Goal: Task Accomplishment & Management: Manage account settings

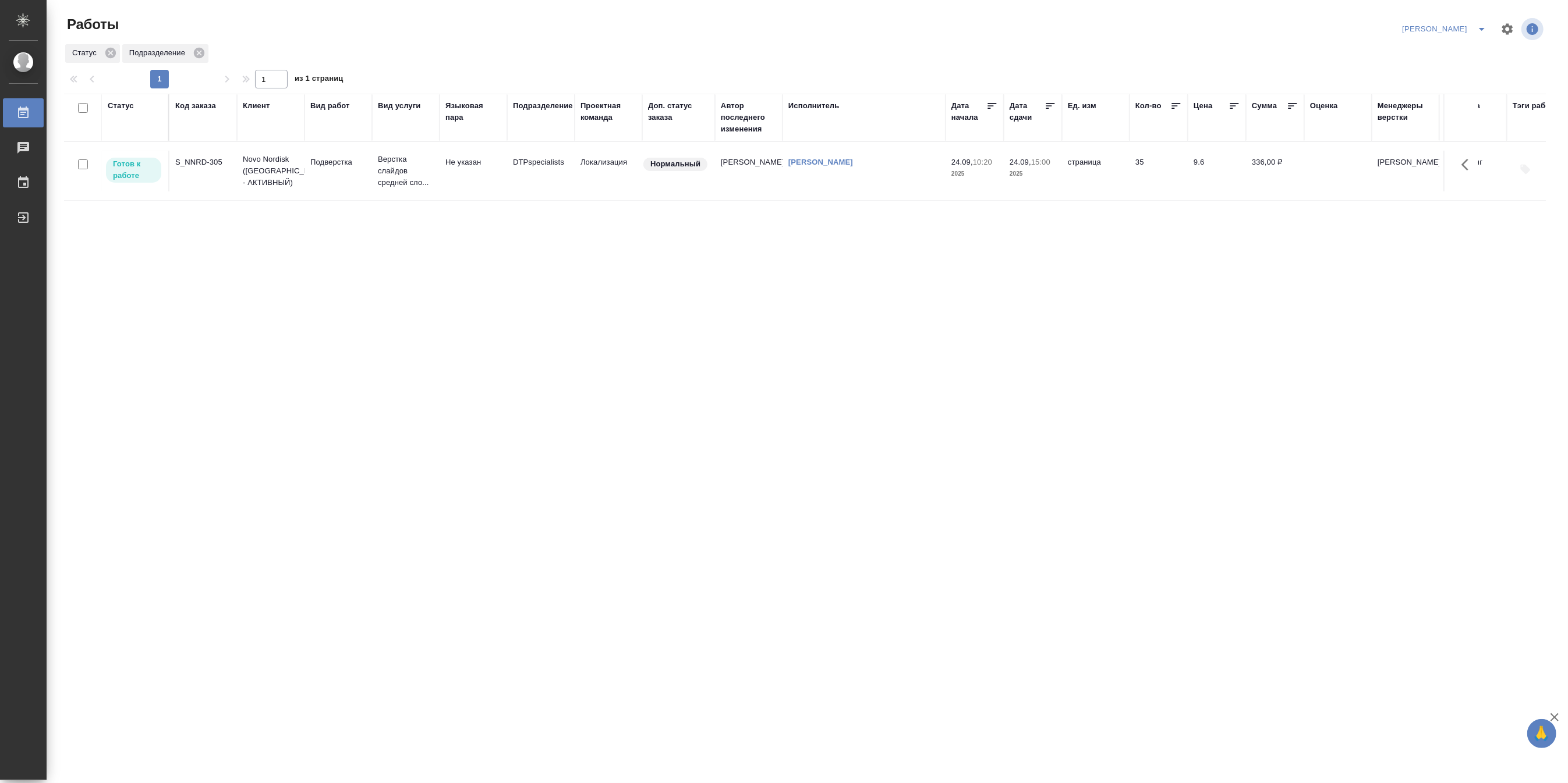
click at [248, 340] on div "Статус Код заказа Клиент Вид работ Вид услуги Языковая пара Подразделение Проек…" at bounding box center [805, 303] width 1482 height 419
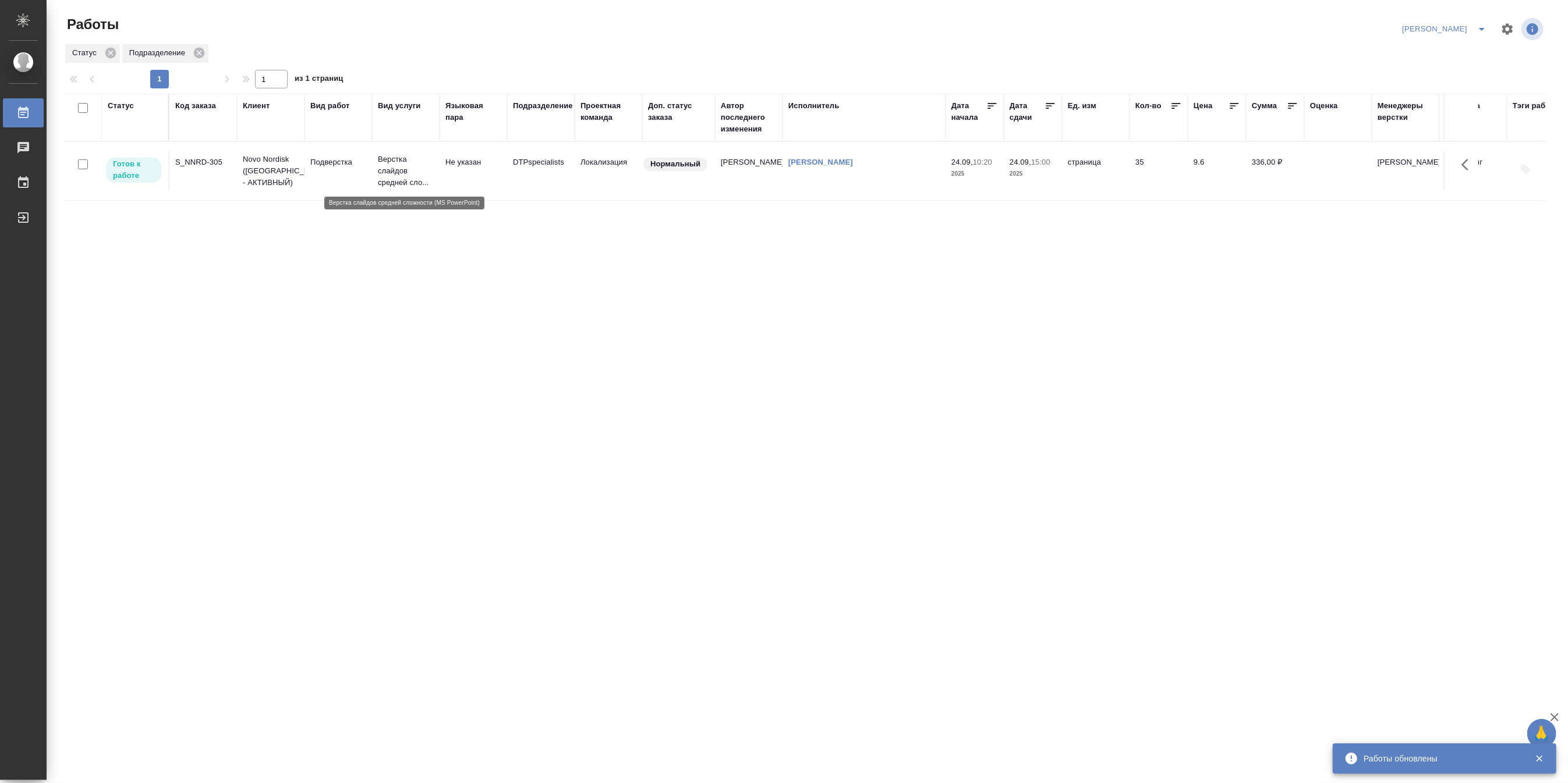
click at [383, 181] on p "Верстка слайдов средней сло..." at bounding box center [406, 171] width 56 height 35
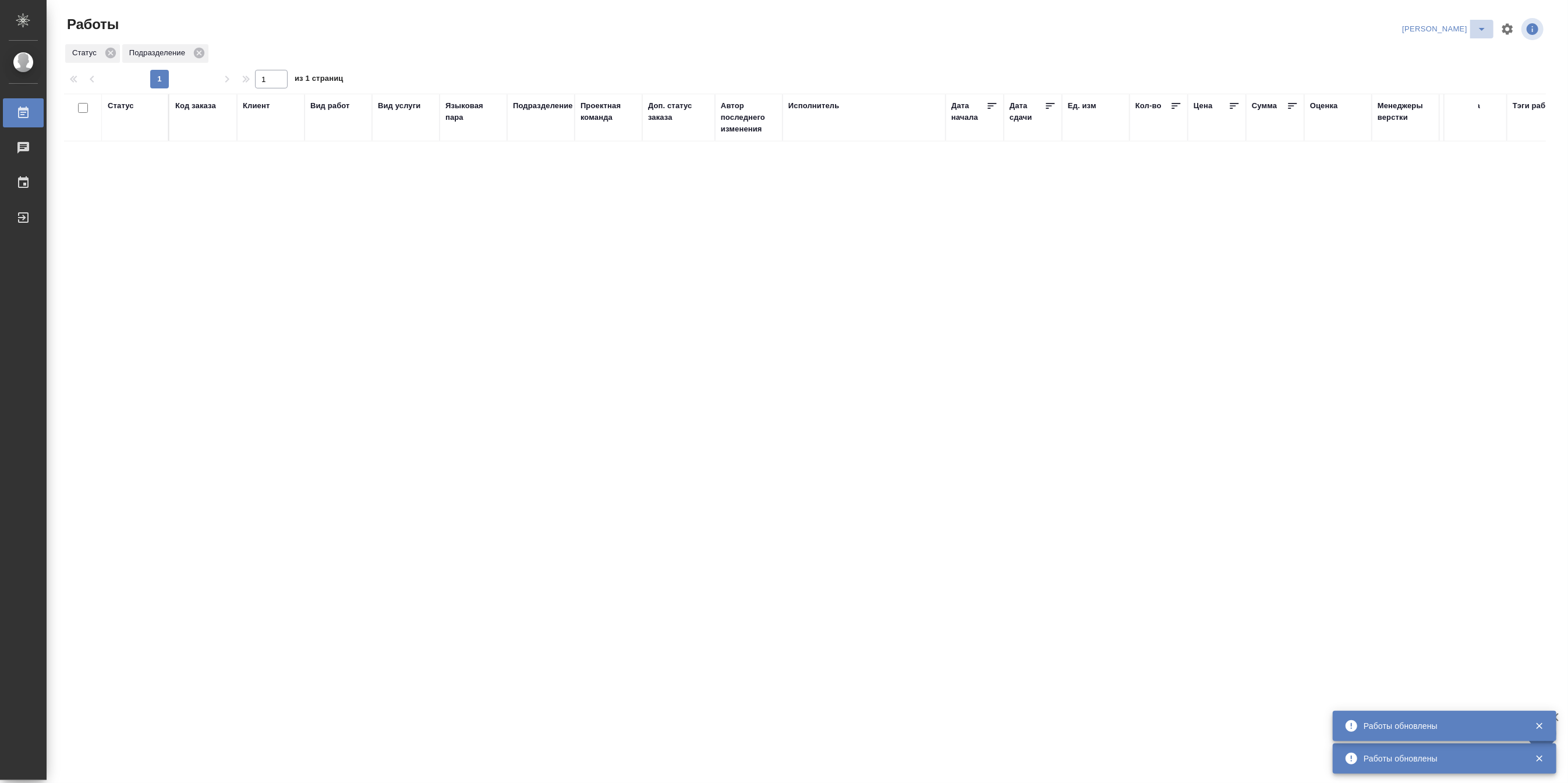
click at [1477, 25] on icon "split button" at bounding box center [1481, 29] width 14 height 14
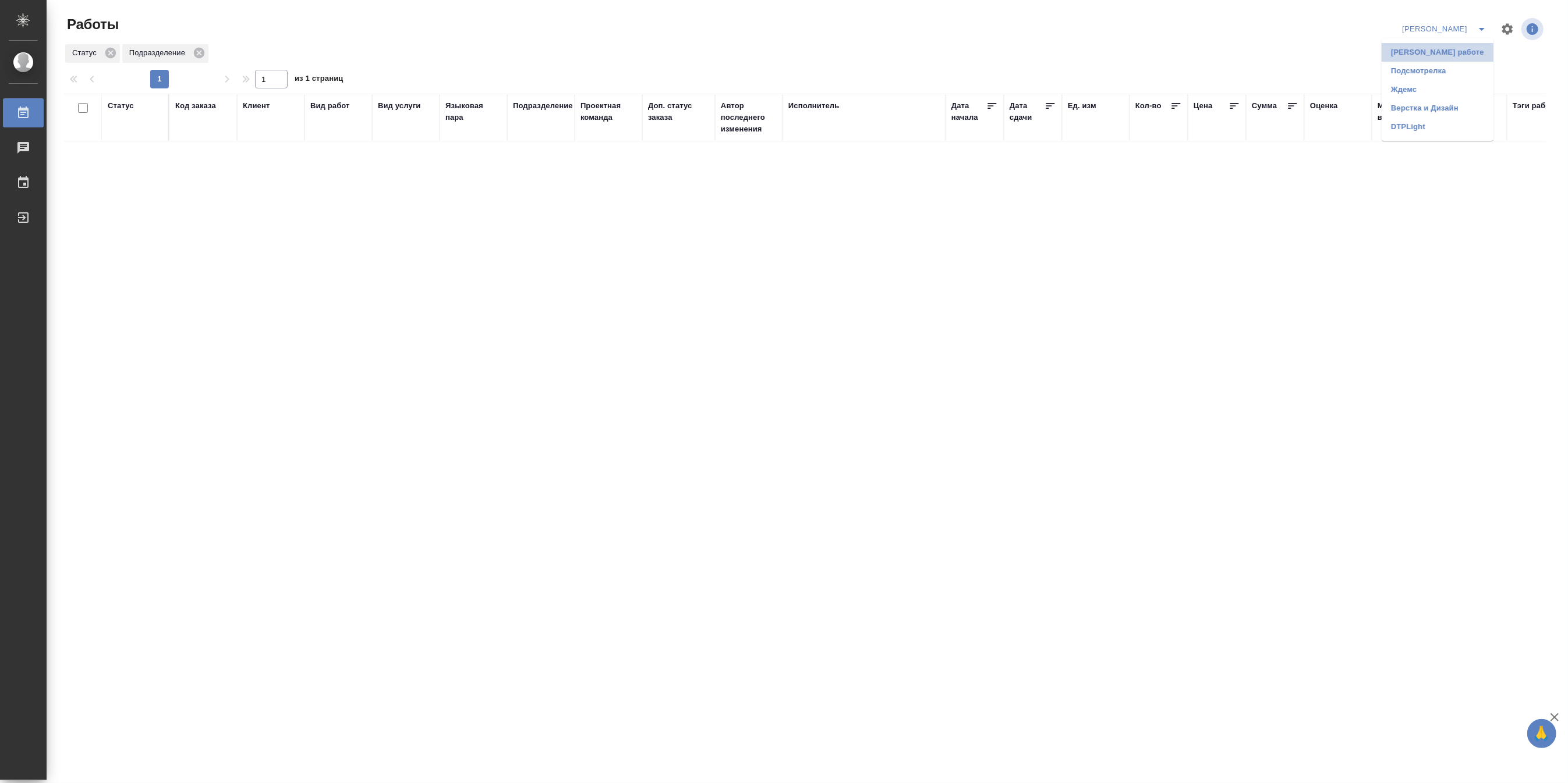
click at [1453, 48] on li "Матвеева_В работе" at bounding box center [1437, 52] width 112 height 18
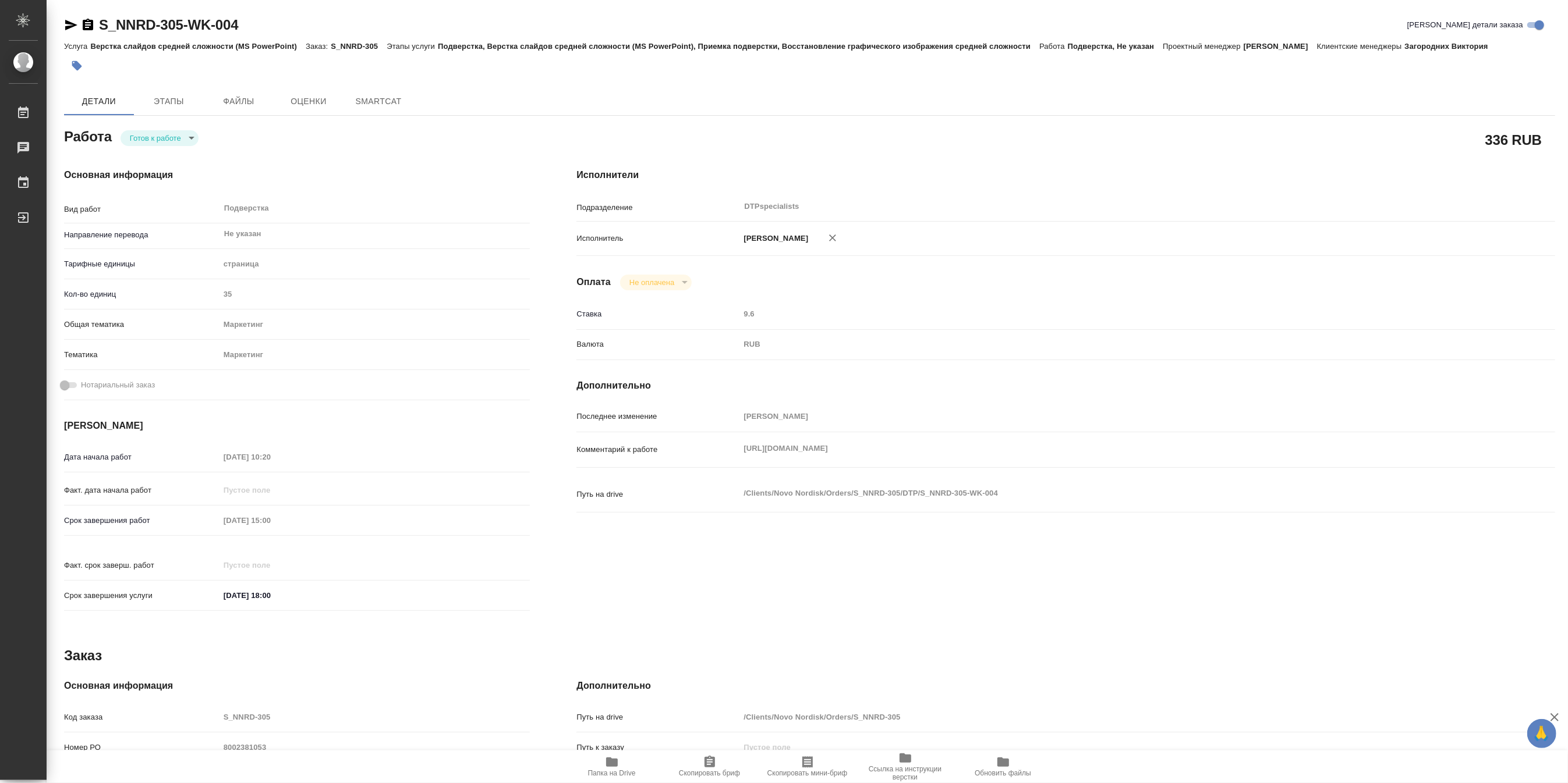
type textarea "x"
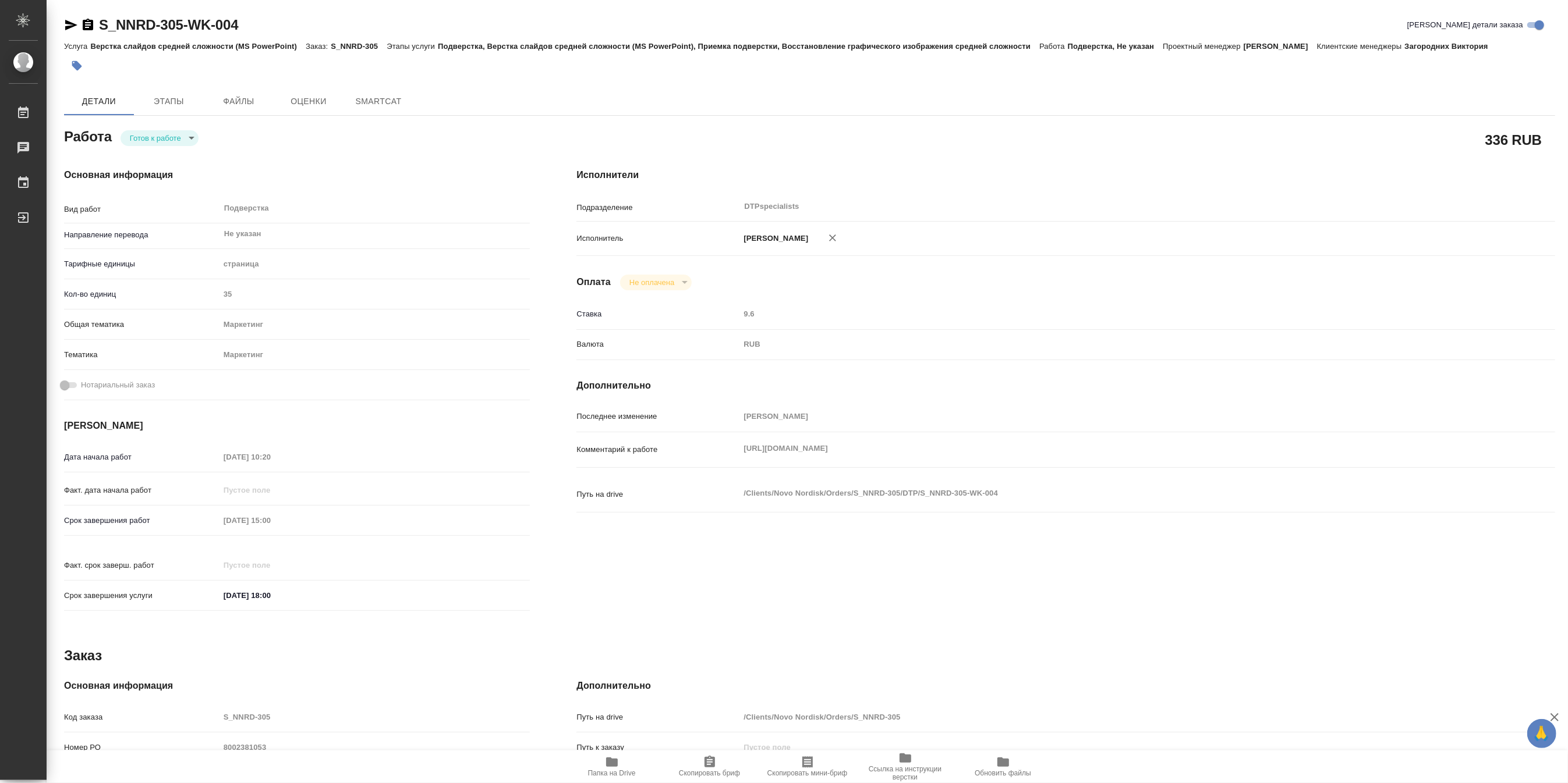
type textarea "x"
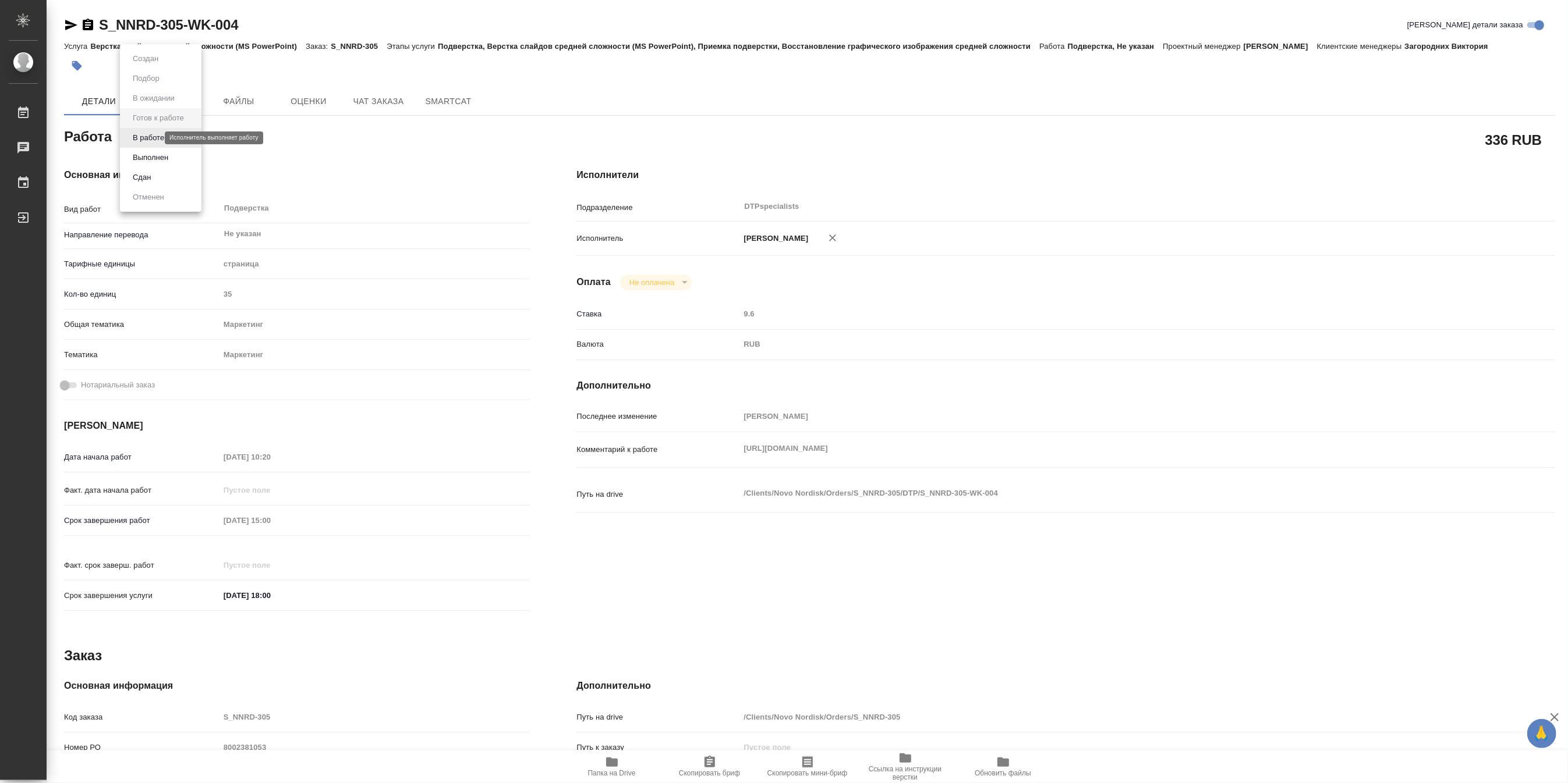
click at [152, 140] on body "🙏 .cls-1 fill:#fff; AWATERA Matveeva Maria Работы Чаты График Выйти S_NNRD-305-…" at bounding box center [784, 391] width 1568 height 783
click at [152, 140] on button "В работе" at bounding box center [148, 138] width 39 height 13
type textarea "x"
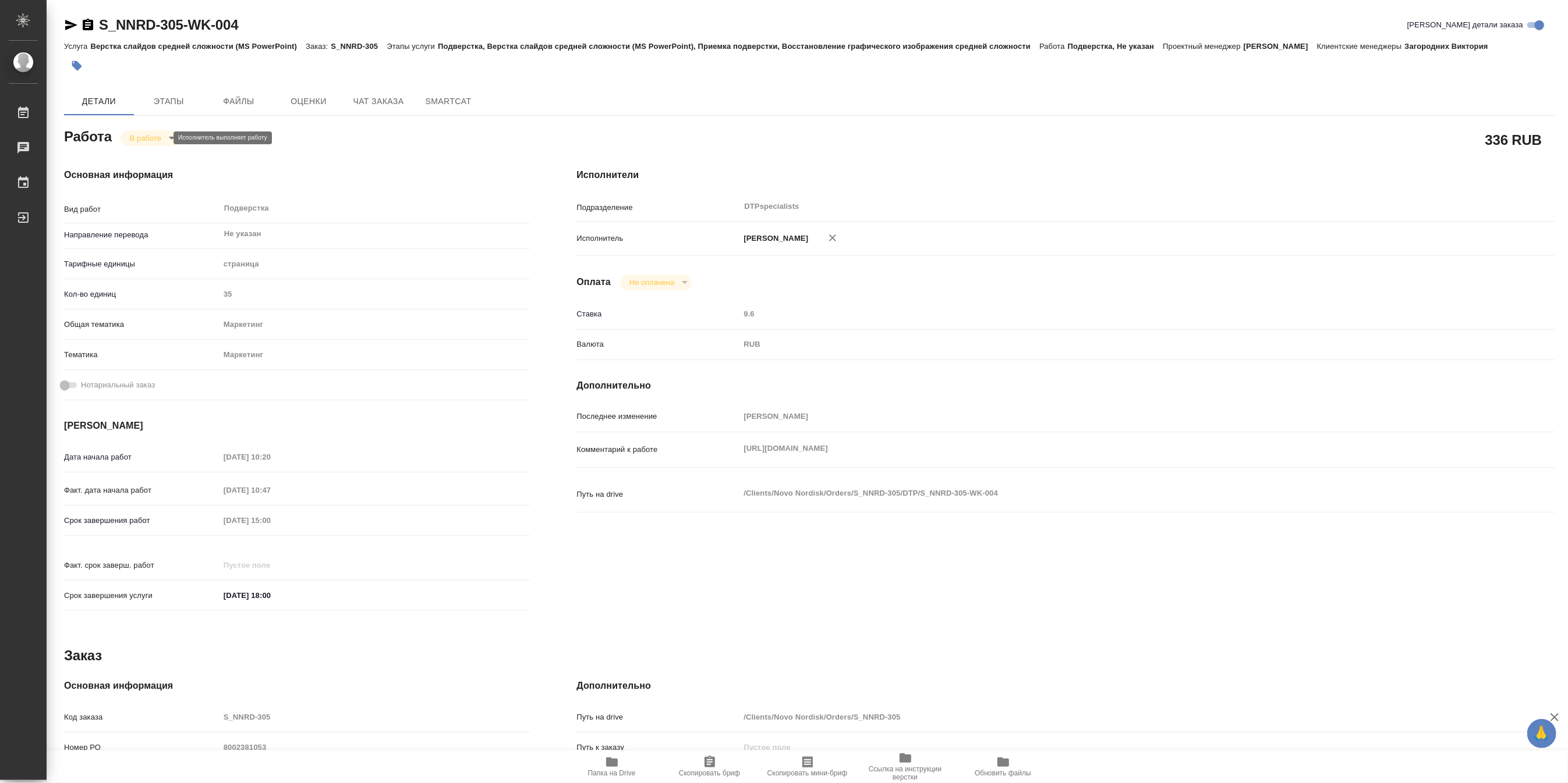
type textarea "x"
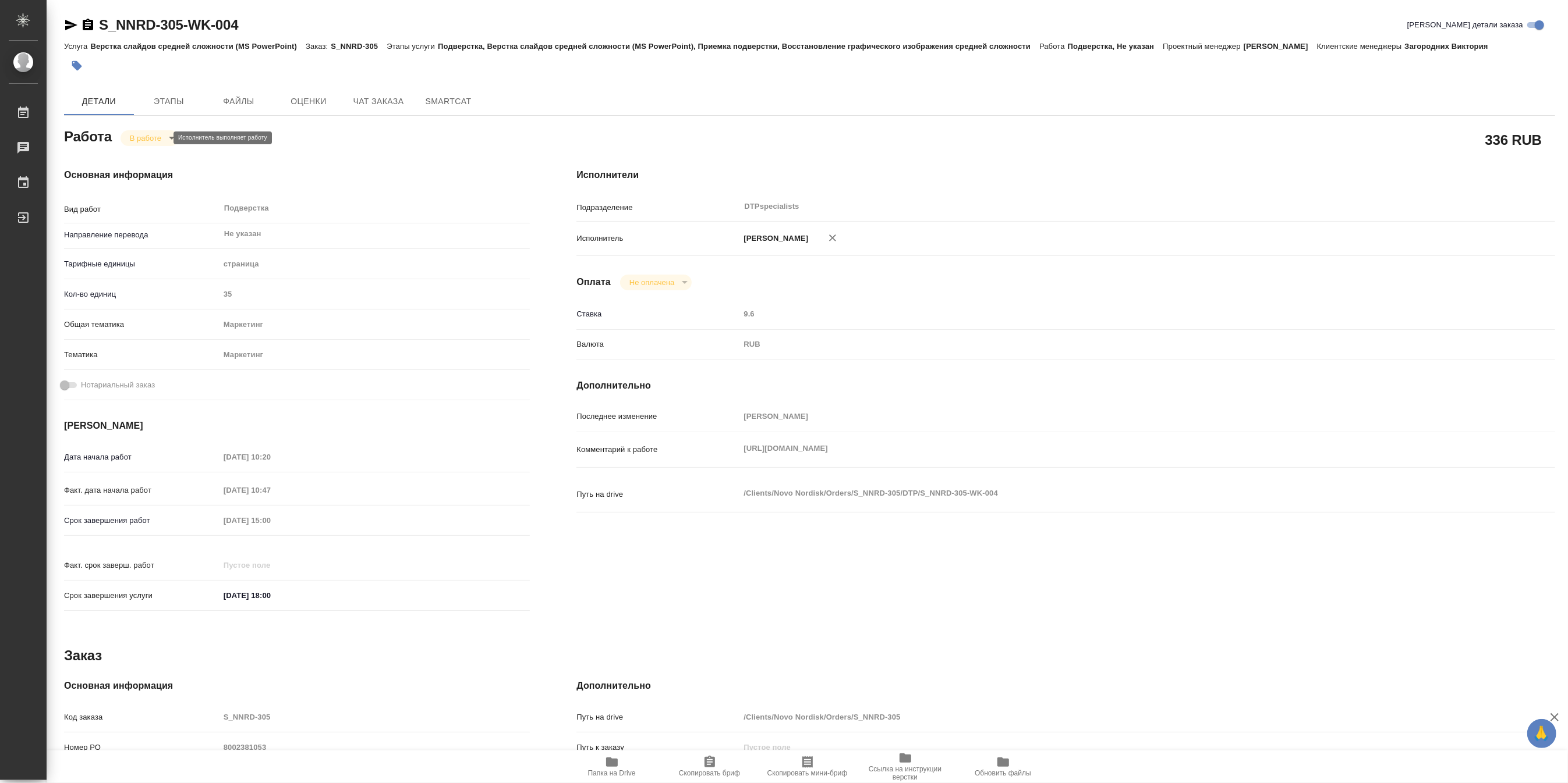
type textarea "x"
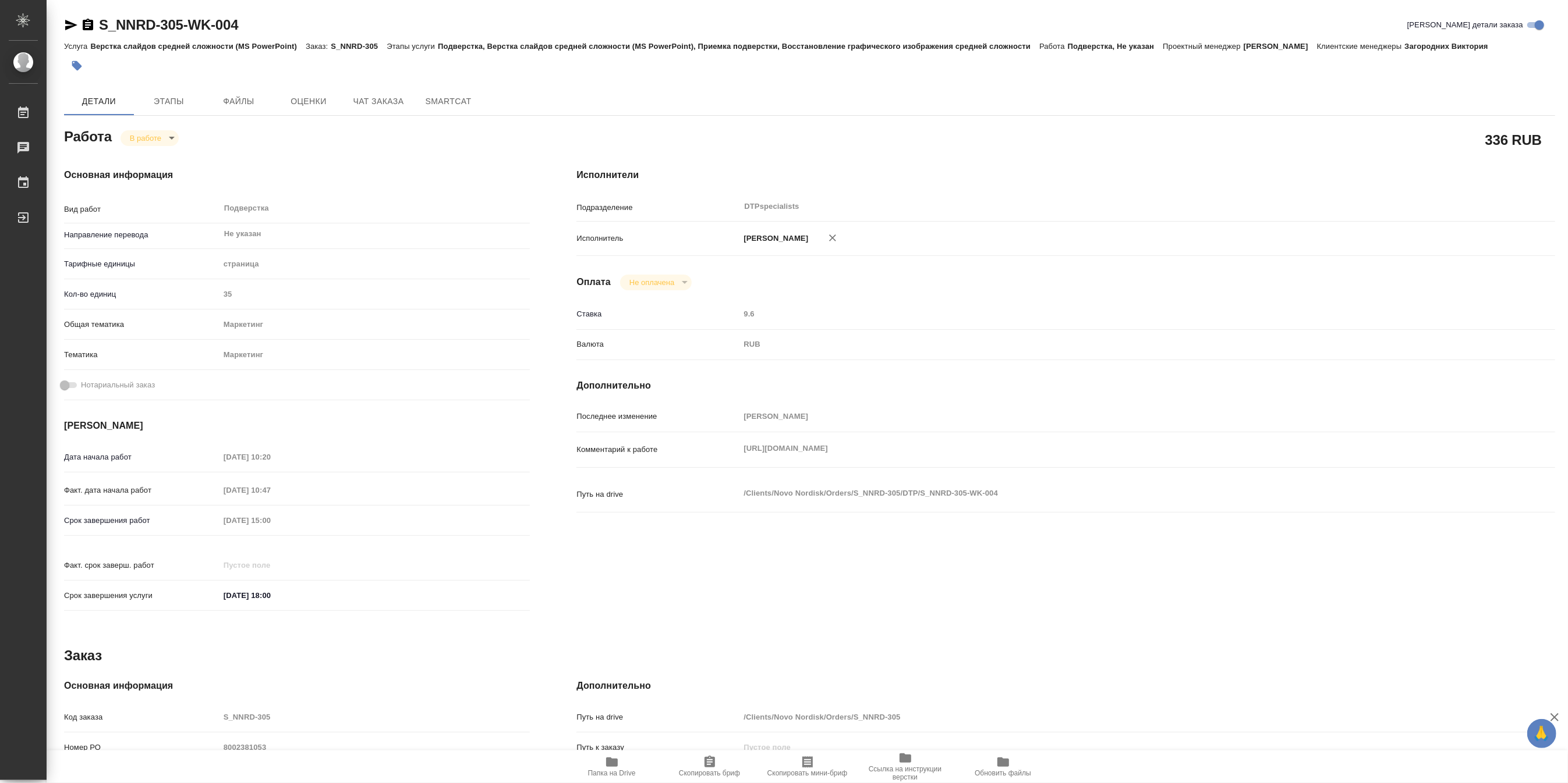
type textarea "x"
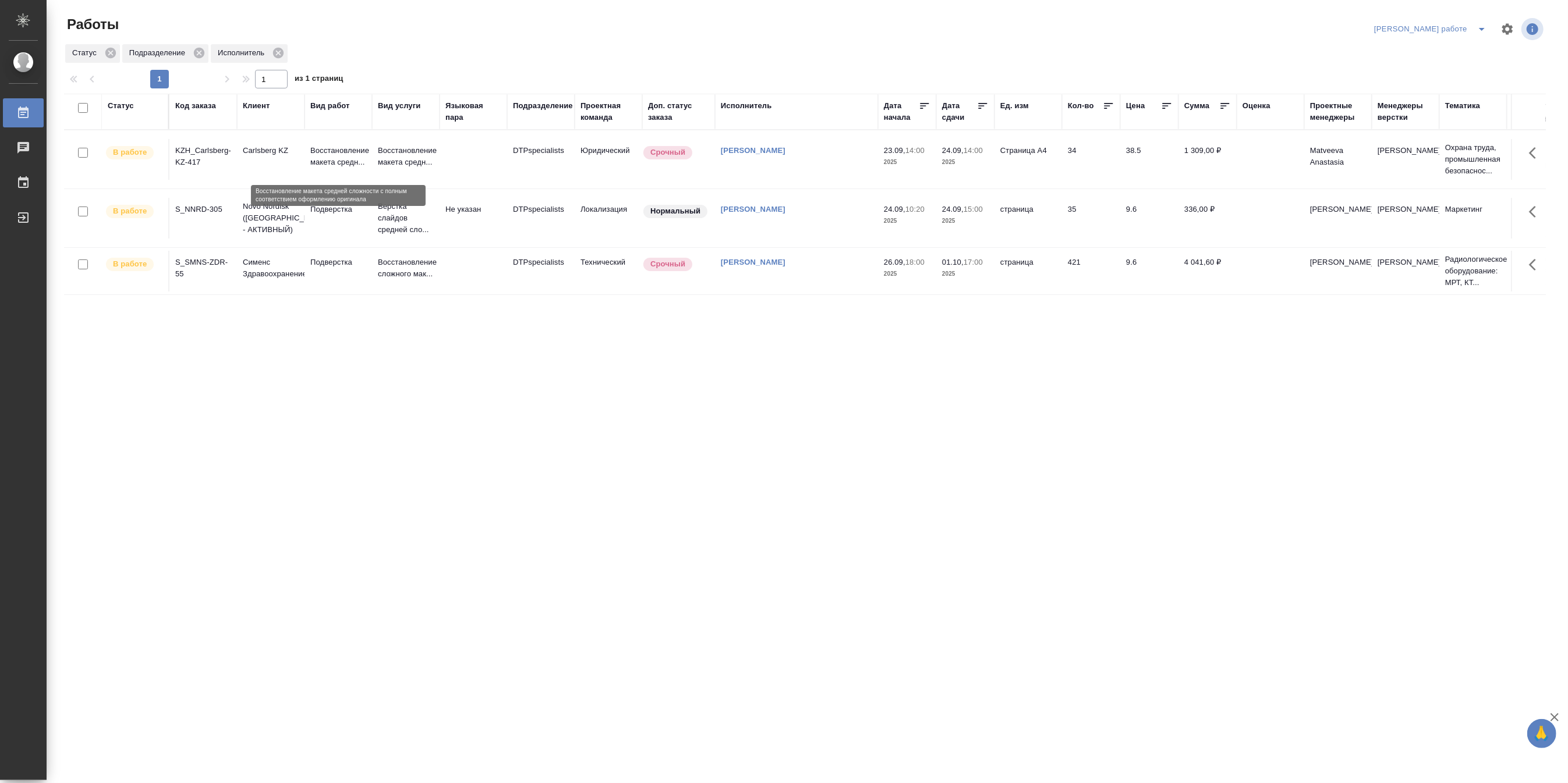
click at [352, 153] on p "Восстановление макета средн..." at bounding box center [338, 156] width 56 height 23
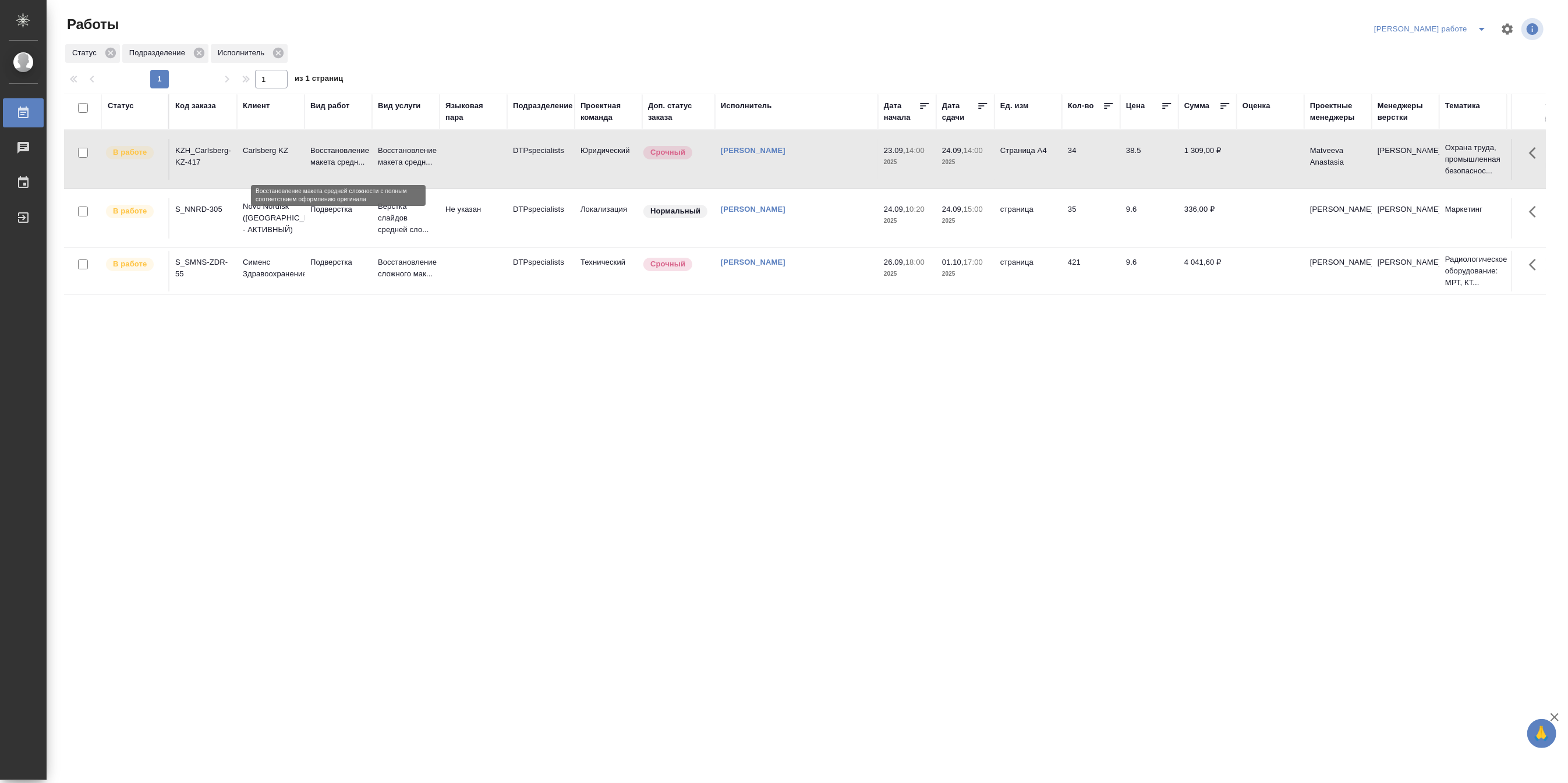
click at [352, 153] on p "Восстановление макета средн..." at bounding box center [338, 156] width 56 height 23
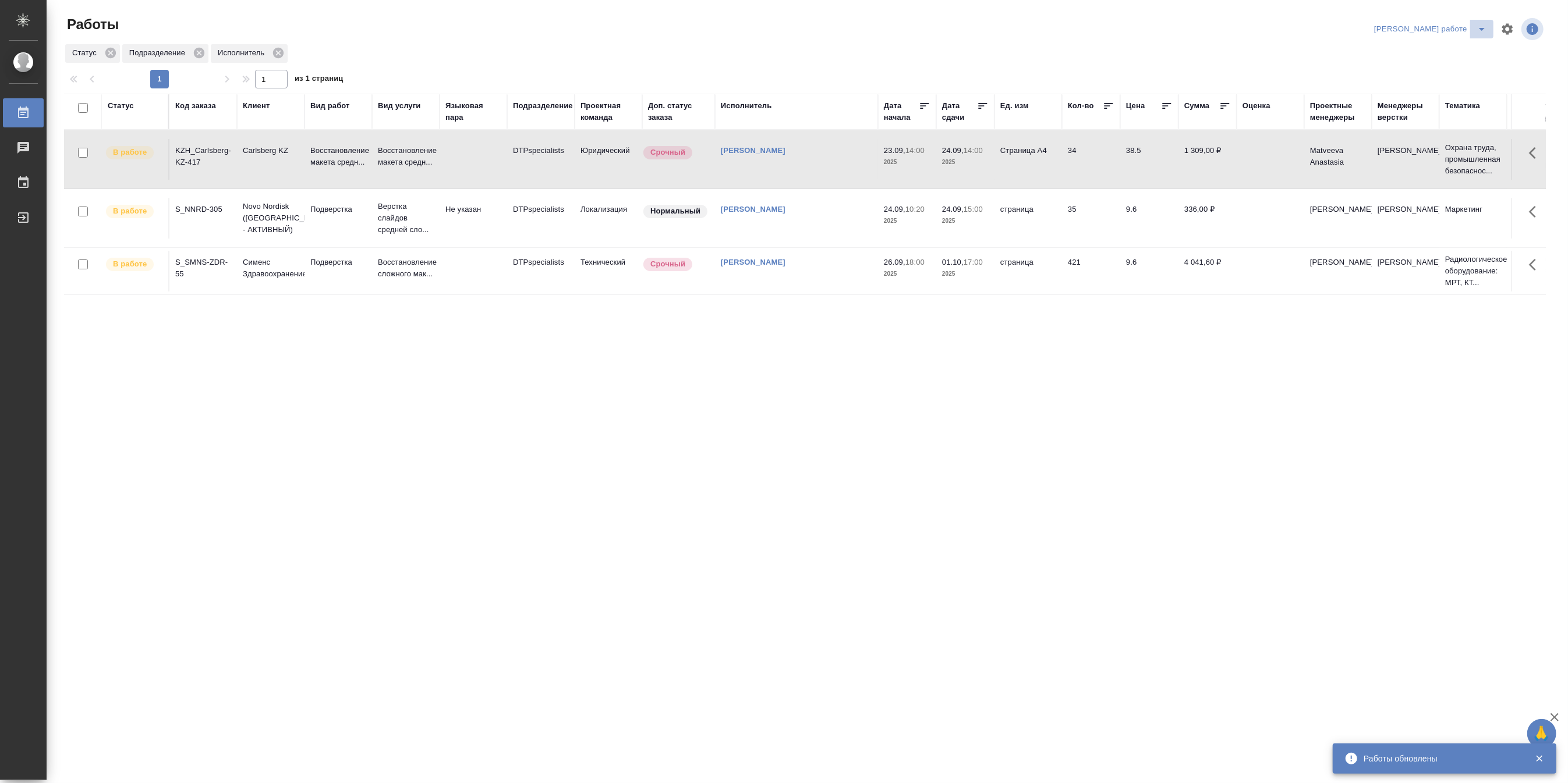
click at [1480, 28] on icon "split button" at bounding box center [1482, 29] width 6 height 3
click at [1454, 68] on li "Матвеева_назначено" at bounding box center [1440, 70] width 105 height 18
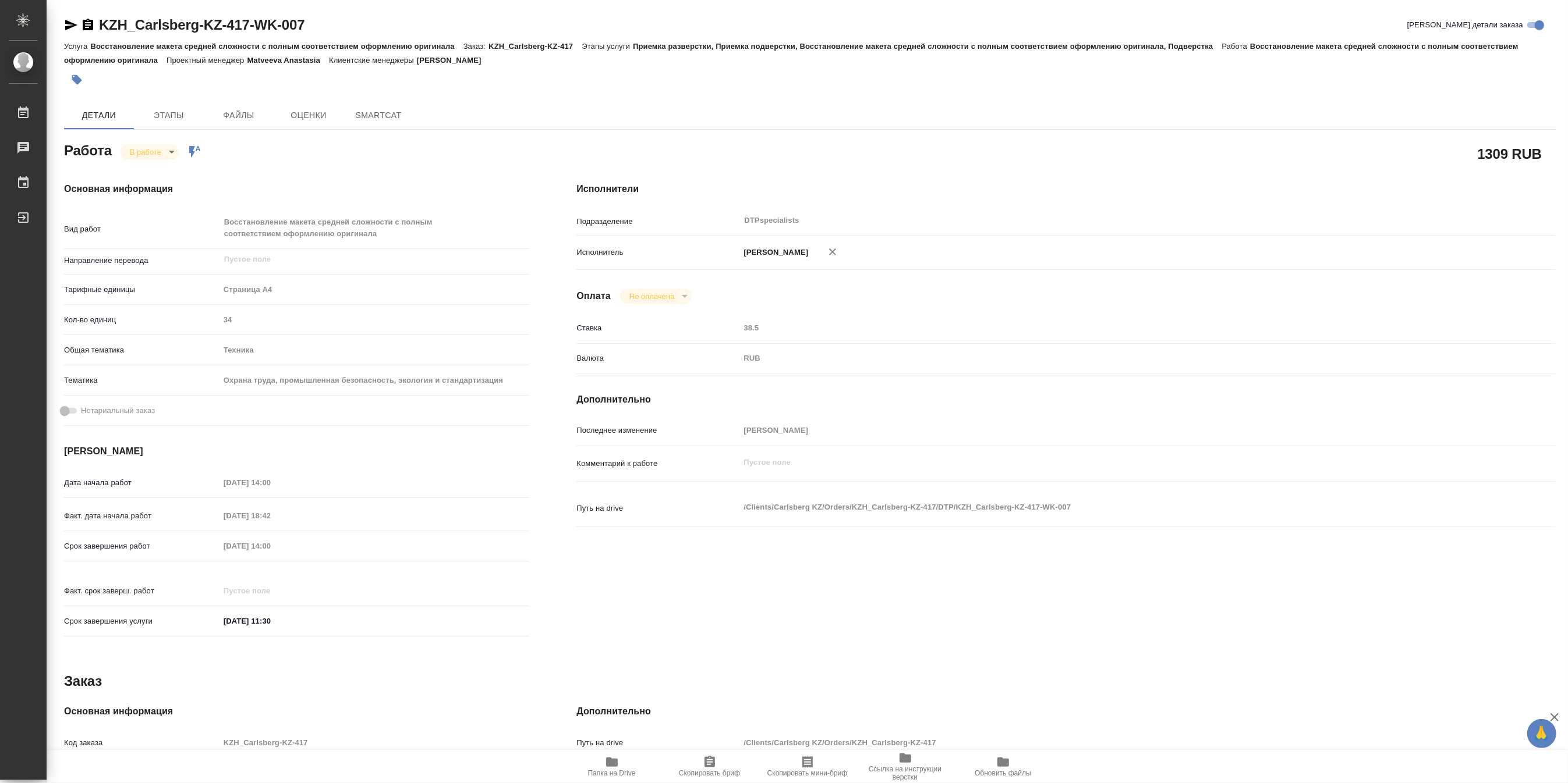
type textarea "x"
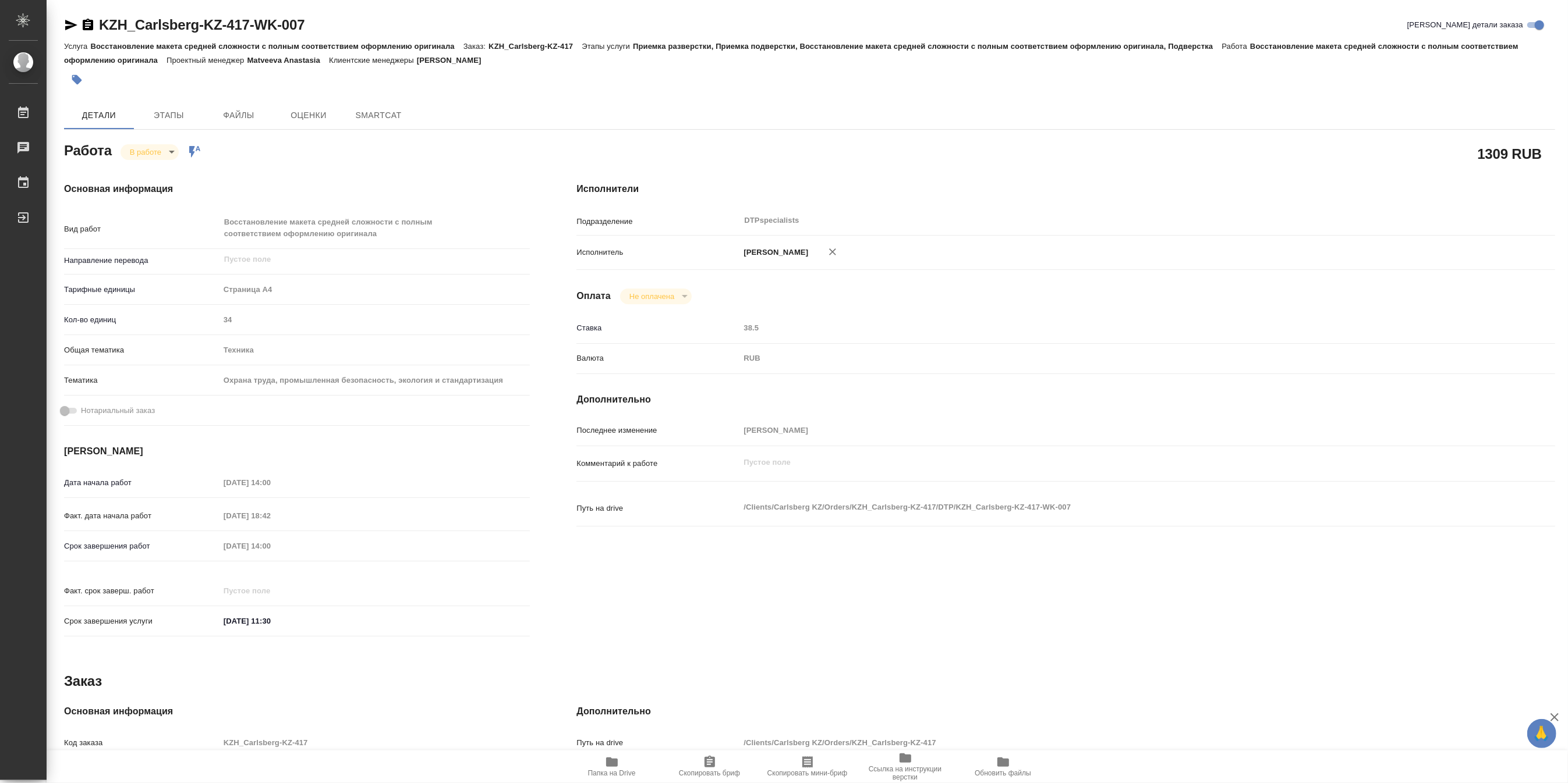
type textarea "x"
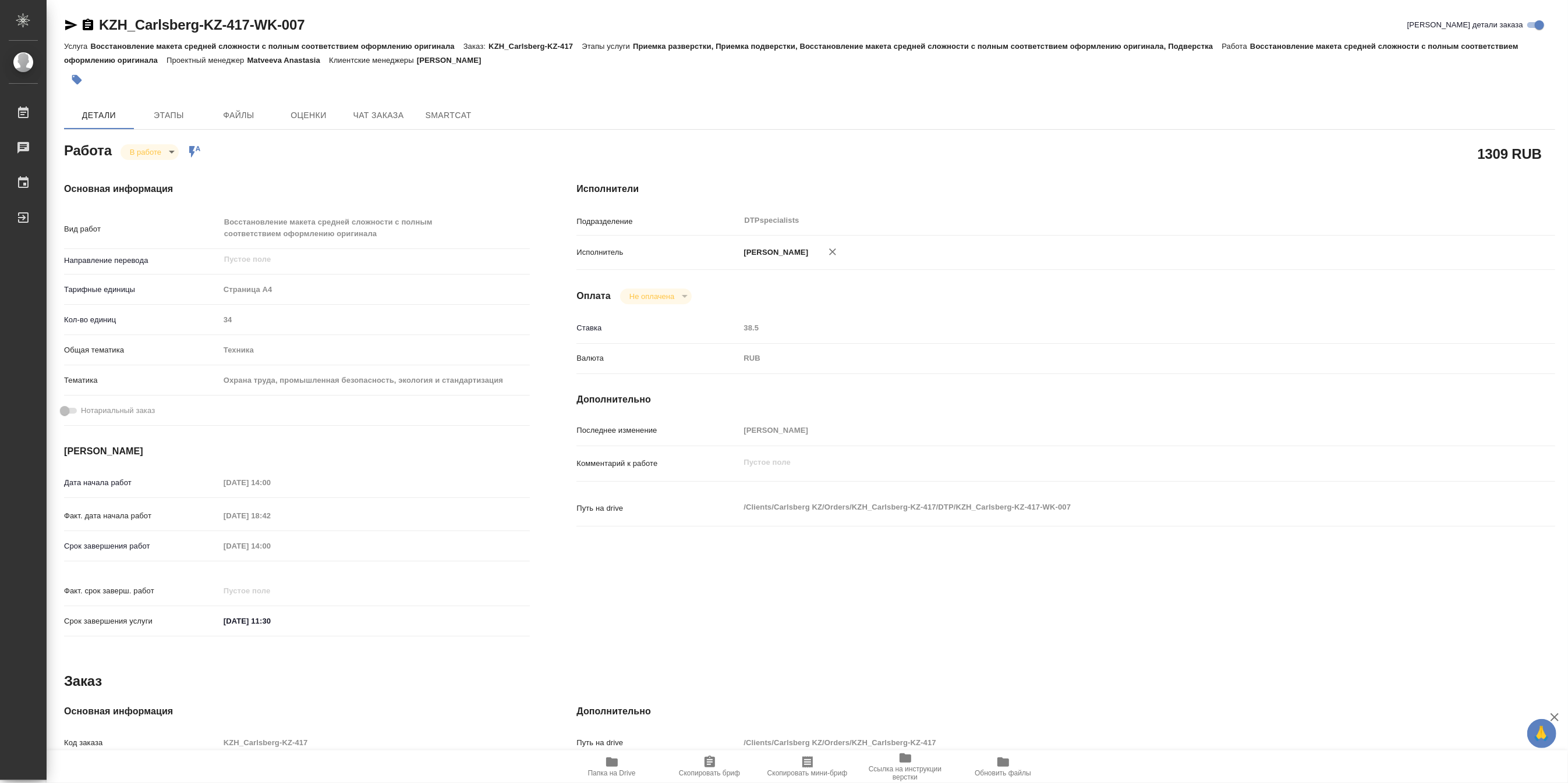
click at [602, 771] on span "Папка на Drive" at bounding box center [611, 773] width 48 height 8
type textarea "x"
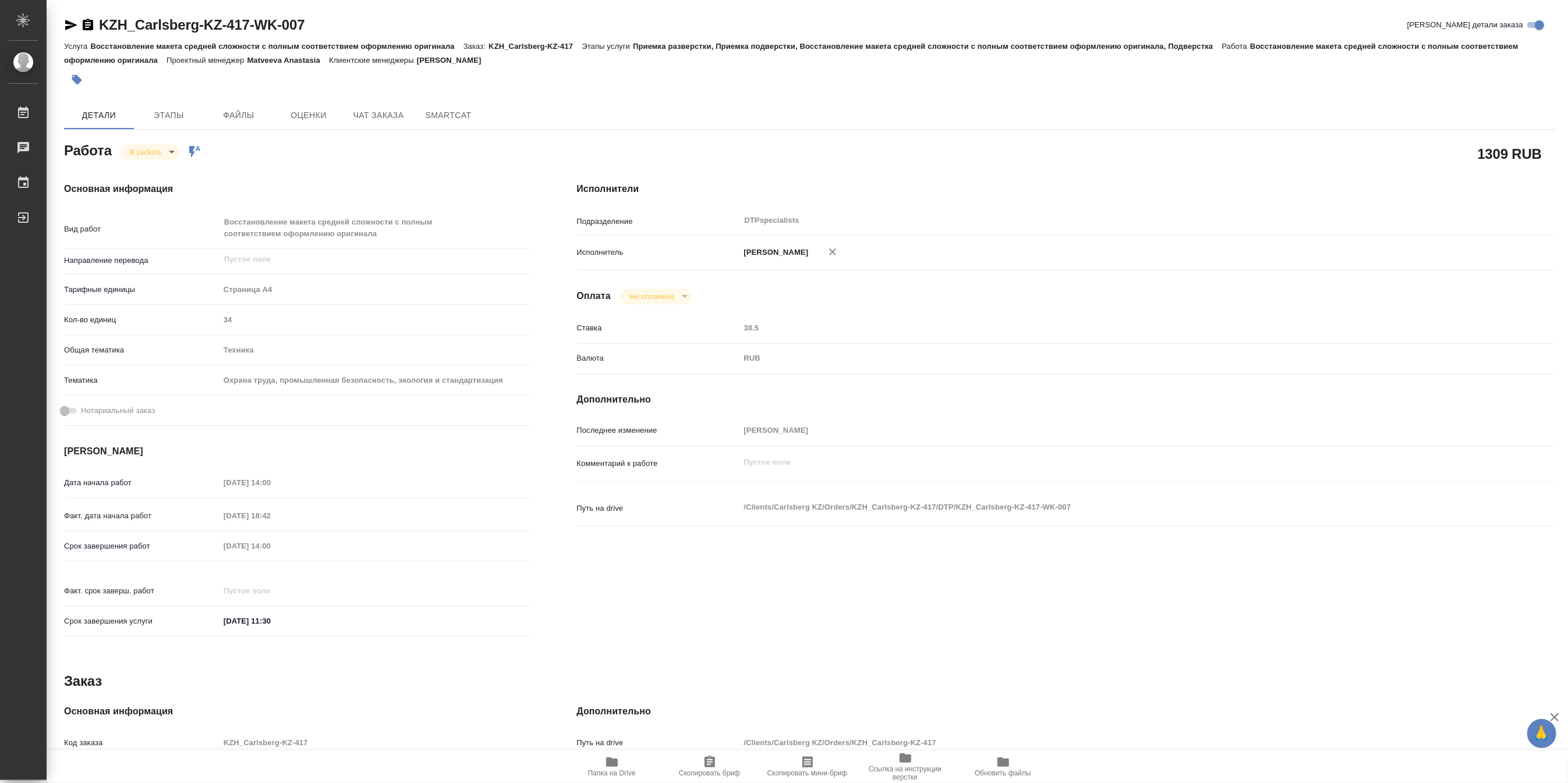
type textarea "x"
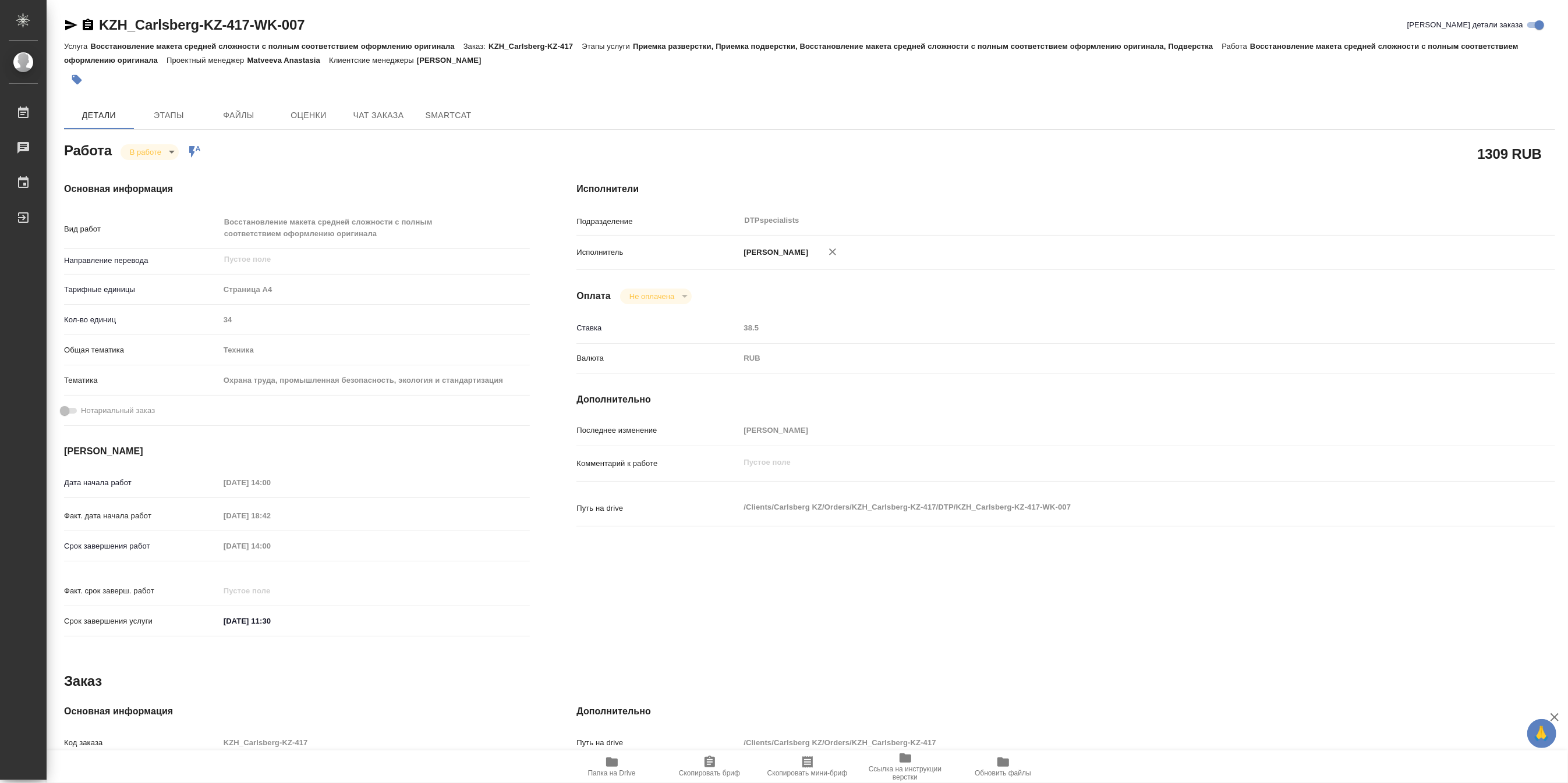
type textarea "x"
drag, startPoint x: 325, startPoint y: 24, endPoint x: 100, endPoint y: 20, distance: 225.0
click at [100, 20] on div "KZH_Carlsberg-KZ-417-WK-007 Кратко детали заказа" at bounding box center [810, 24] width 1491 height 18
copy link "KZH_Carlsberg-KZ-417-WK-007"
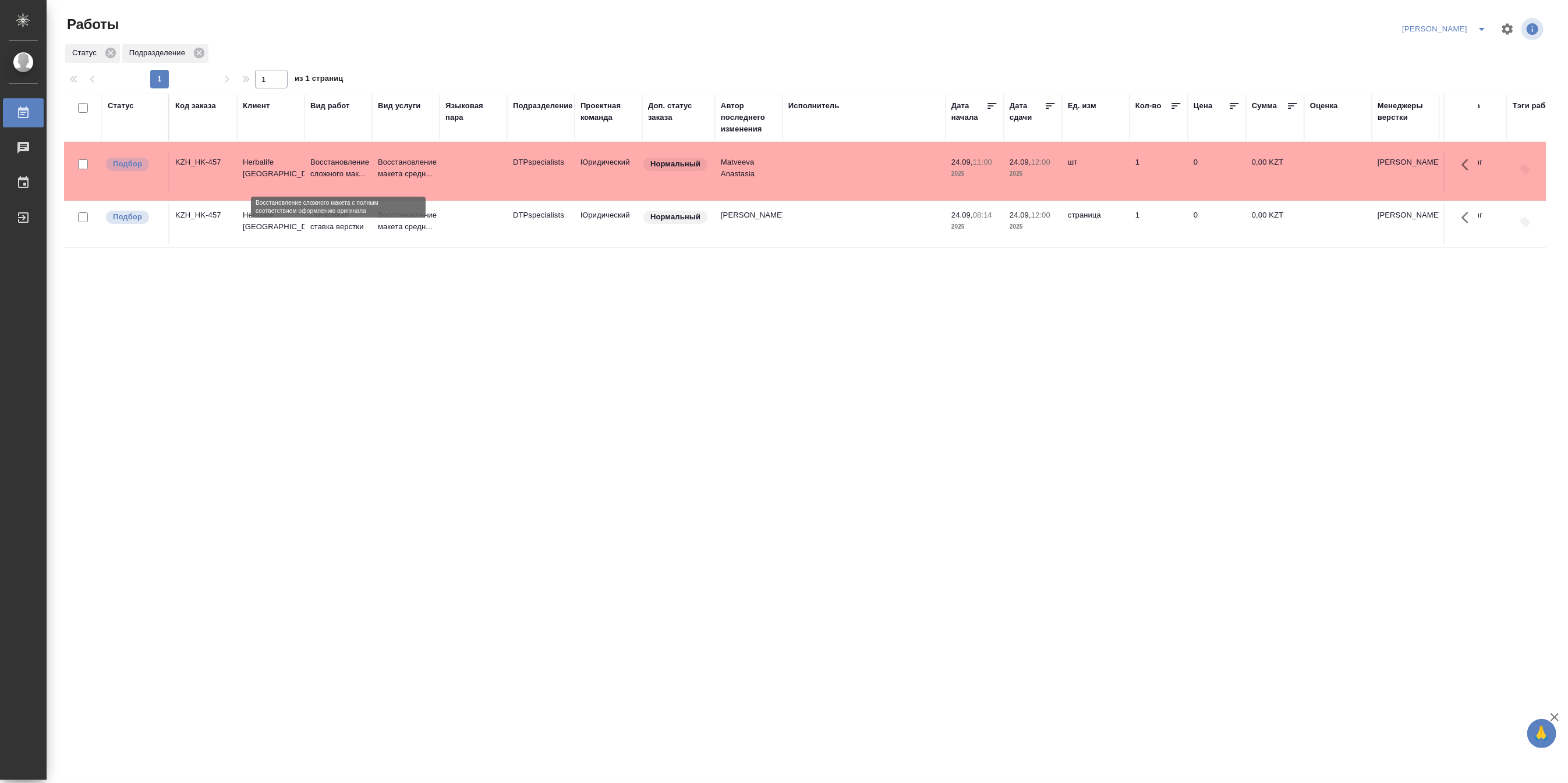
click at [348, 161] on p "Восстановление сложного мак..." at bounding box center [338, 168] width 56 height 23
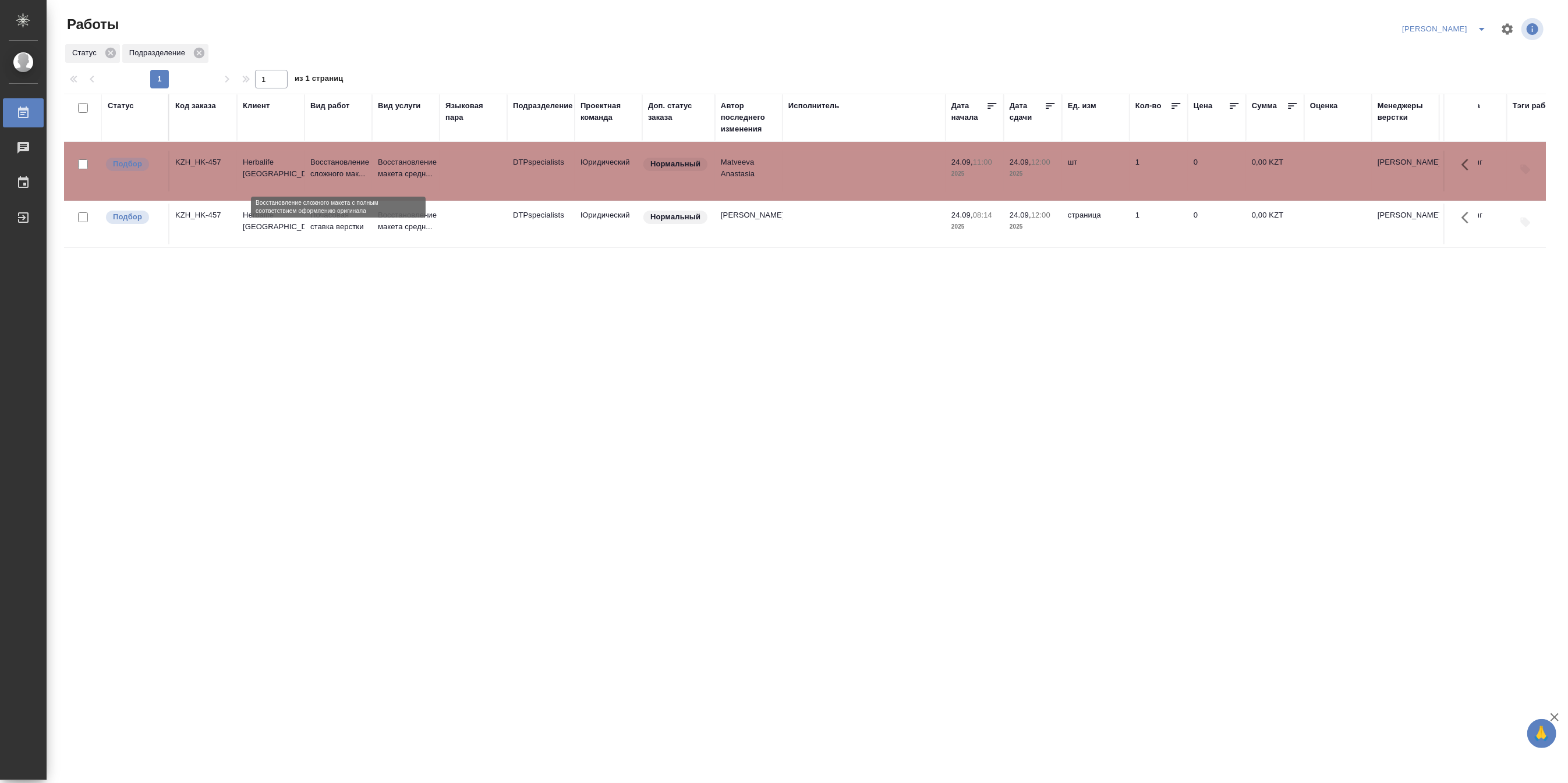
click at [348, 161] on p "Восстановление сложного мак..." at bounding box center [338, 168] width 56 height 23
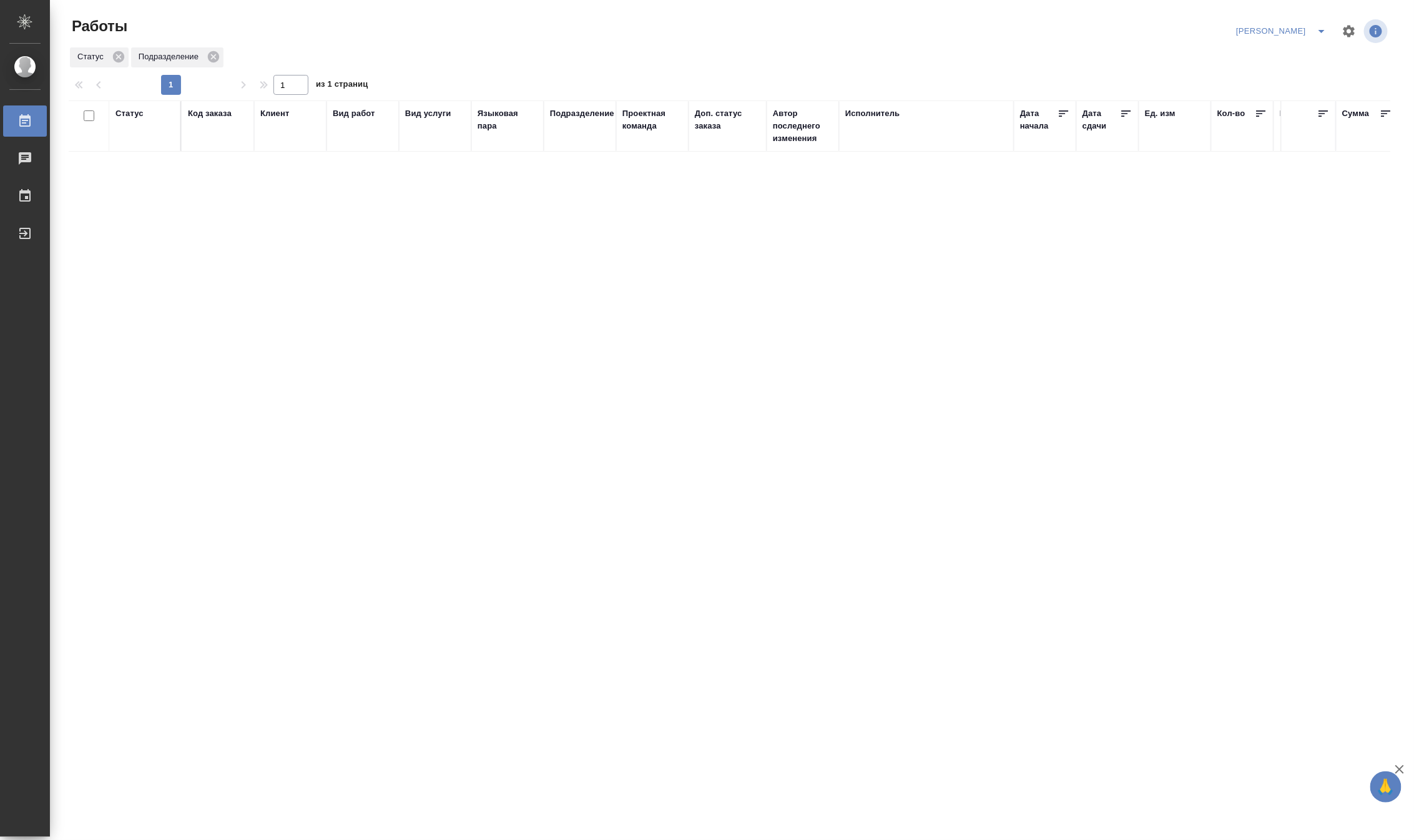
click at [1313, 27] on span "split button" at bounding box center [1321, 31] width 19 height 15
click at [1266, 111] on li "Верстка и Дизайн" at bounding box center [1274, 115] width 120 height 20
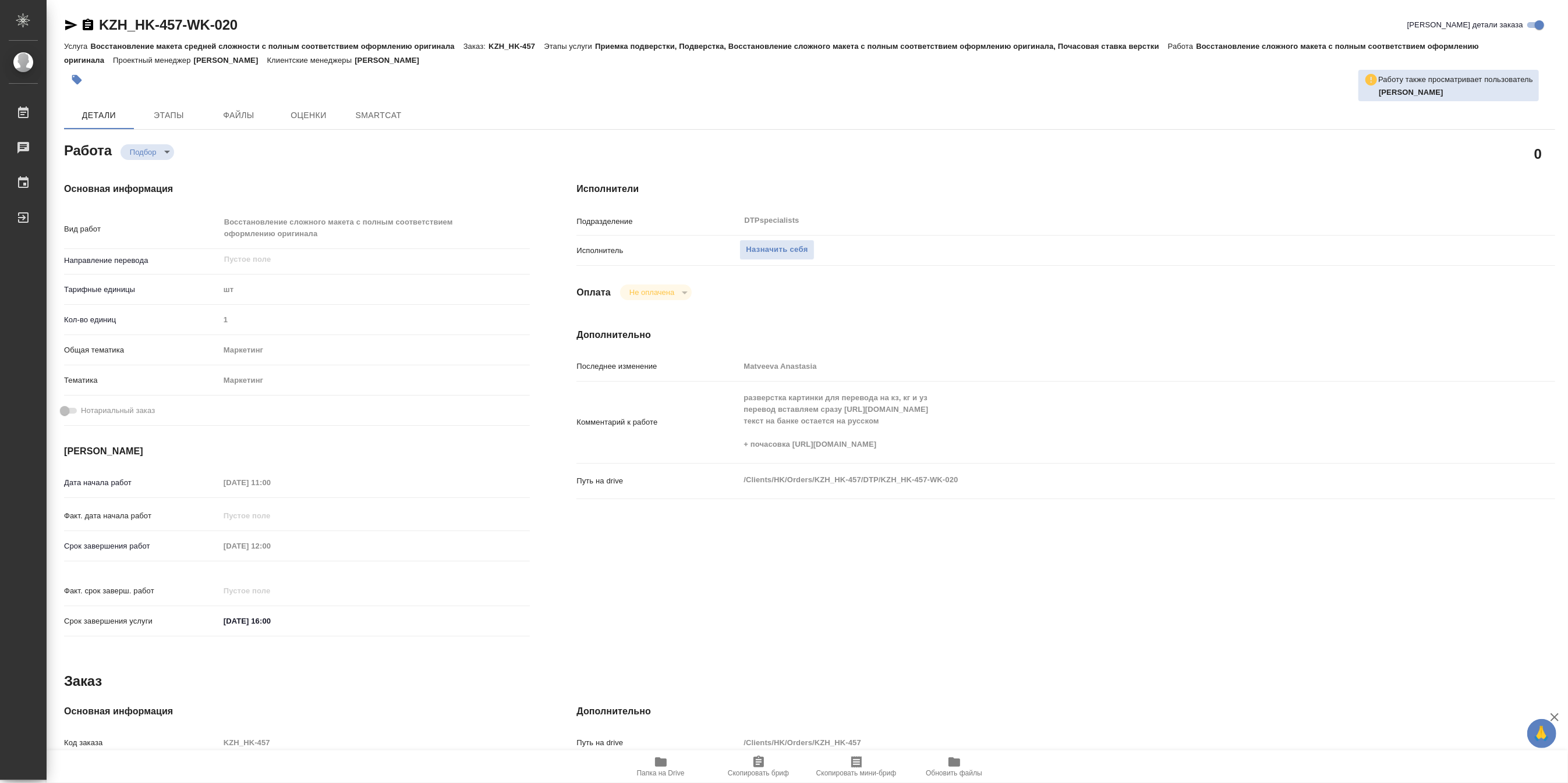
type textarea "x"
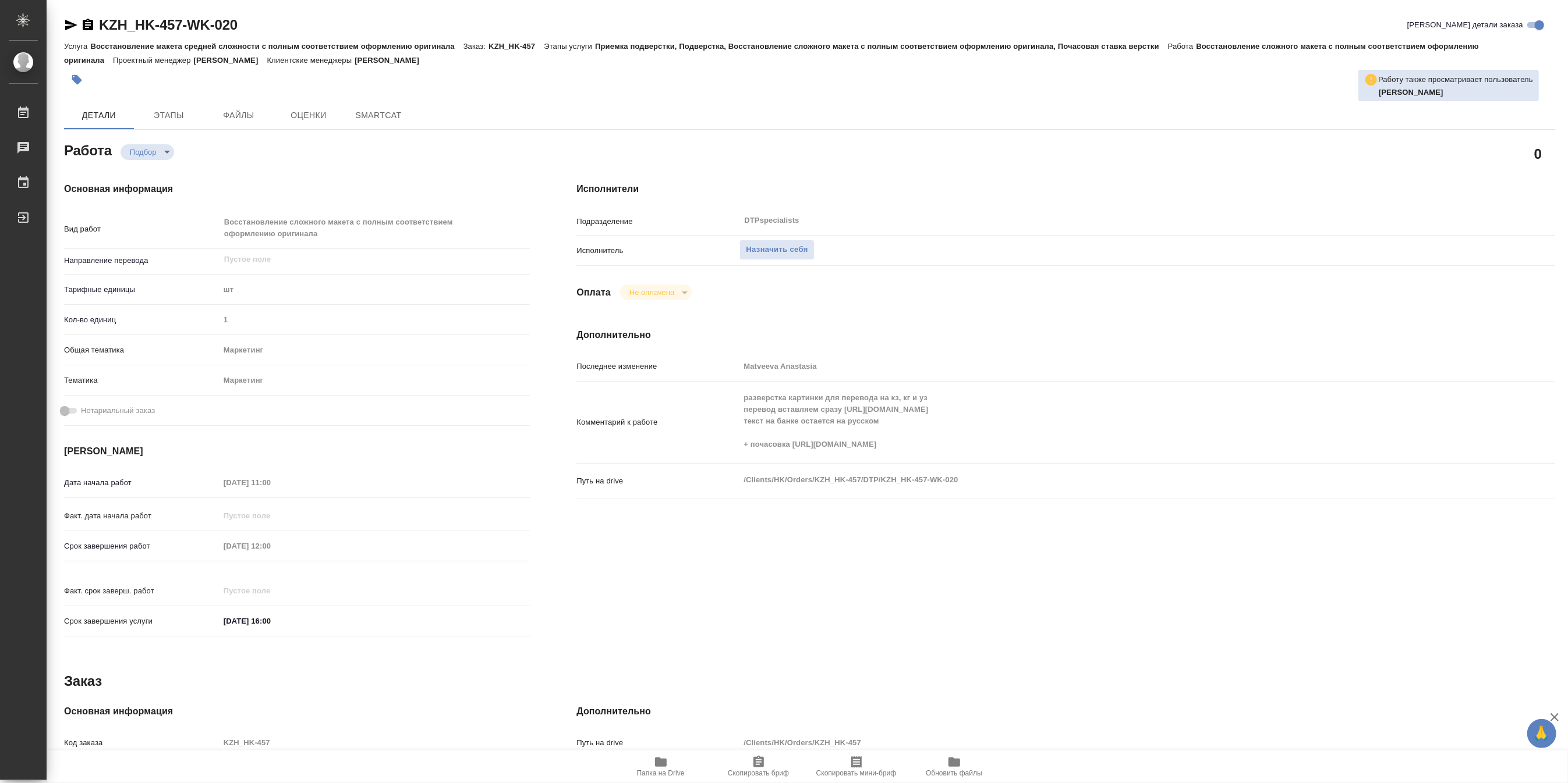
type textarea "x"
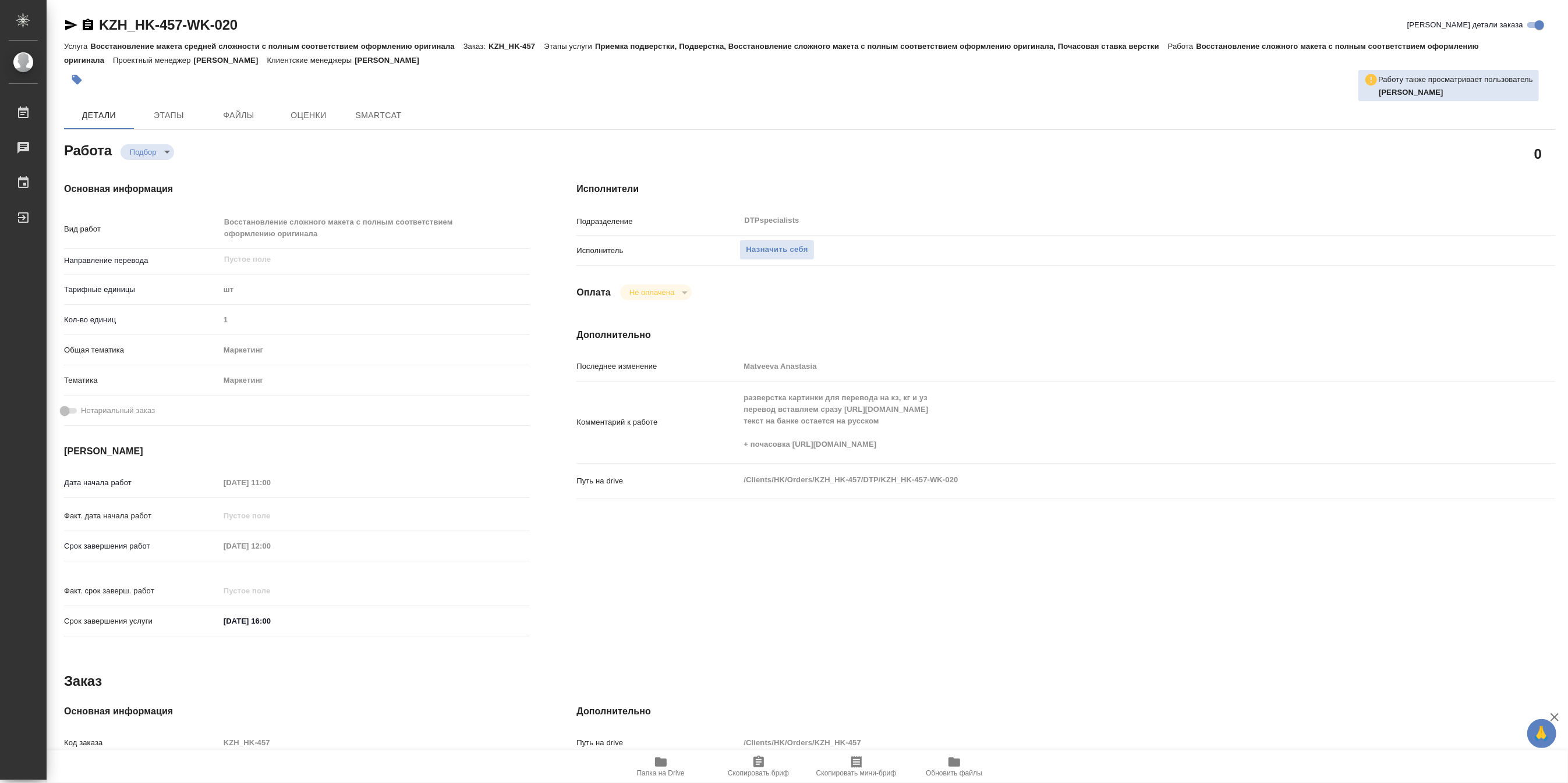
type textarea "x"
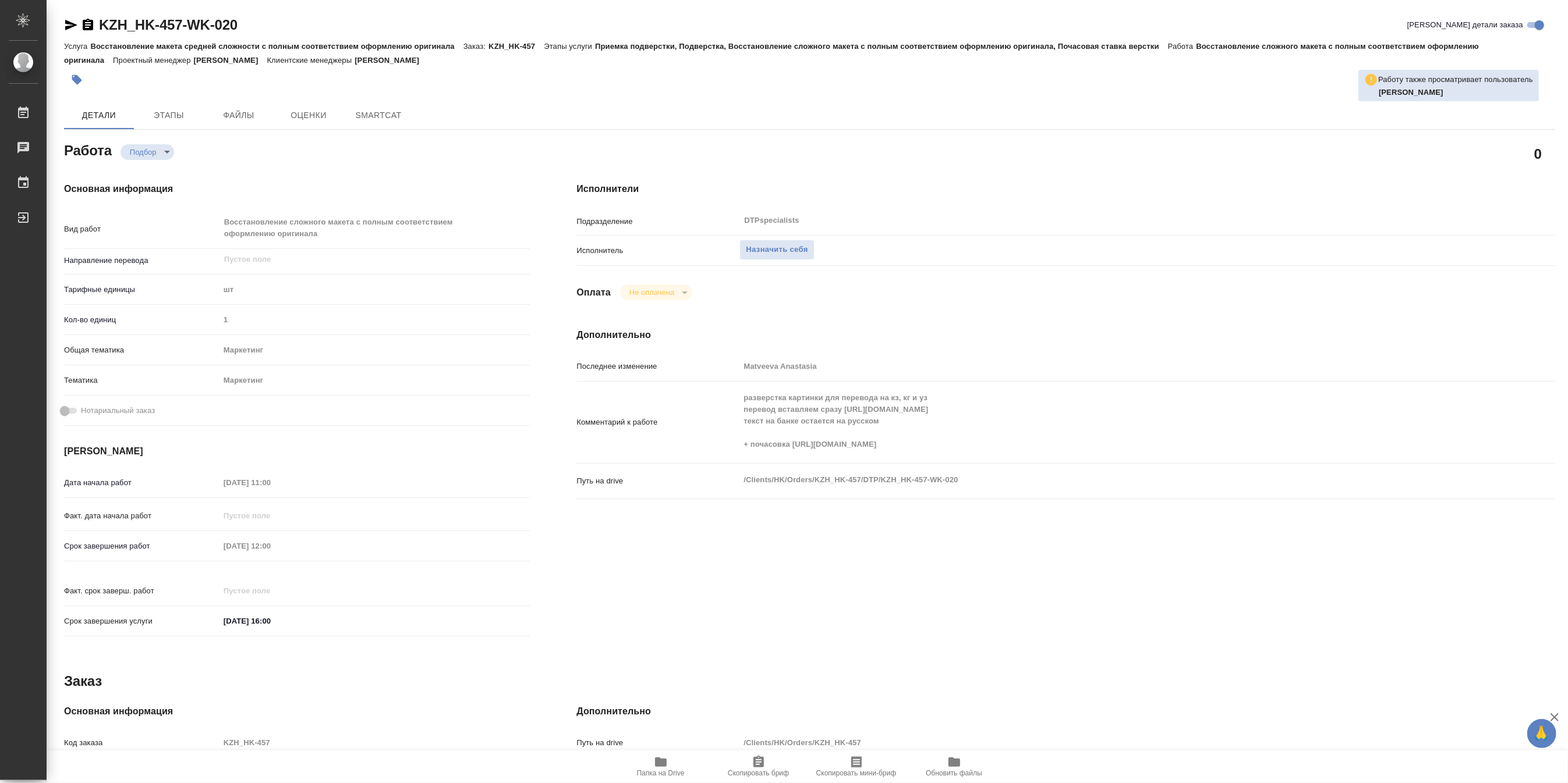
type textarea "x"
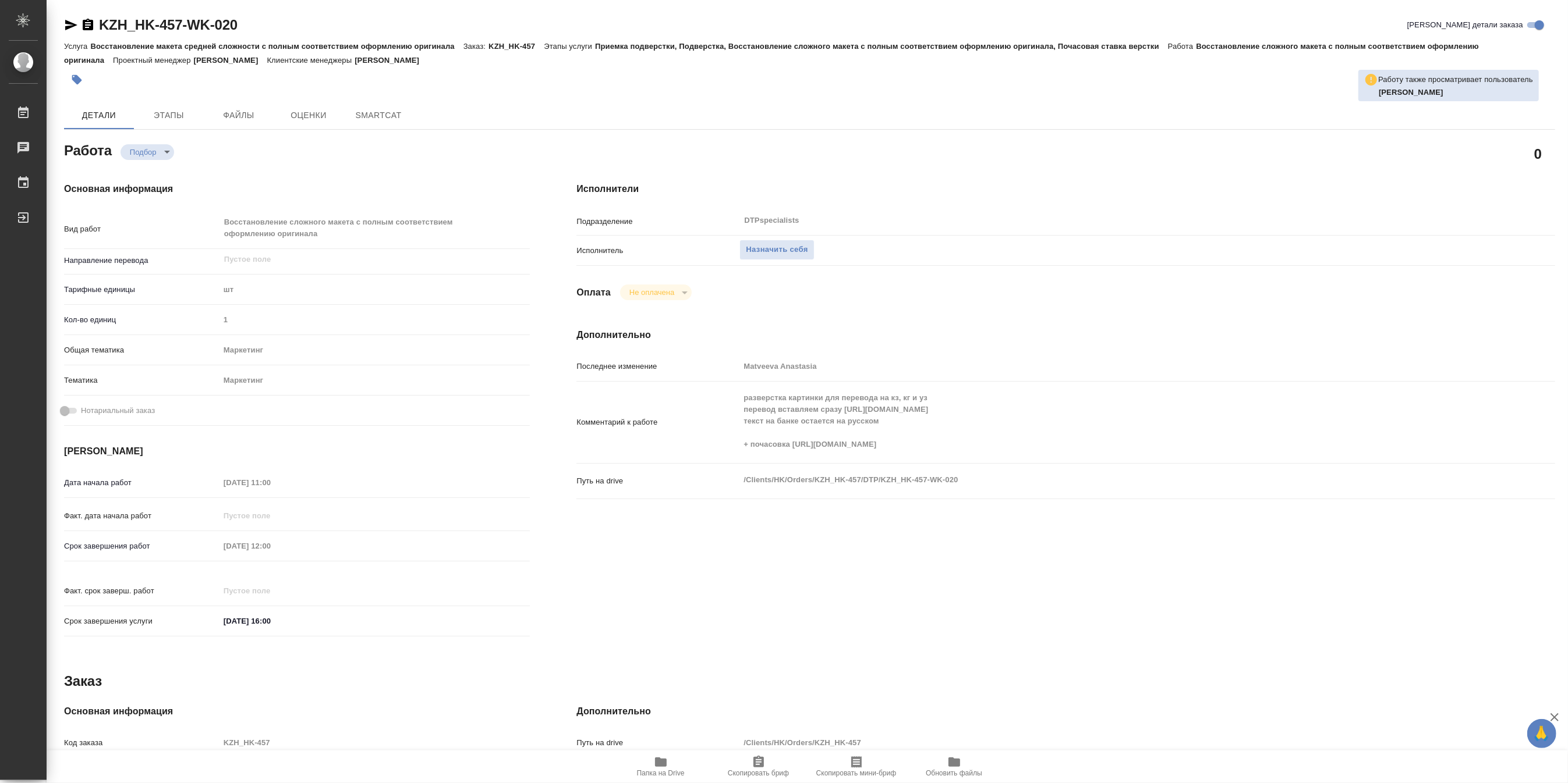
type textarea "x"
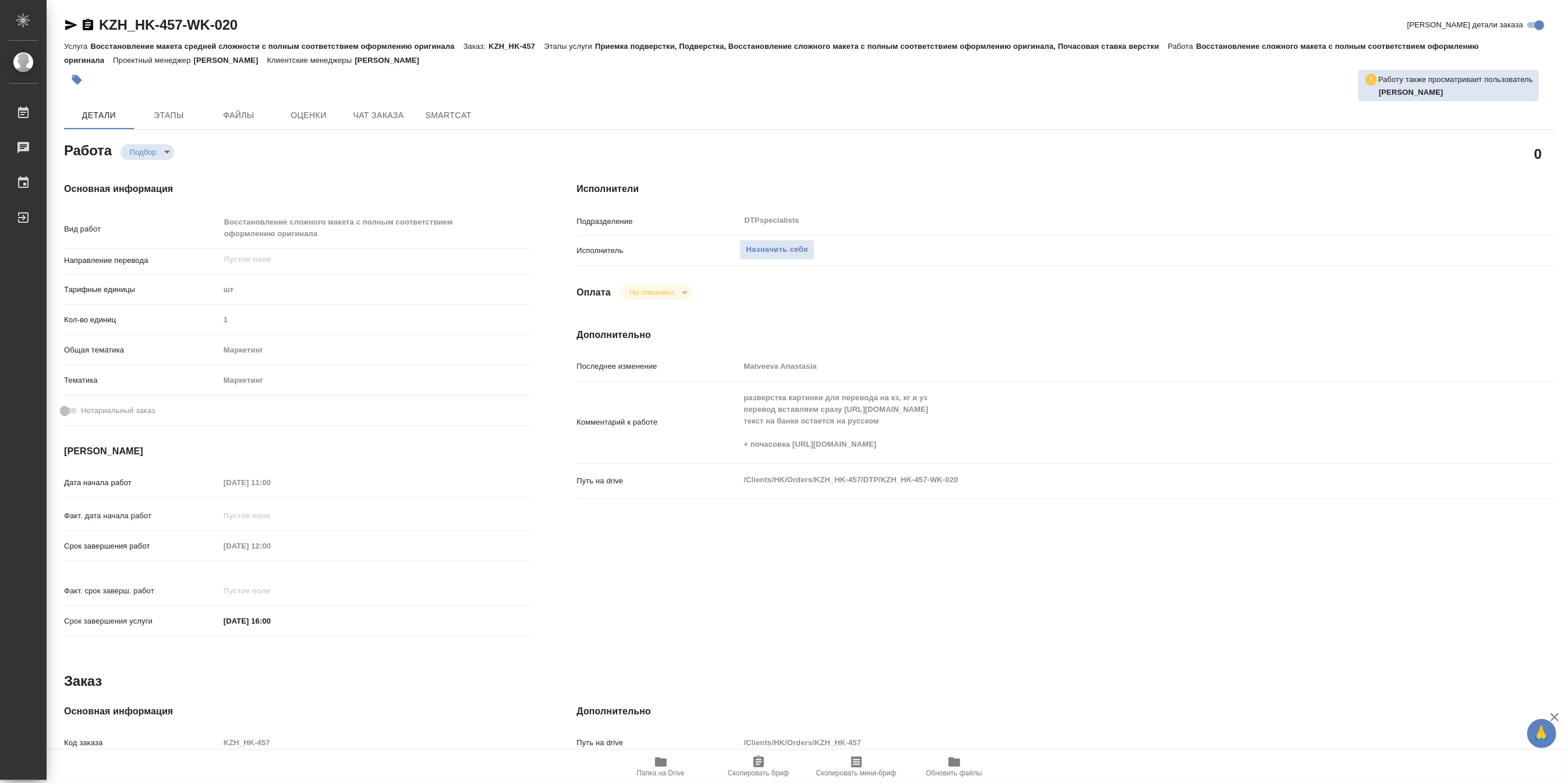
type textarea "x"
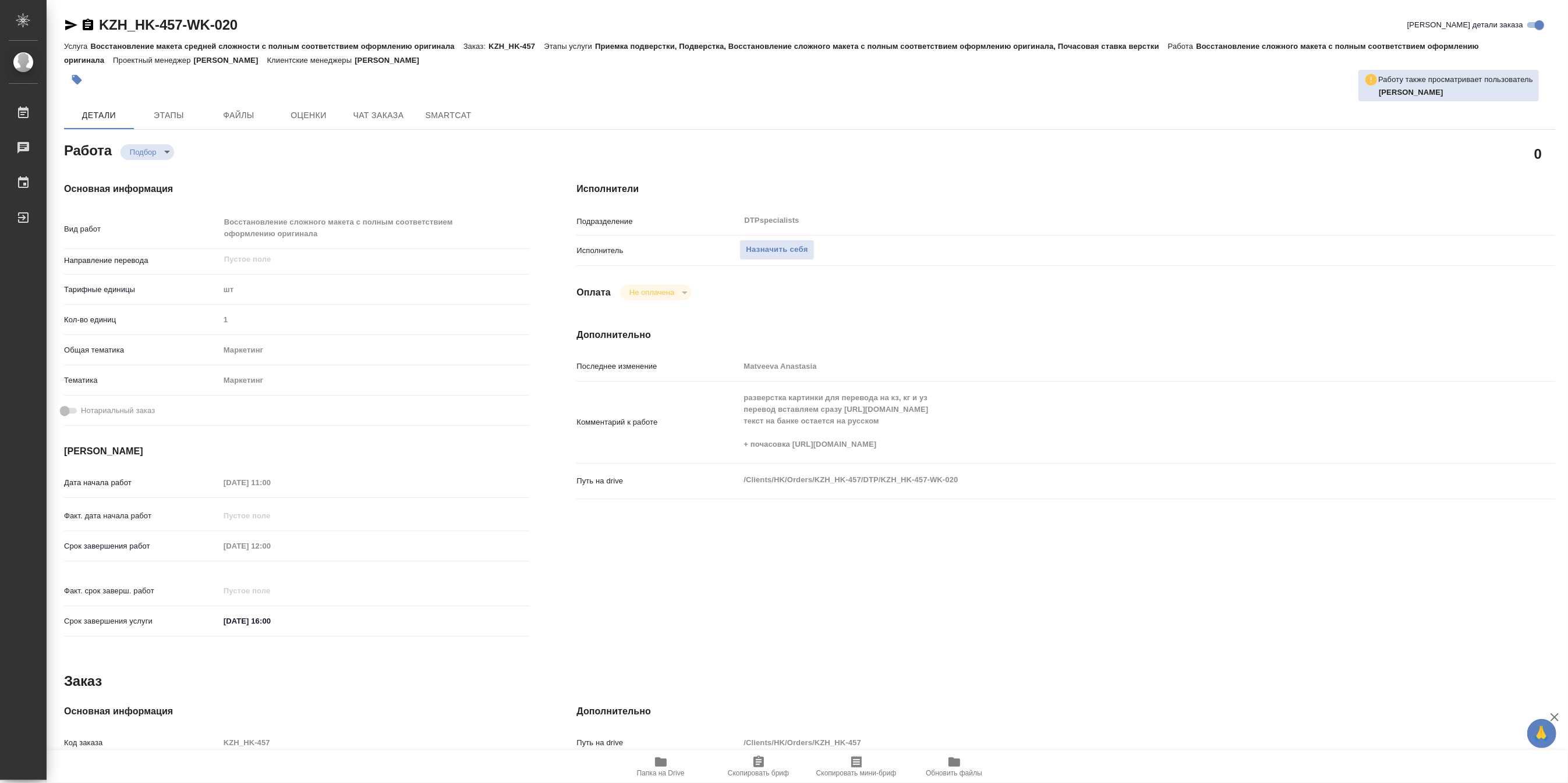
type textarea "x"
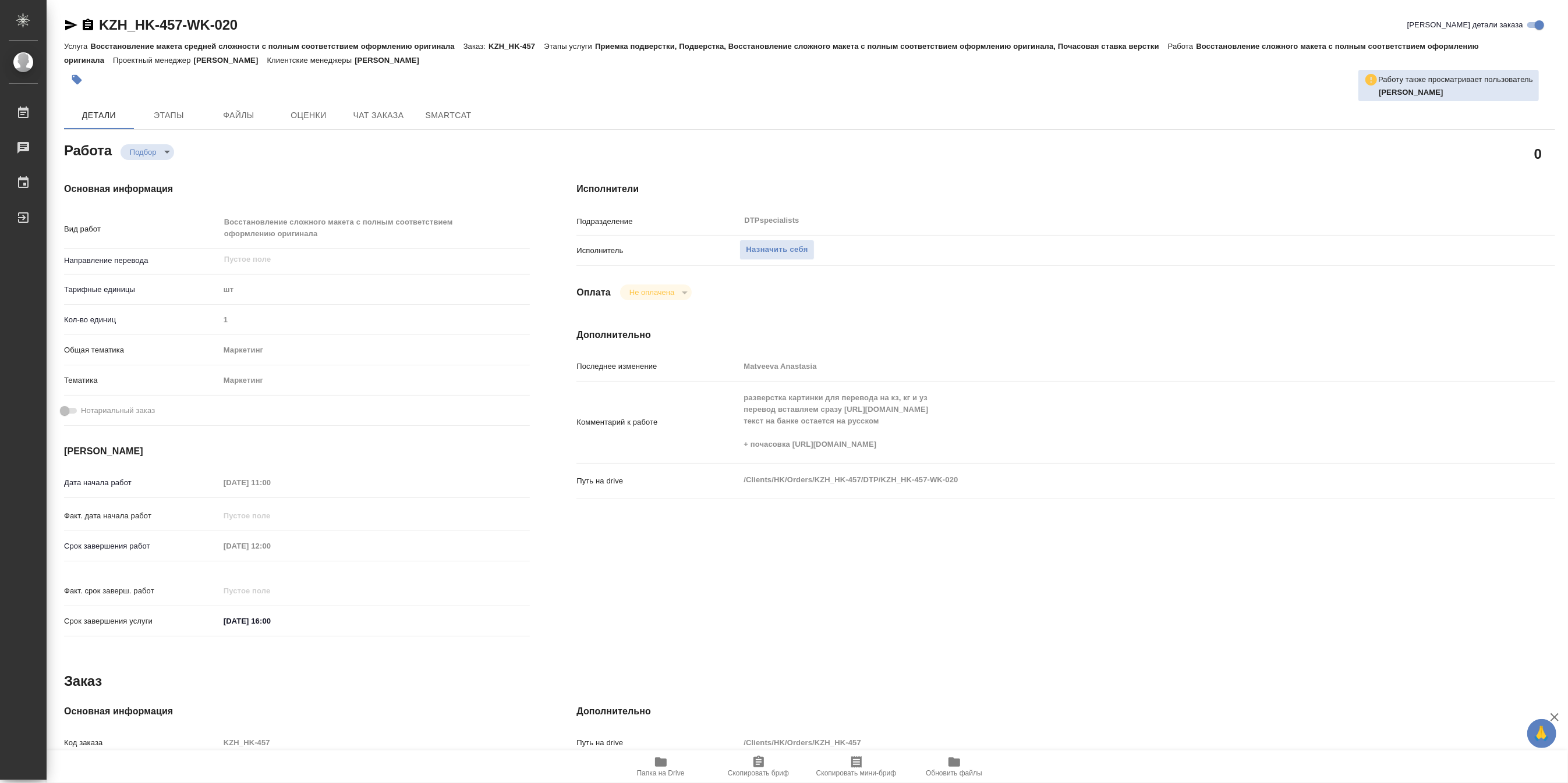
click at [658, 769] on icon "button" at bounding box center [660, 762] width 14 height 14
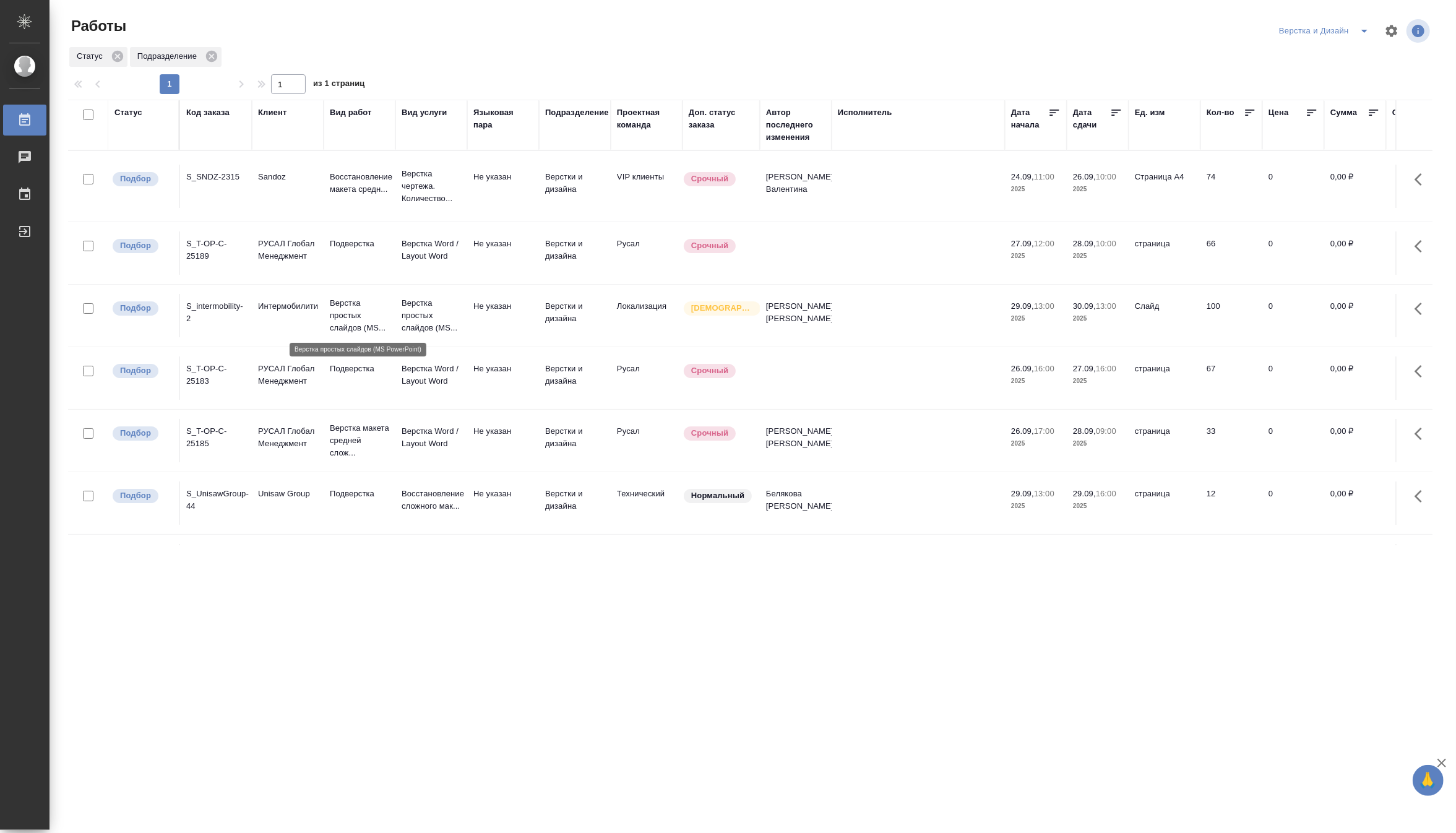
click at [354, 308] on p "Верстка простых слайдов (MS..." at bounding box center [359, 316] width 59 height 37
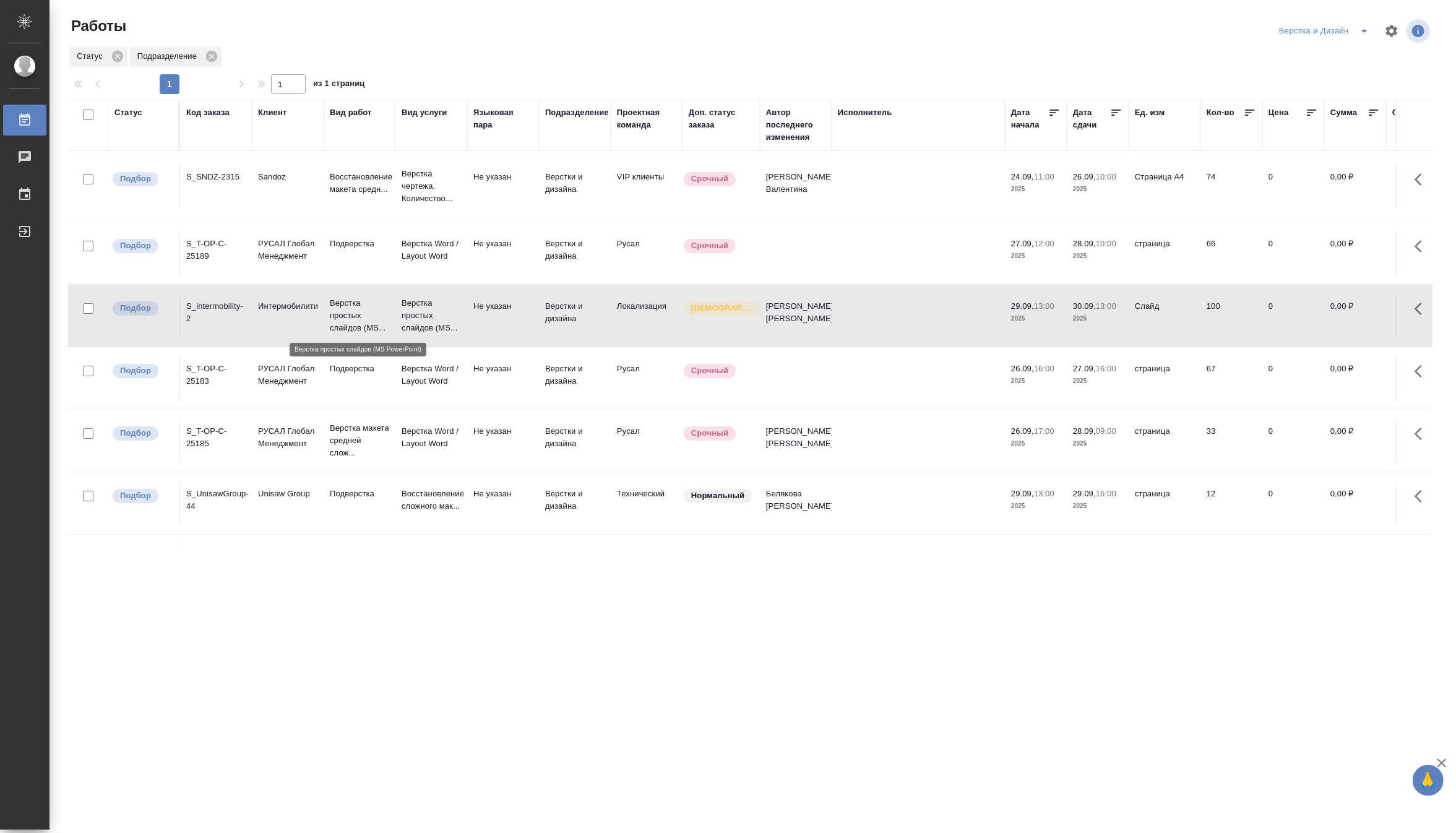
click at [354, 308] on p "Верстка простых слайдов (MS..." at bounding box center [359, 316] width 59 height 37
click at [373, 180] on p "Восстановление макета средн..." at bounding box center [359, 184] width 59 height 25
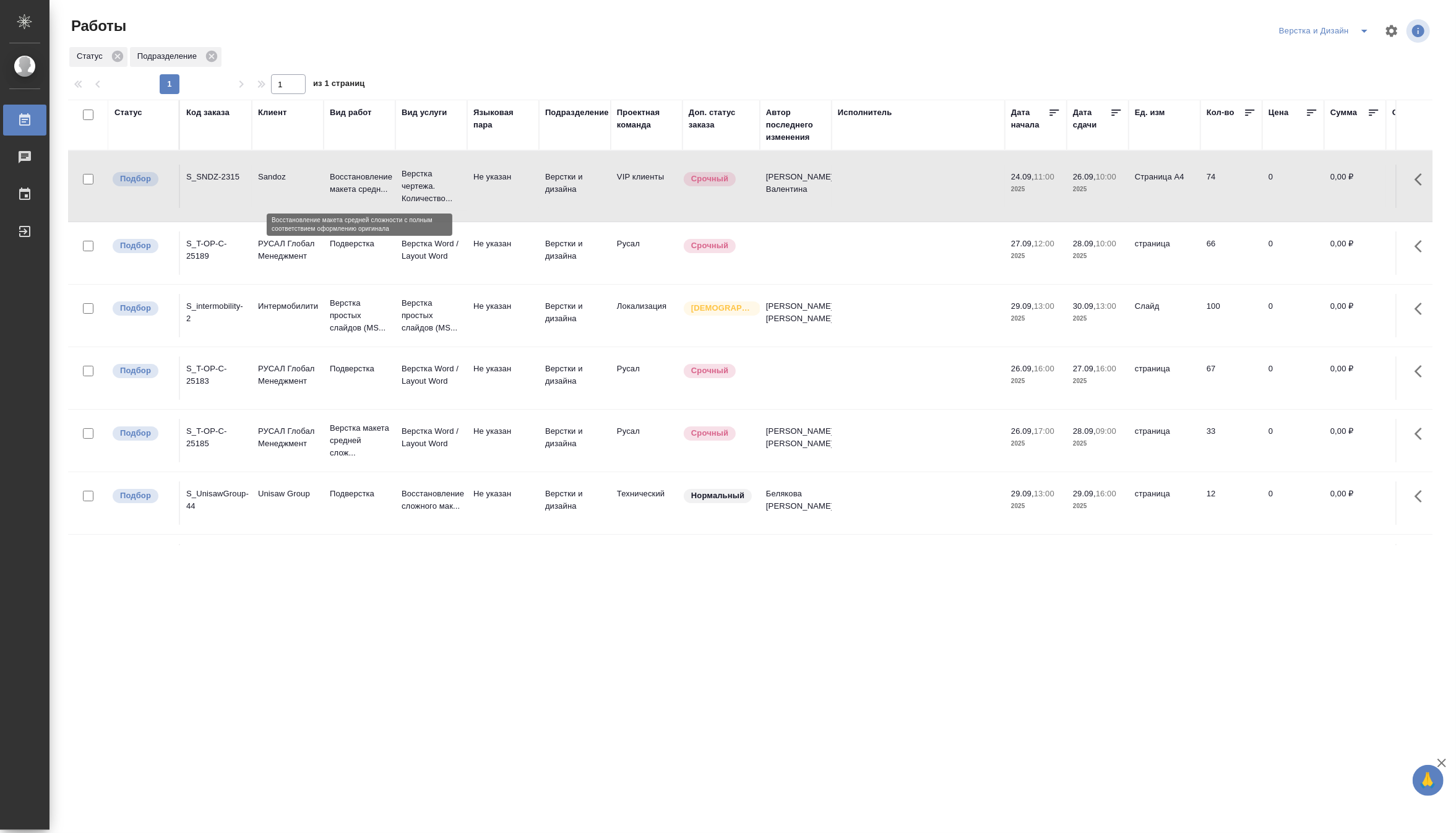
click at [373, 180] on p "Восстановление макета средн..." at bounding box center [359, 184] width 59 height 25
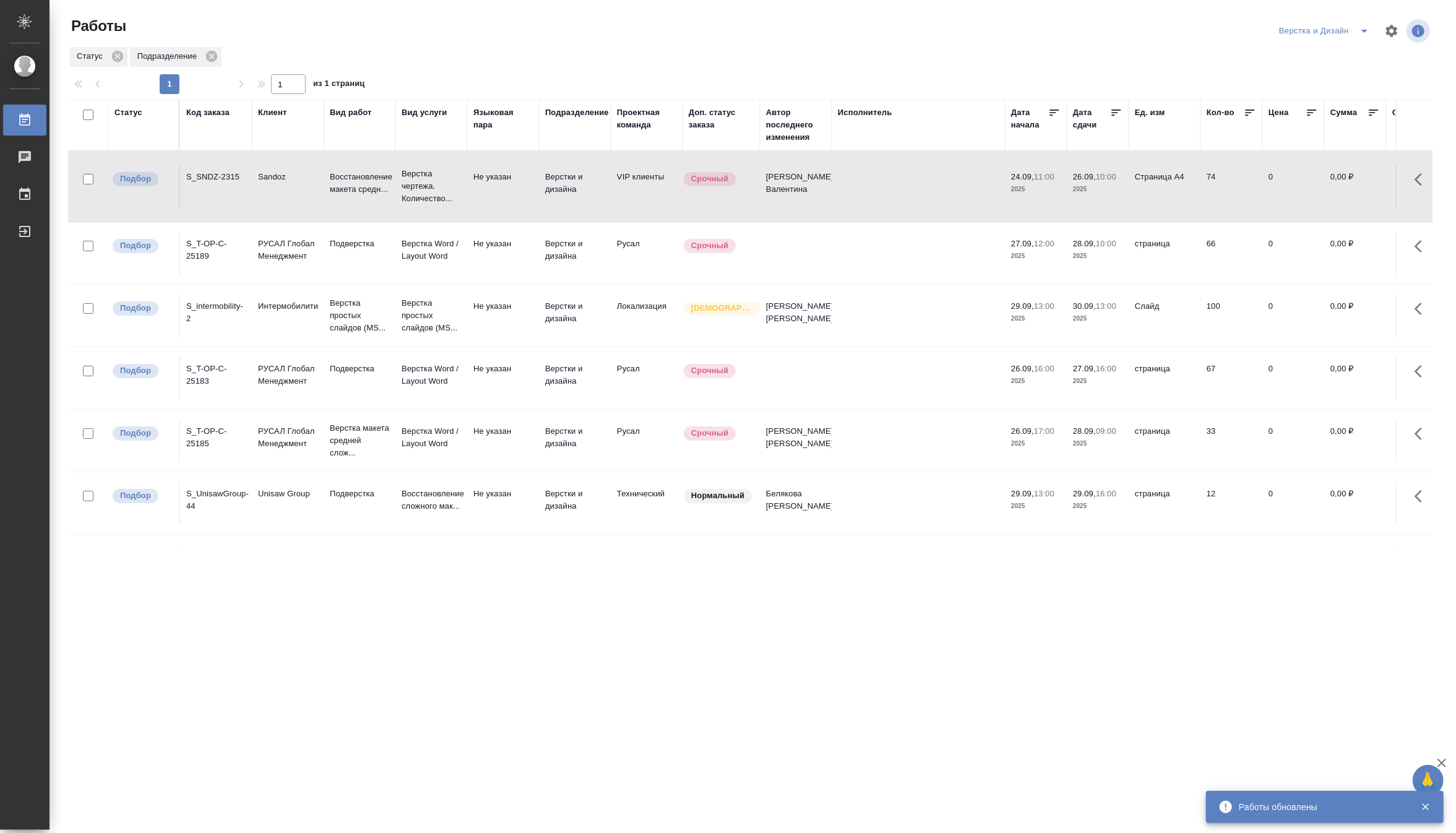
click at [1360, 26] on icon "split button" at bounding box center [1364, 30] width 15 height 15
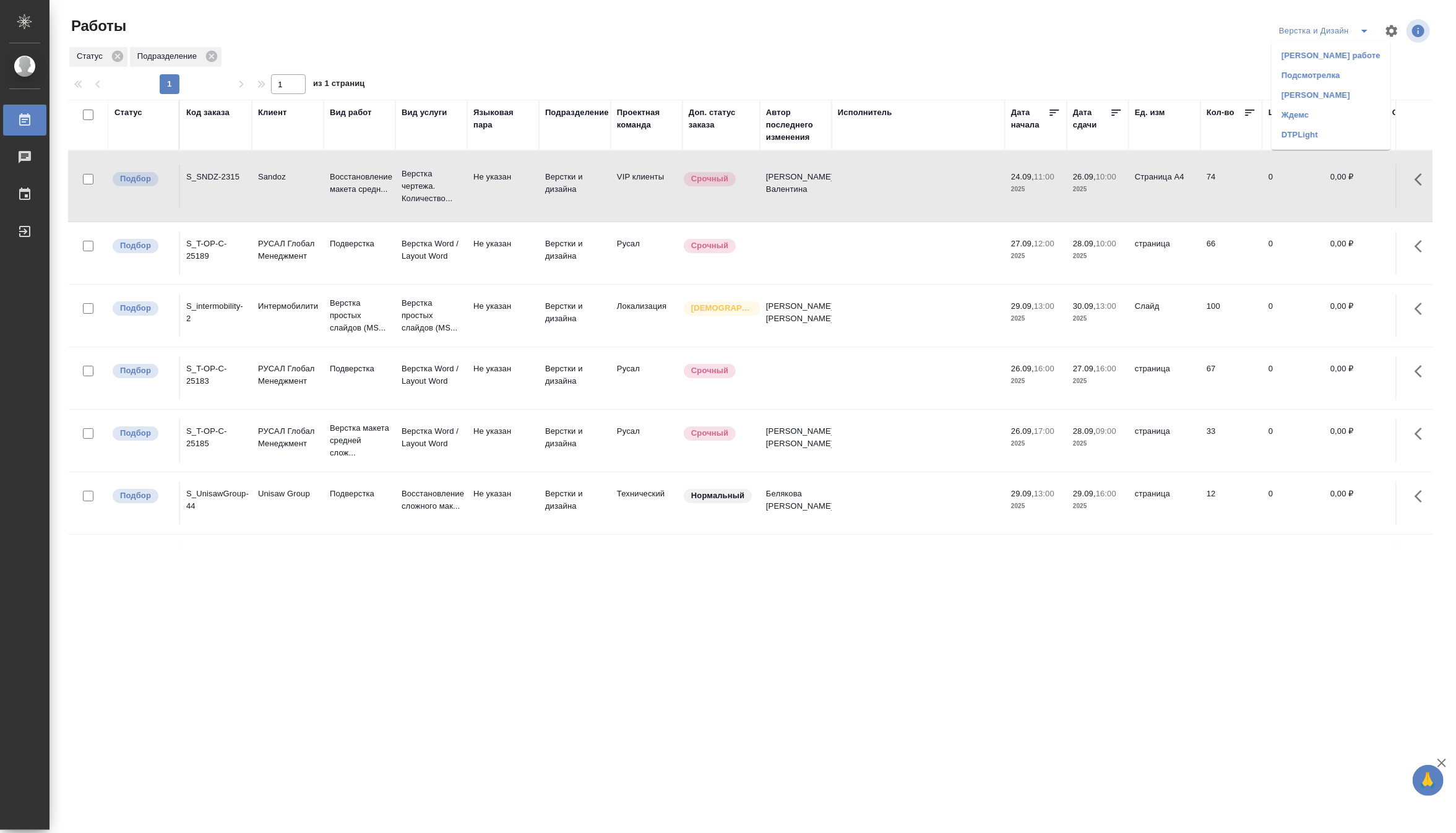
click at [1322, 131] on li "DTPLight" at bounding box center [1331, 135] width 119 height 19
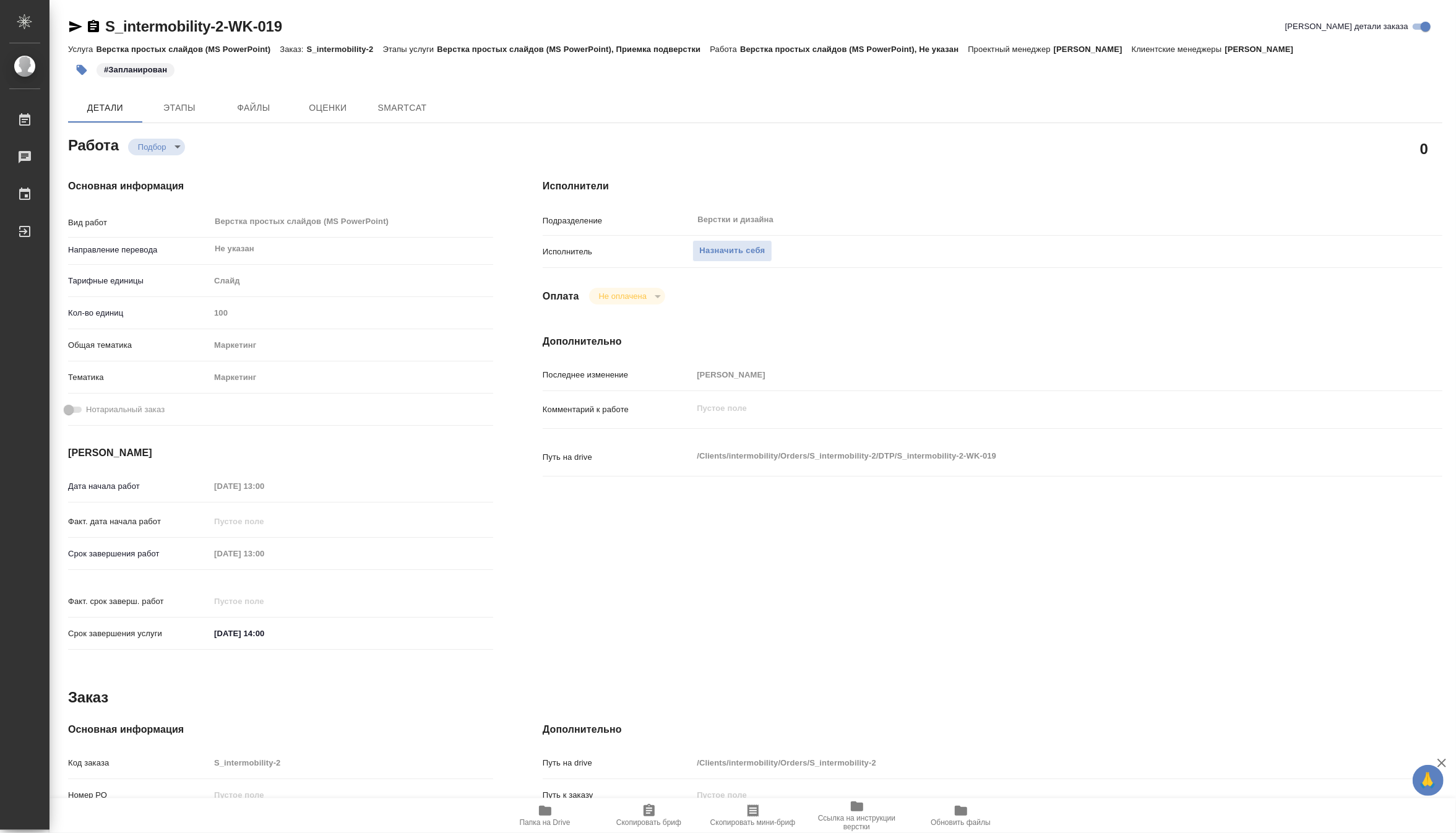
type textarea "x"
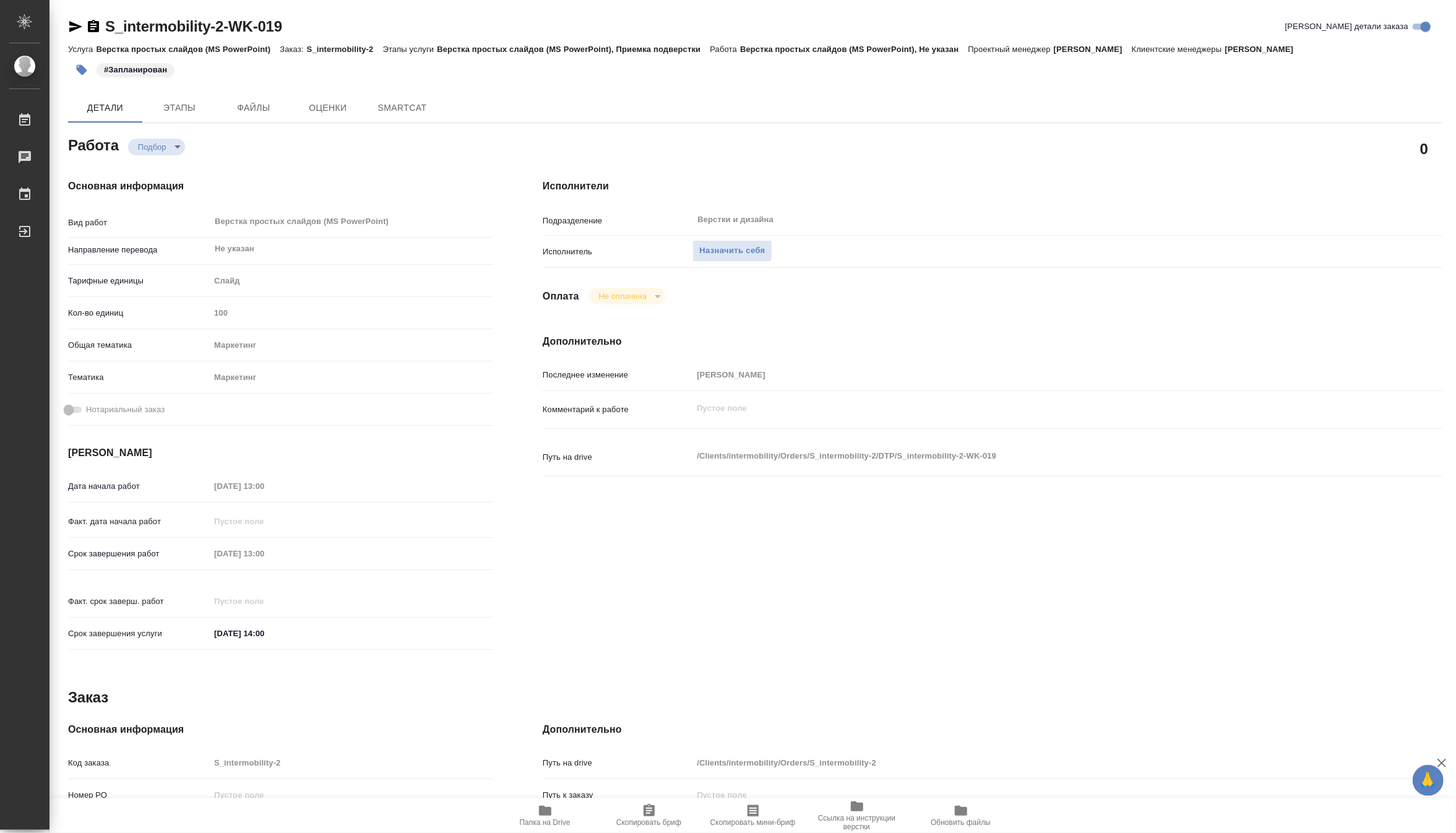
type textarea "x"
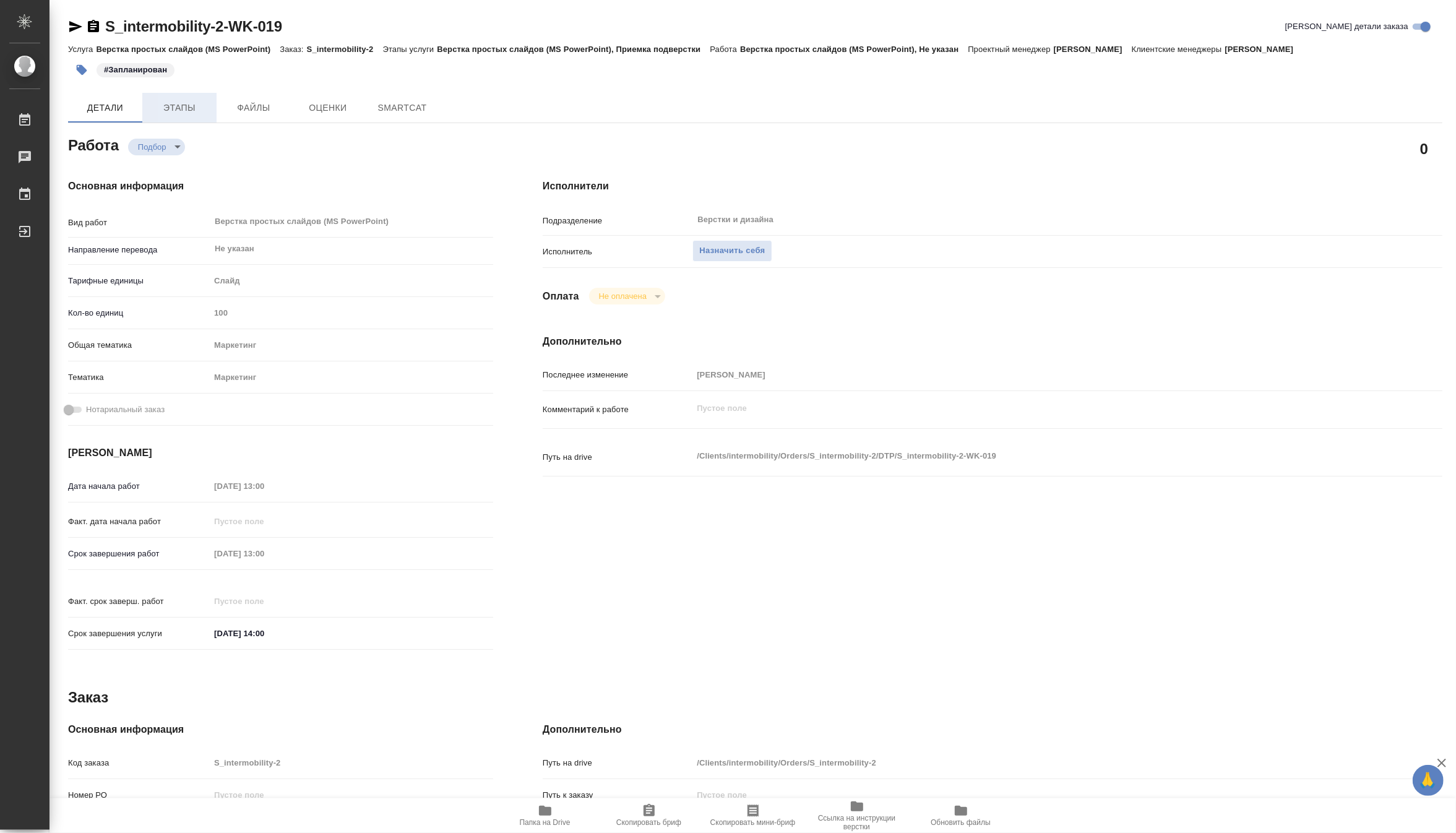
type textarea "x"
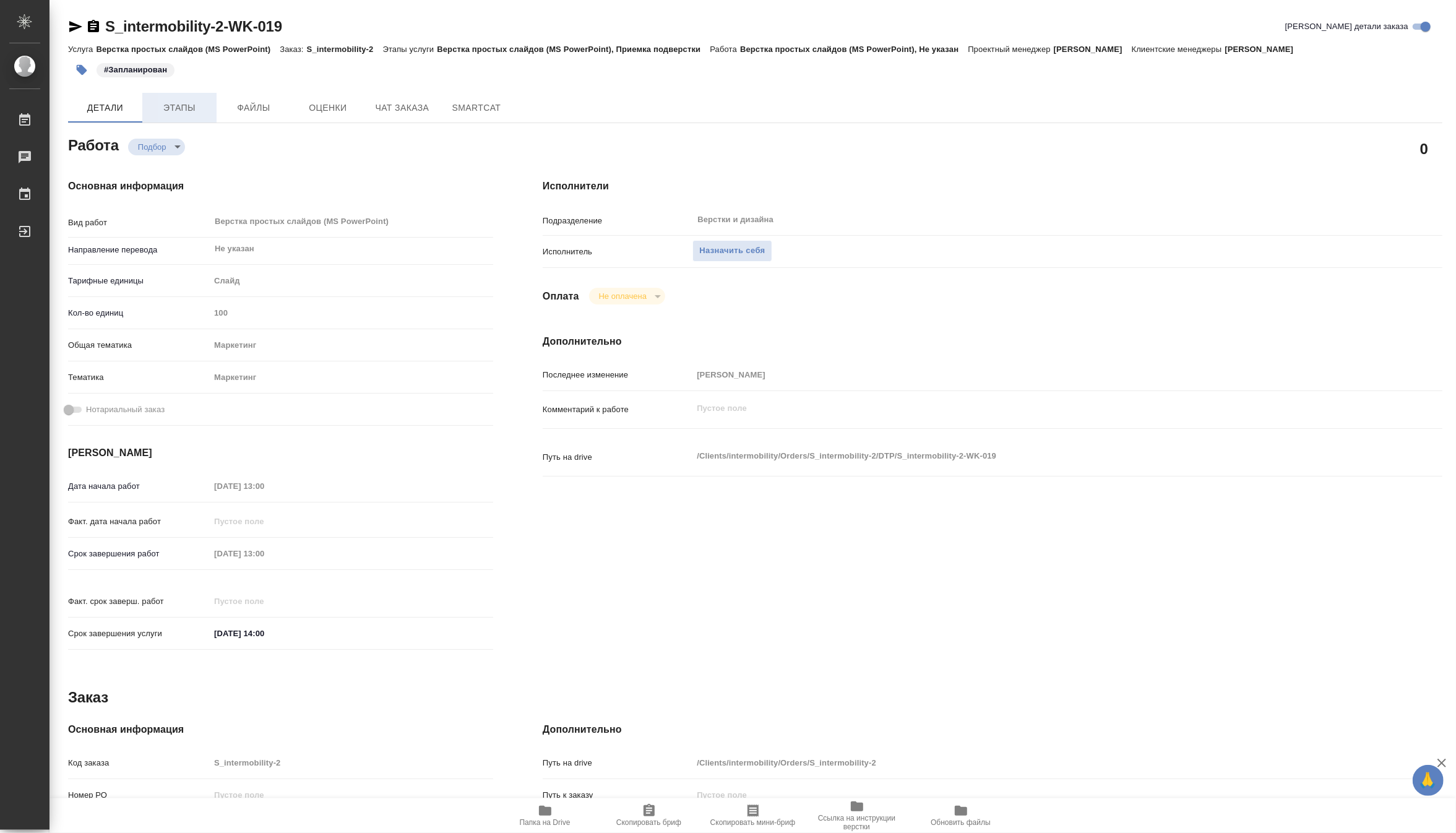
click at [189, 108] on span "Этапы" at bounding box center [180, 108] width 59 height 16
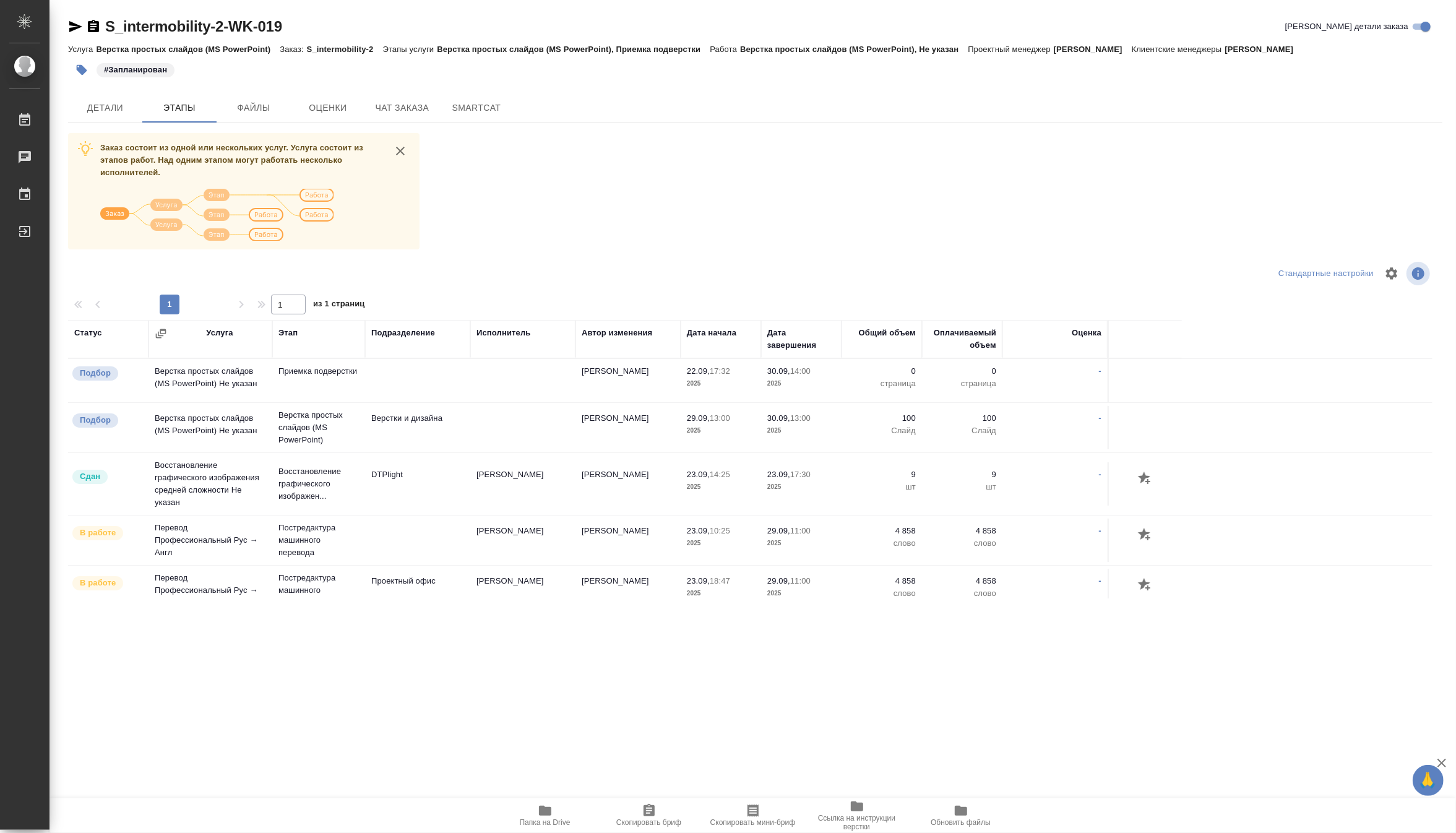
click at [72, 26] on icon "button" at bounding box center [75, 26] width 15 height 15
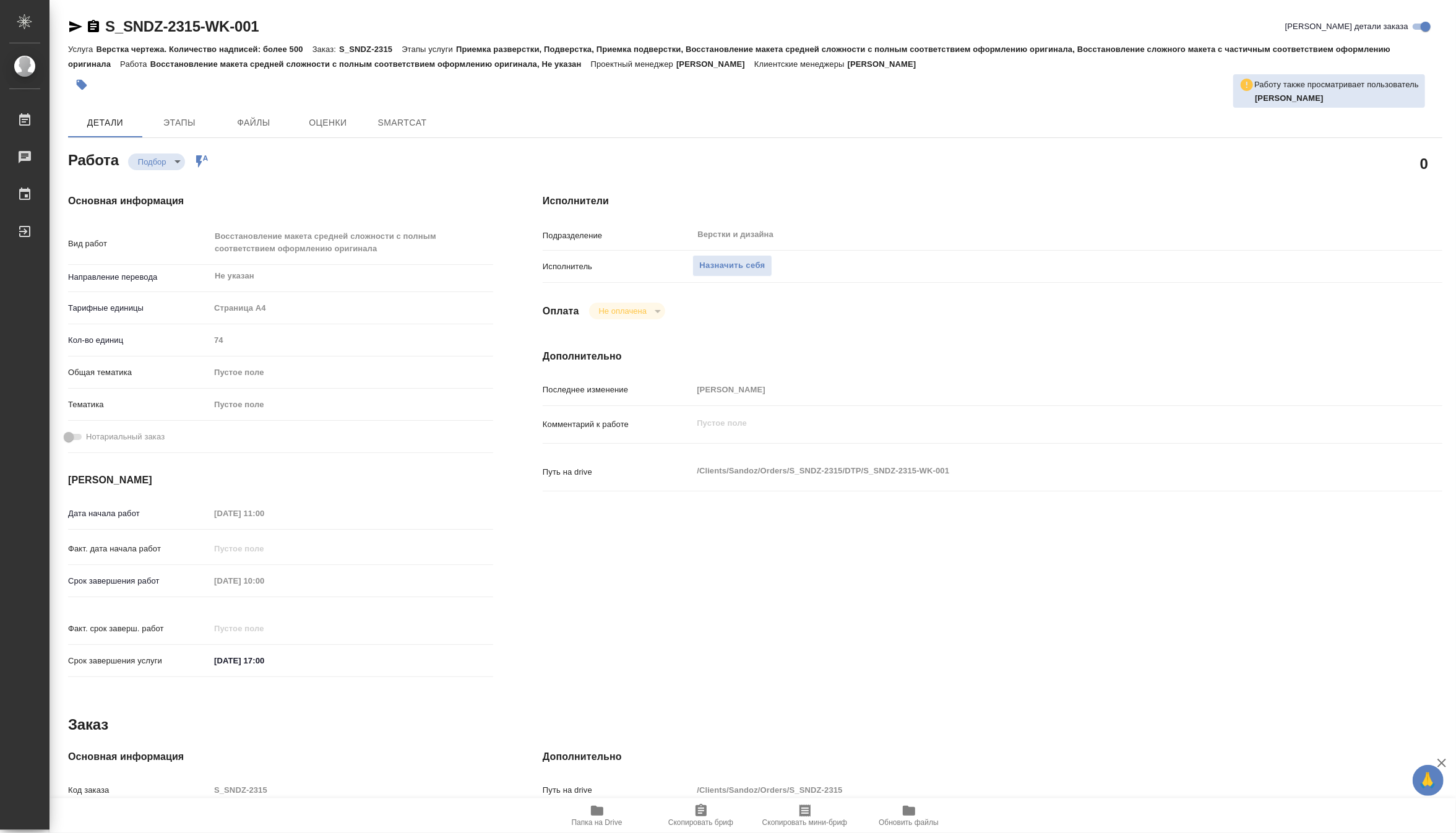
type textarea "x"
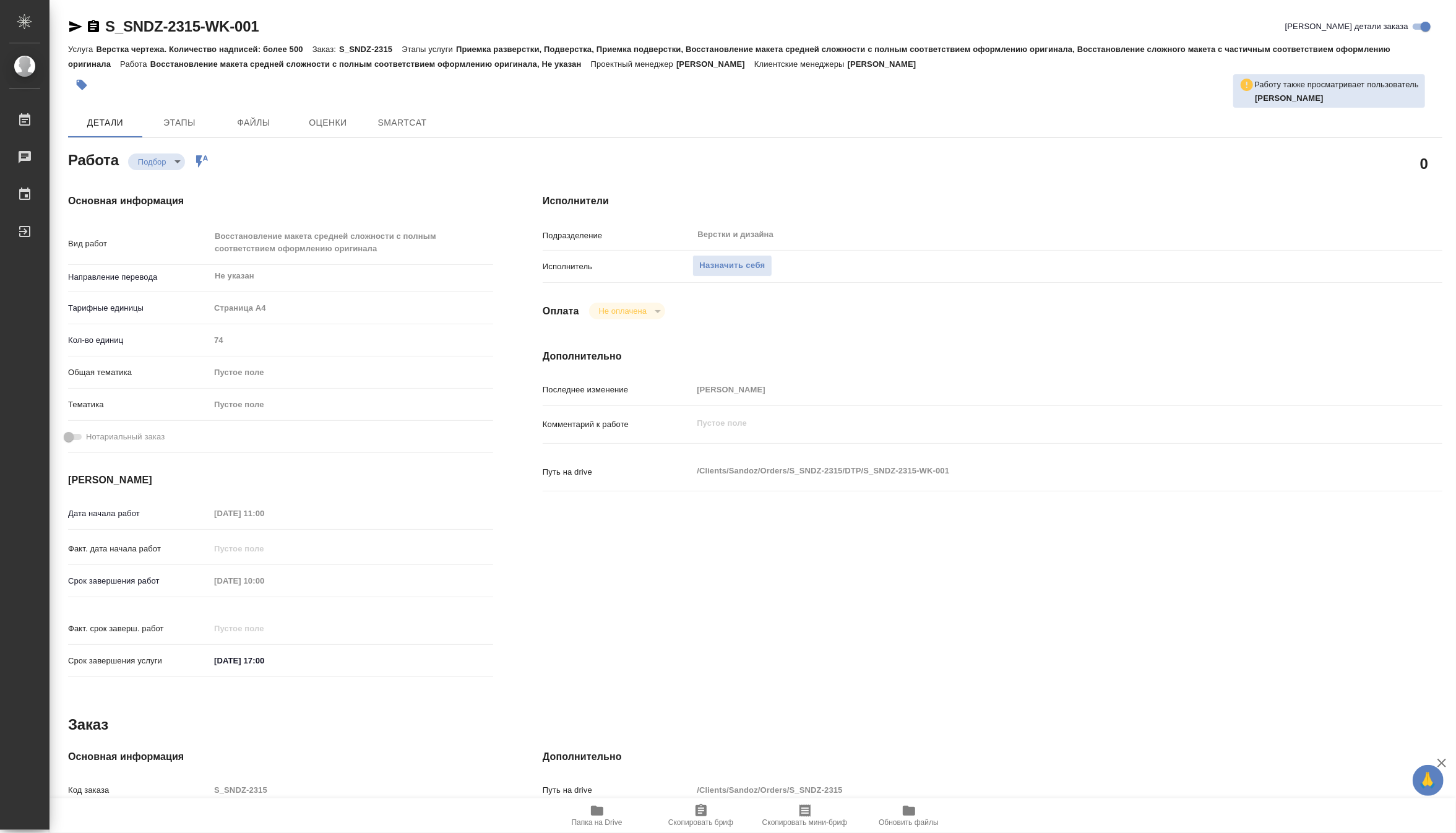
type textarea "x"
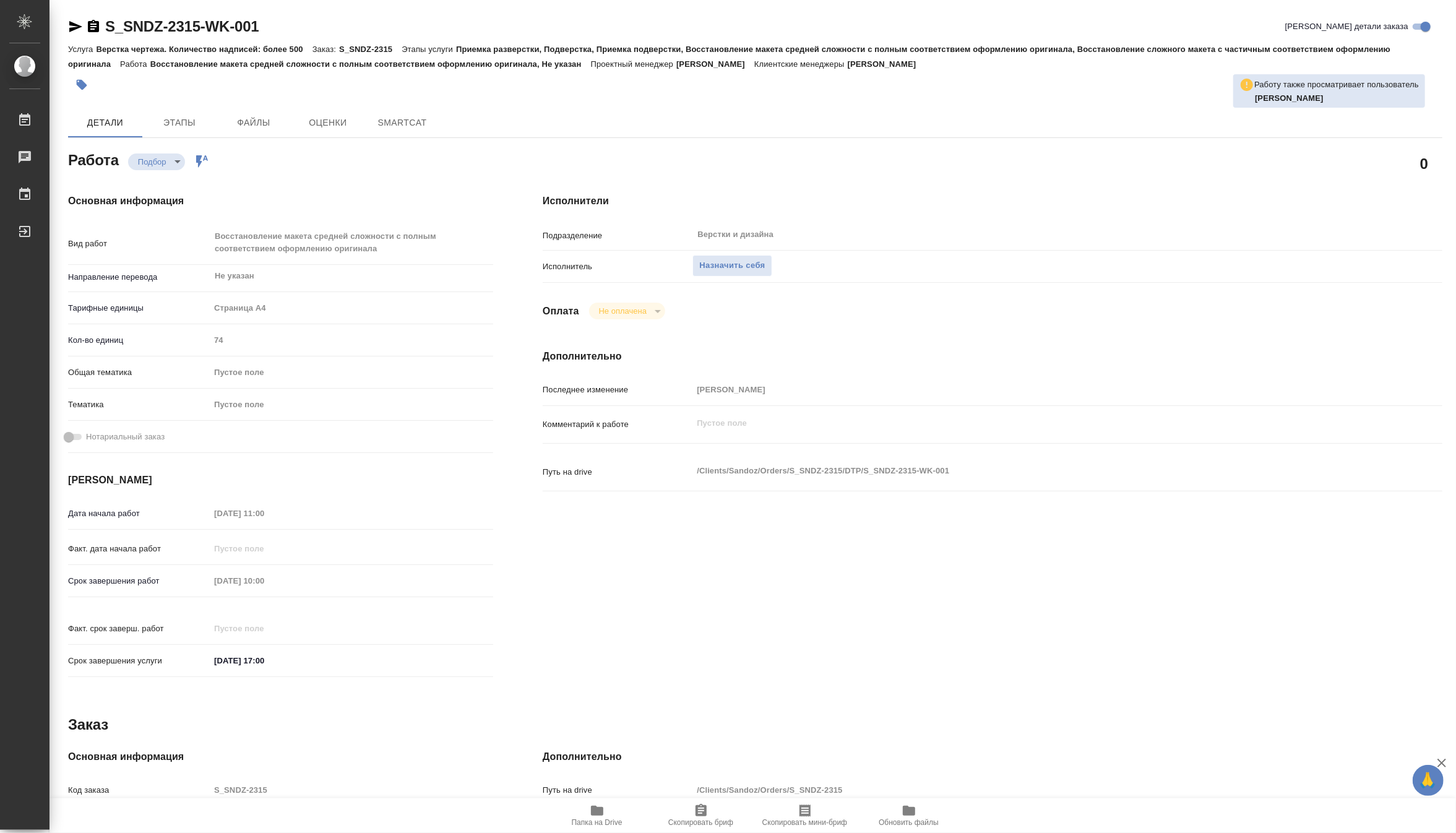
type textarea "x"
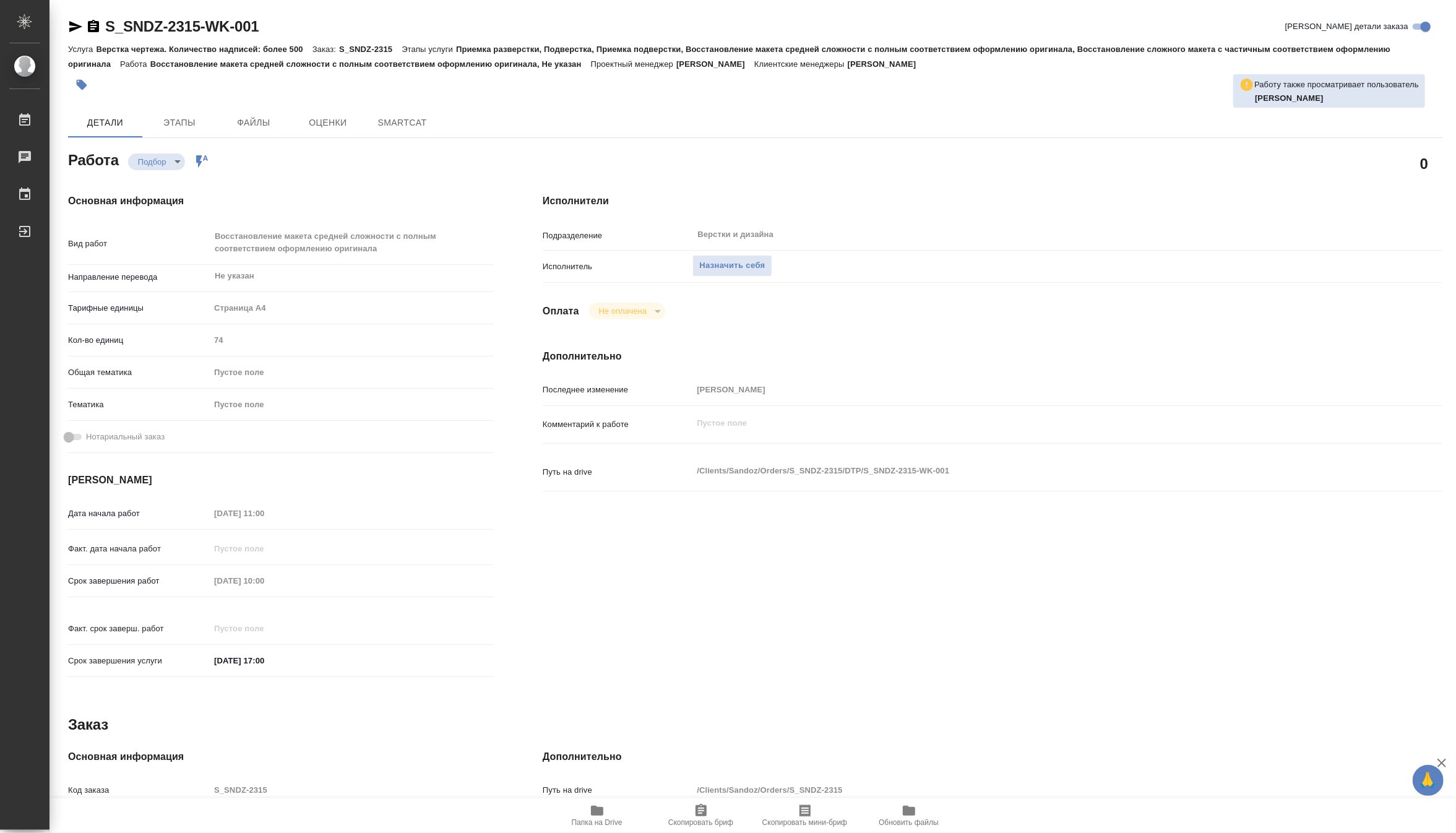
type textarea "x"
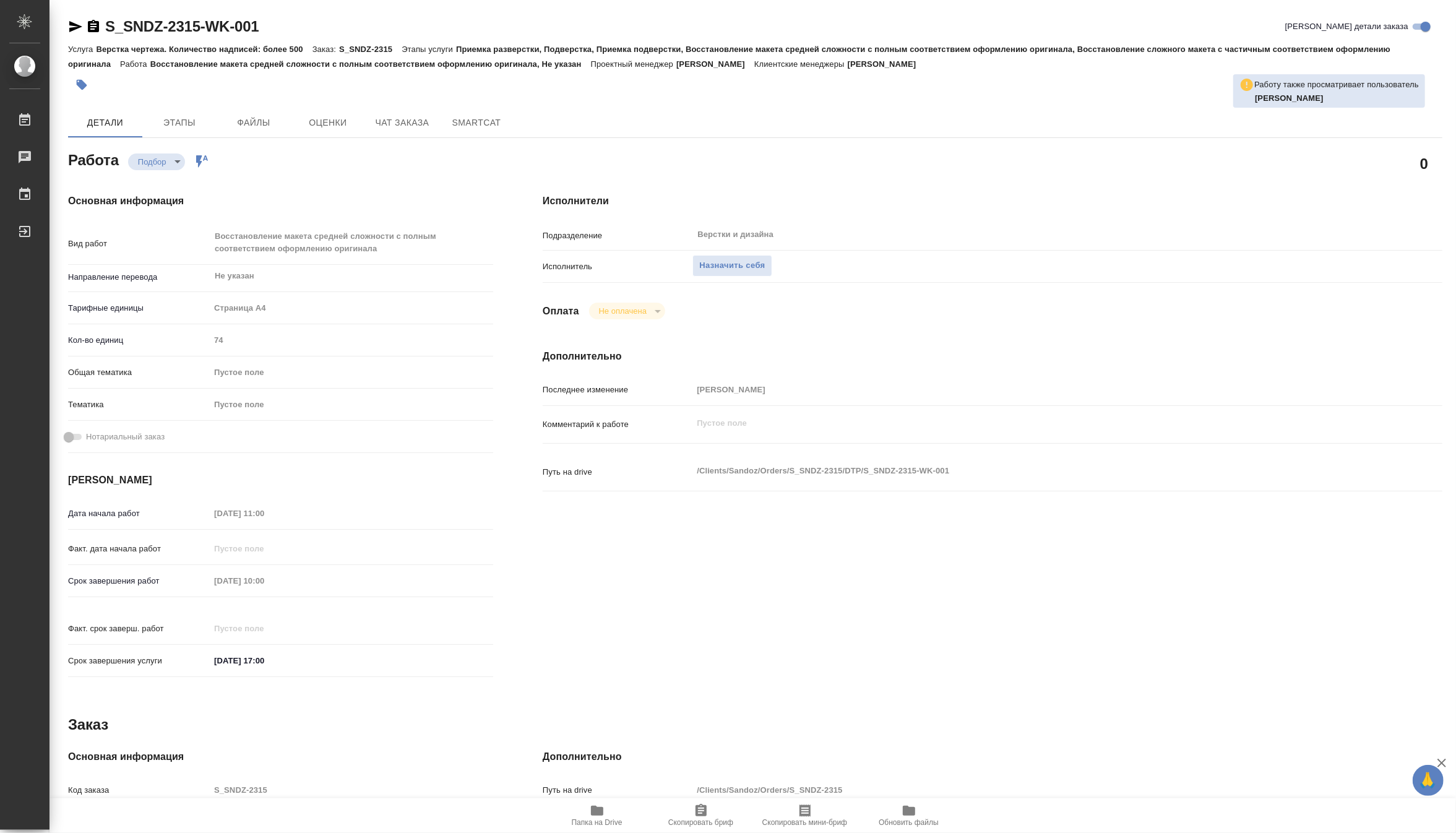
scroll to position [247, 0]
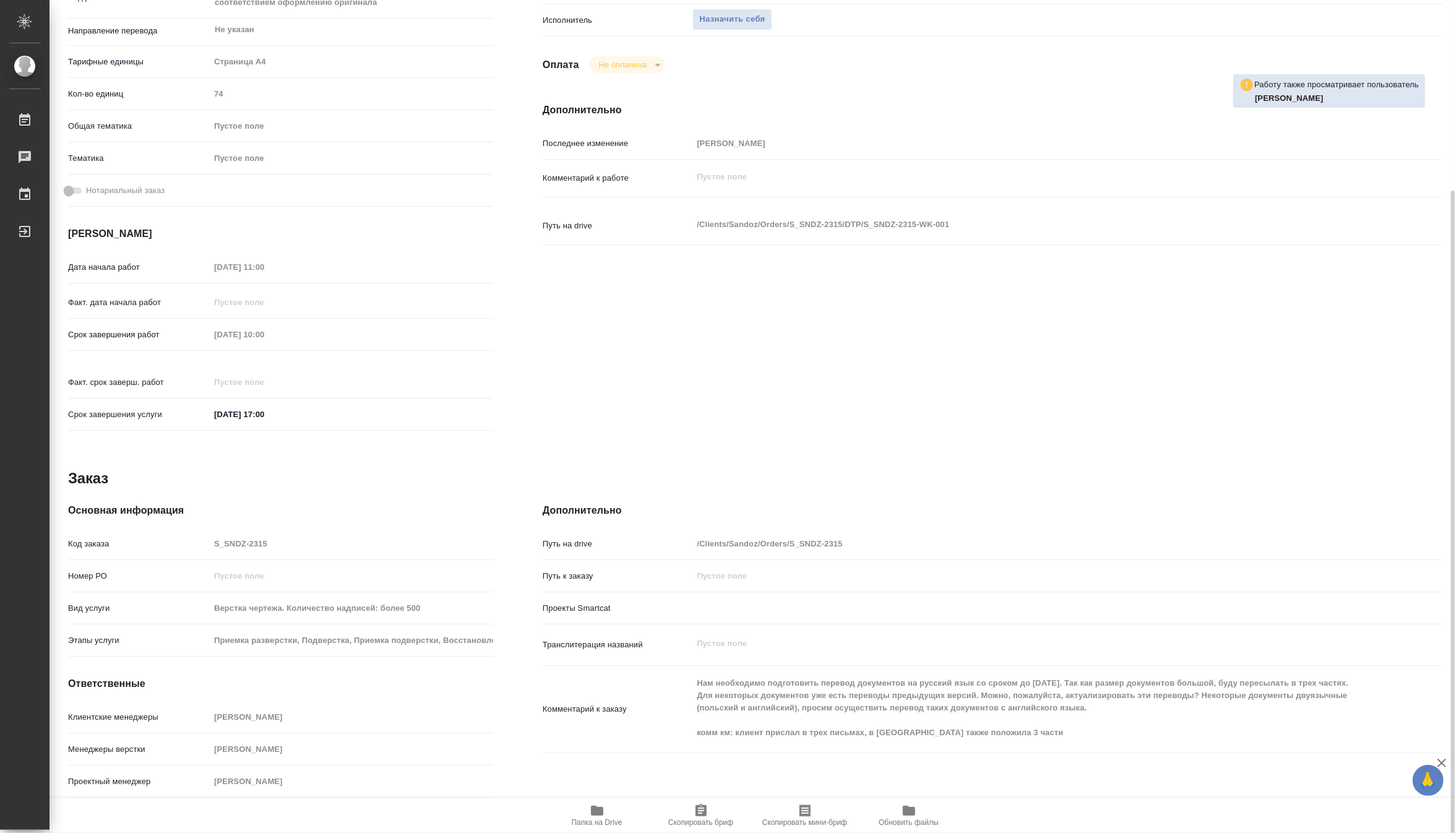
type textarea "x"
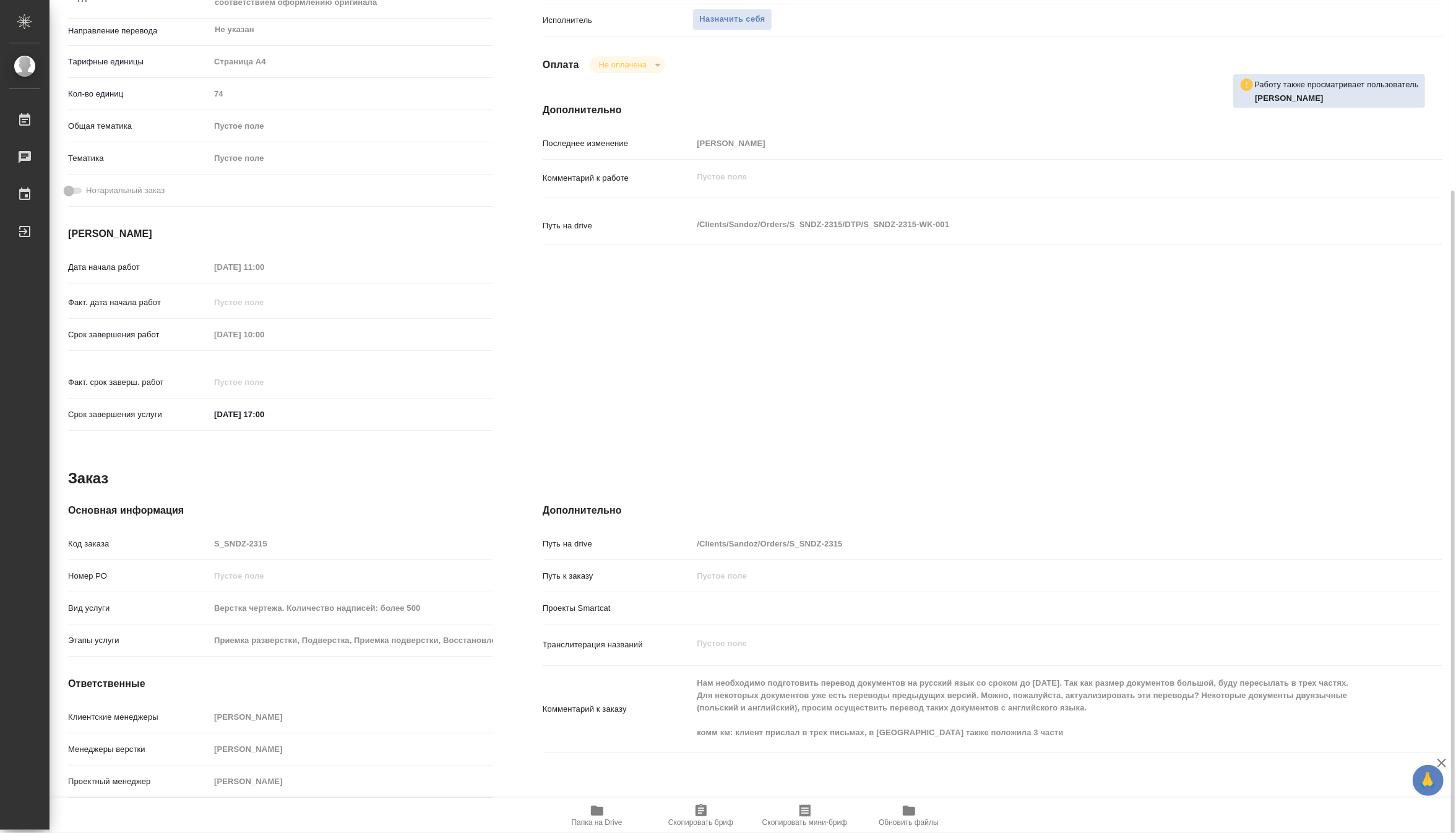
type textarea "x"
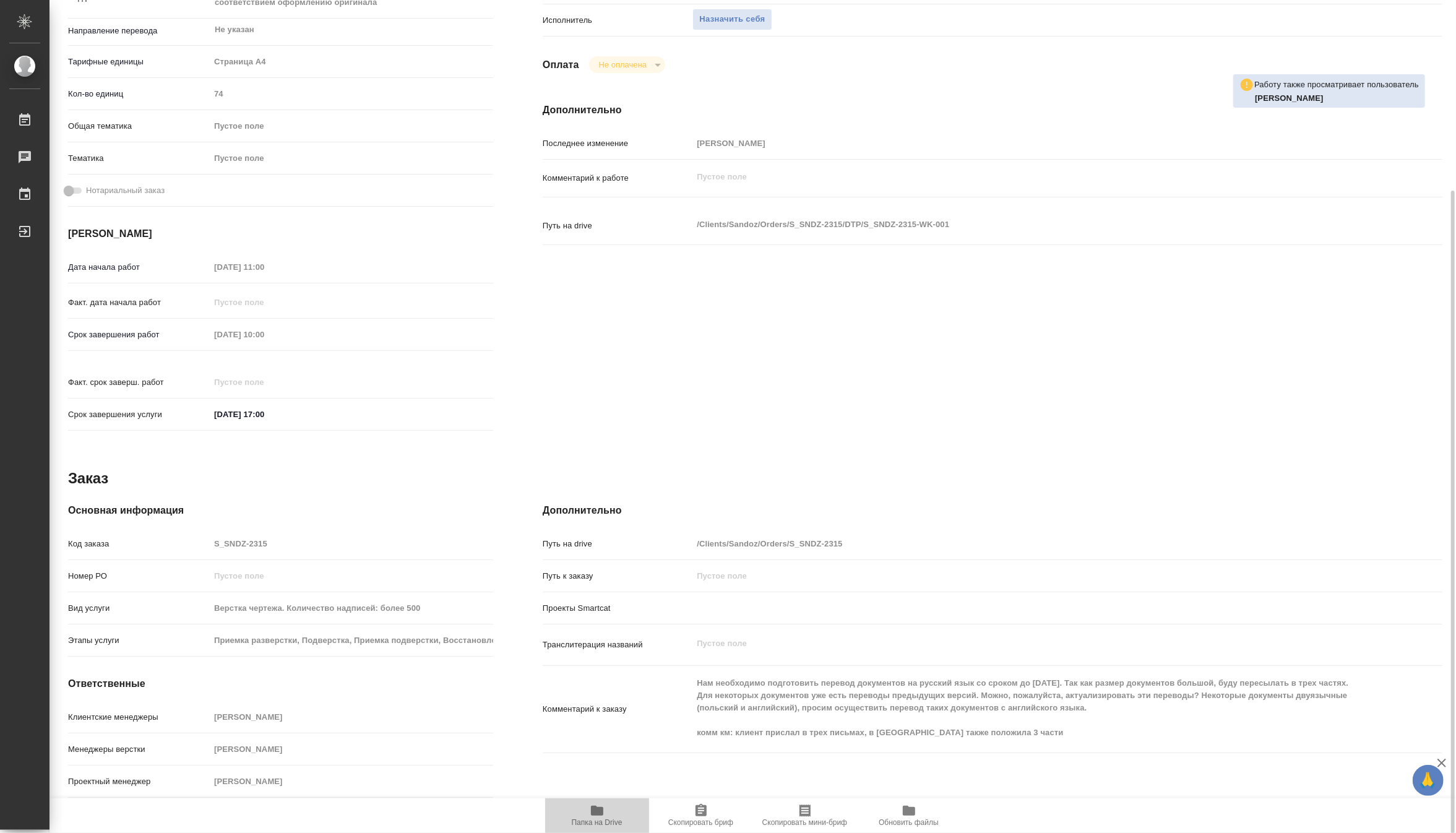
click at [586, 824] on span "Папка на Drive" at bounding box center [597, 822] width 51 height 9
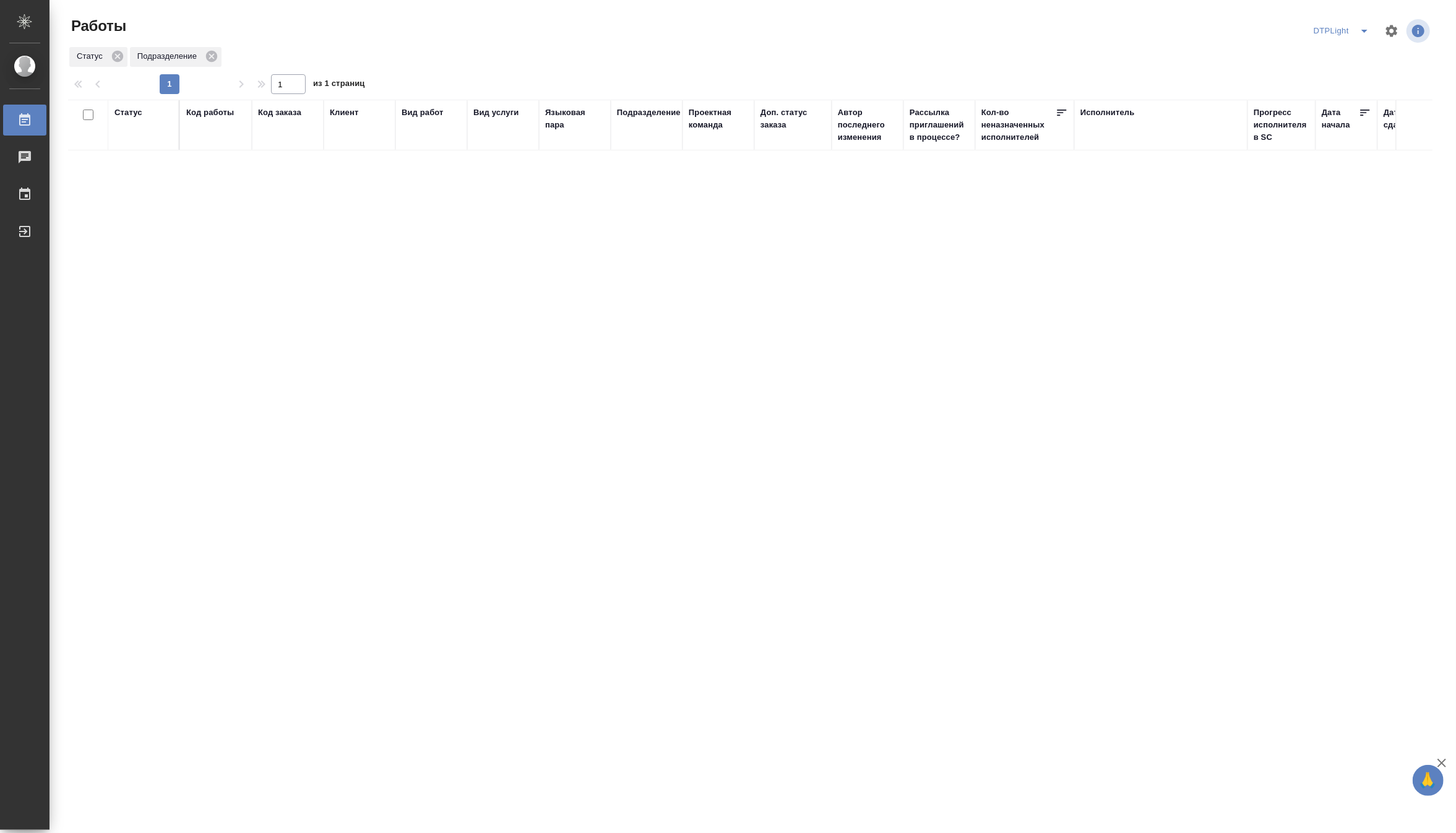
click at [1365, 25] on icon "split button" at bounding box center [1364, 30] width 15 height 15
click at [1358, 92] on li "Матвеева_назначено" at bounding box center [1350, 95] width 119 height 19
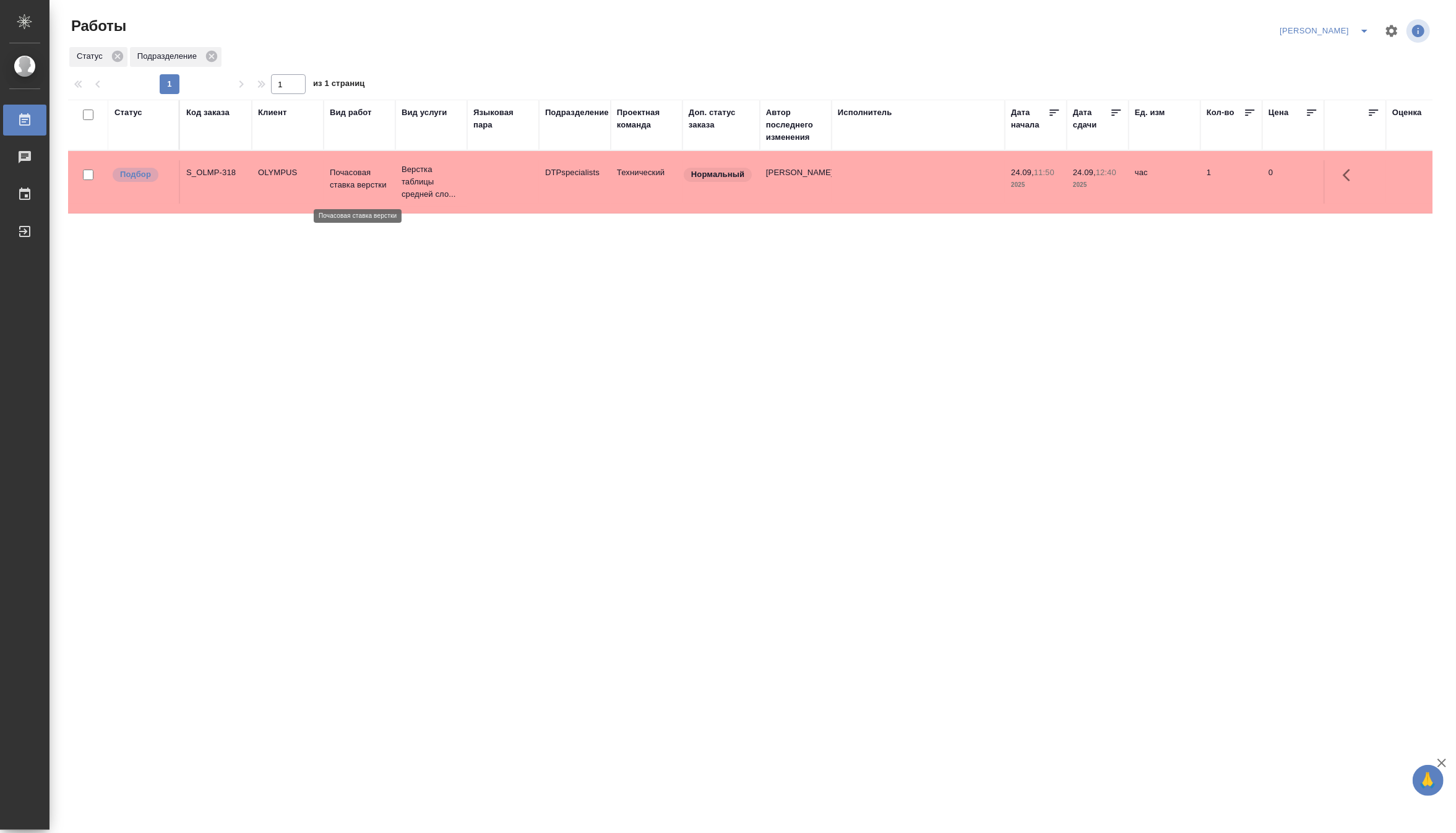
click at [344, 190] on p "Почасовая ставка верстки" at bounding box center [359, 179] width 59 height 25
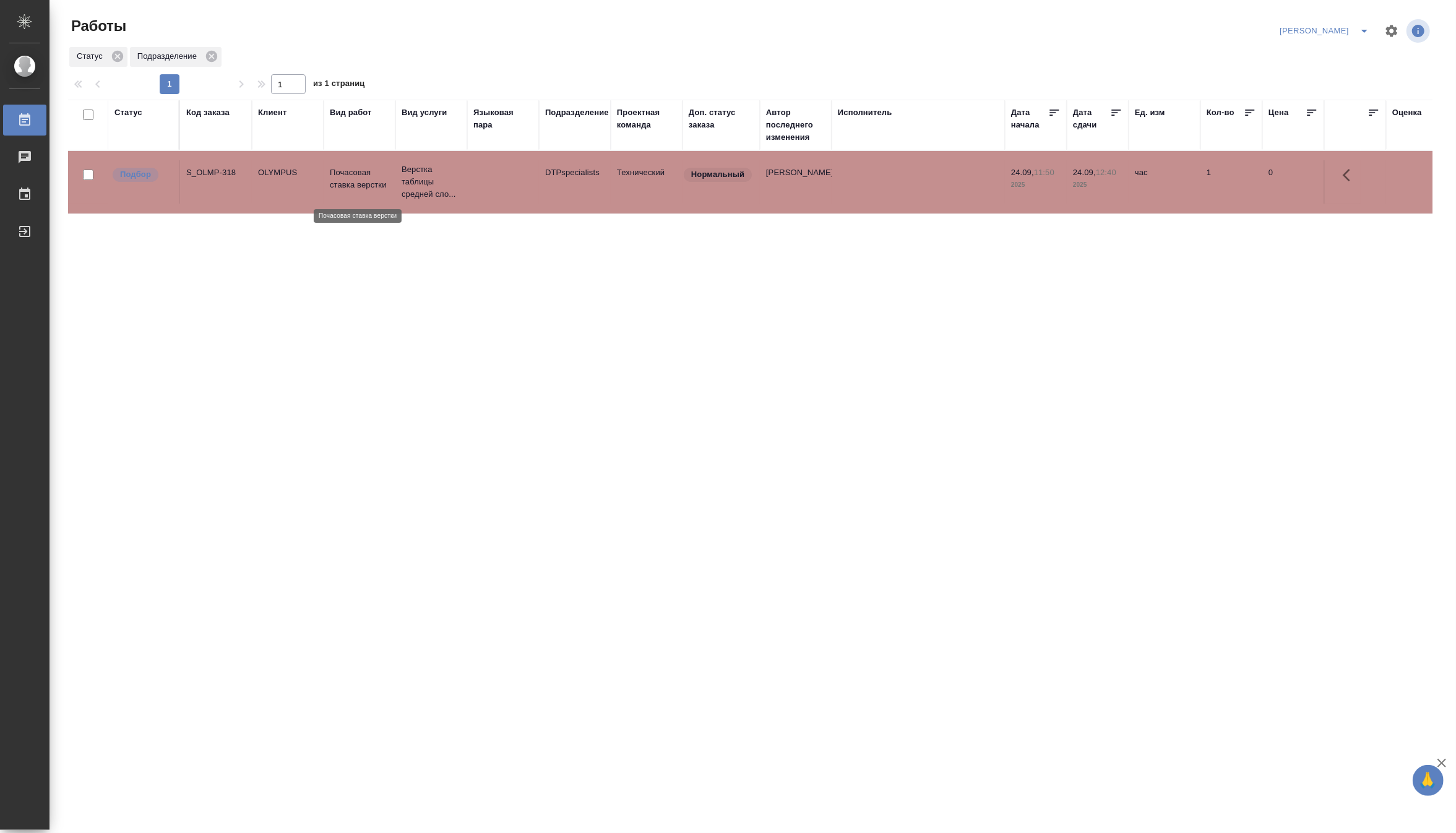
click at [344, 190] on p "Почасовая ставка верстки" at bounding box center [359, 179] width 59 height 25
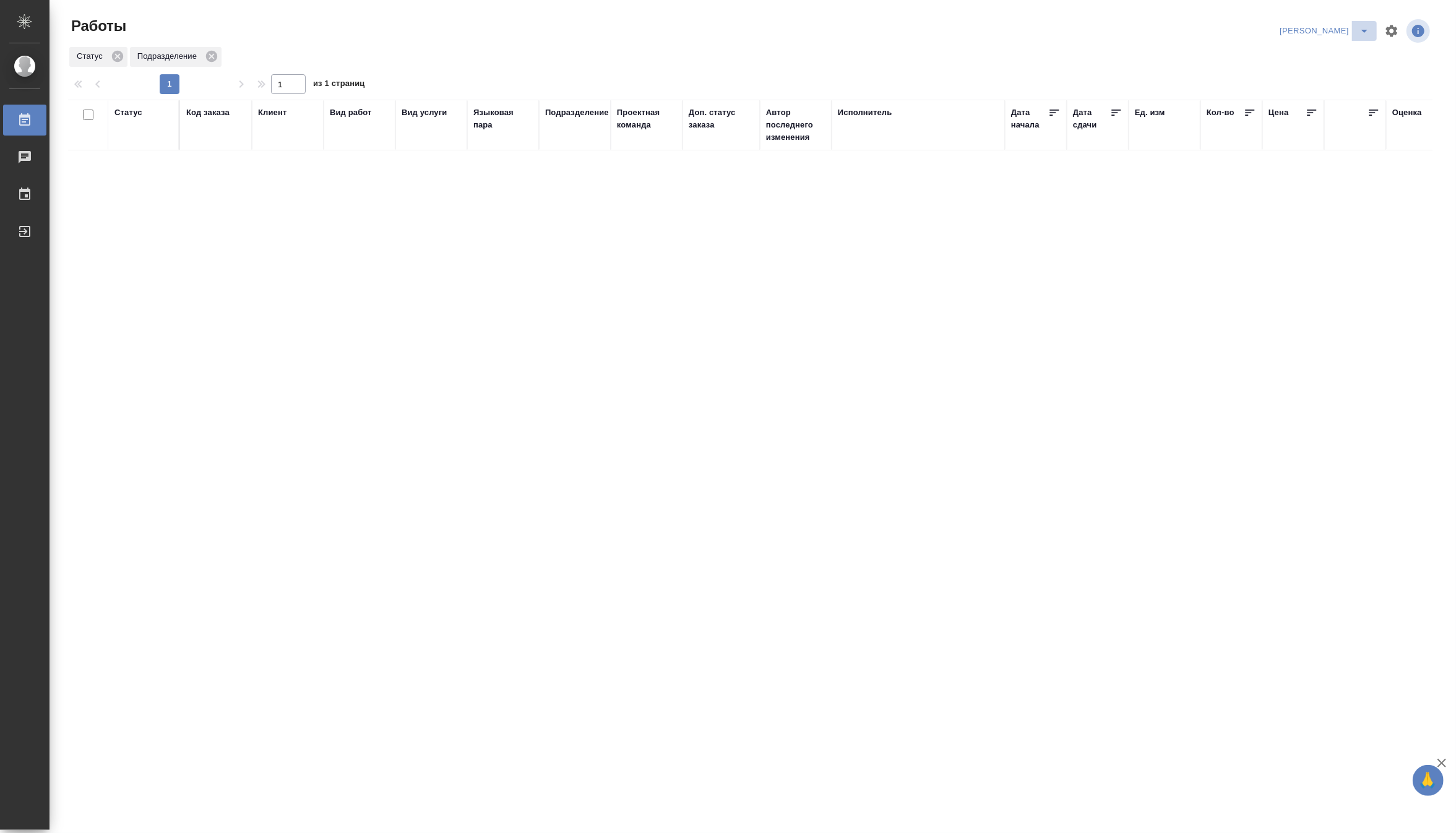
click at [1368, 26] on icon "split button" at bounding box center [1364, 30] width 15 height 15
click at [1318, 108] on li "Верстка и Дизайн" at bounding box center [1317, 114] width 119 height 19
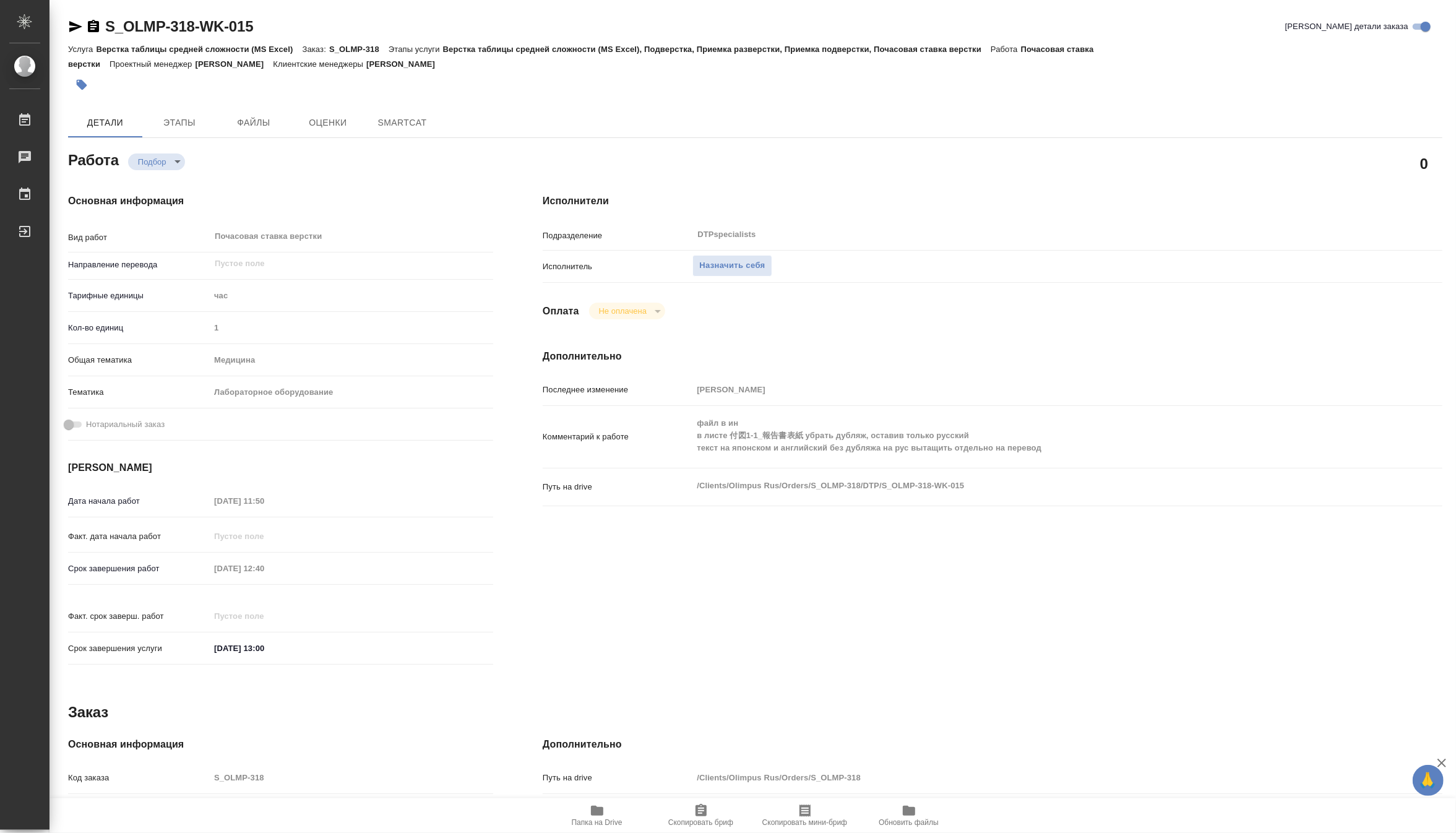
type textarea "x"
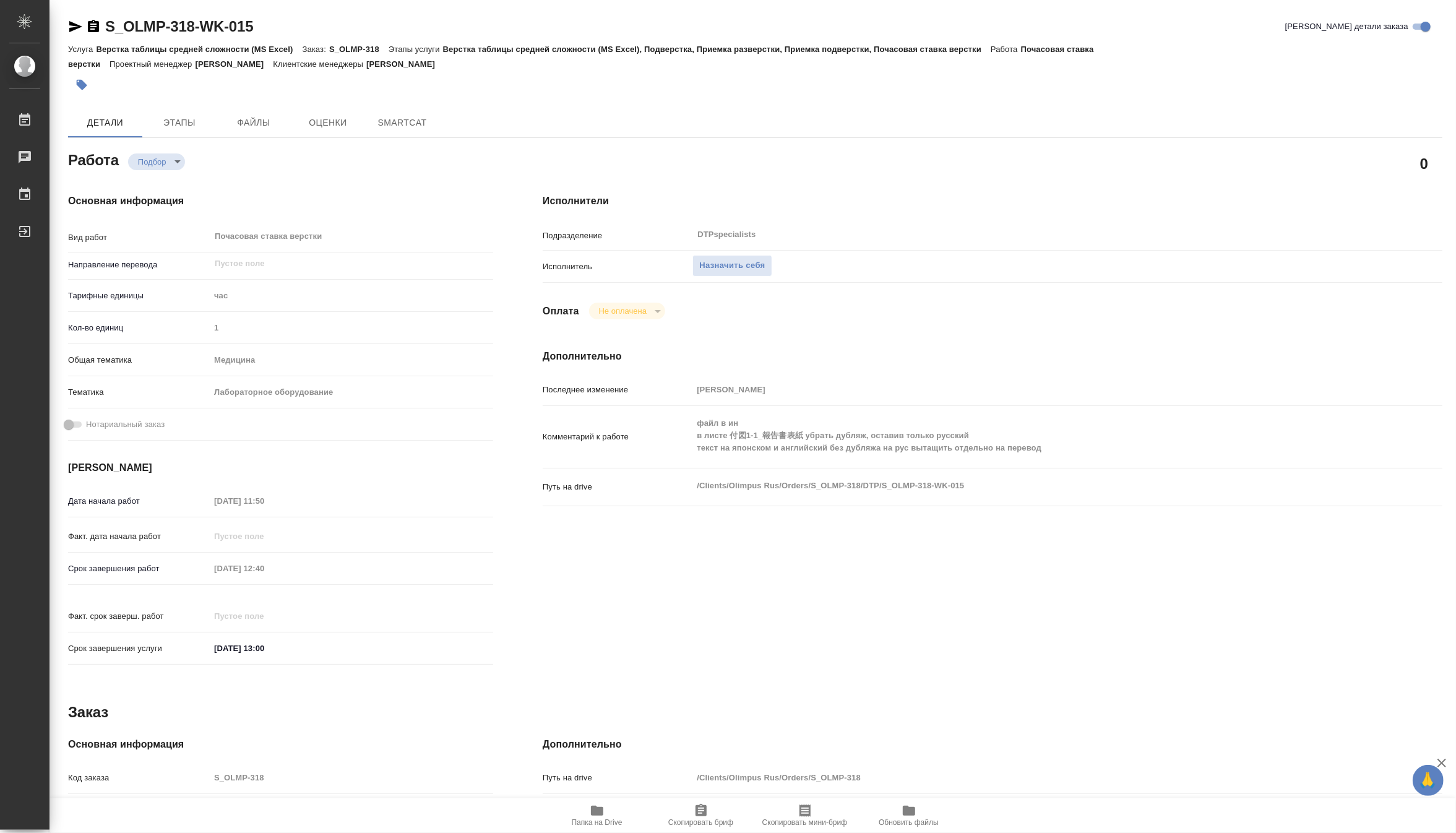
type textarea "x"
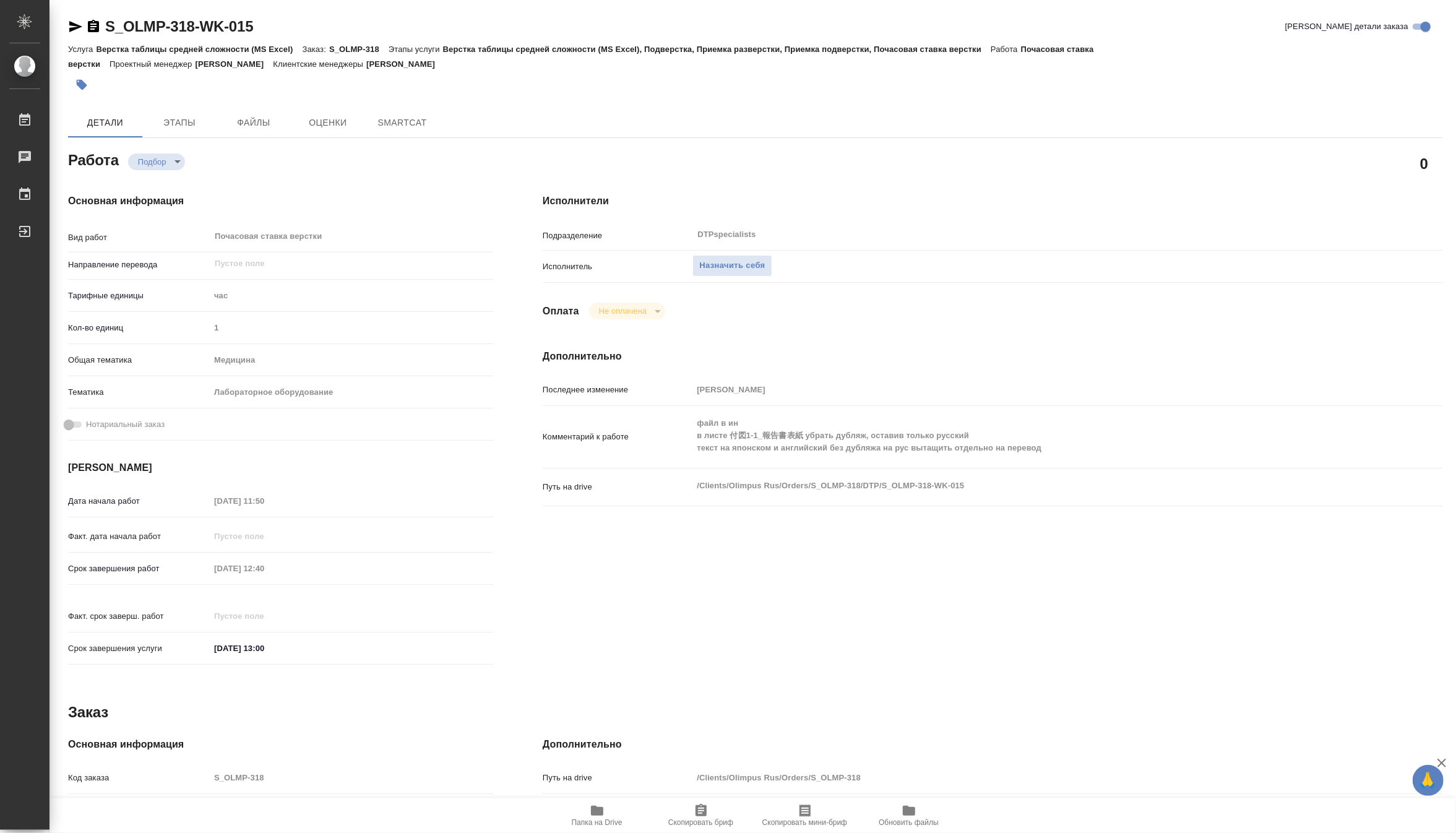
type textarea "x"
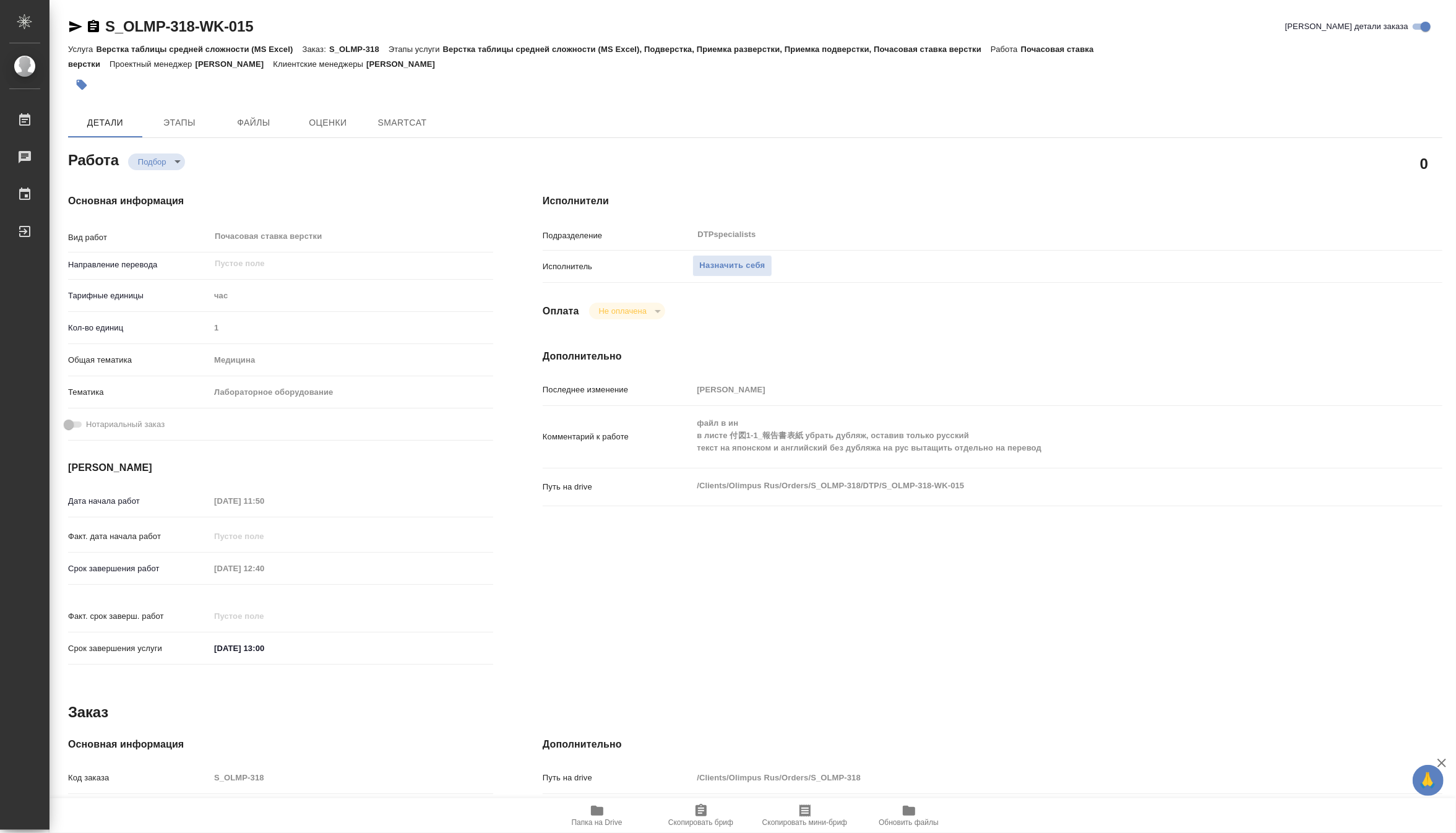
type textarea "x"
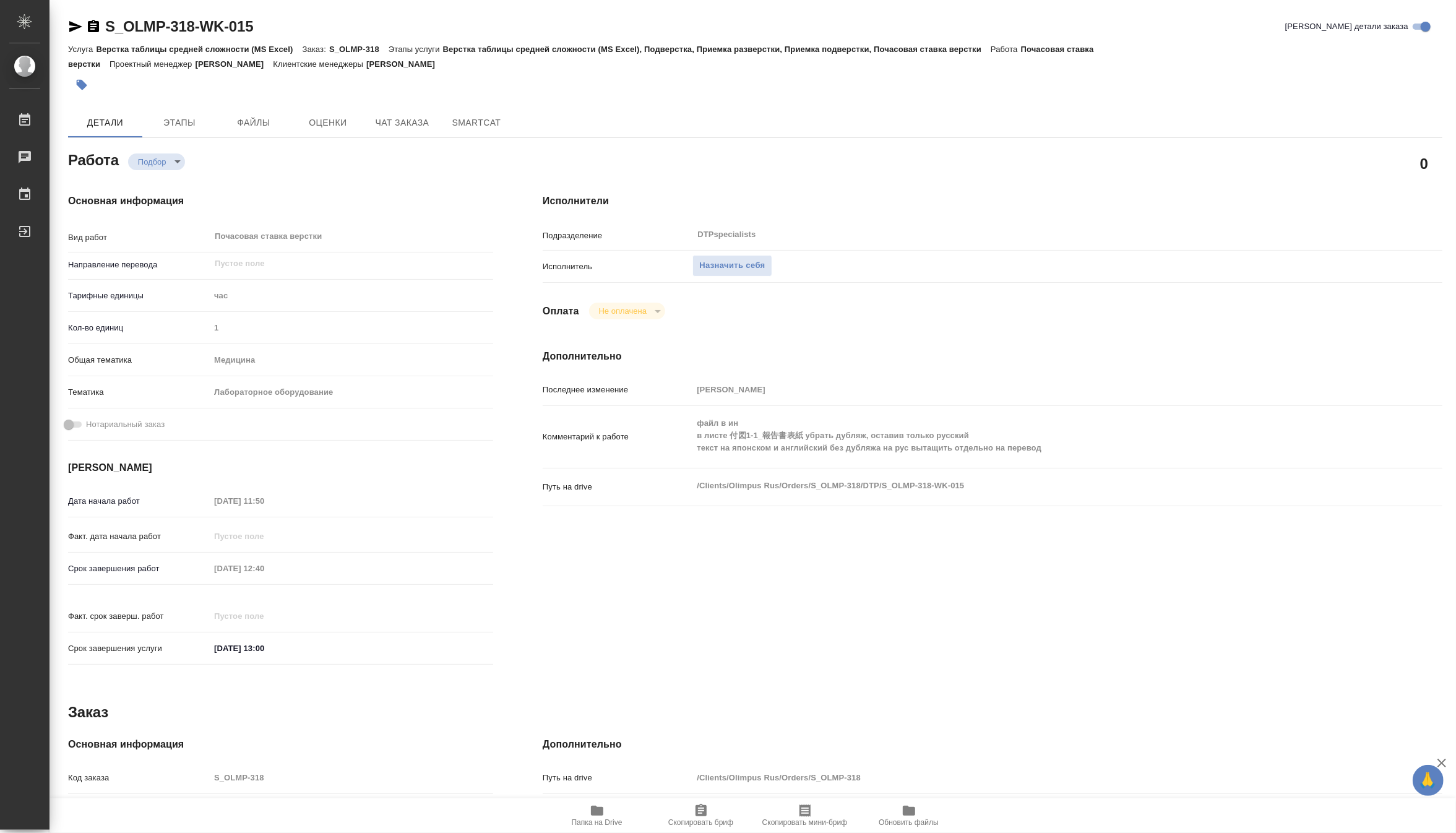
type textarea "x"
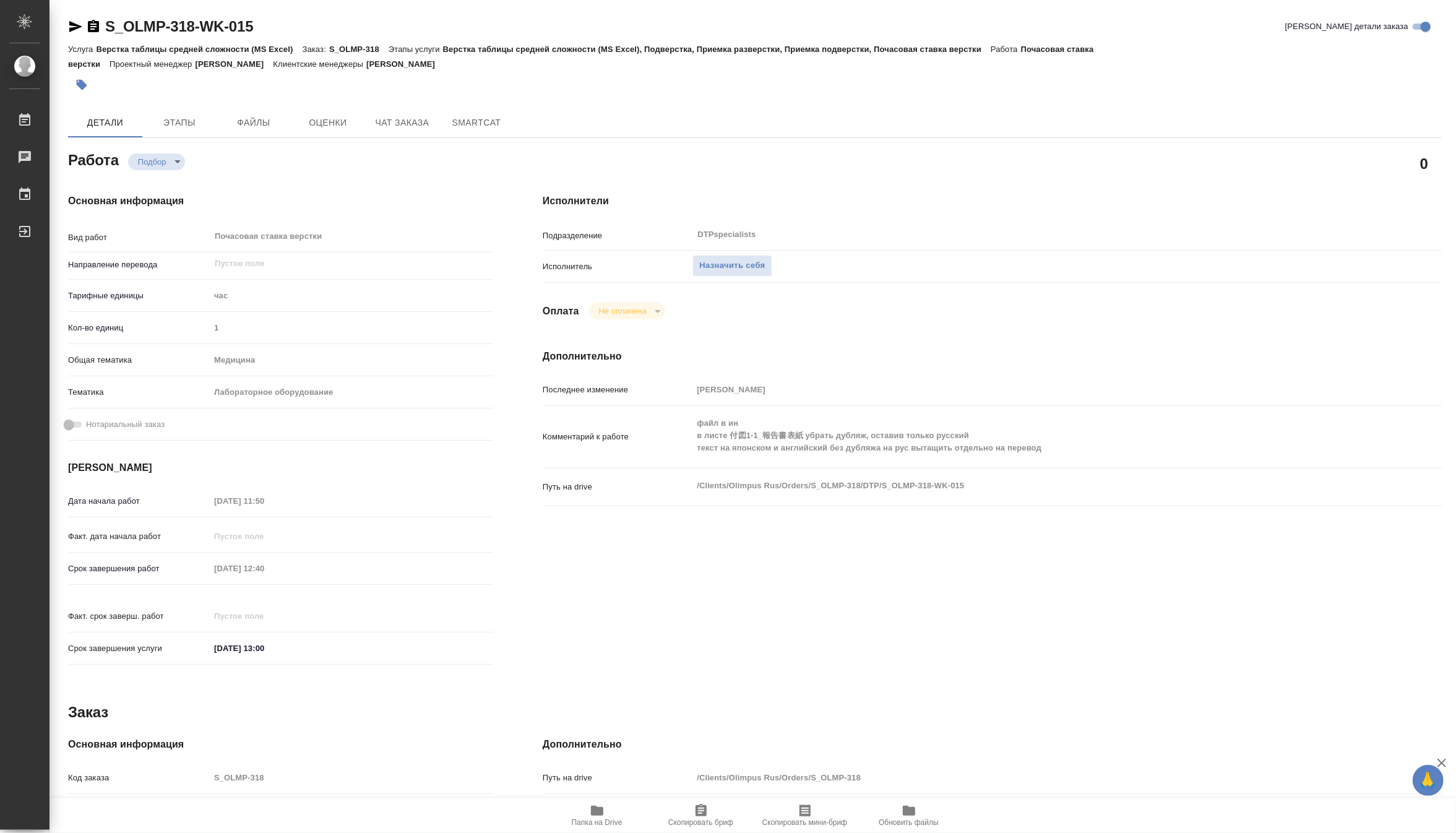
type textarea "x"
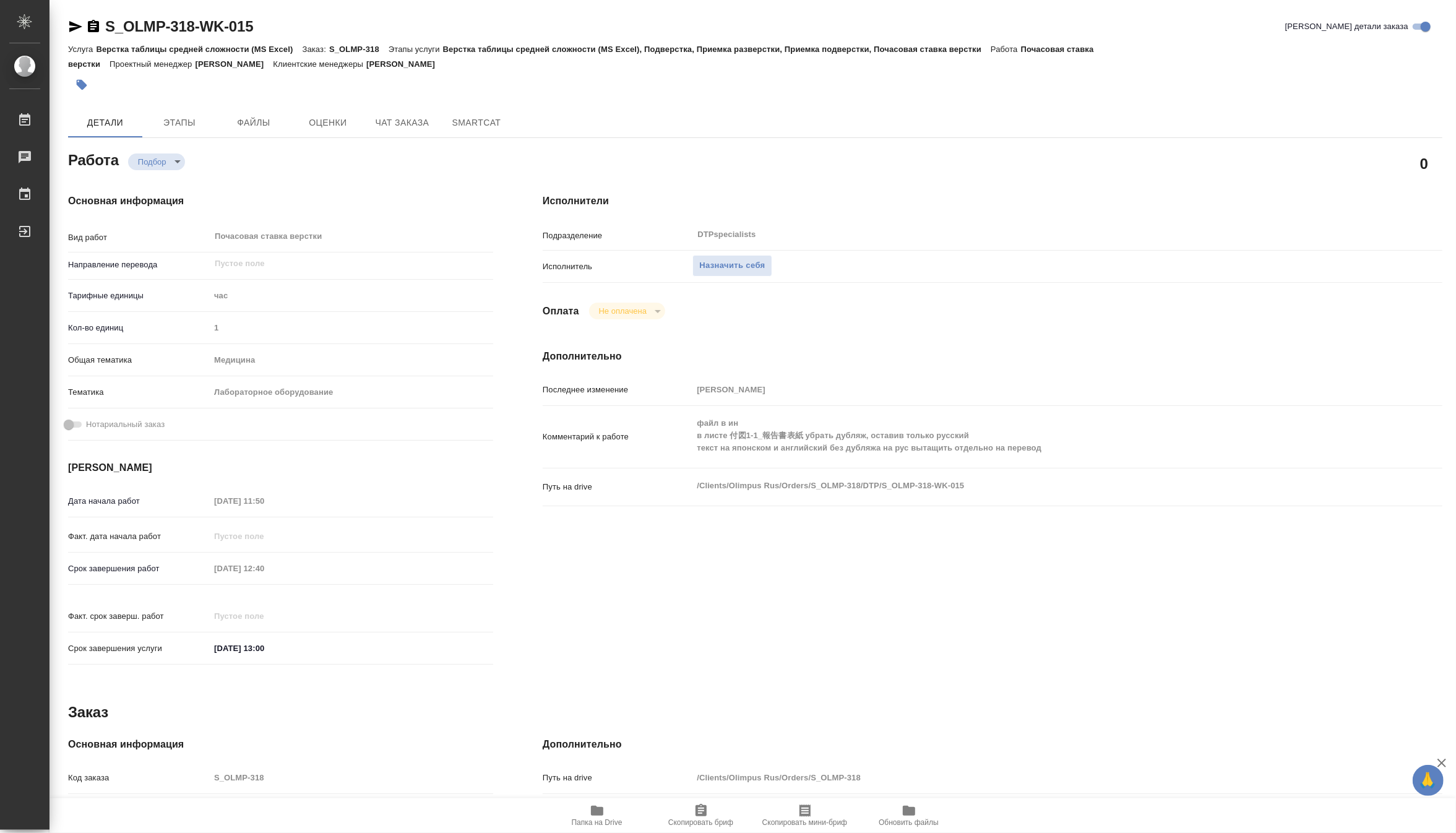
click at [603, 819] on span "Папка на Drive" at bounding box center [597, 822] width 51 height 9
type textarea "x"
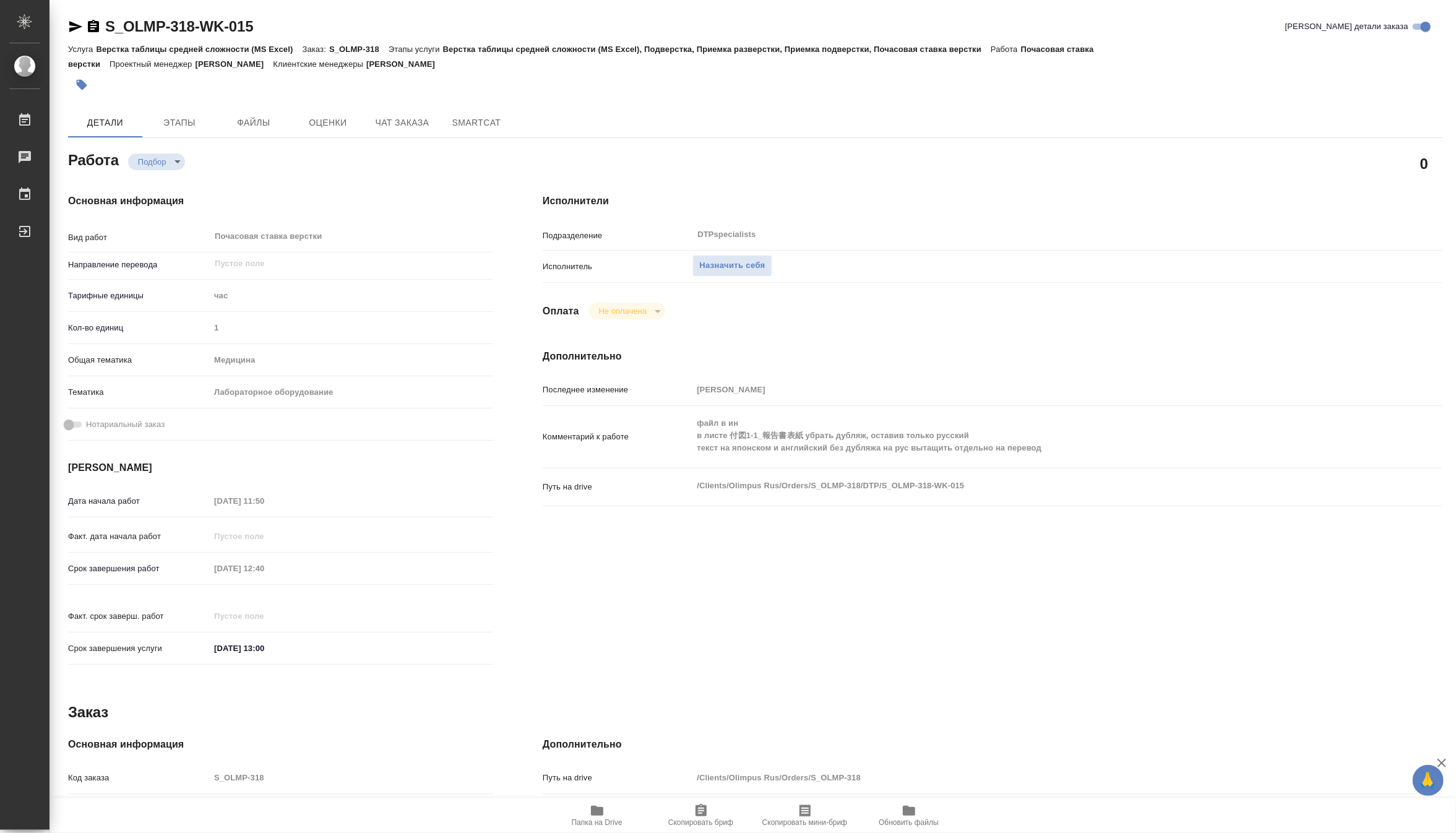
type textarea "x"
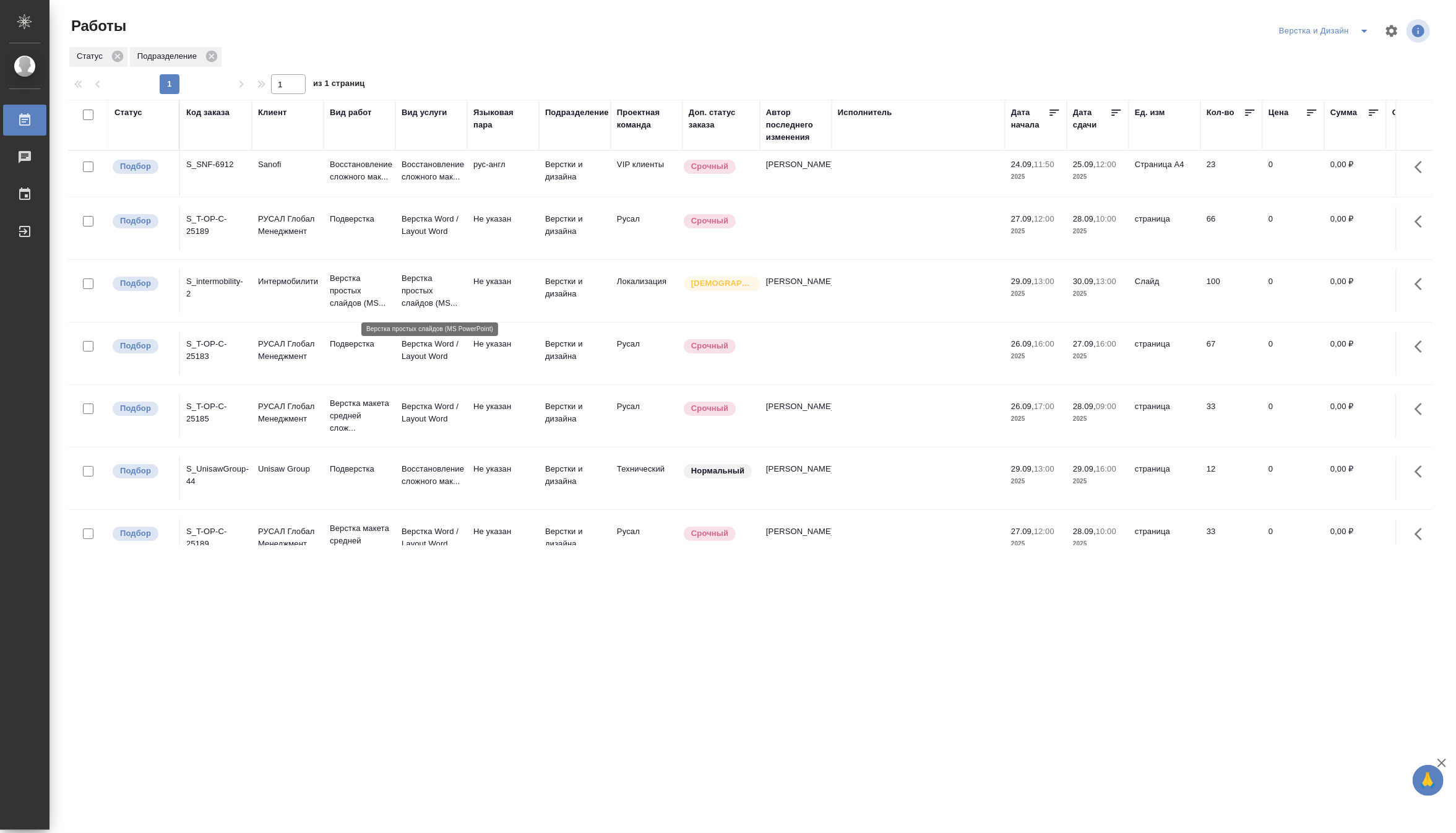
click at [428, 299] on p "Верстка простых слайдов (MS..." at bounding box center [431, 291] width 59 height 37
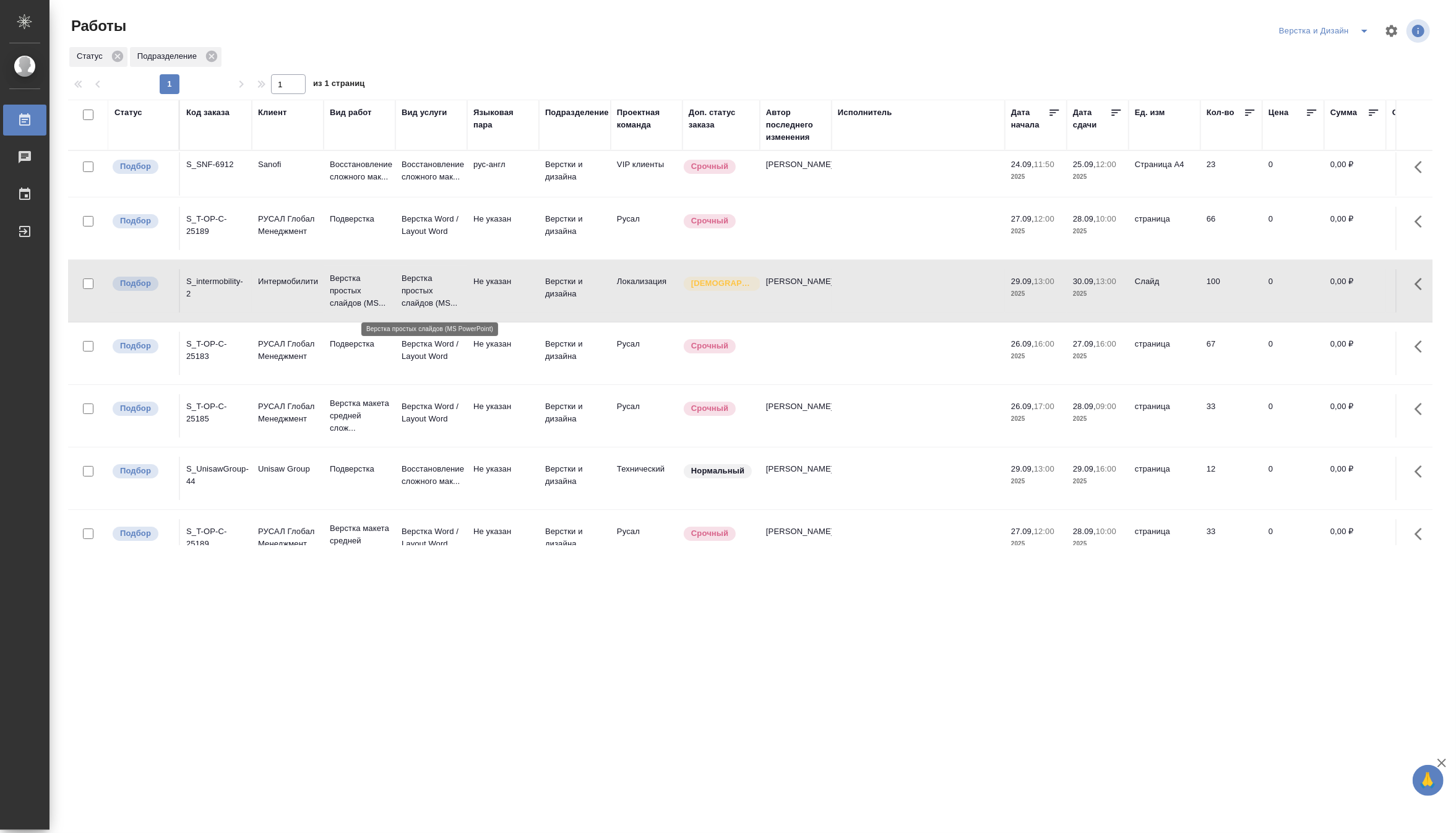
click at [428, 299] on p "Верстка простых слайдов (MS..." at bounding box center [431, 291] width 59 height 37
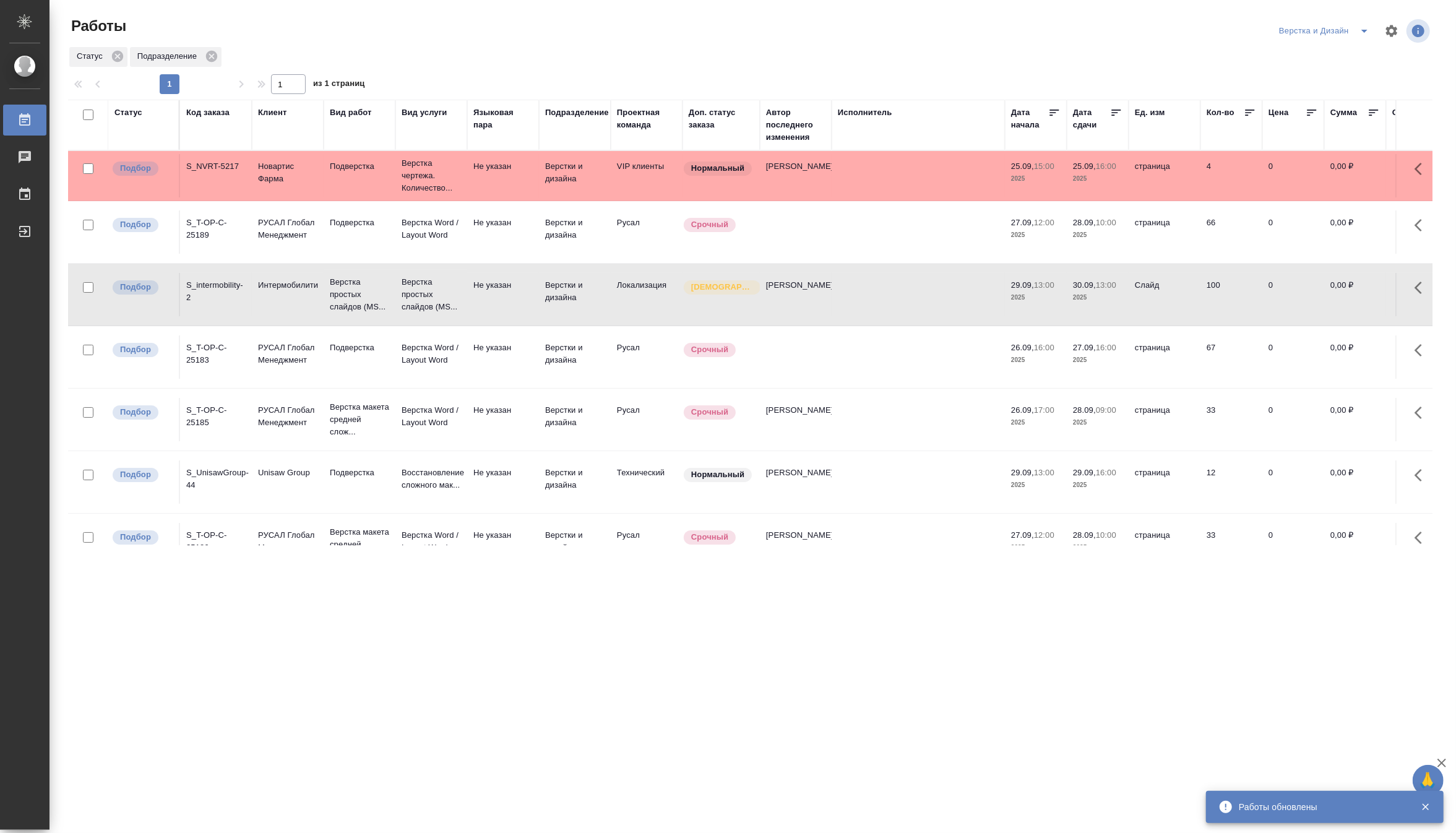
click at [1364, 23] on icon "split button" at bounding box center [1364, 30] width 15 height 15
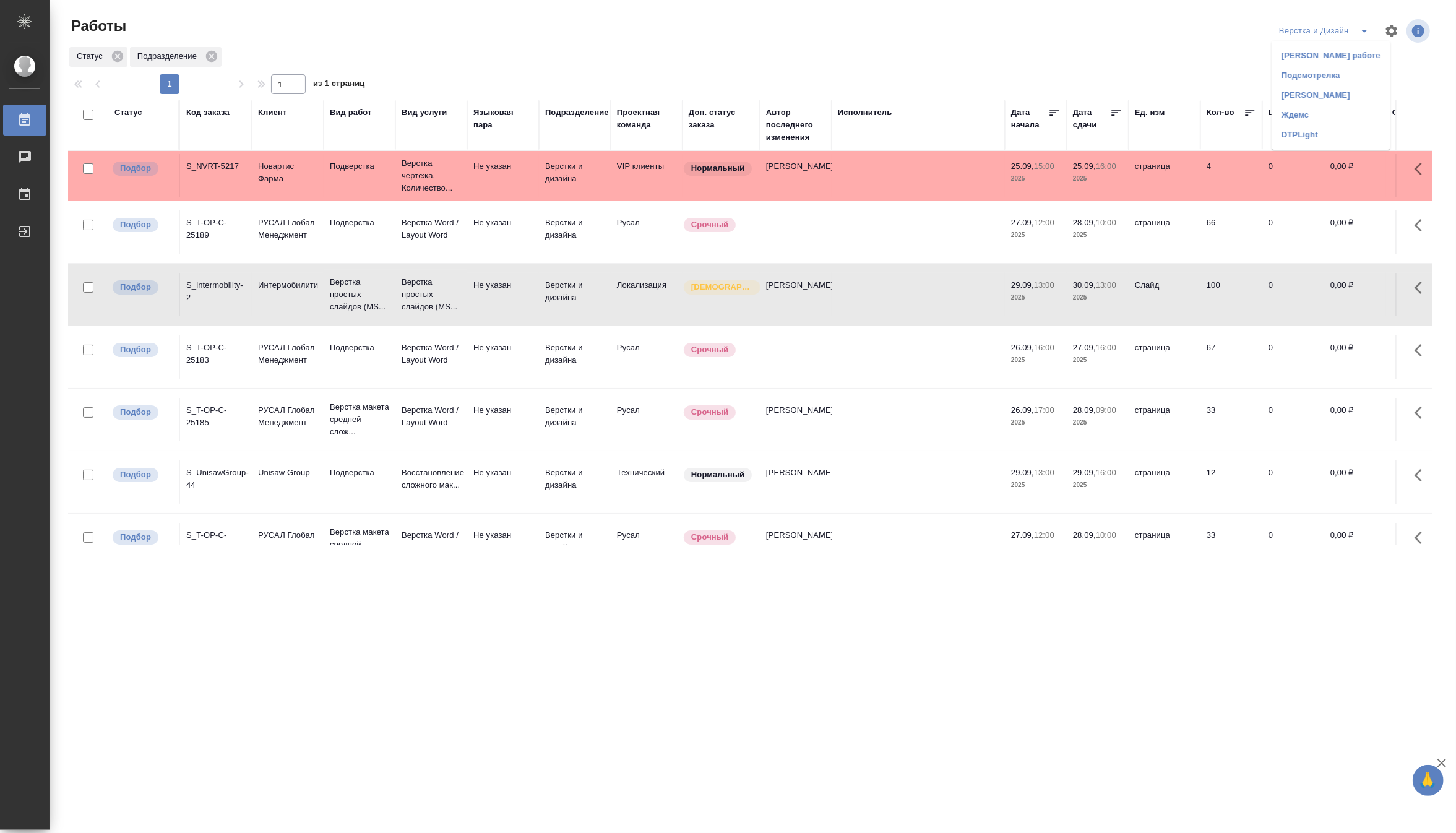
click at [1325, 89] on li "[PERSON_NAME]" at bounding box center [1331, 95] width 119 height 19
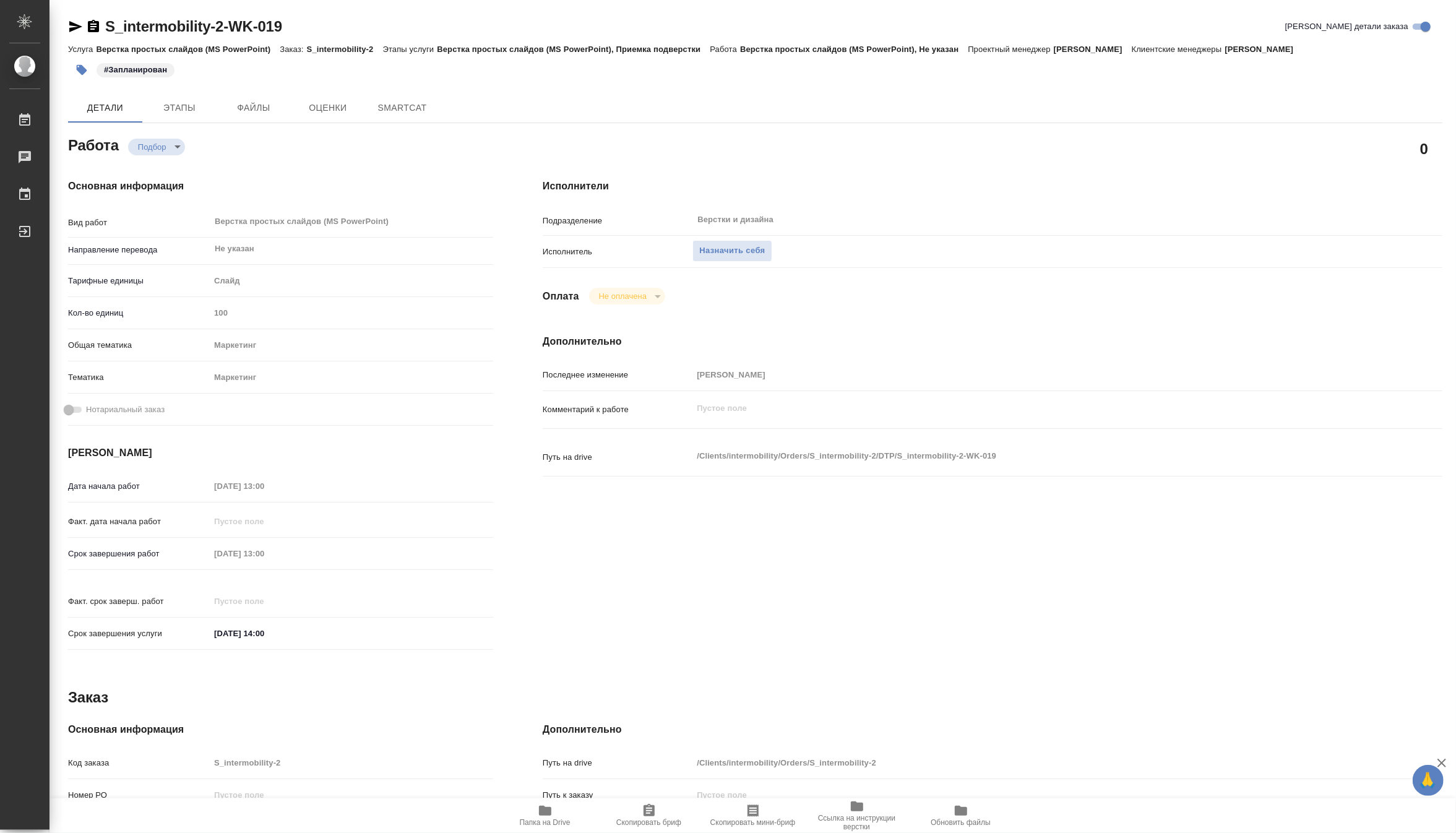
type textarea "x"
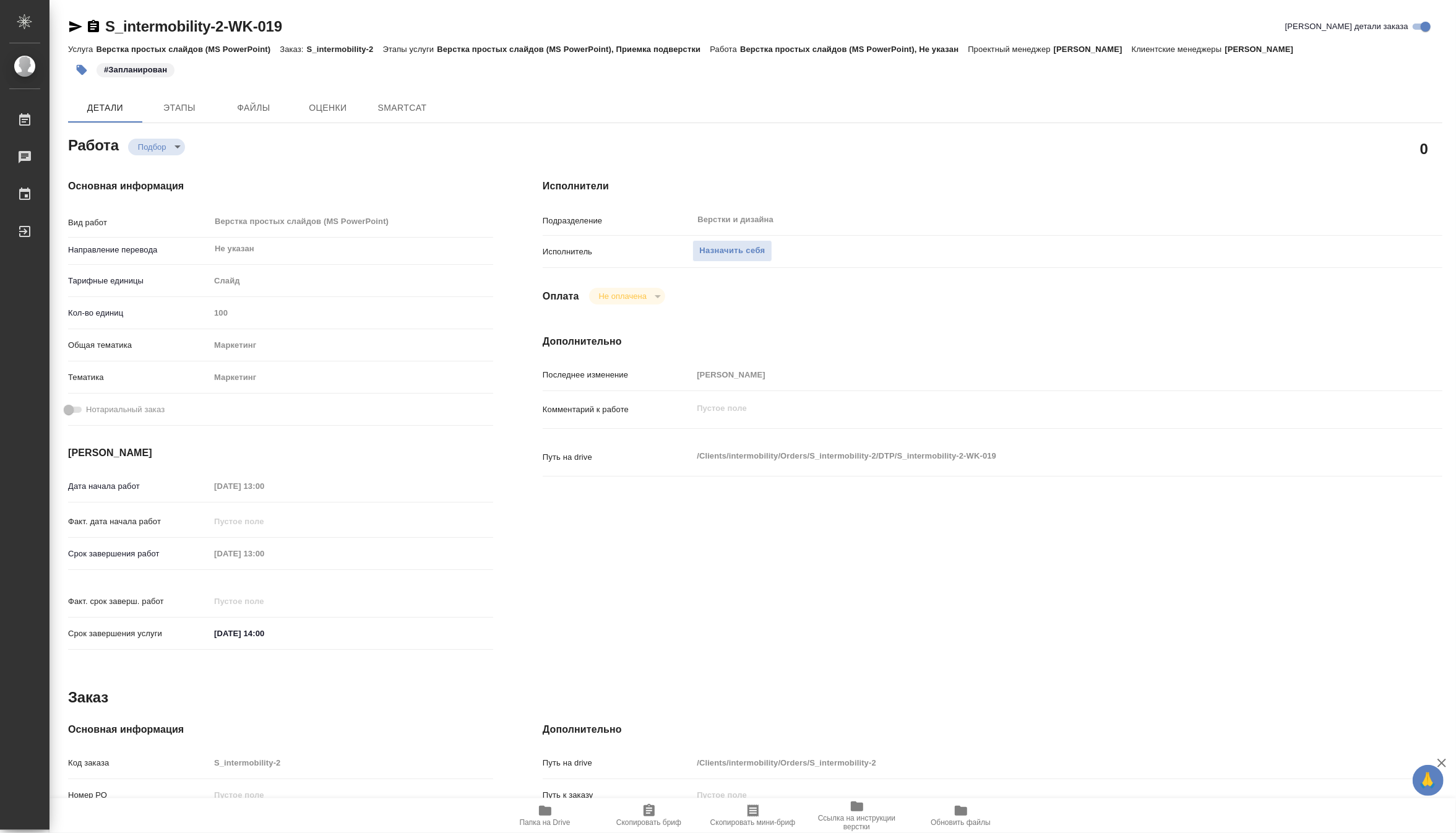
type textarea "x"
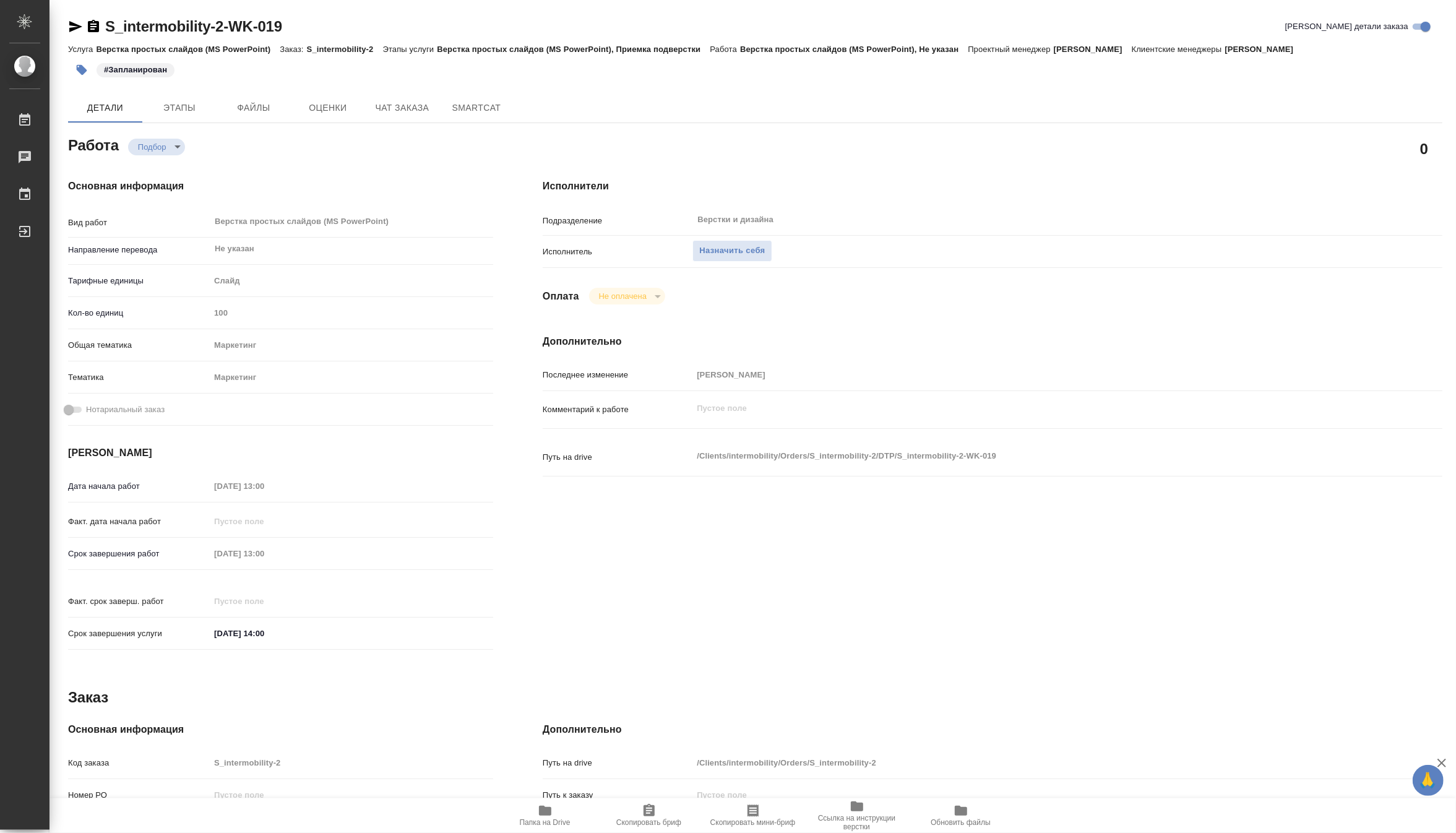
click at [556, 811] on span "Папка на Drive" at bounding box center [545, 815] width 89 height 23
type textarea "x"
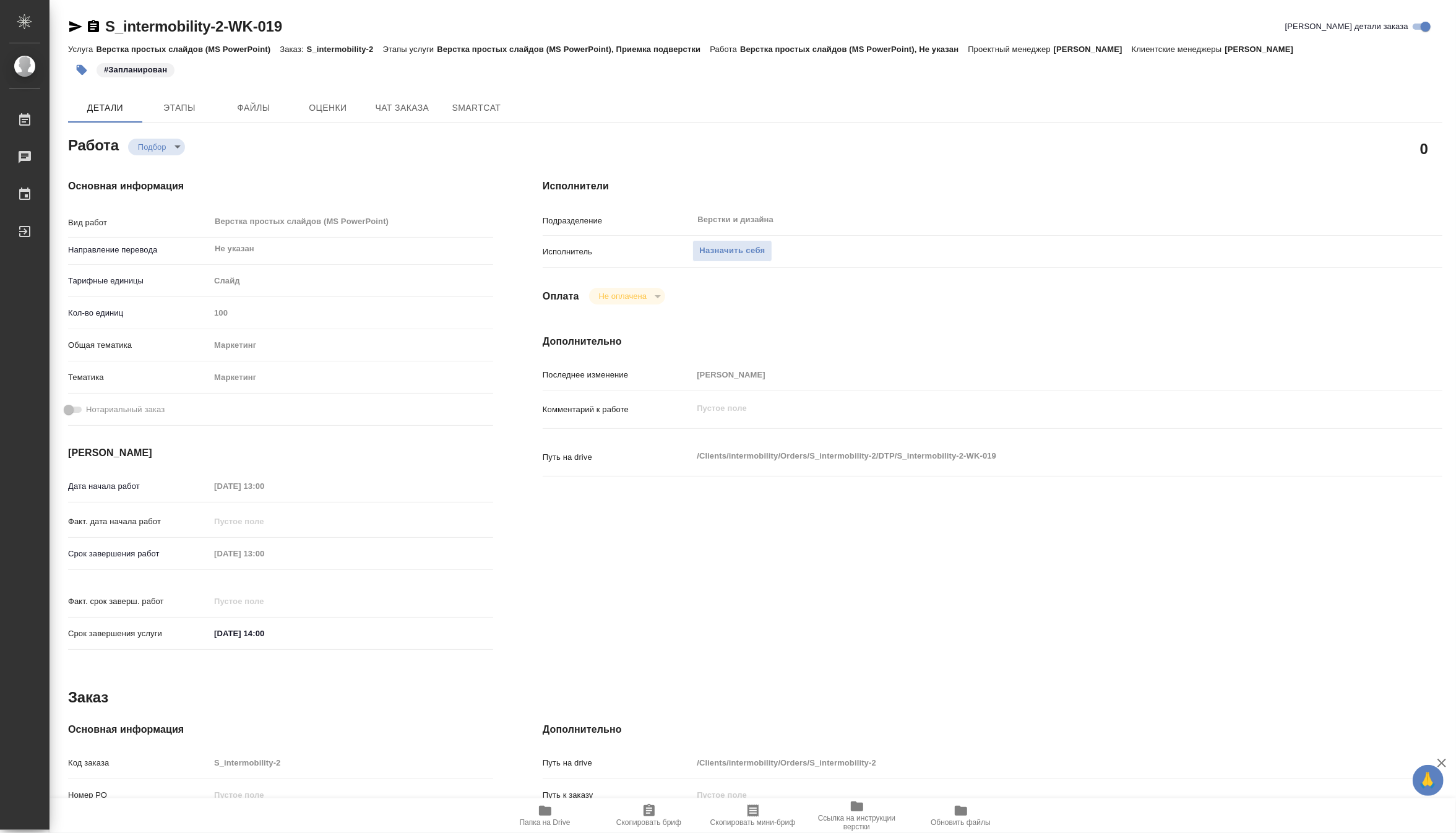
type textarea "x"
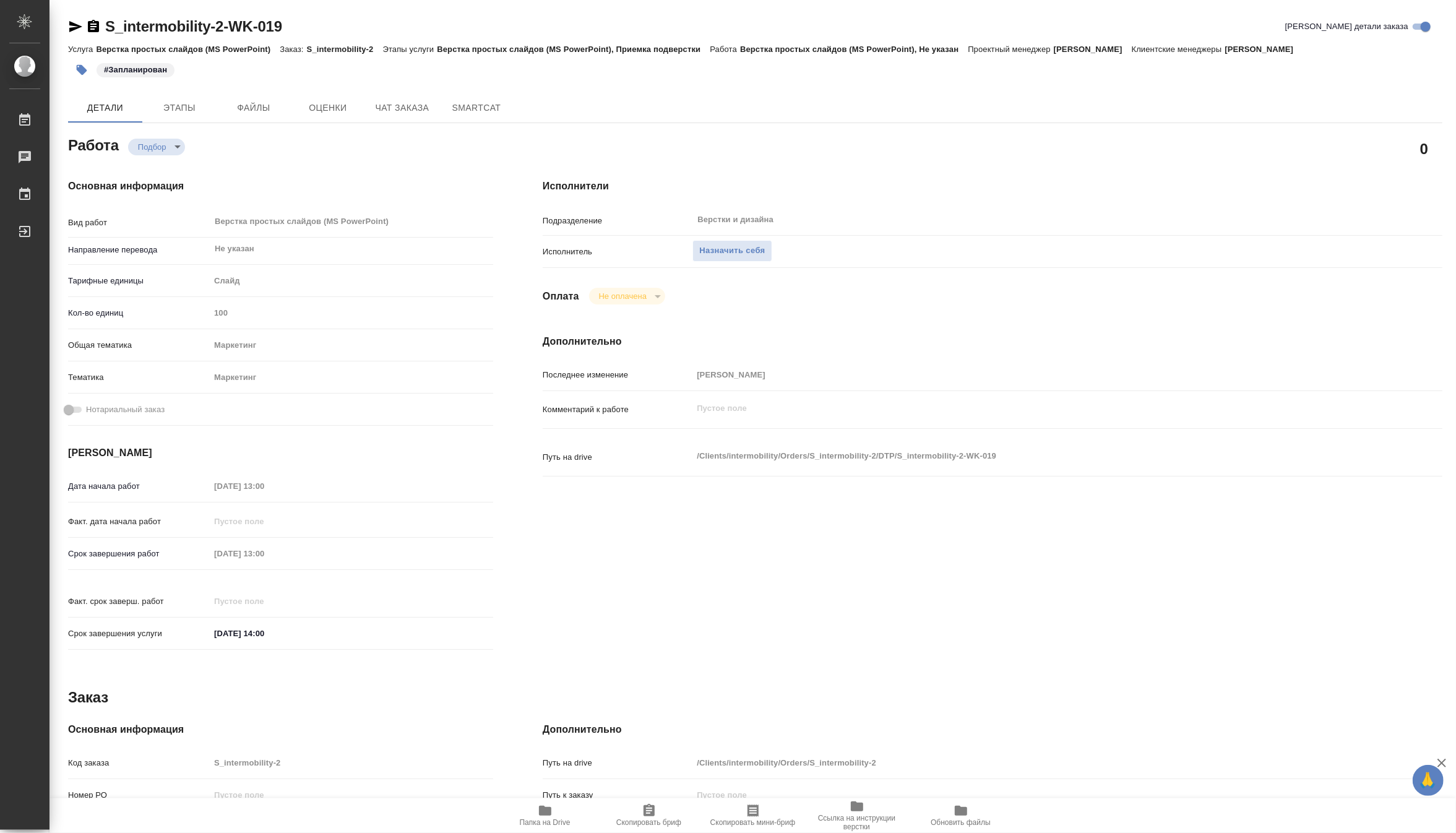
type textarea "x"
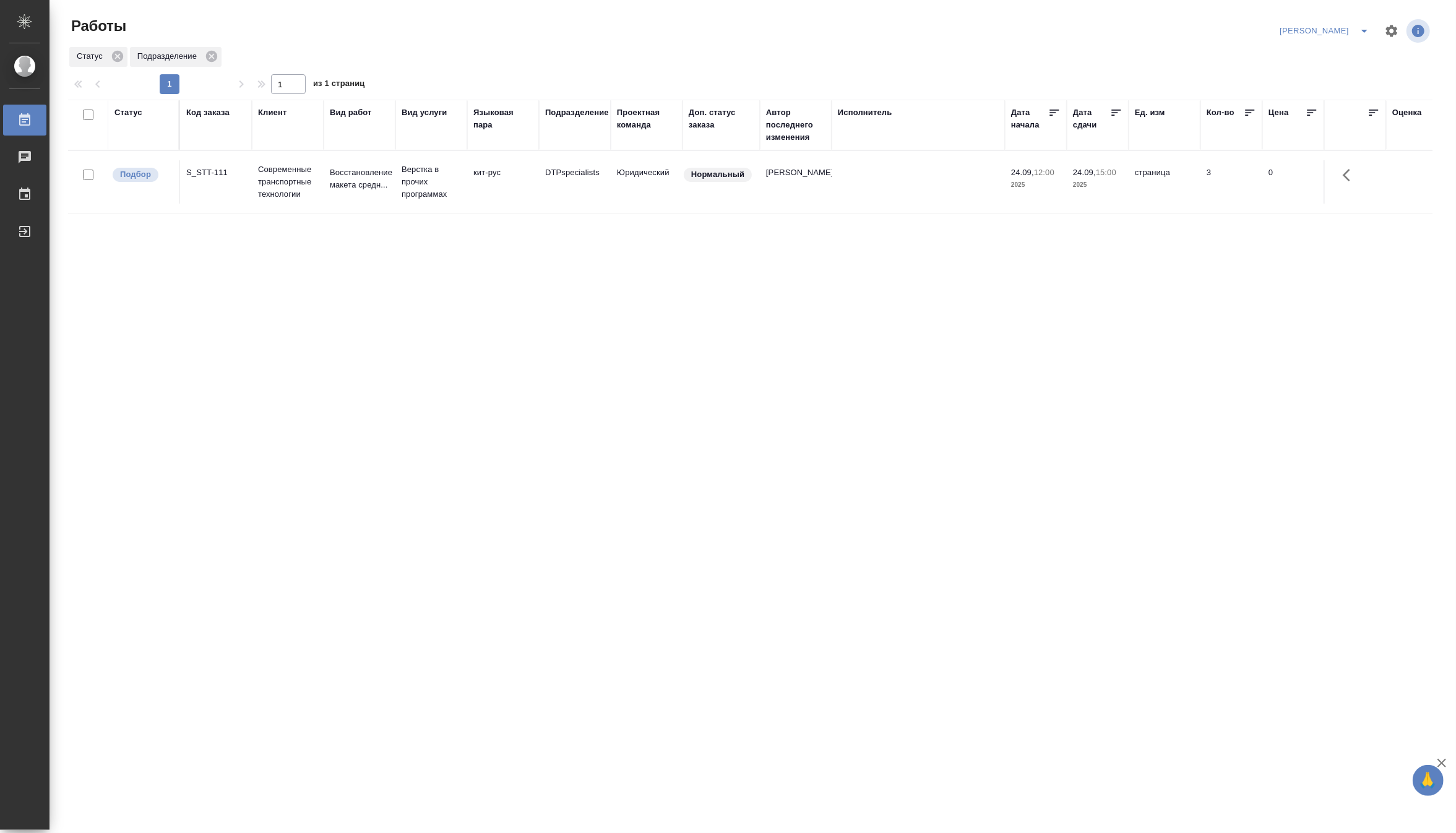
click at [397, 180] on td "Верстка в прочих программах" at bounding box center [431, 182] width 72 height 50
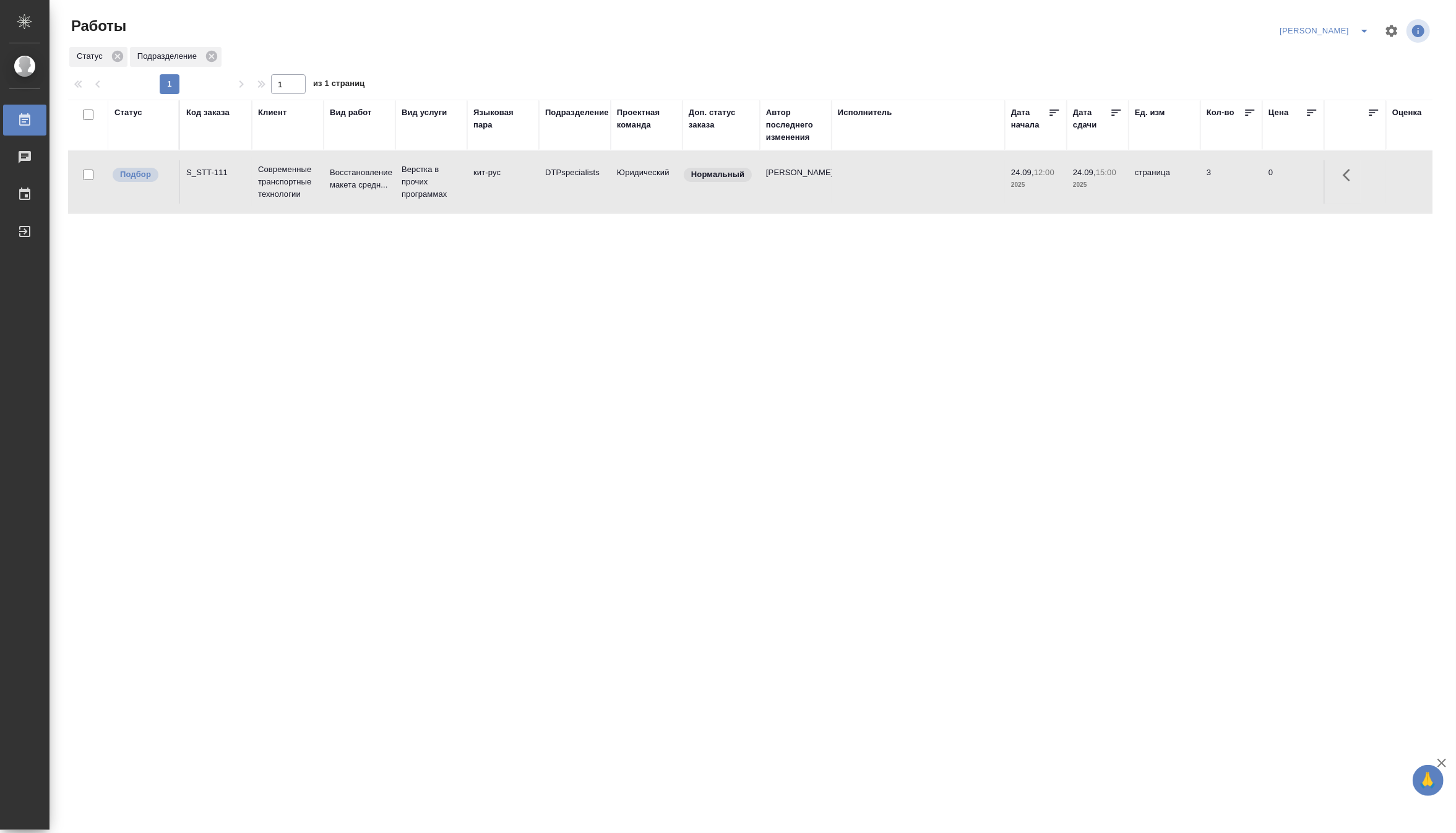
click at [397, 180] on td "Верстка в прочих программах" at bounding box center [431, 182] width 72 height 50
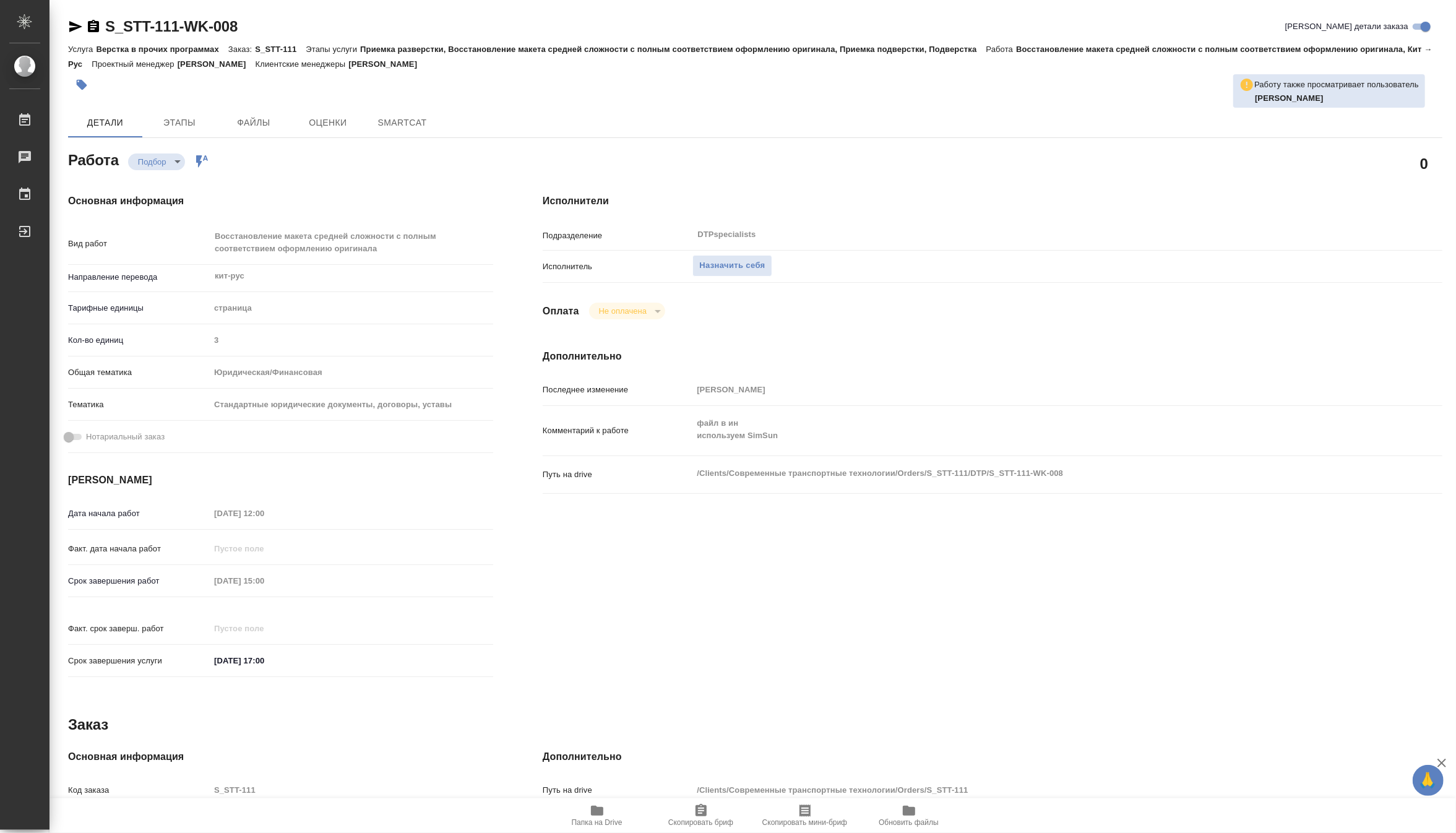
type textarea "x"
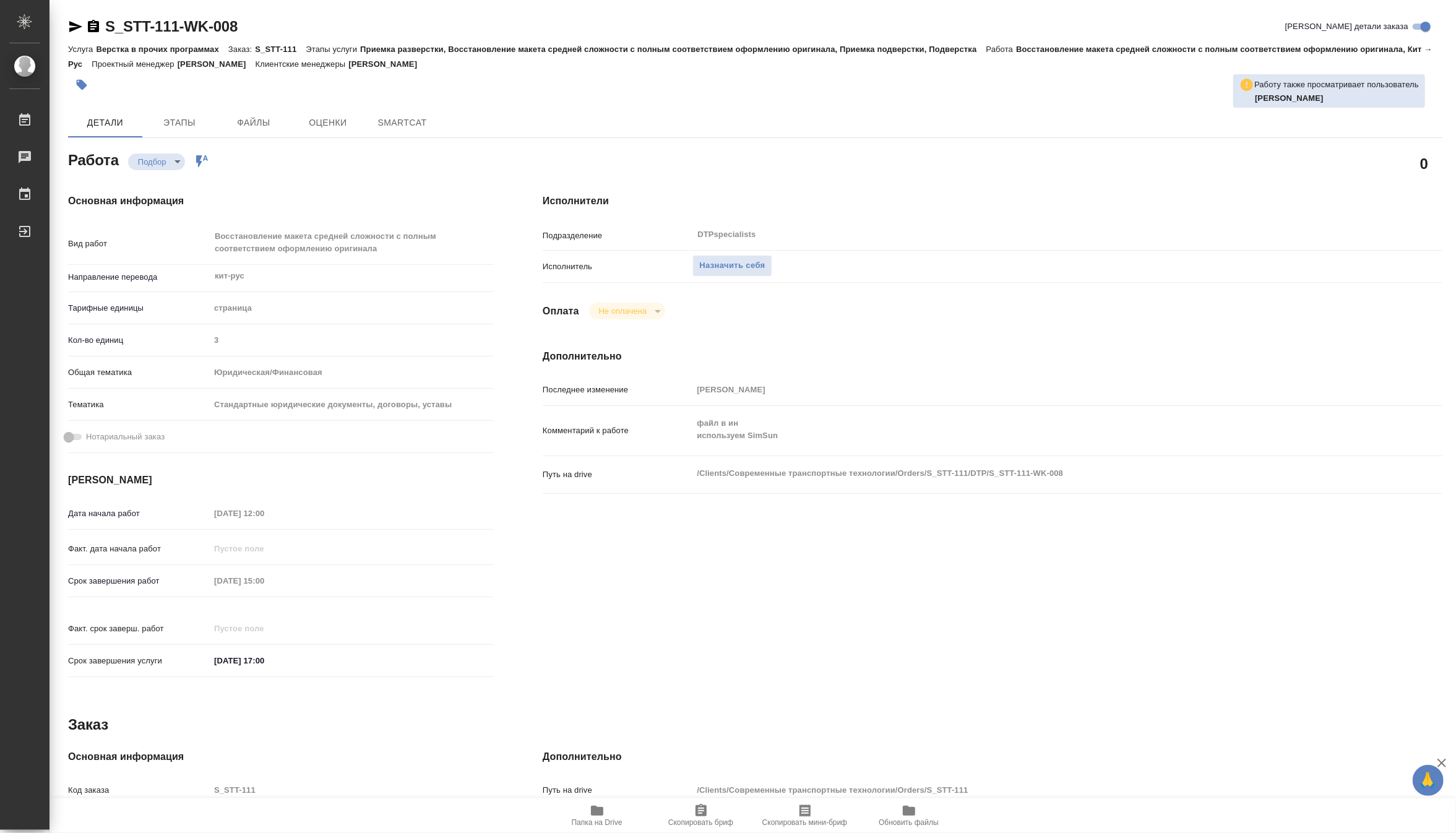
type textarea "x"
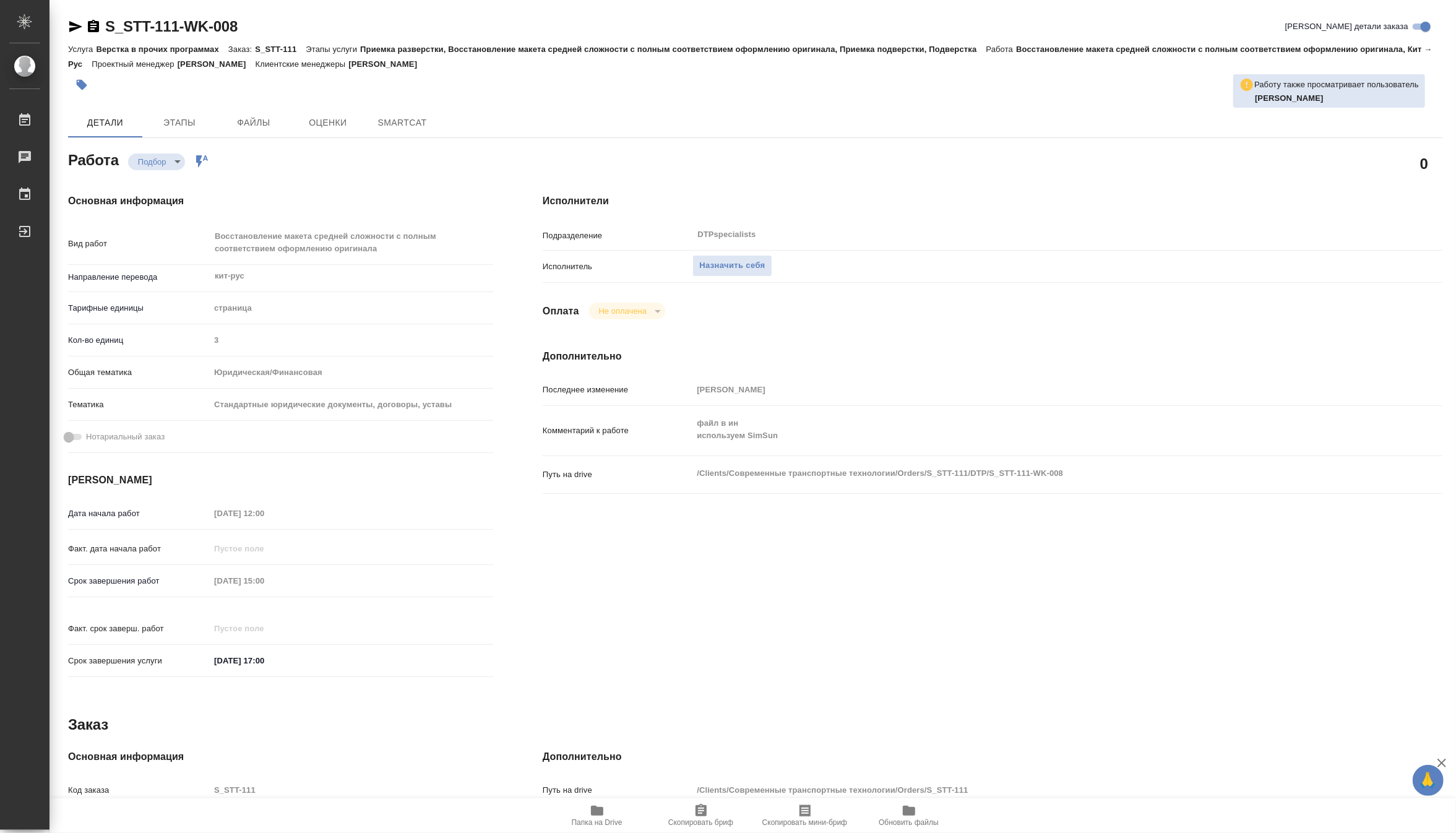
type textarea "x"
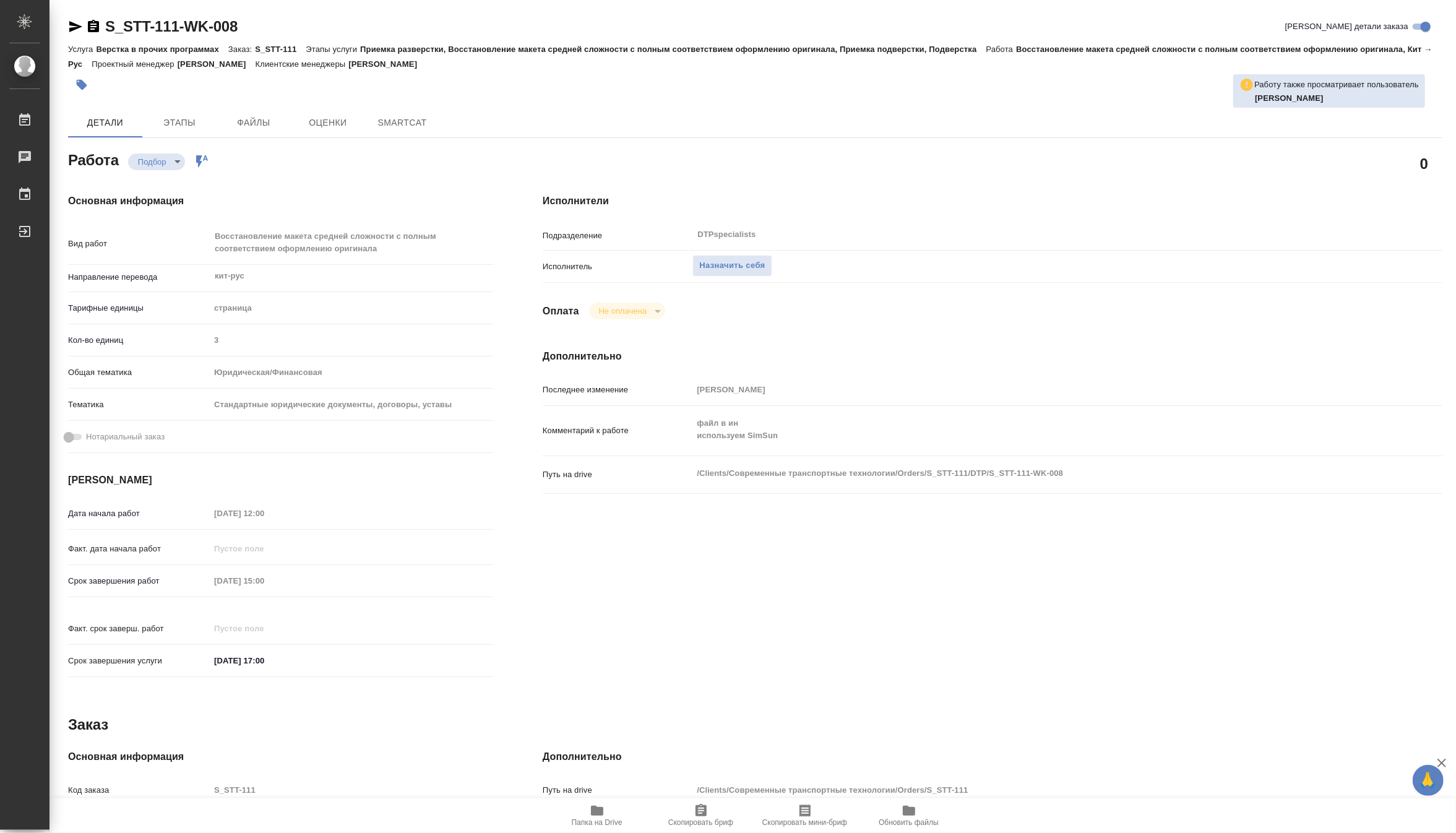
type textarea "x"
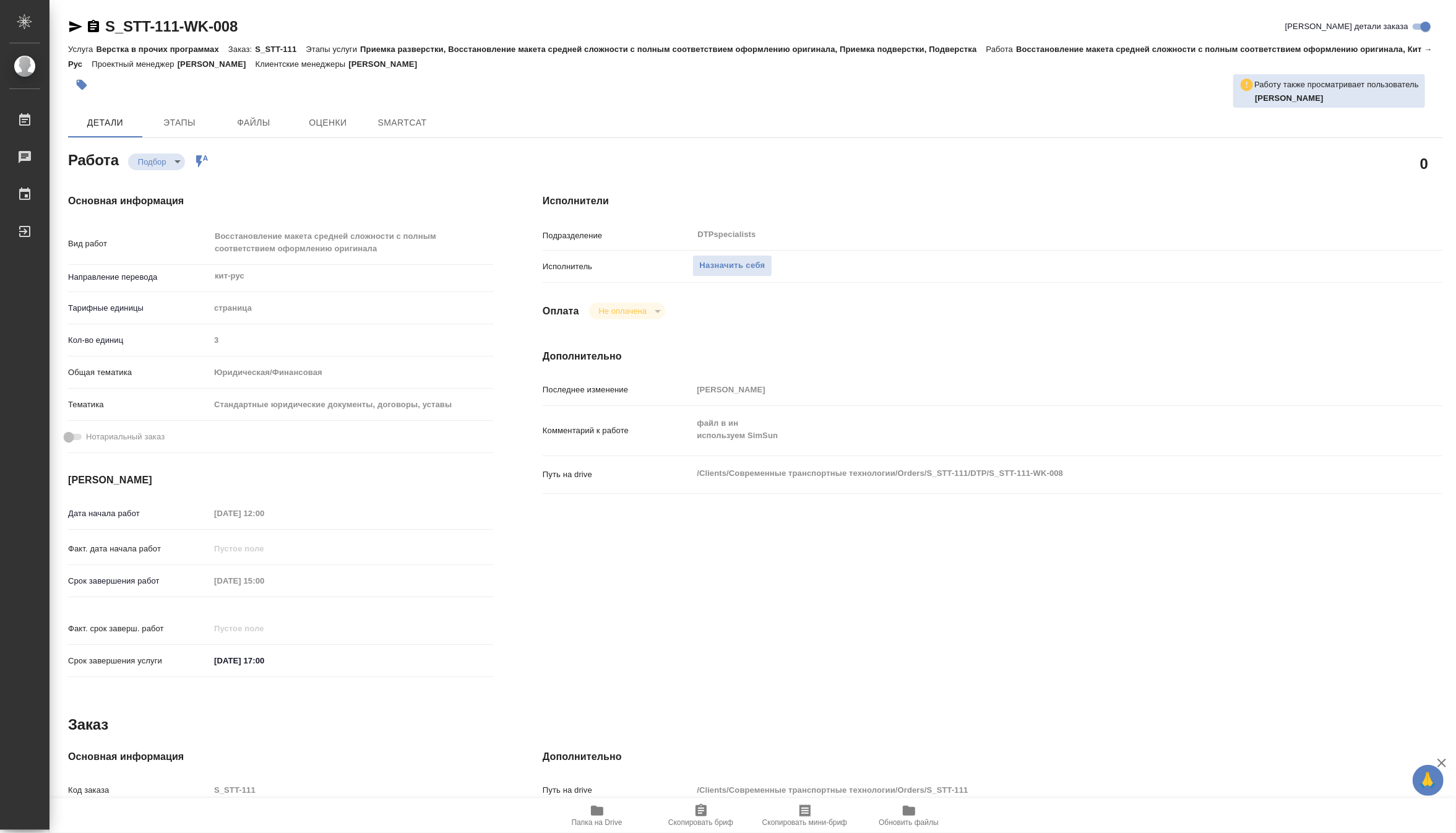
type textarea "x"
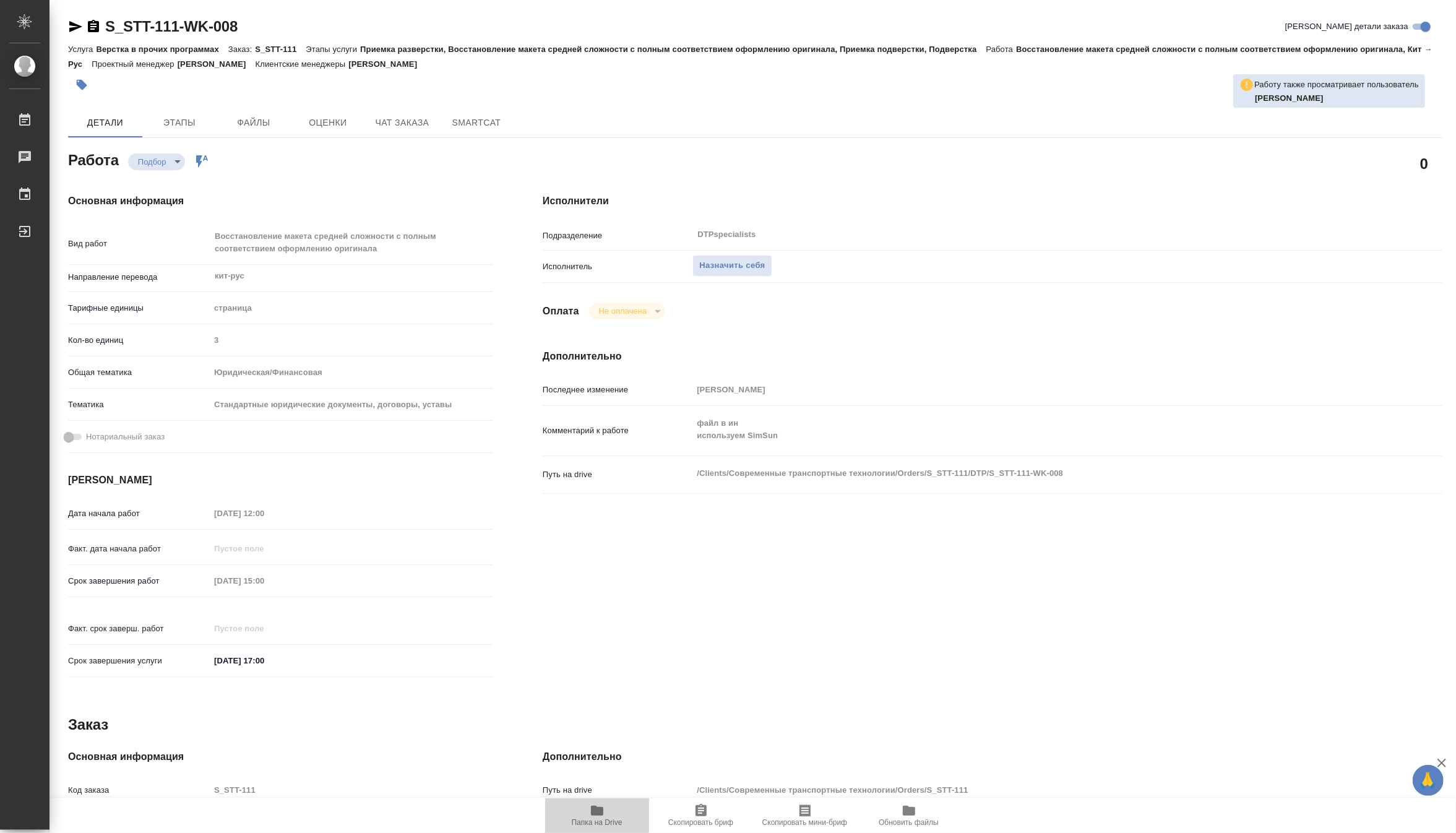
type textarea "x"
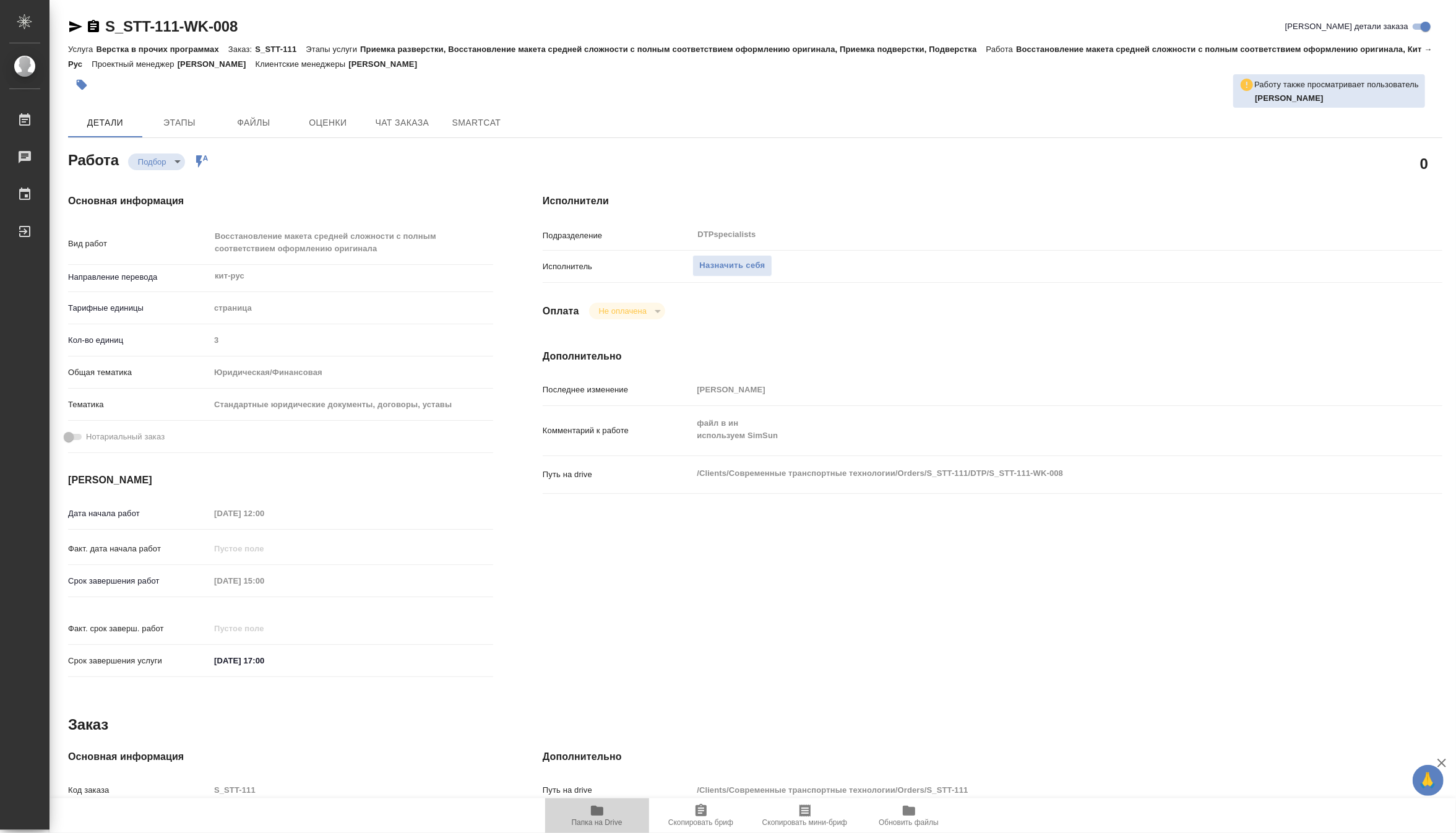
click at [581, 818] on span "Папка на Drive" at bounding box center [597, 815] width 89 height 23
type textarea "x"
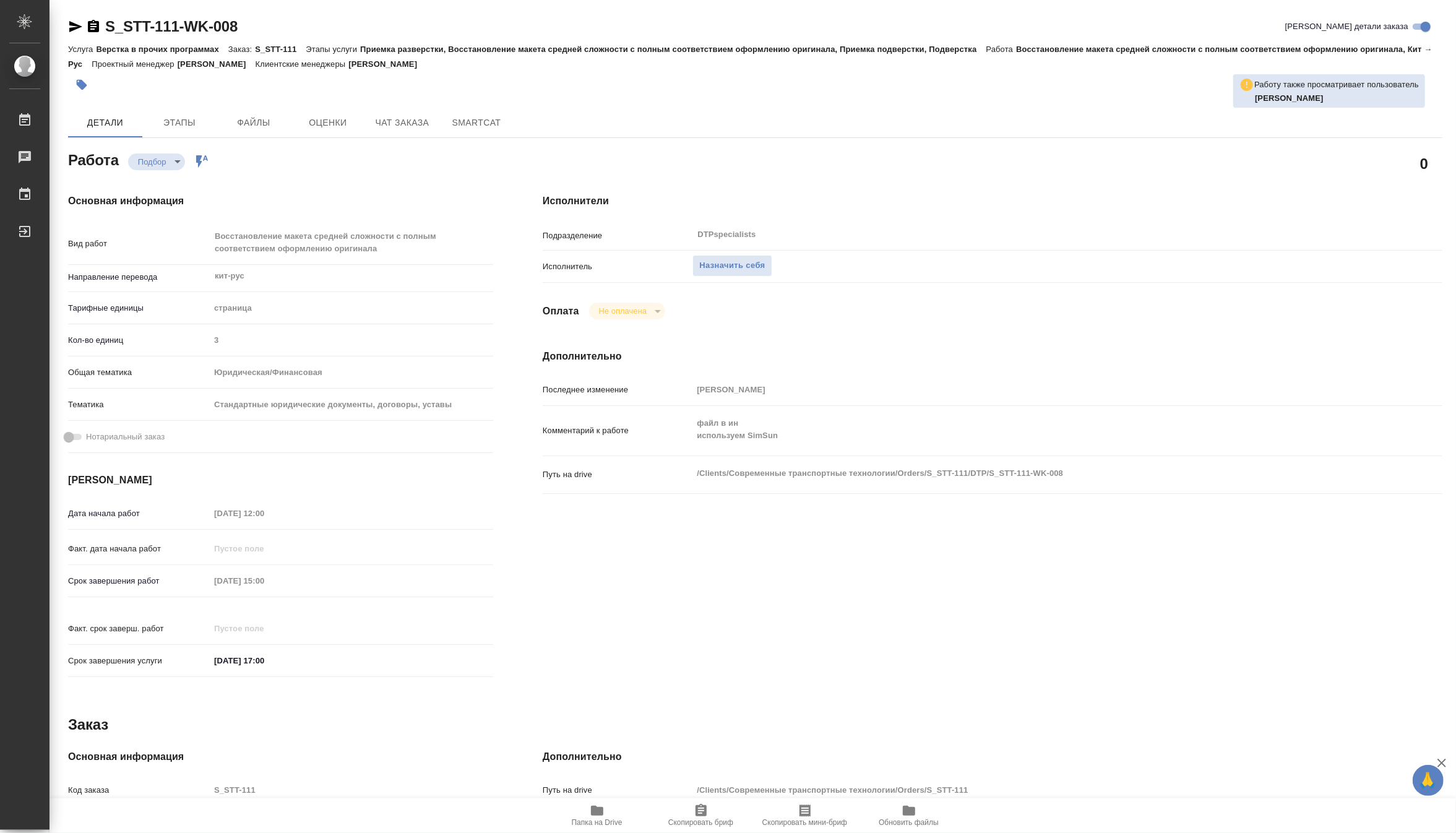
type textarea "x"
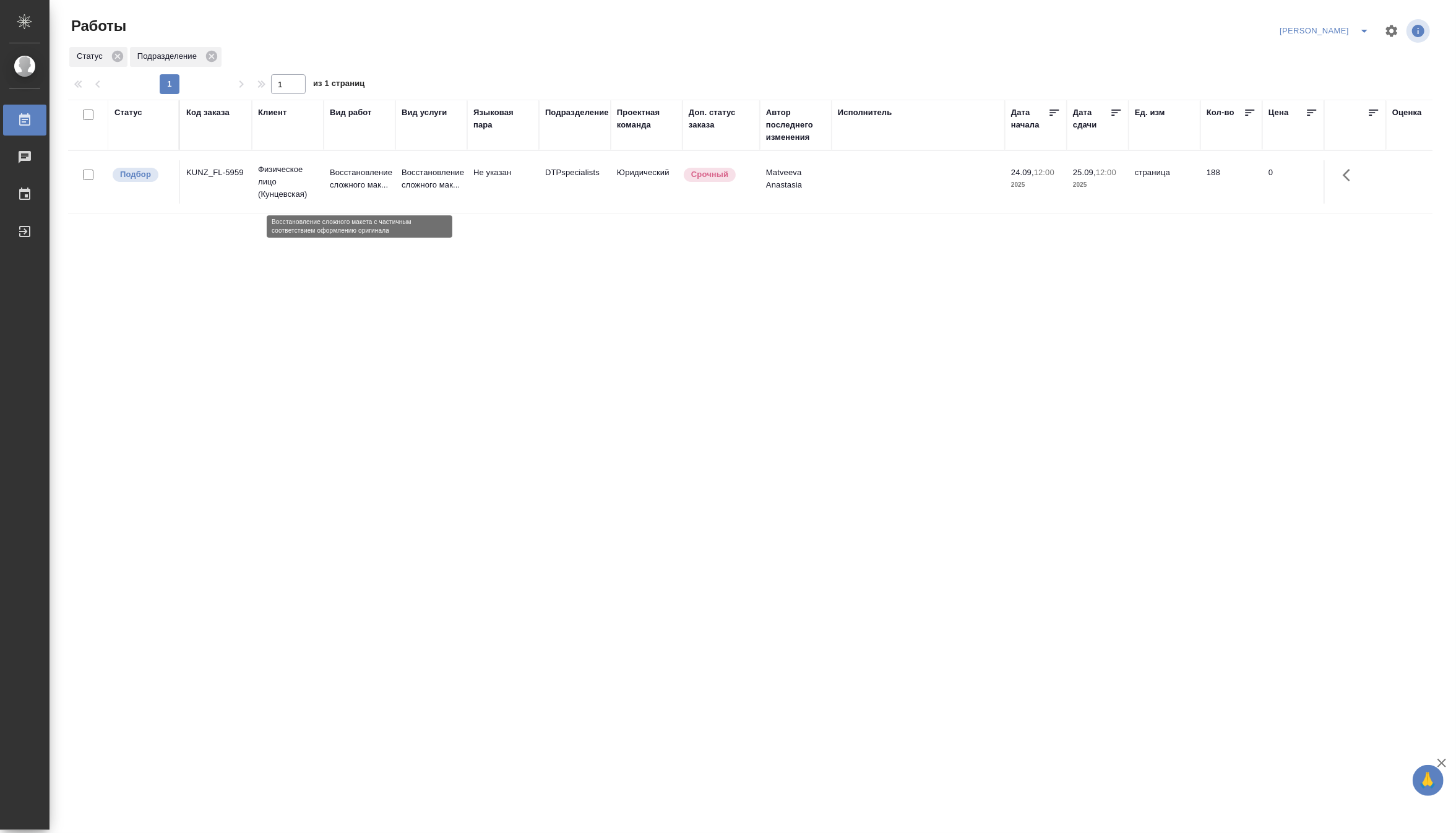
click at [341, 187] on p "Восстановление сложного мак..." at bounding box center [359, 179] width 59 height 25
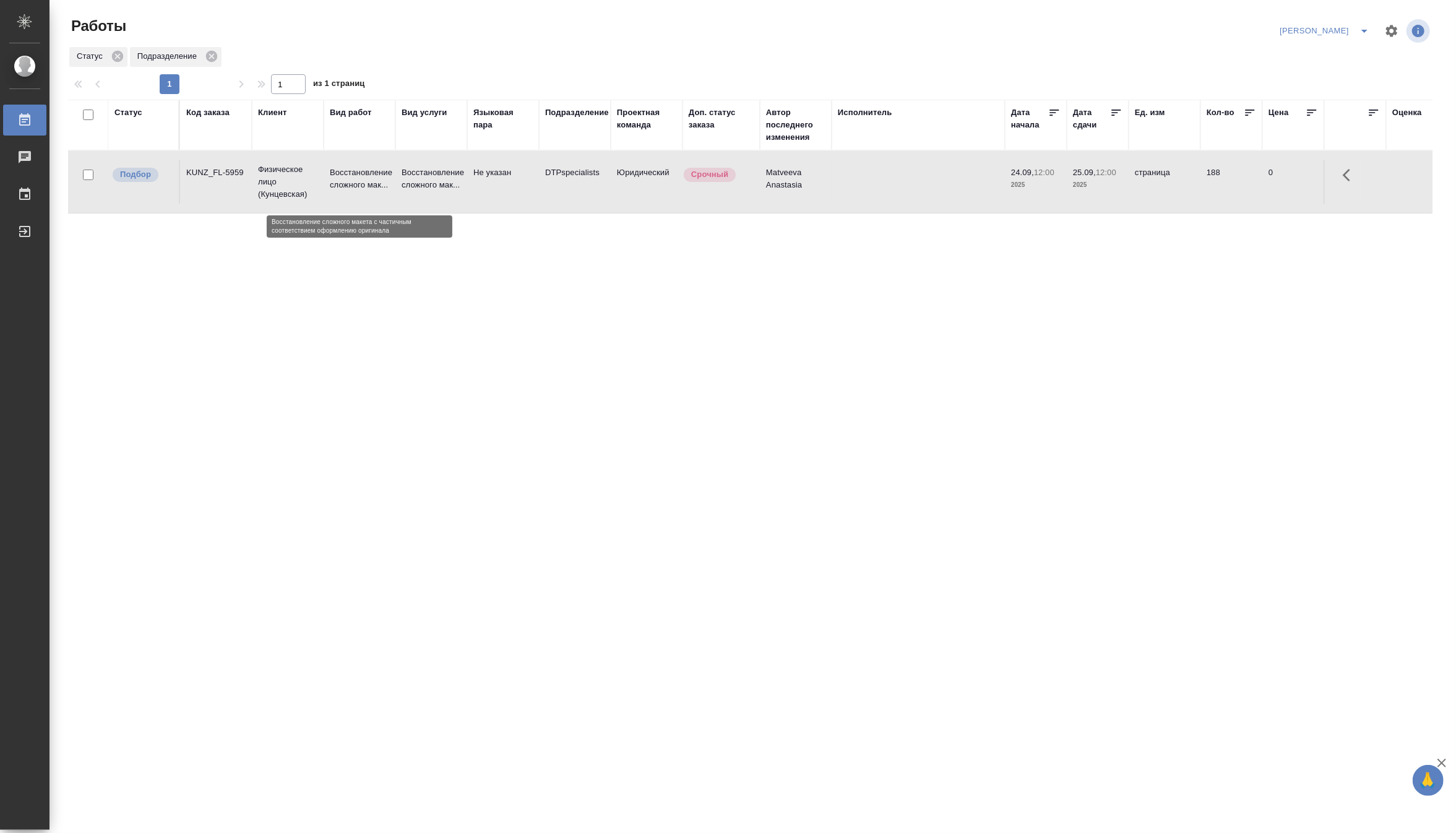
click at [341, 187] on p "Восстановление сложного мак..." at bounding box center [359, 179] width 59 height 25
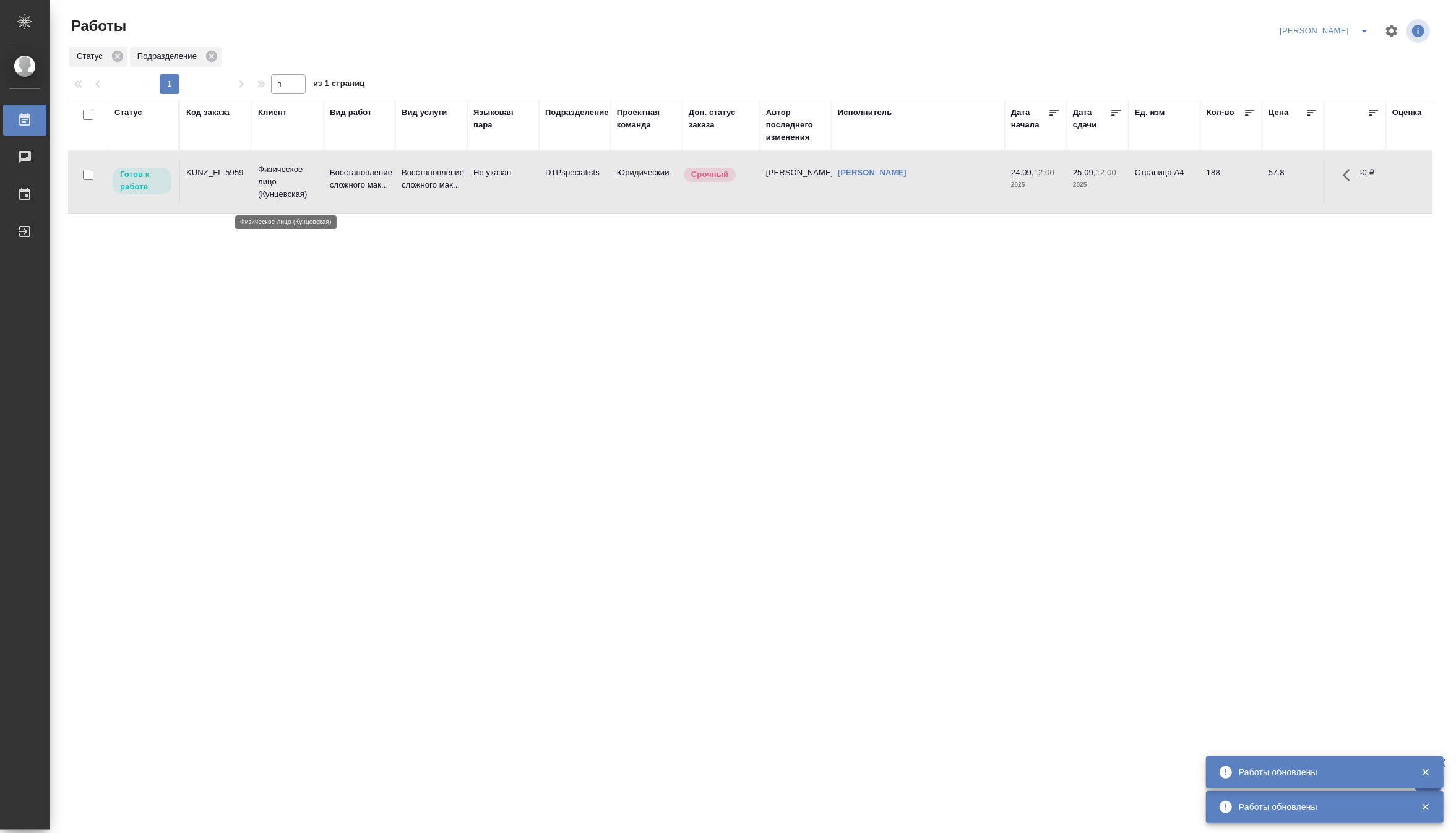
click at [291, 199] on p "Физическое лицо (Кунцевская)" at bounding box center [288, 182] width 59 height 37
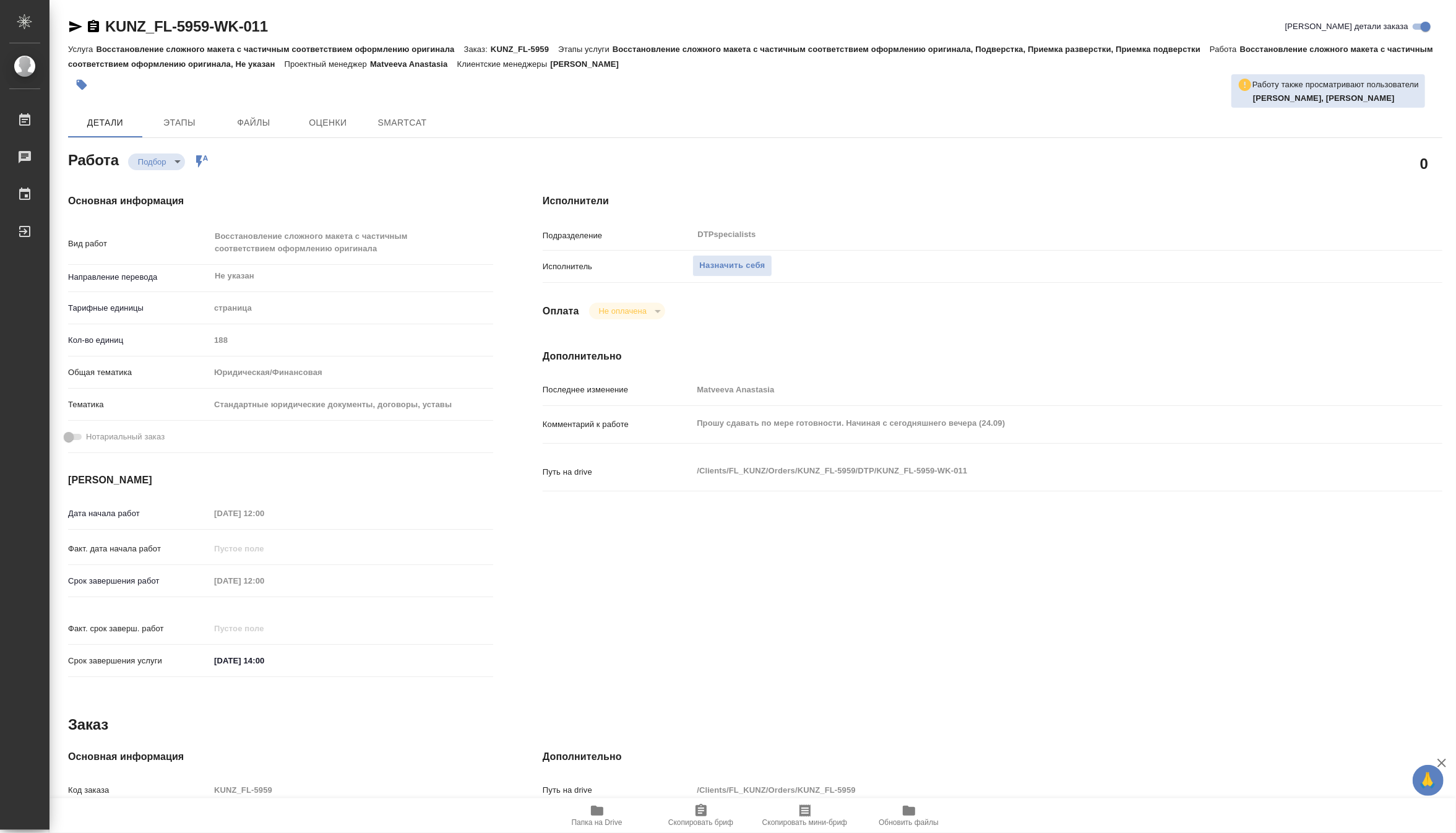
type textarea "x"
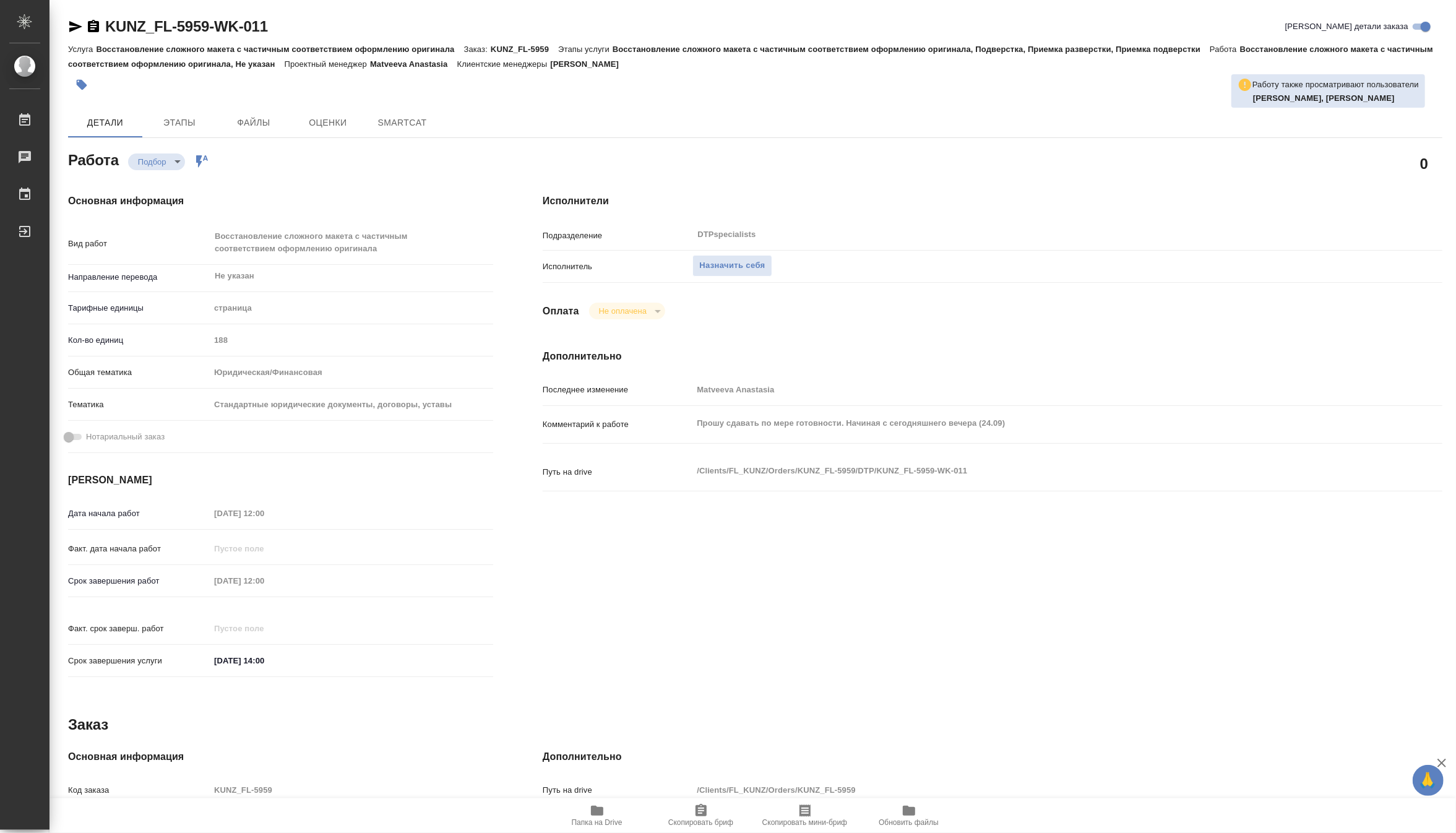
type textarea "x"
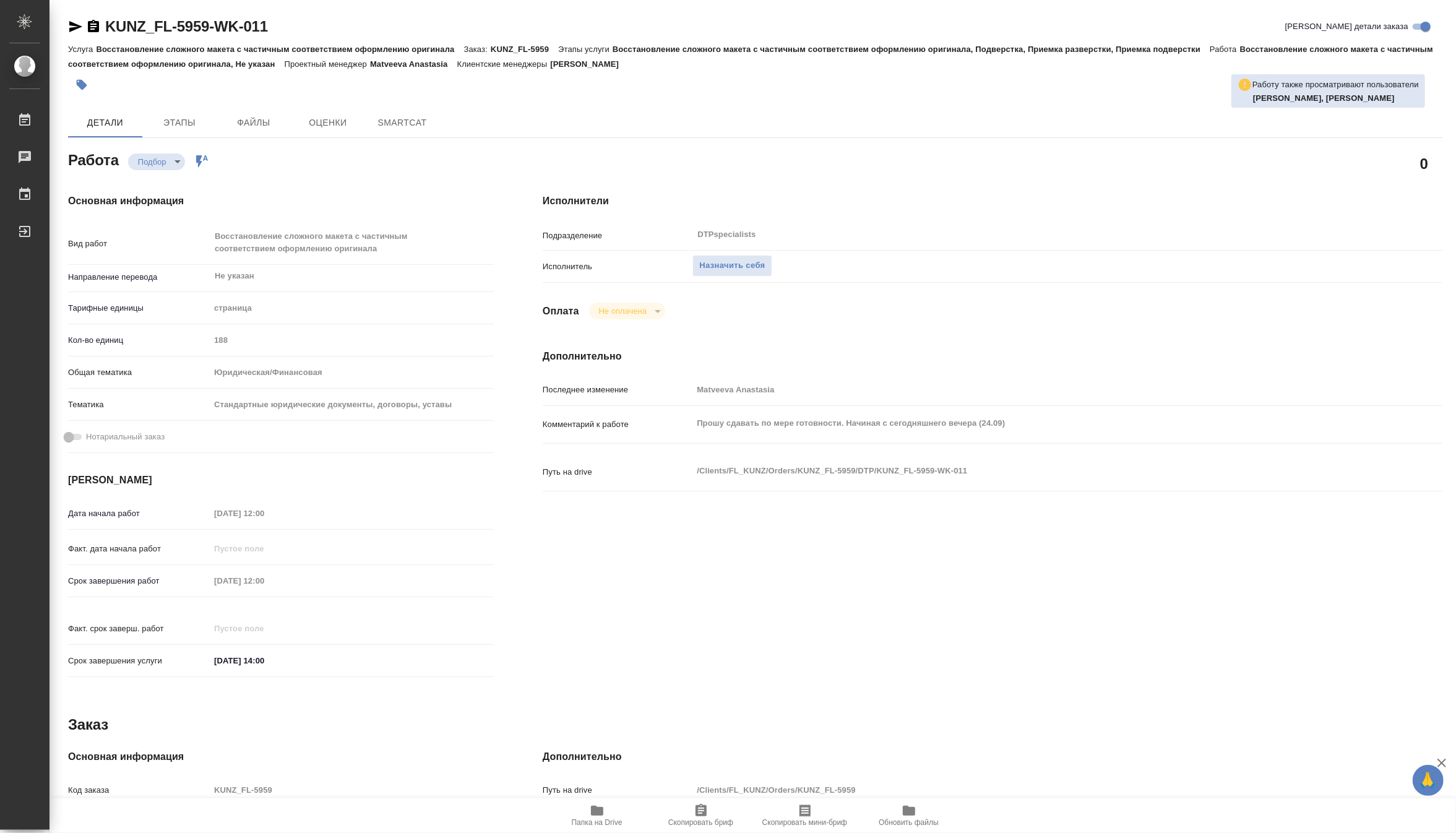
type textarea "x"
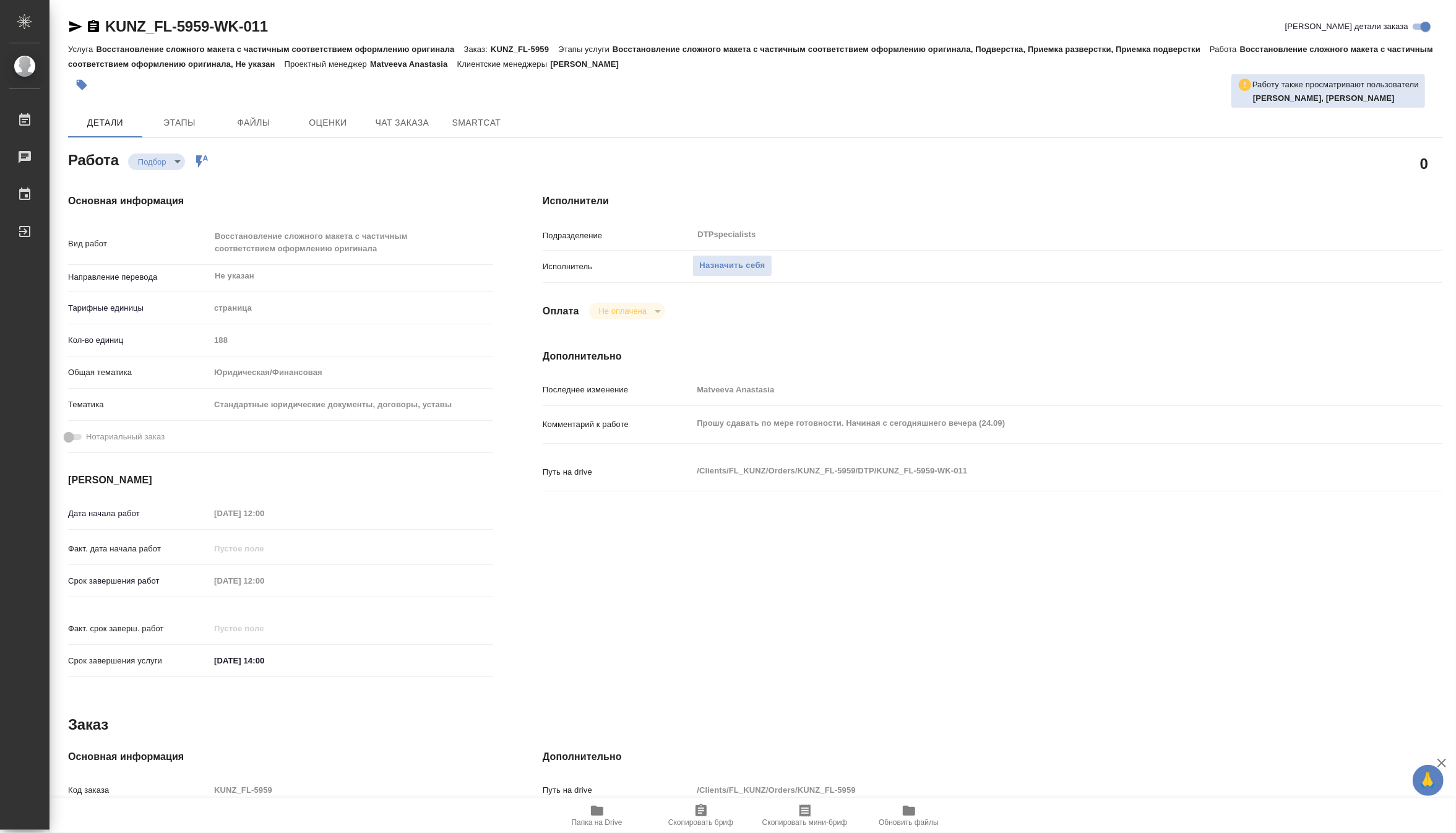
type textarea "x"
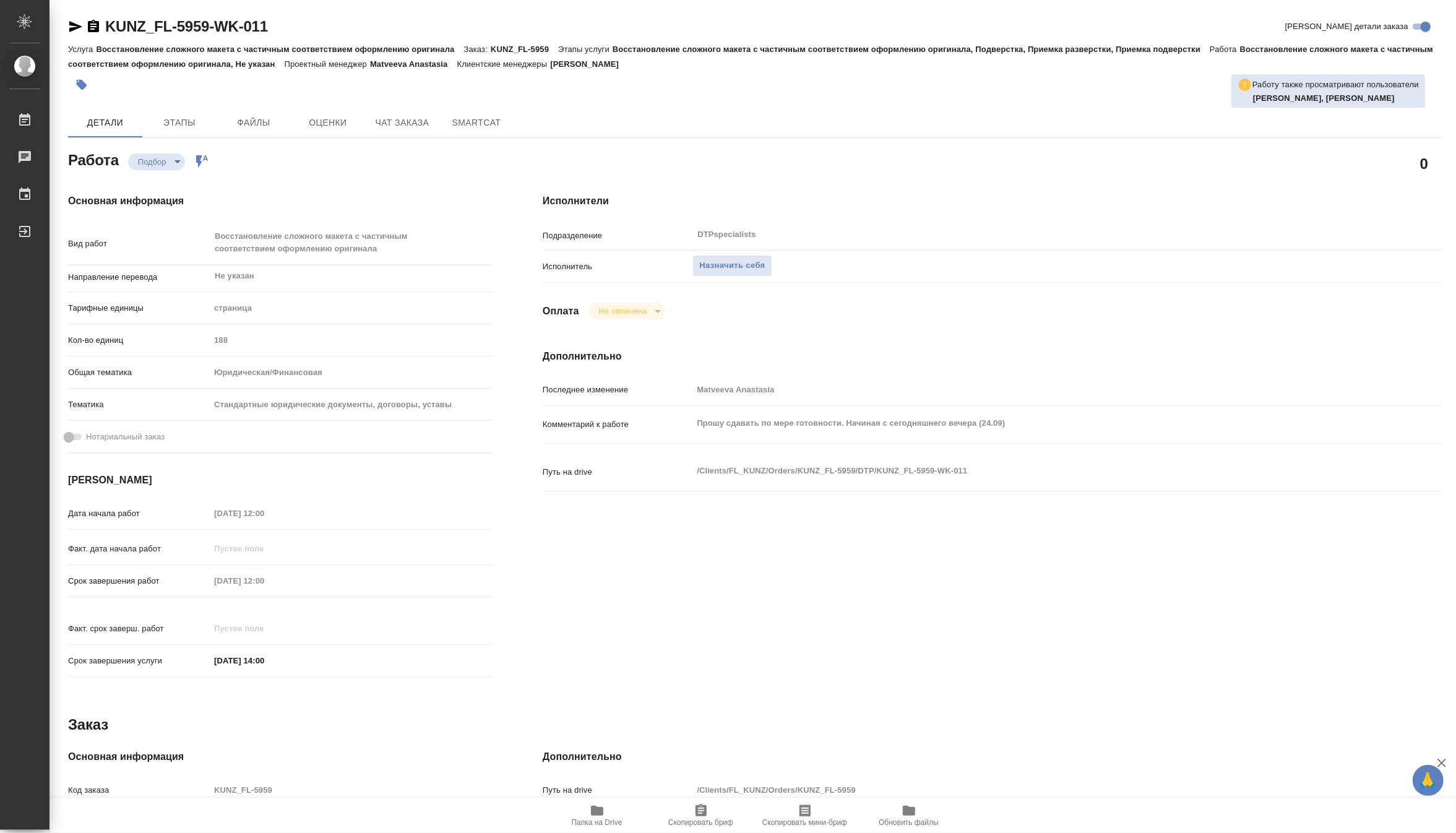
type textarea "x"
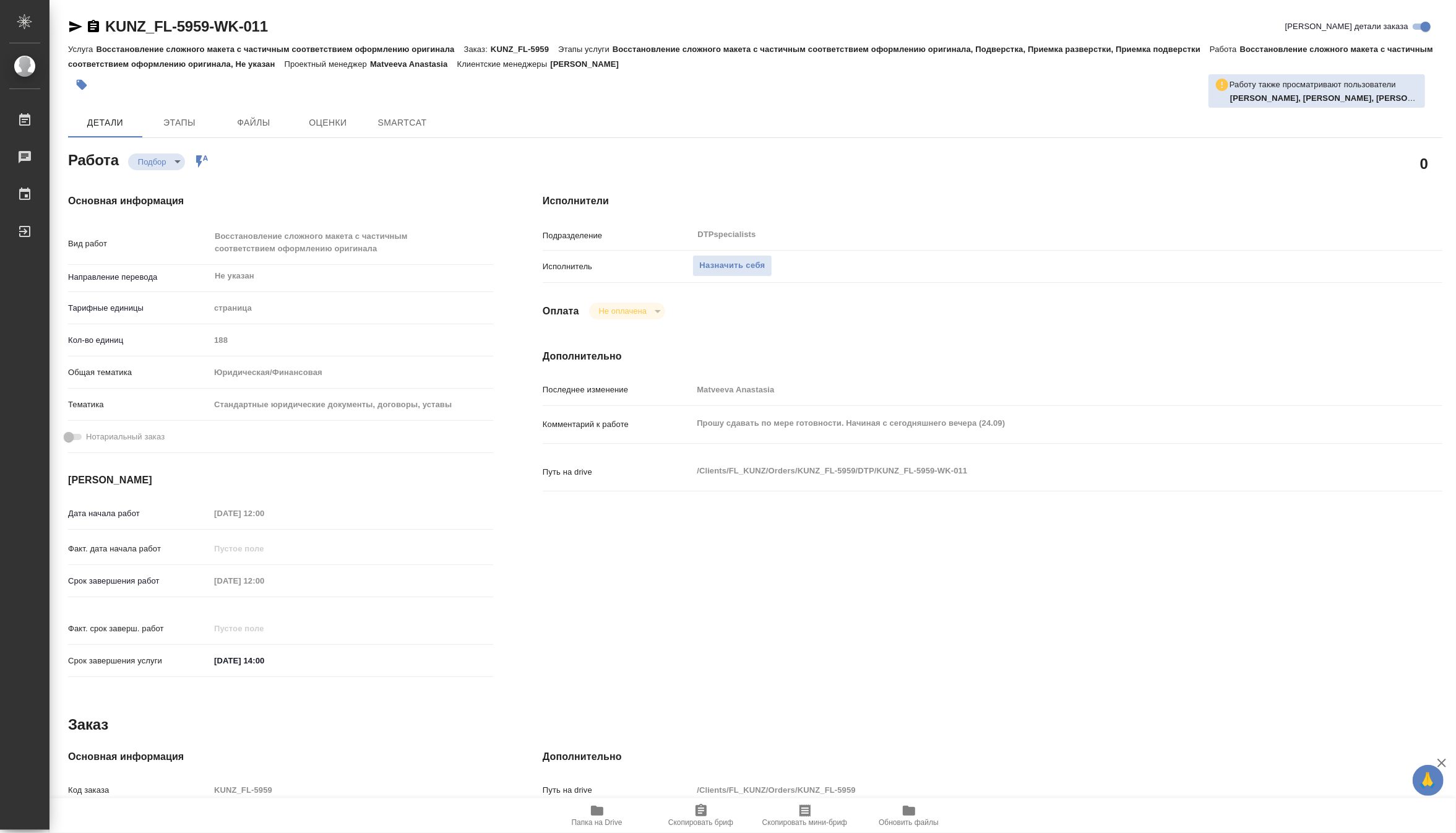
type textarea "x"
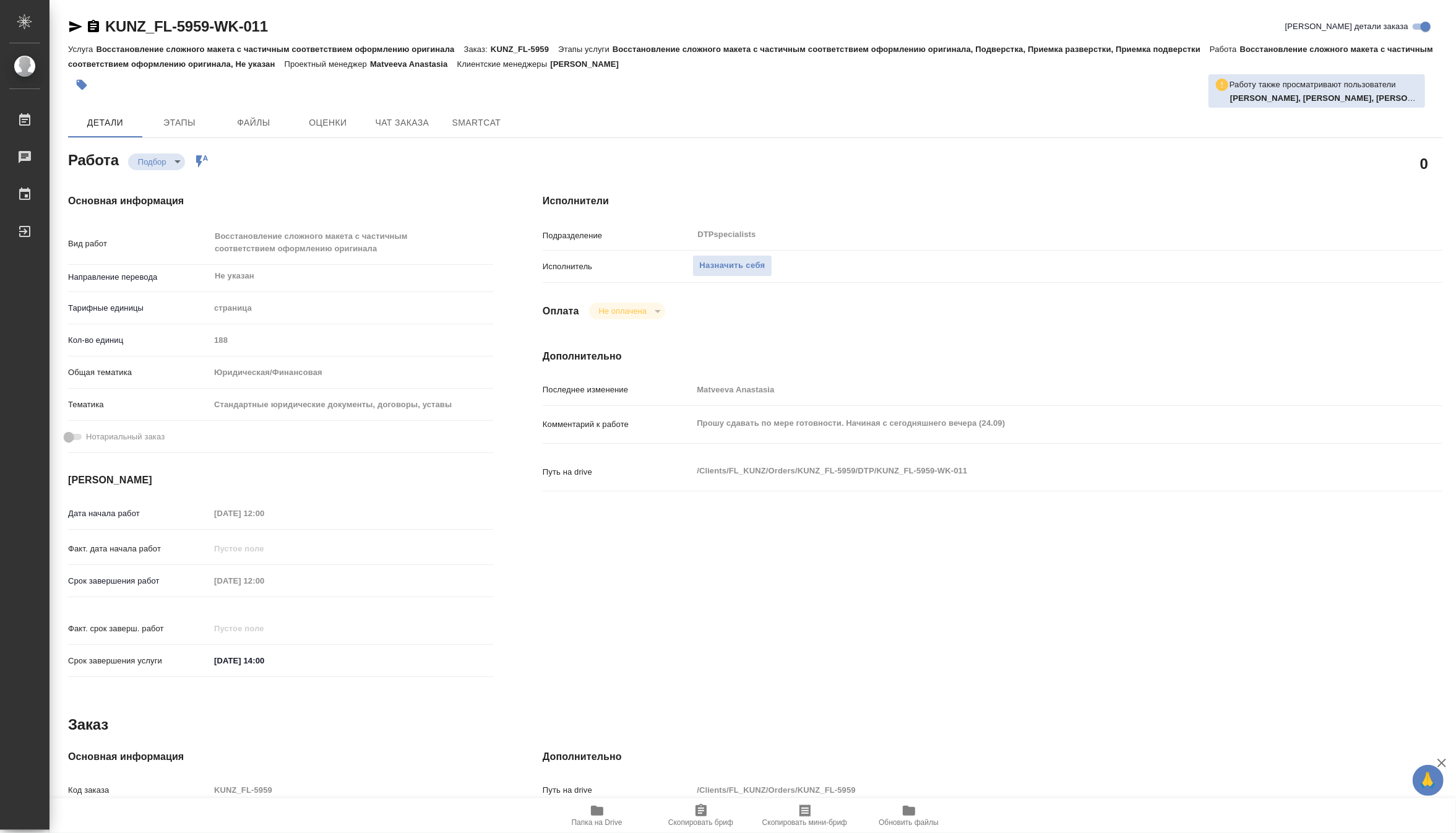
type textarea "x"
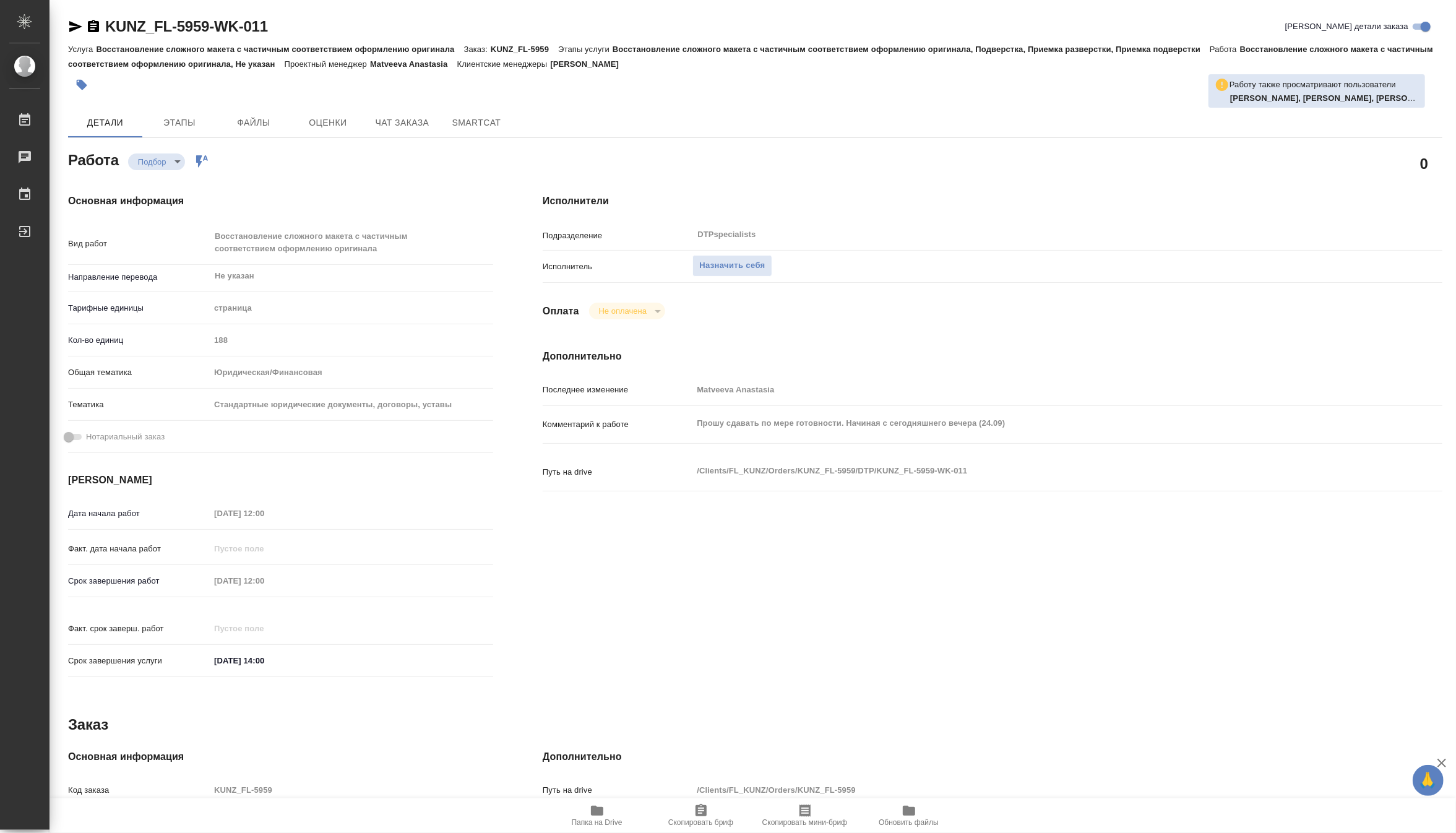
type textarea "x"
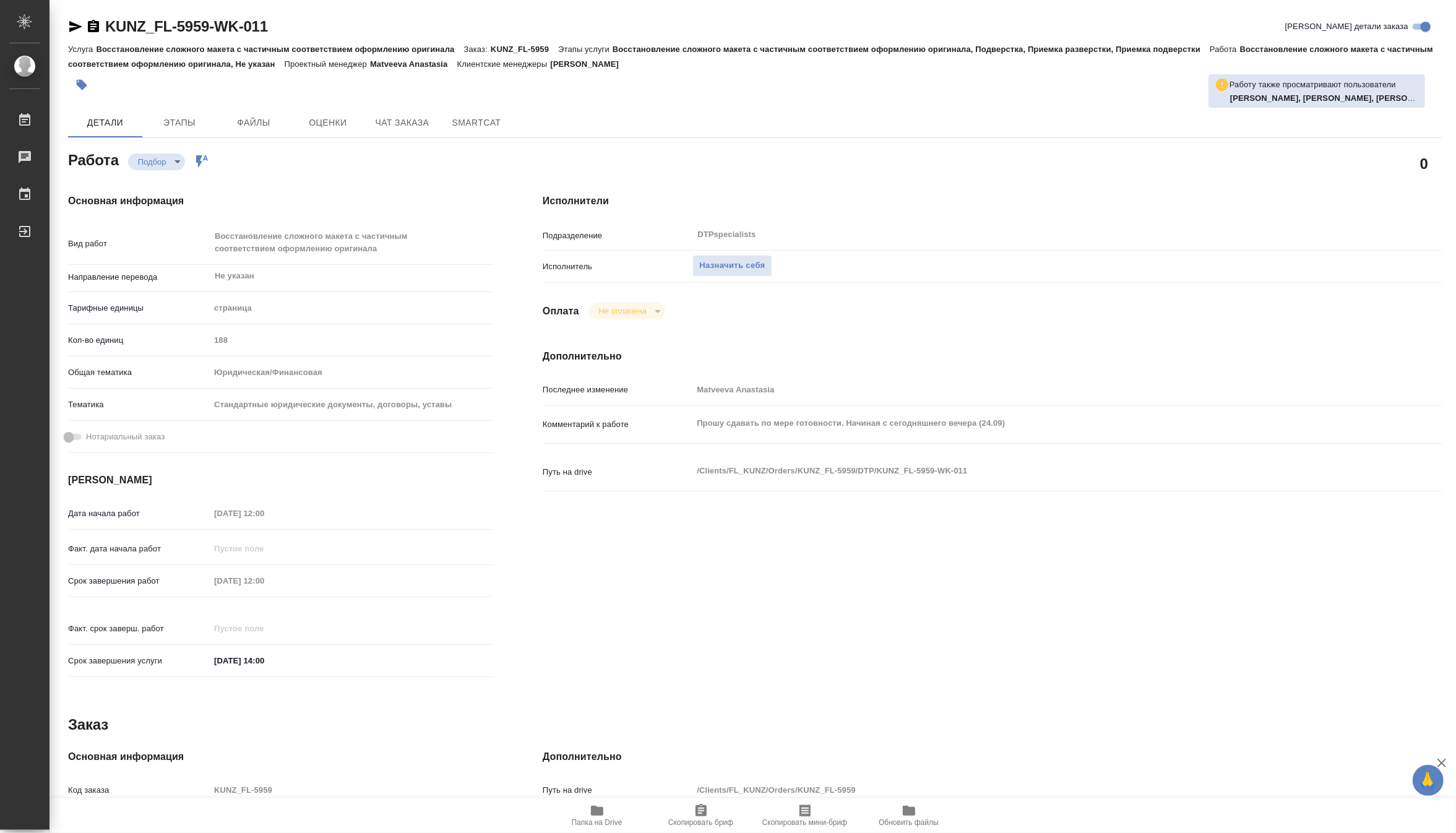
type textarea "x"
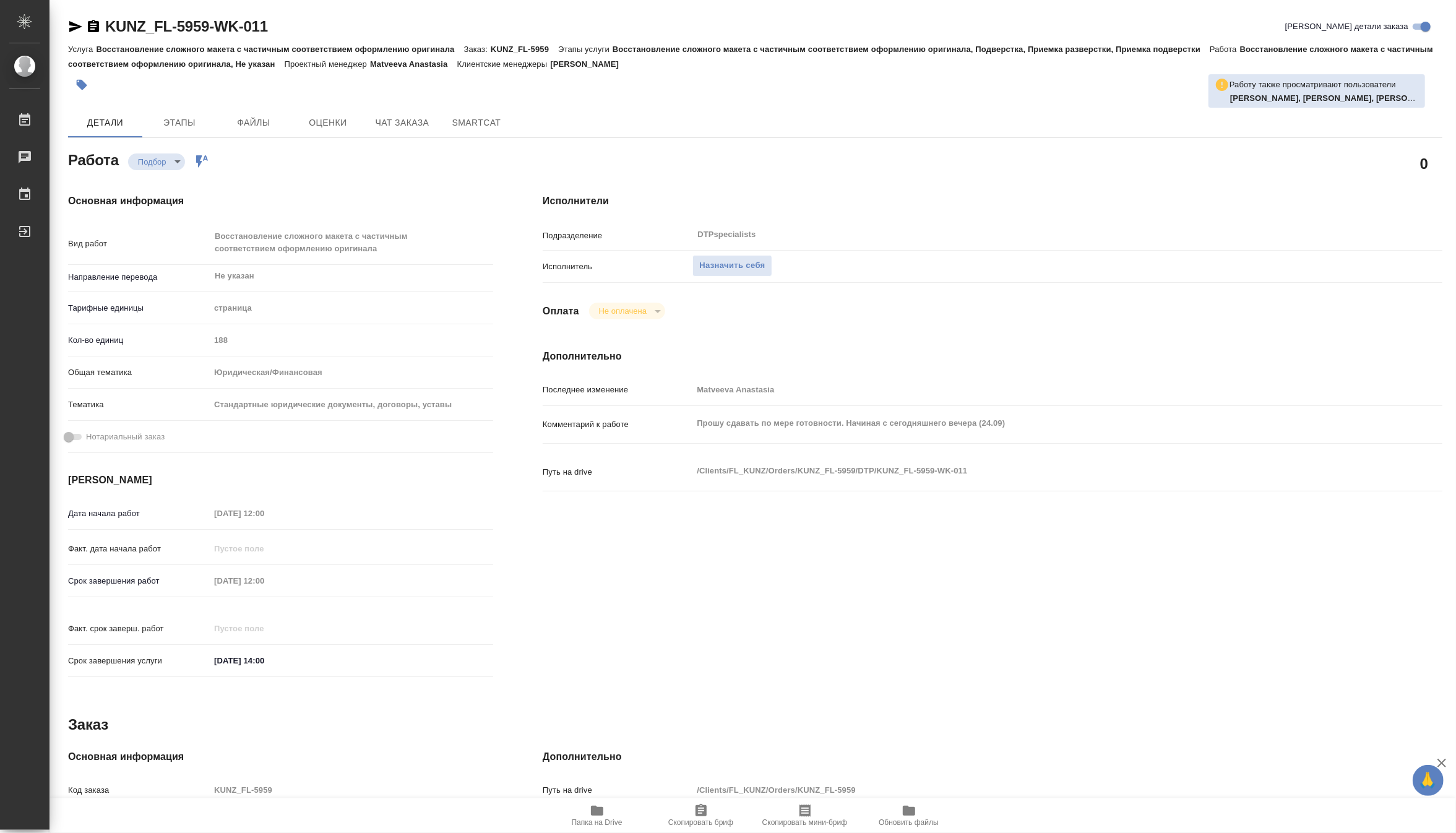
type textarea "x"
click at [728, 269] on span "Назначить себя" at bounding box center [732, 266] width 65 height 14
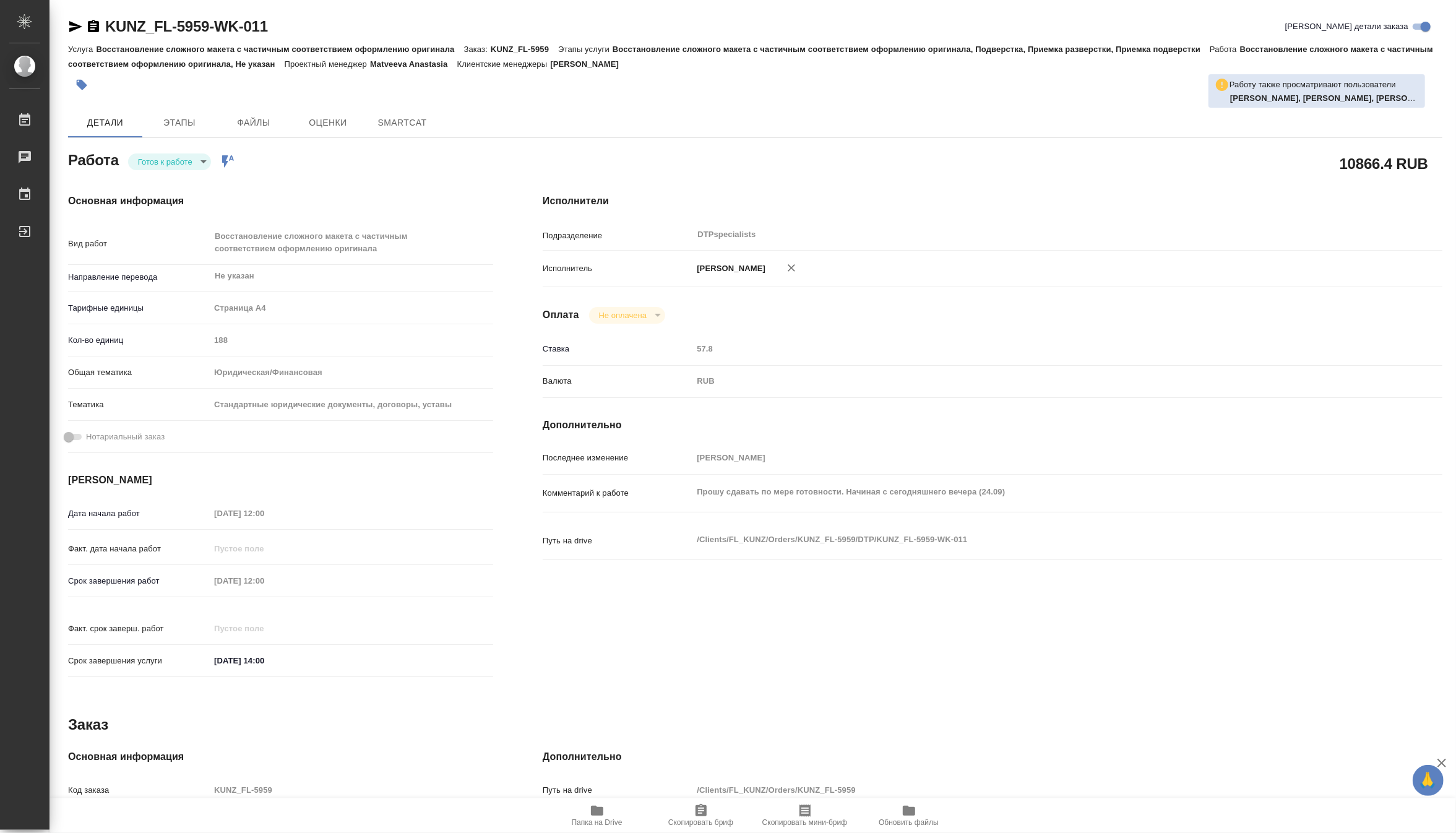
type textarea "x"
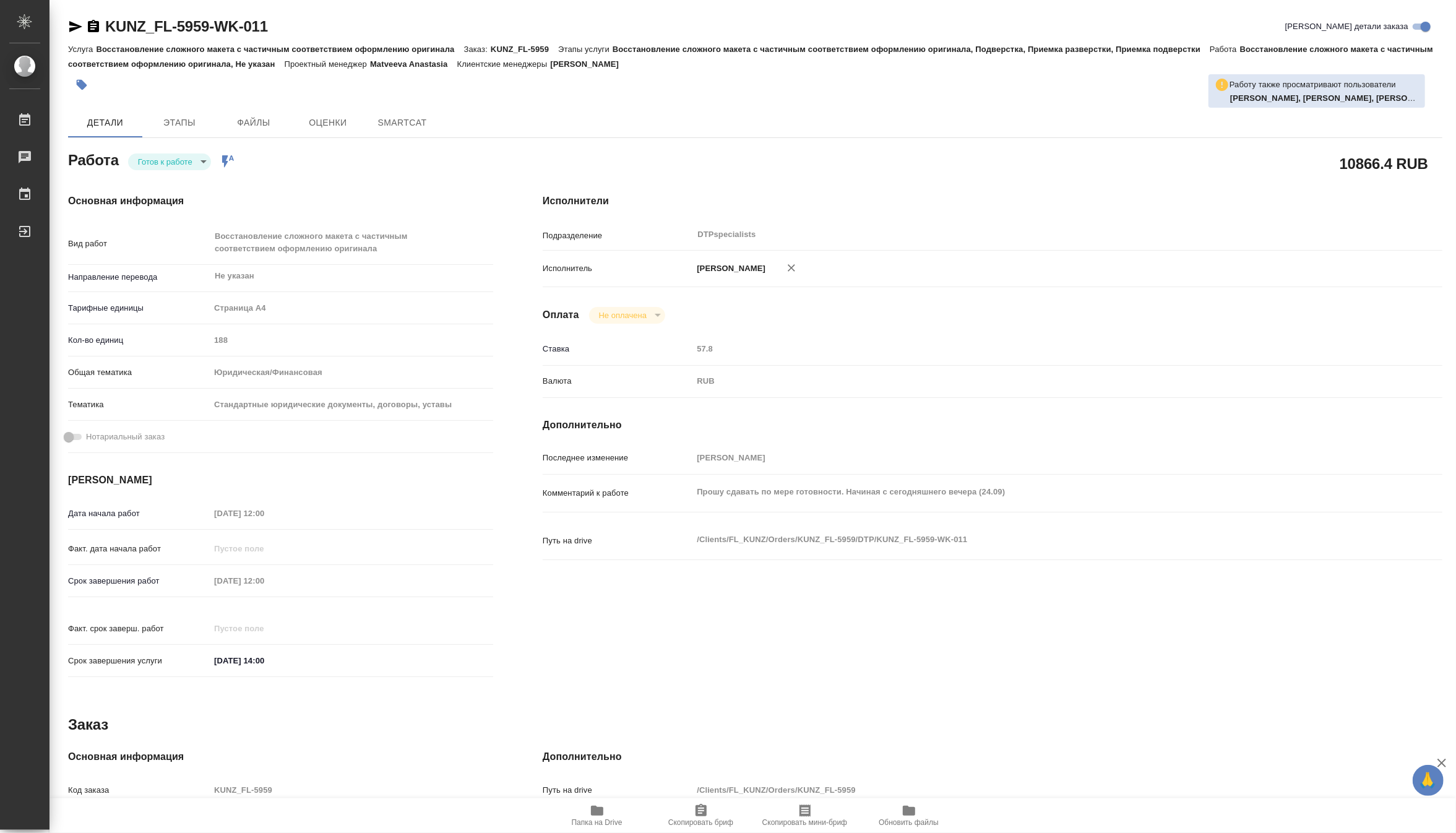
type textarea "x"
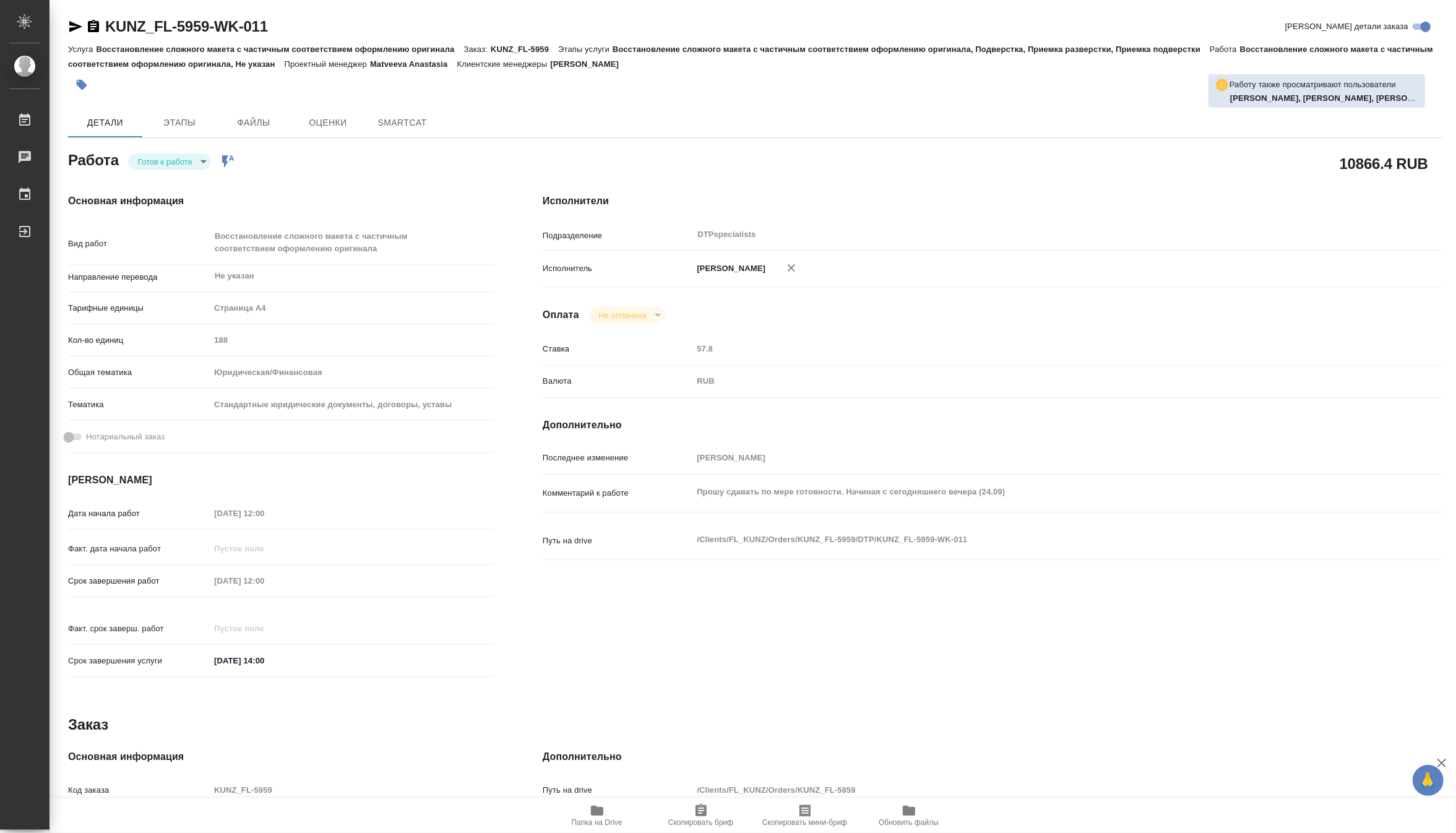
type textarea "x"
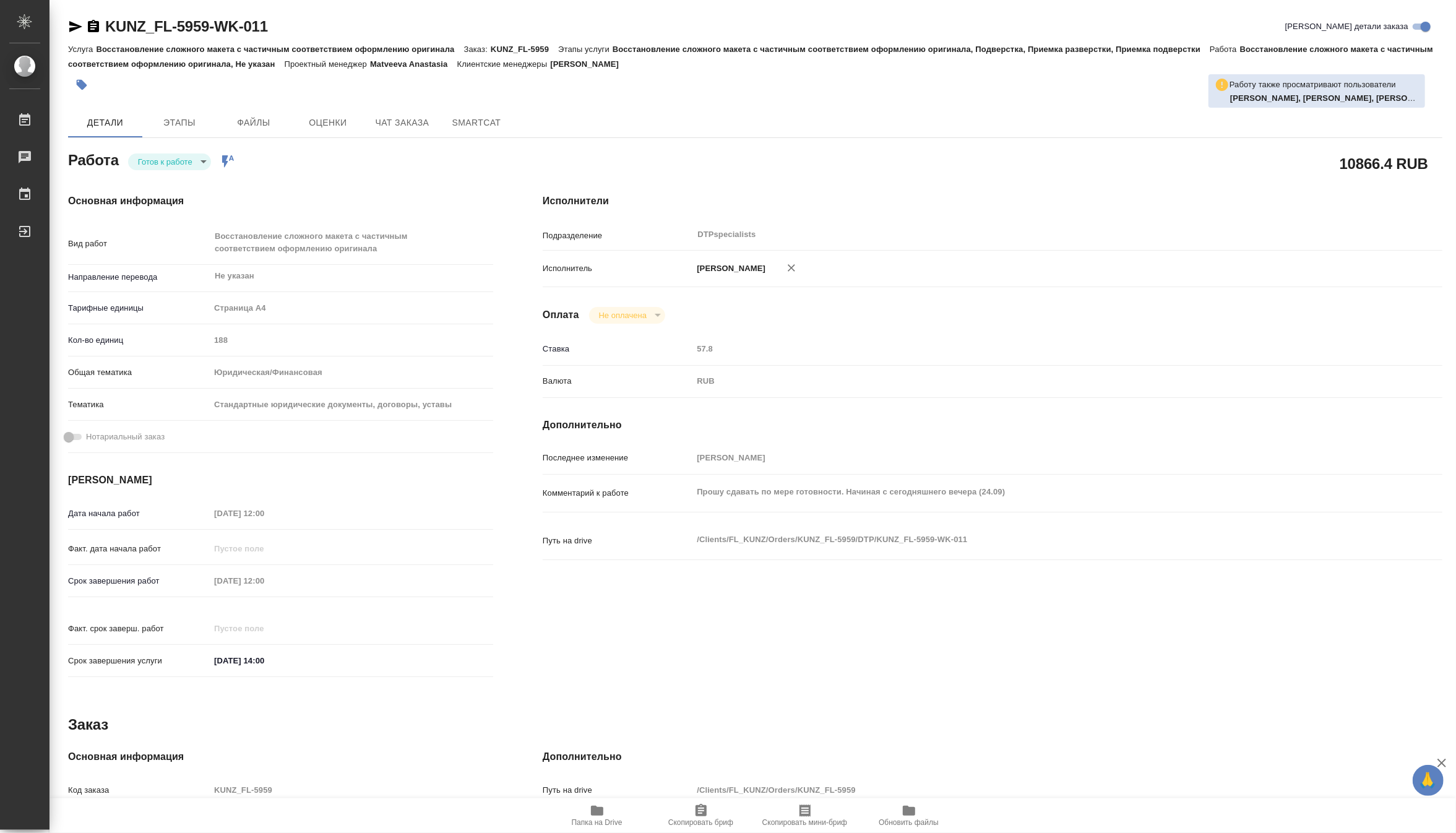
type textarea "x"
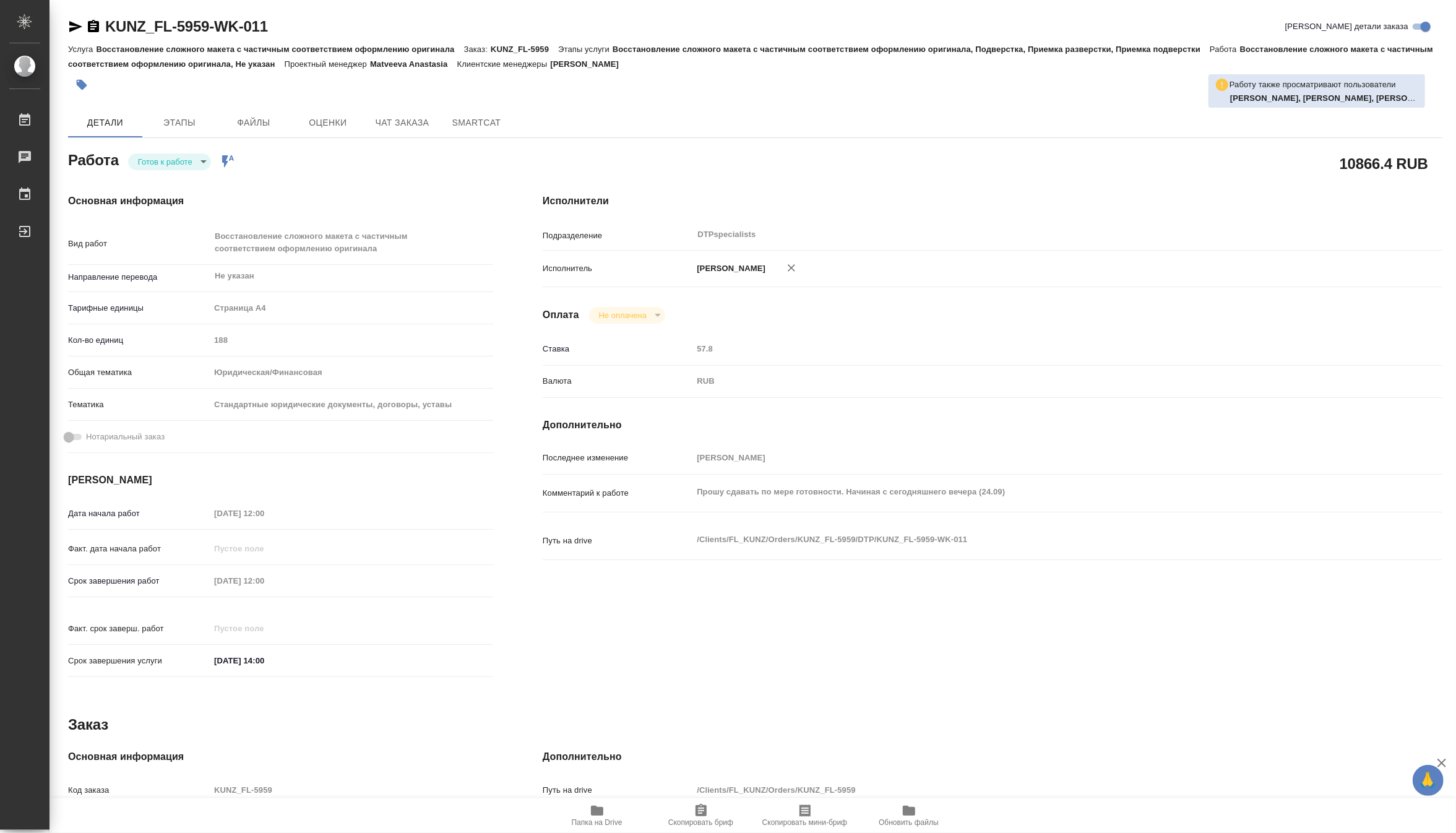
type textarea "x"
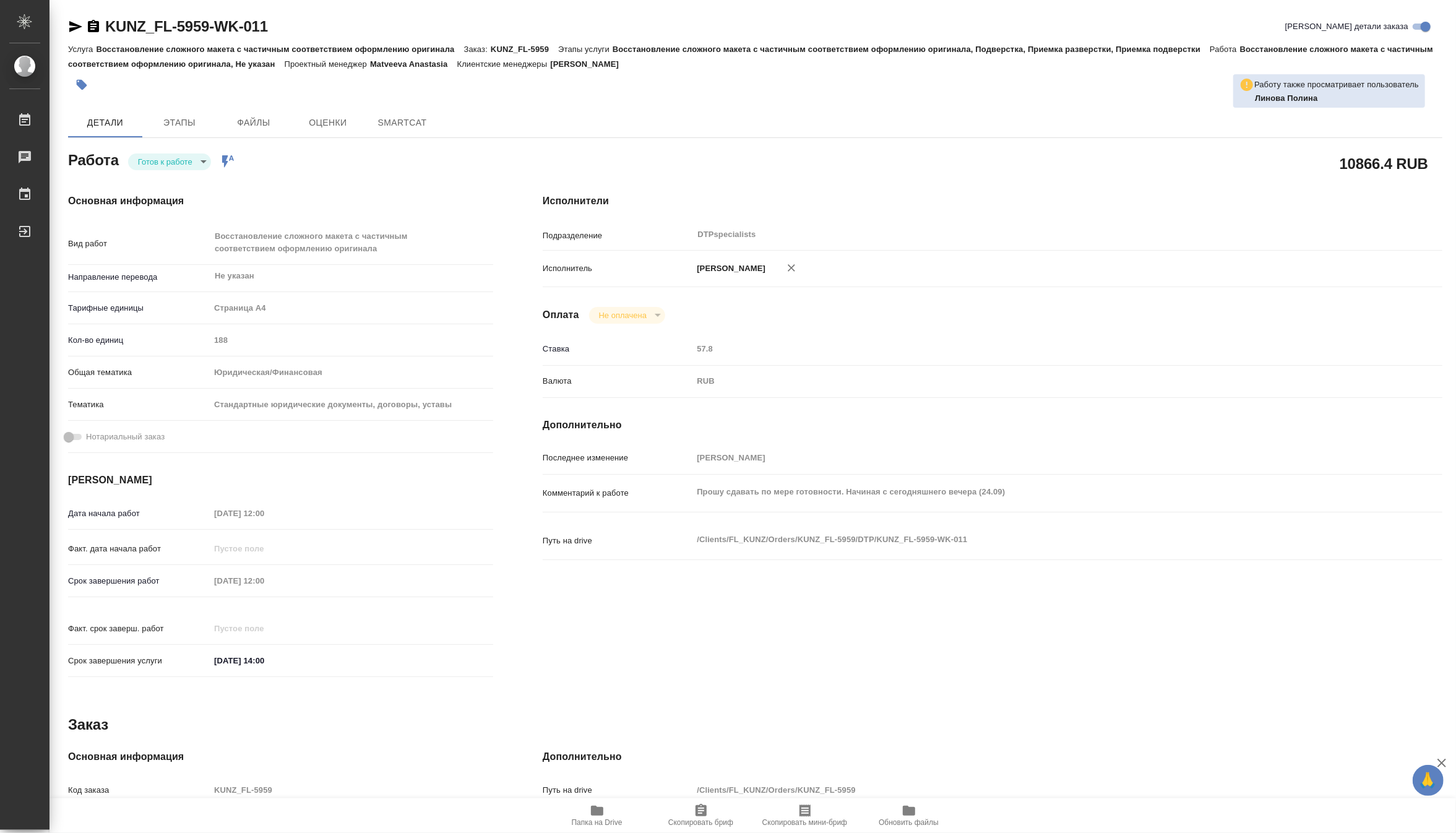
type textarea "x"
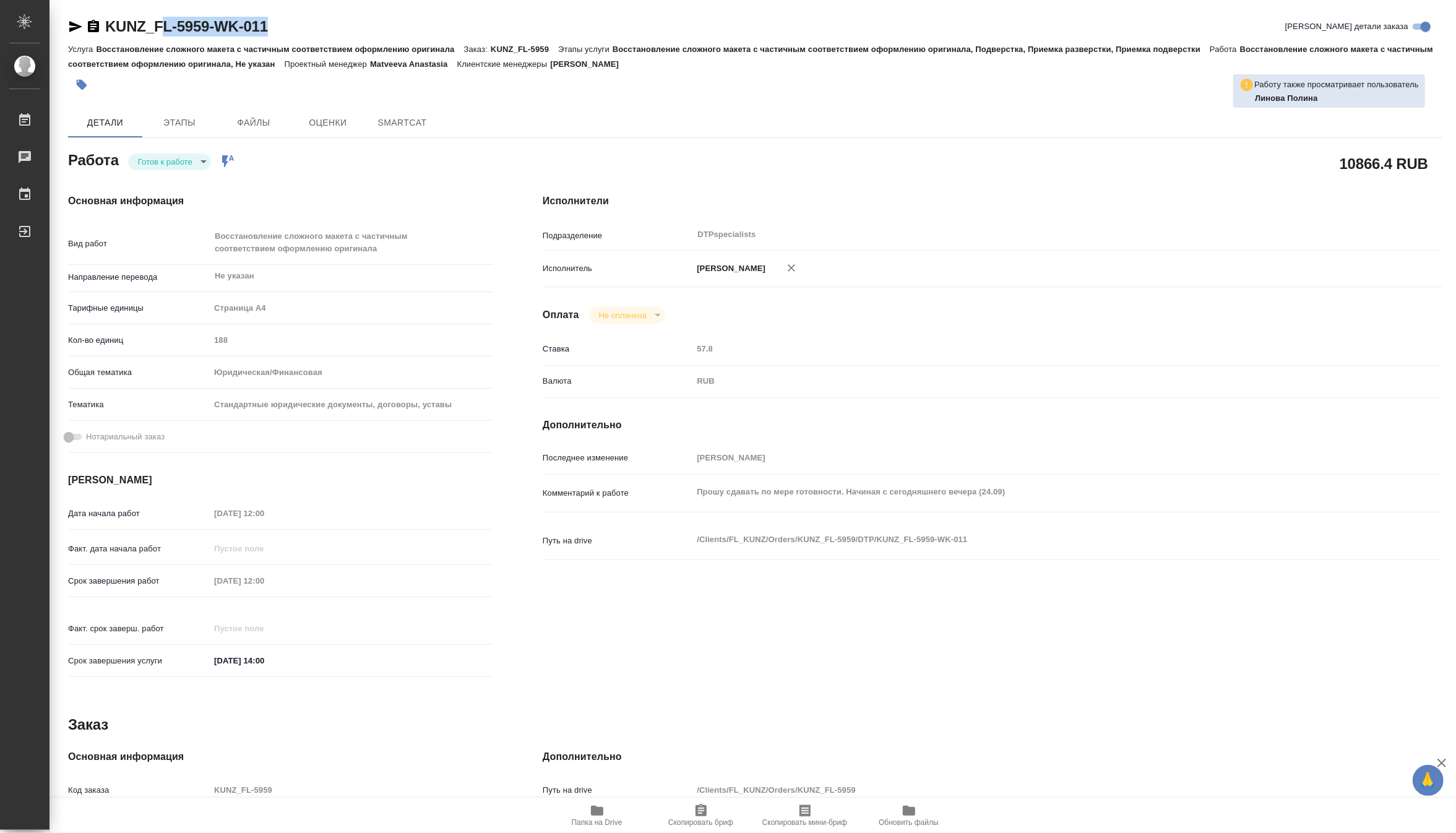
type textarea "x"
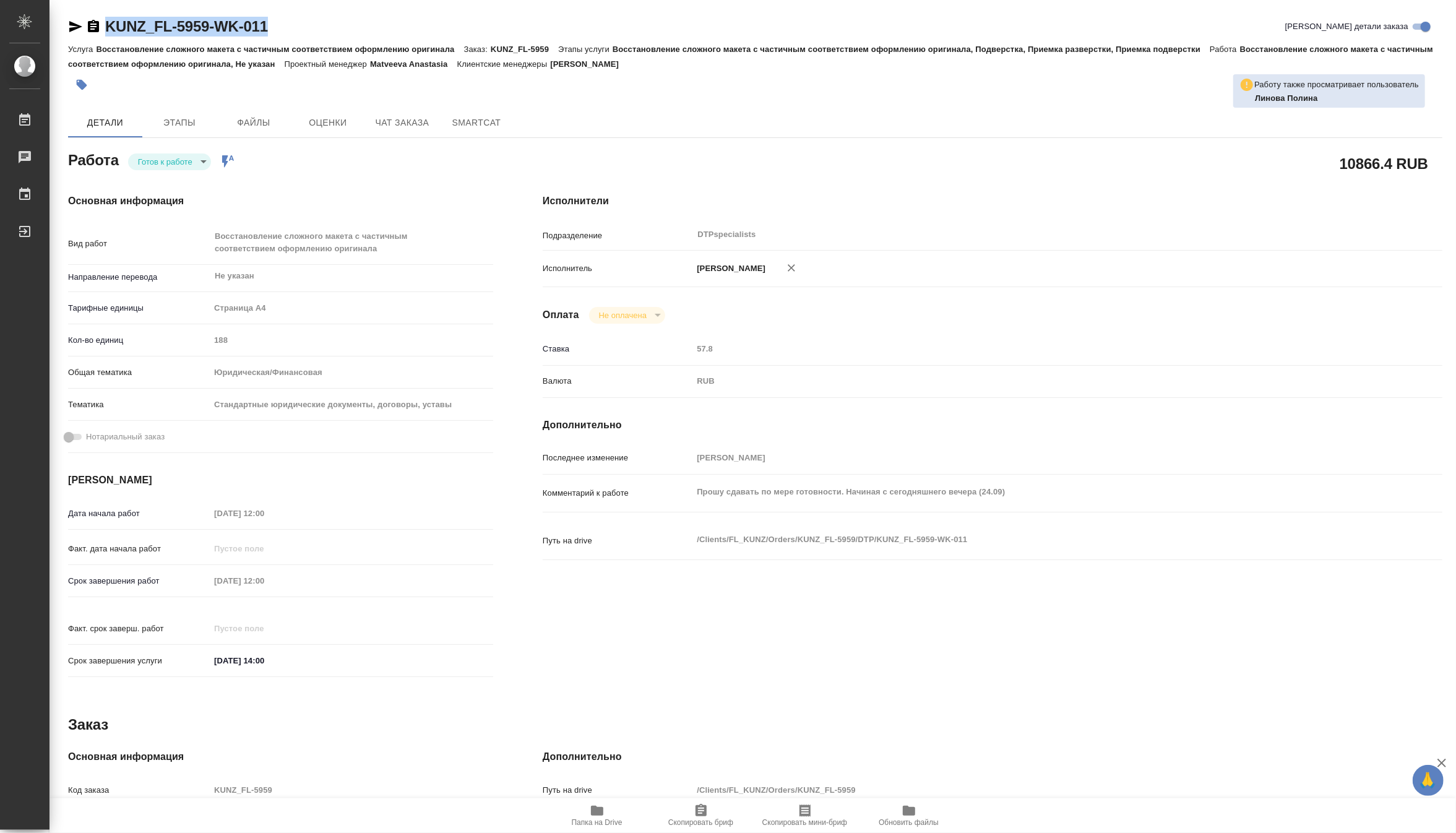
drag, startPoint x: 285, startPoint y: 23, endPoint x: 108, endPoint y: 14, distance: 177.2
click at [108, 14] on div "KUNZ_FL-5959-WK-011 Кратко детали заказа Услуга Восстановление сложного макета …" at bounding box center [756, 541] width 1388 height 1081
copy link "KUNZ_FL-5959-WK-011"
type textarea "x"
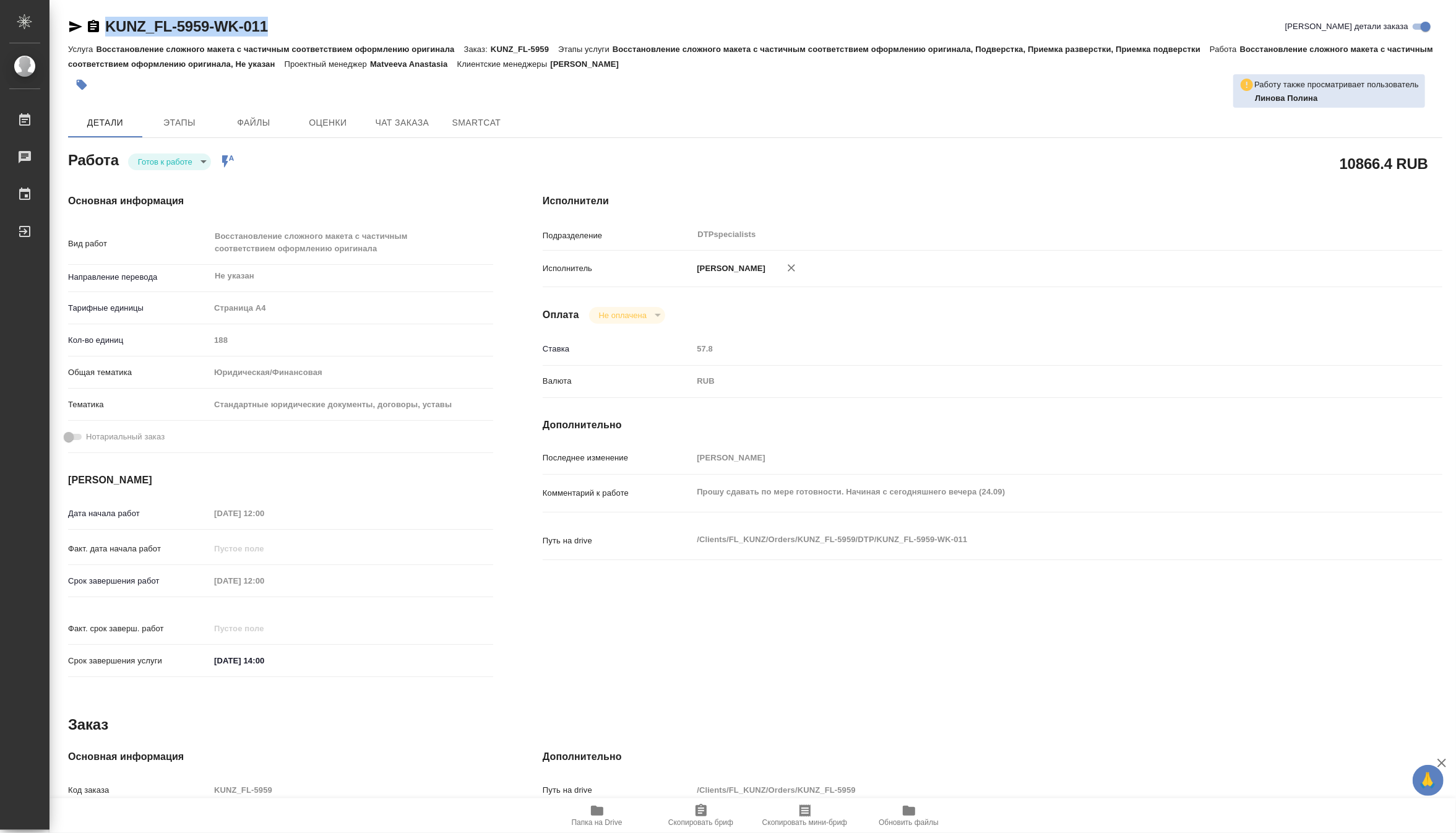
type textarea "x"
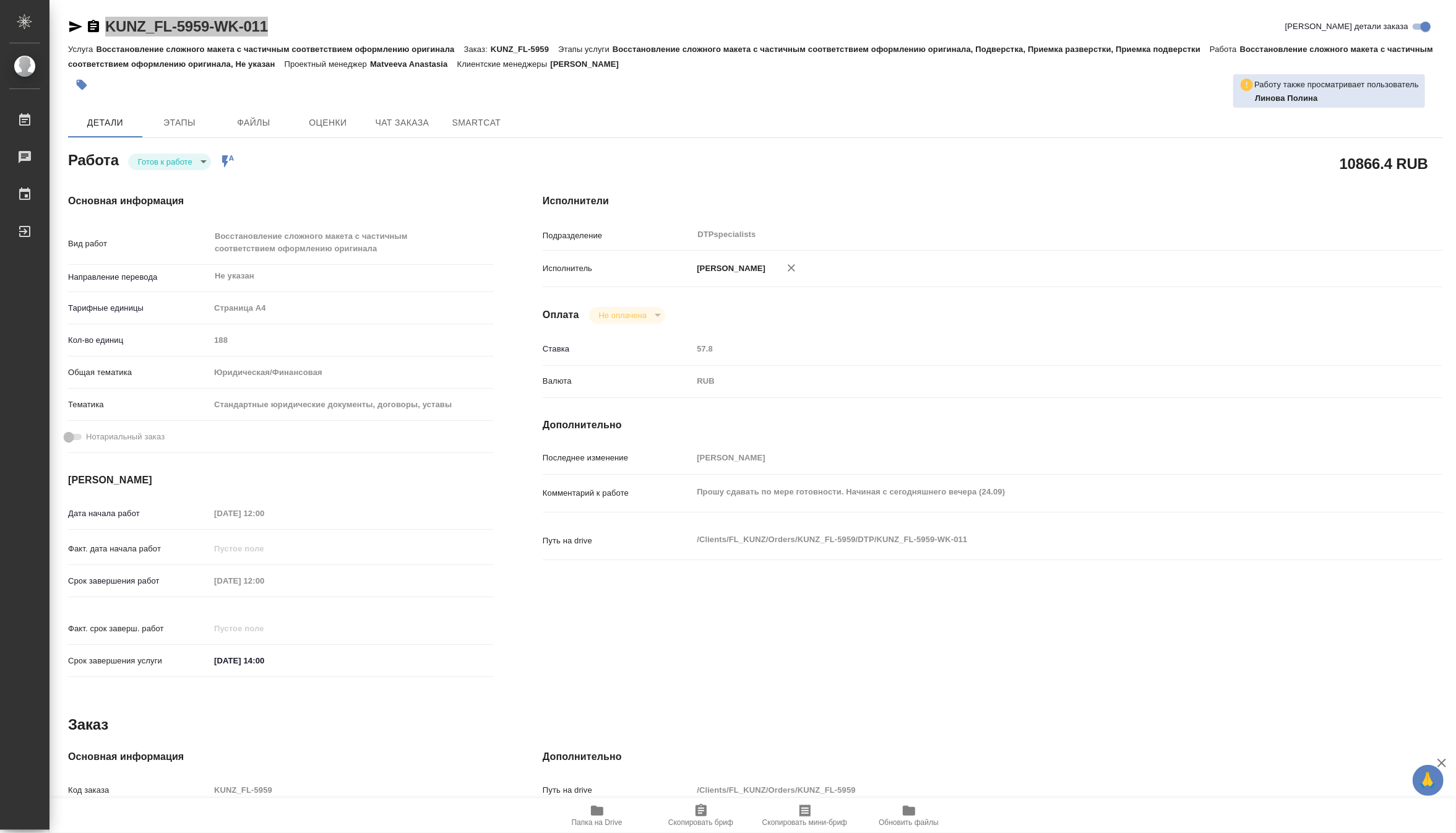
type textarea "x"
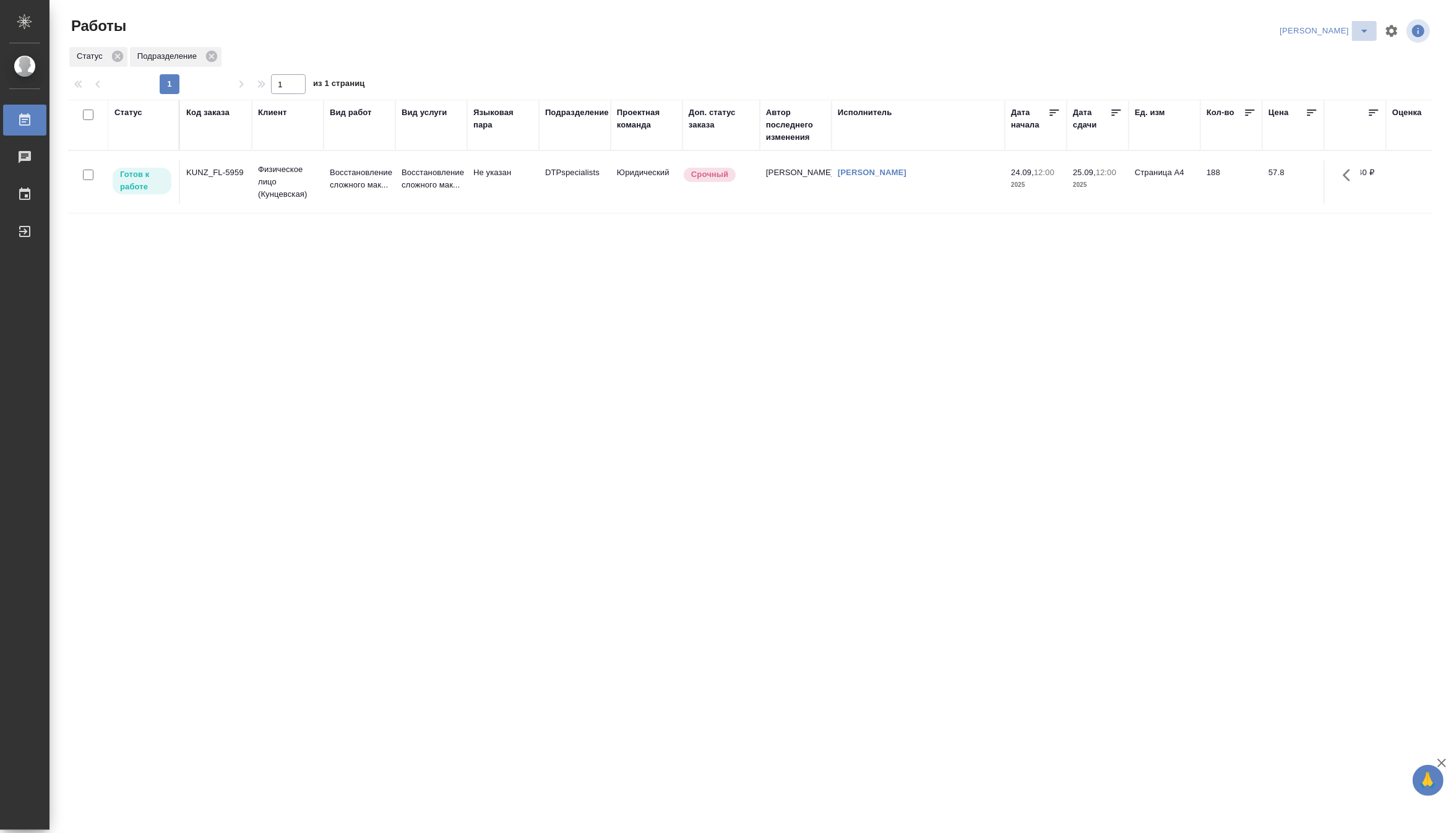
click at [1360, 32] on icon "split button" at bounding box center [1364, 30] width 15 height 15
click at [1325, 111] on li "Верстка и Дизайн" at bounding box center [1317, 114] width 119 height 19
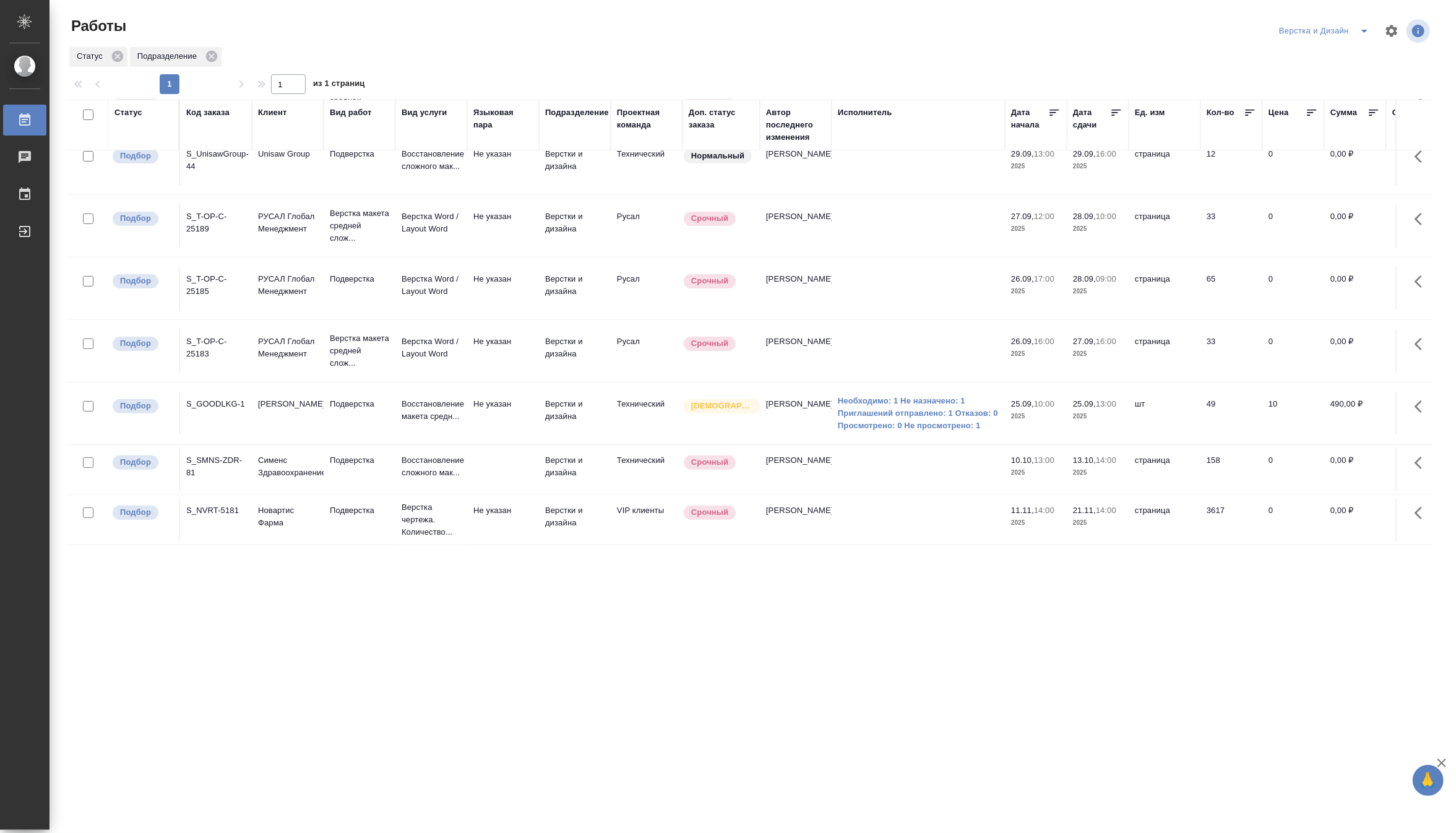
scroll to position [292, 0]
click at [1363, 27] on icon "split button" at bounding box center [1364, 30] width 15 height 15
click at [1343, 93] on li "[PERSON_NAME]" at bounding box center [1331, 95] width 119 height 19
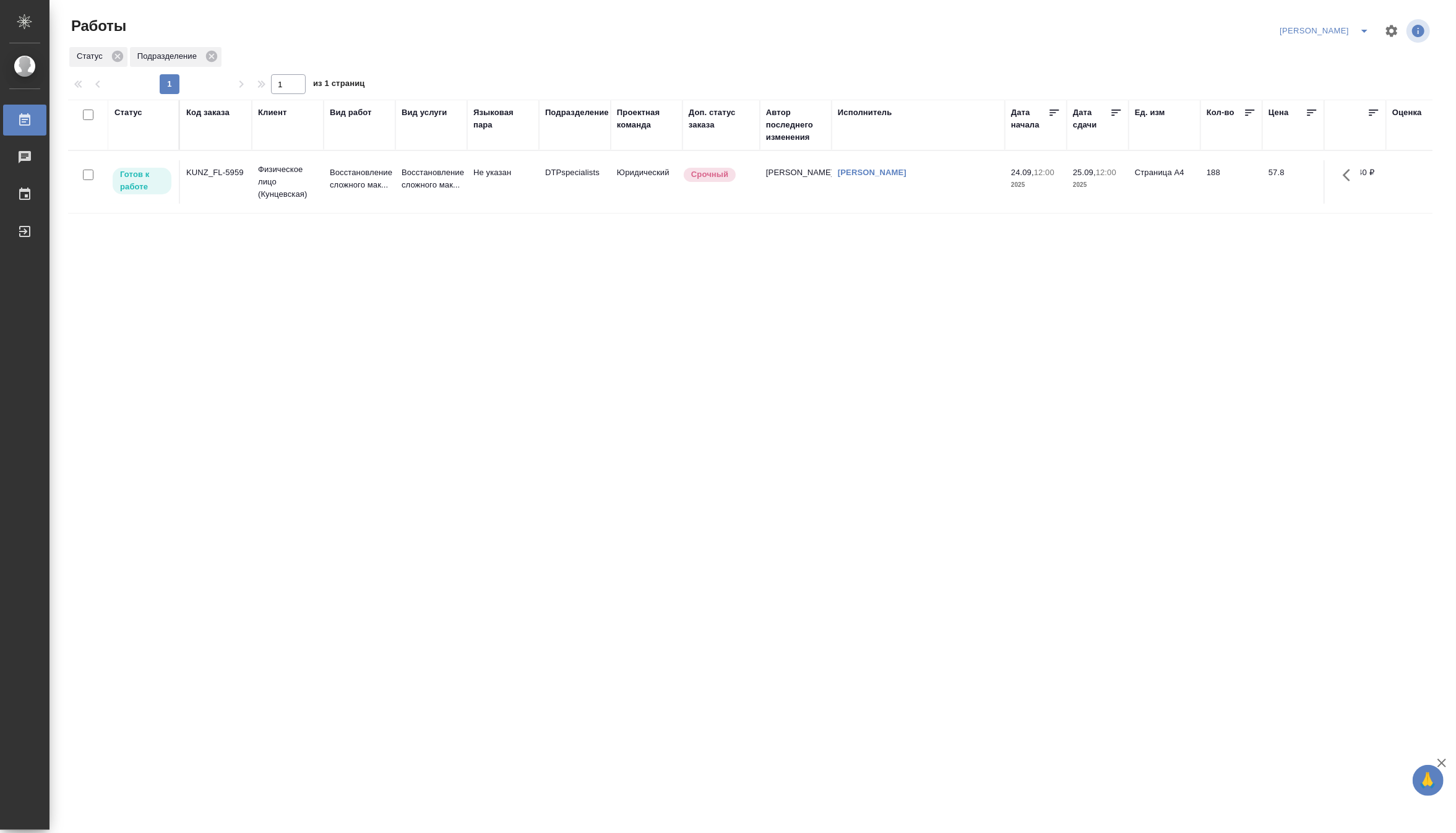
click at [1353, 28] on button "split button" at bounding box center [1364, 30] width 25 height 19
click at [1307, 134] on li "DTPLight" at bounding box center [1317, 135] width 119 height 19
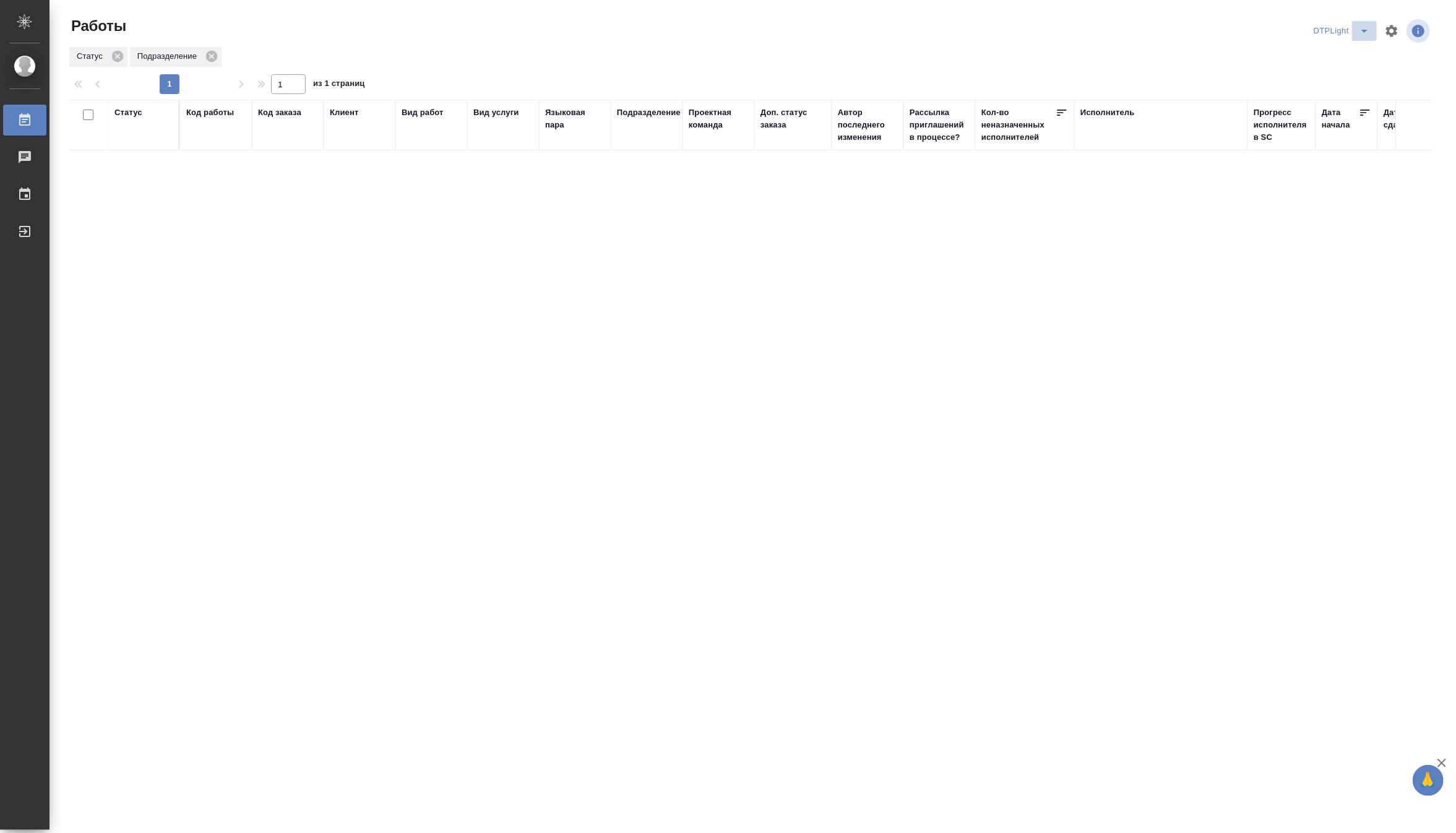
click at [1363, 29] on icon "split button" at bounding box center [1364, 30] width 15 height 15
click at [1342, 57] on li "[PERSON_NAME] работе" at bounding box center [1350, 55] width 119 height 19
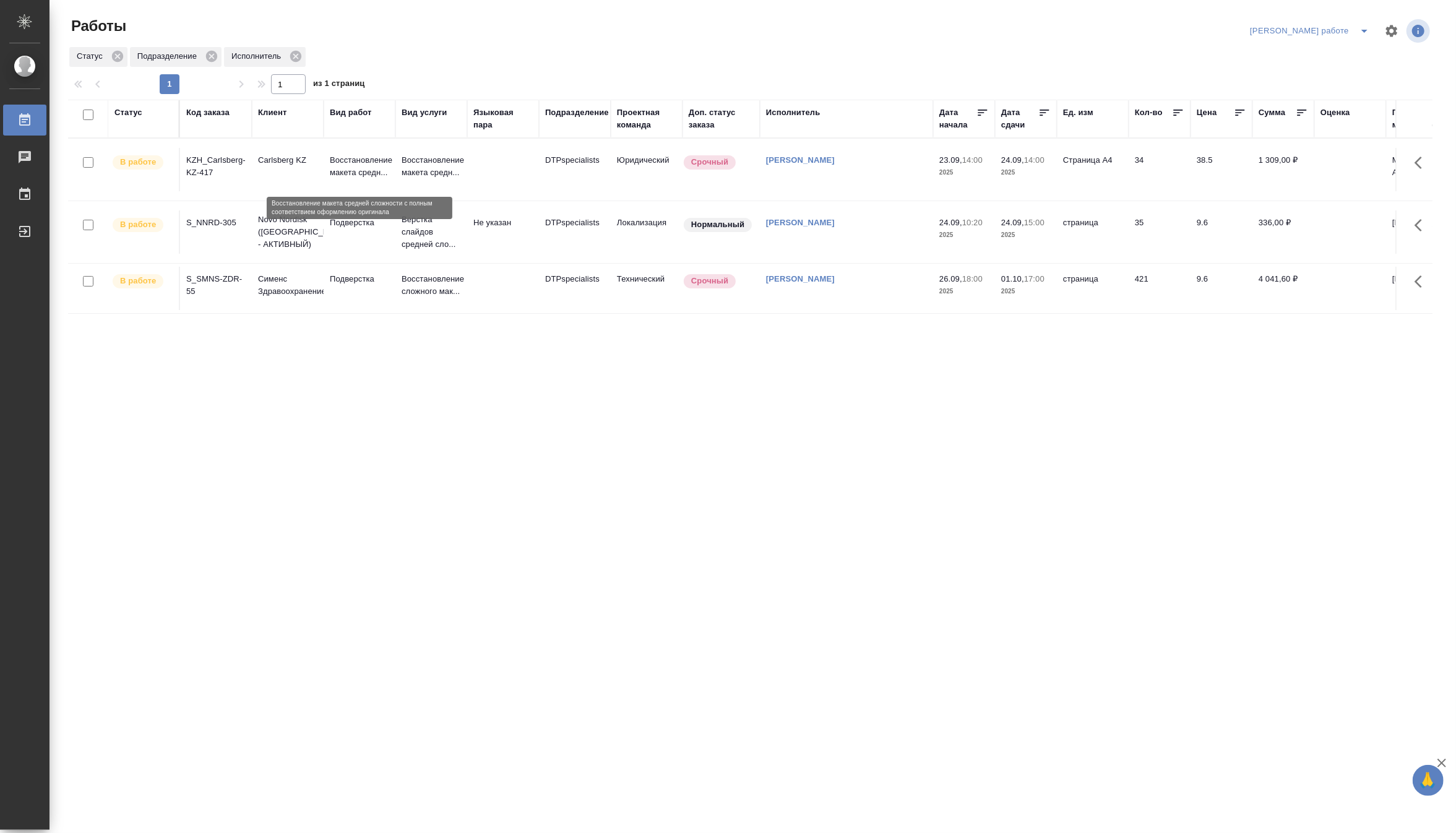
click at [353, 164] on p "Восстановление макета средн..." at bounding box center [359, 166] width 59 height 25
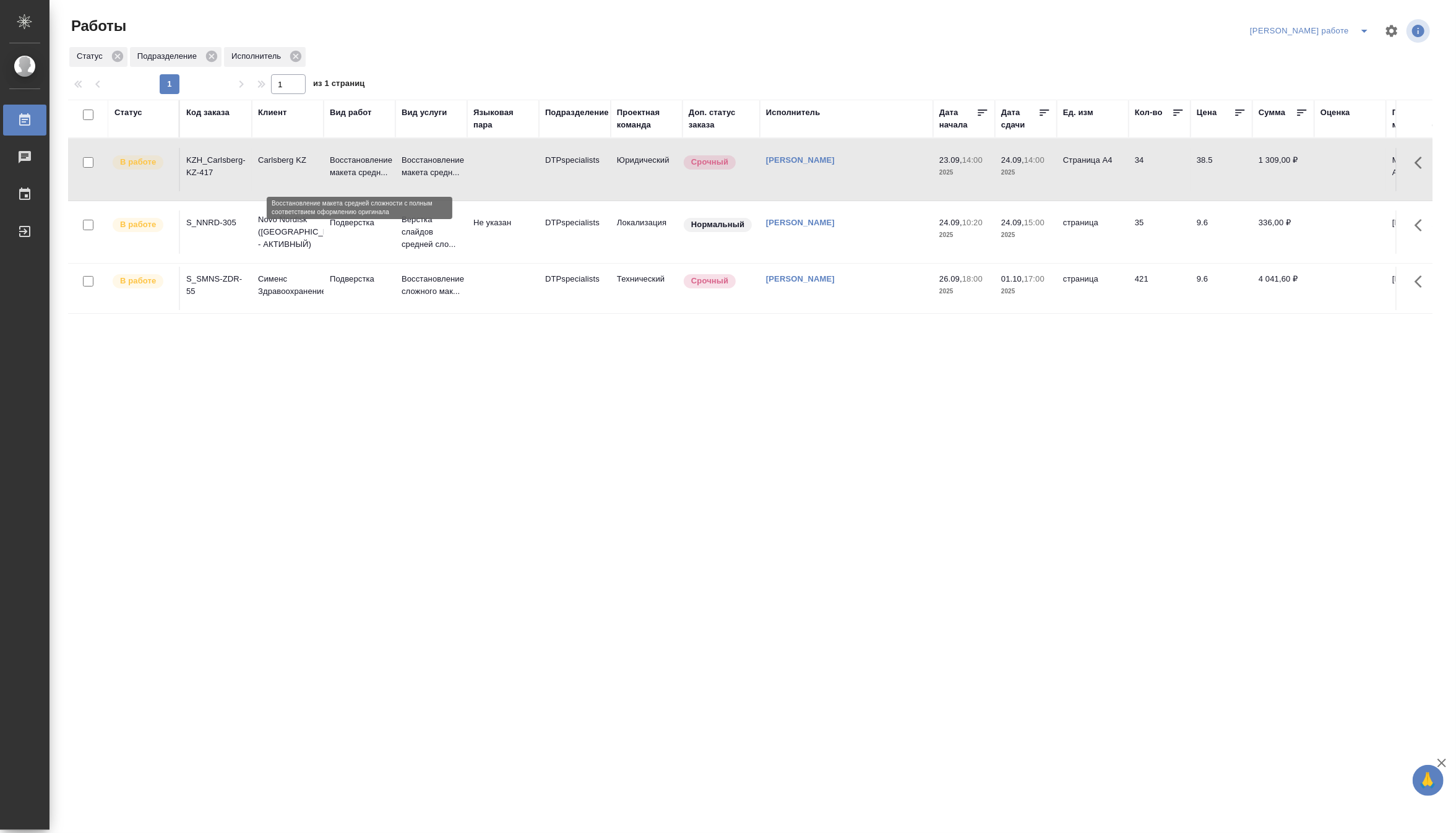
click at [353, 164] on p "Восстановление макета средн..." at bounding box center [359, 166] width 59 height 25
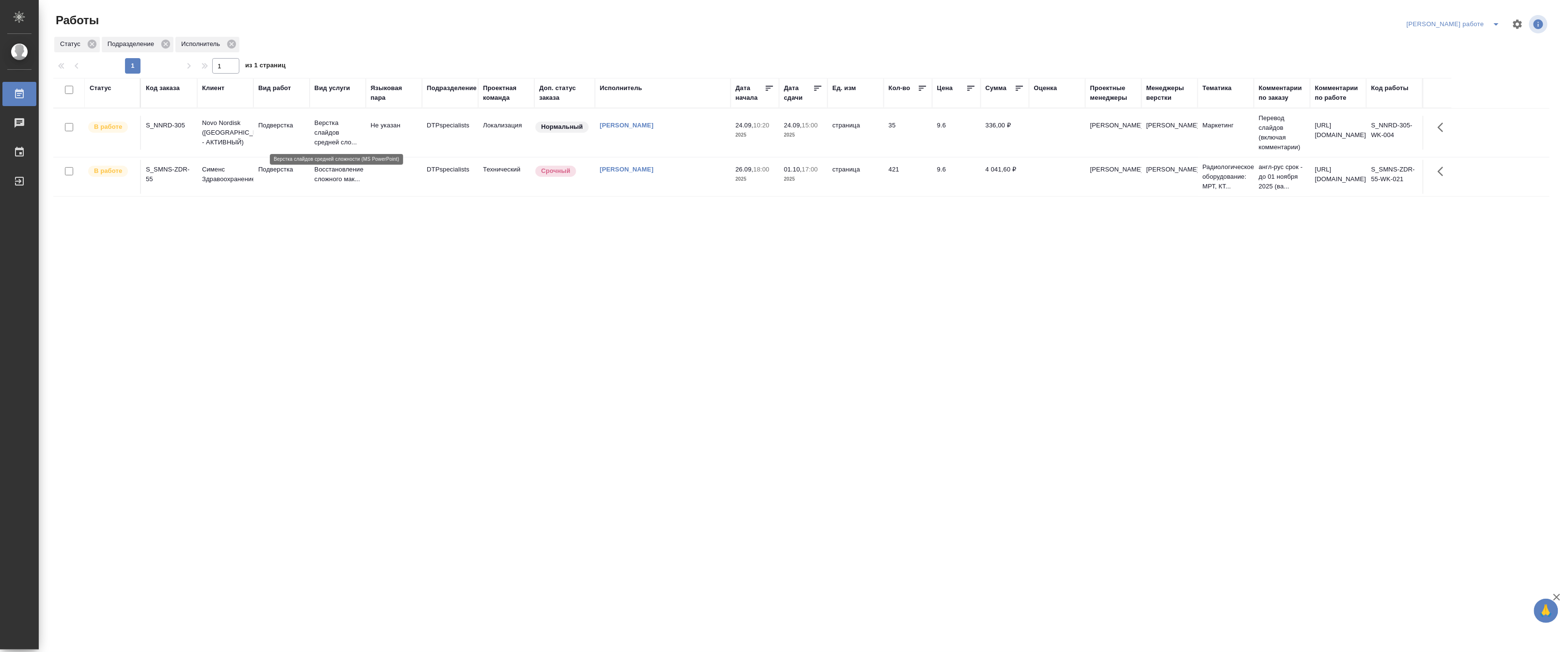
click at [329, 127] on p "Верстка слайдов средней сло..." at bounding box center [338, 133] width 46 height 29
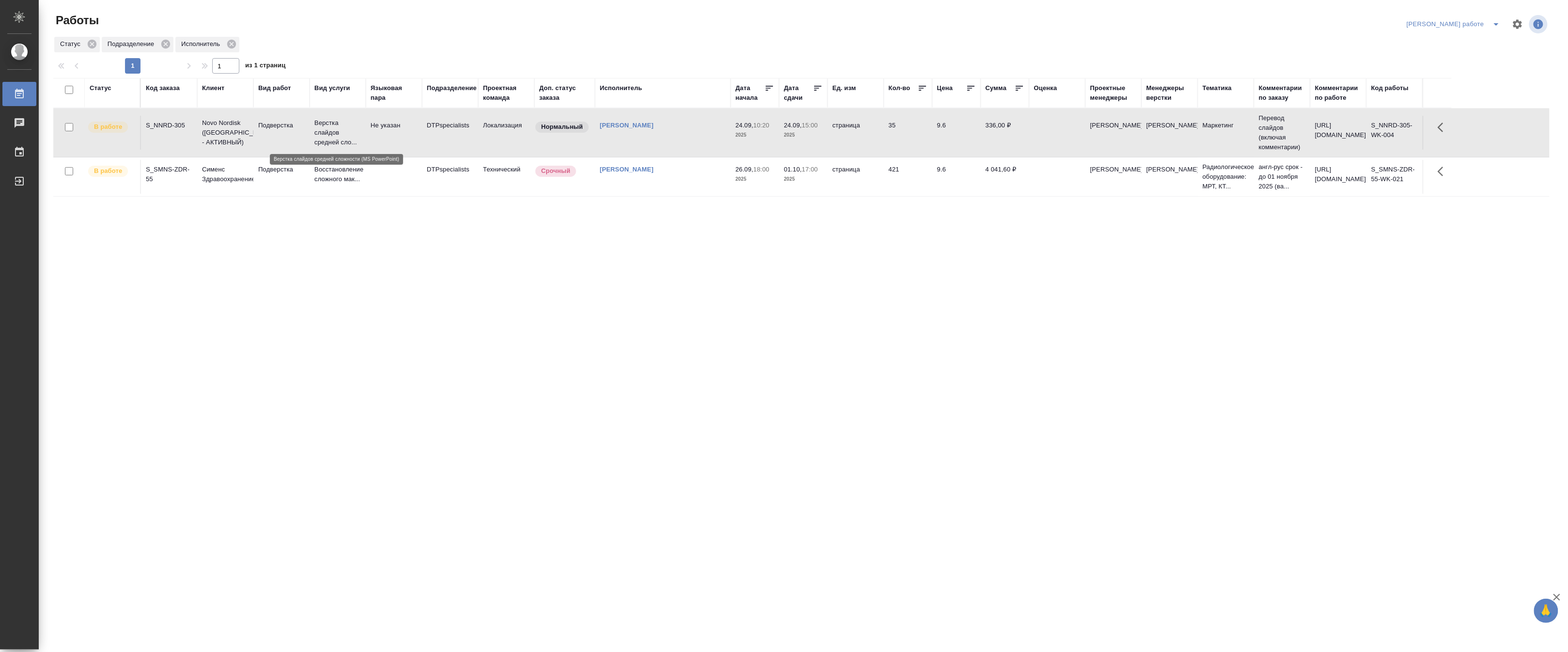
click at [329, 127] on p "Верстка слайдов средней сло..." at bounding box center [338, 133] width 46 height 29
click at [1139, 15] on div "[PERSON_NAME] работе" at bounding box center [1477, 24] width 145 height 23
click at [1139, 25] on icon "split button" at bounding box center [1496, 24] width 12 height 12
click at [1139, 86] on li "Верстка и Дизайн" at bounding box center [1462, 89] width 88 height 15
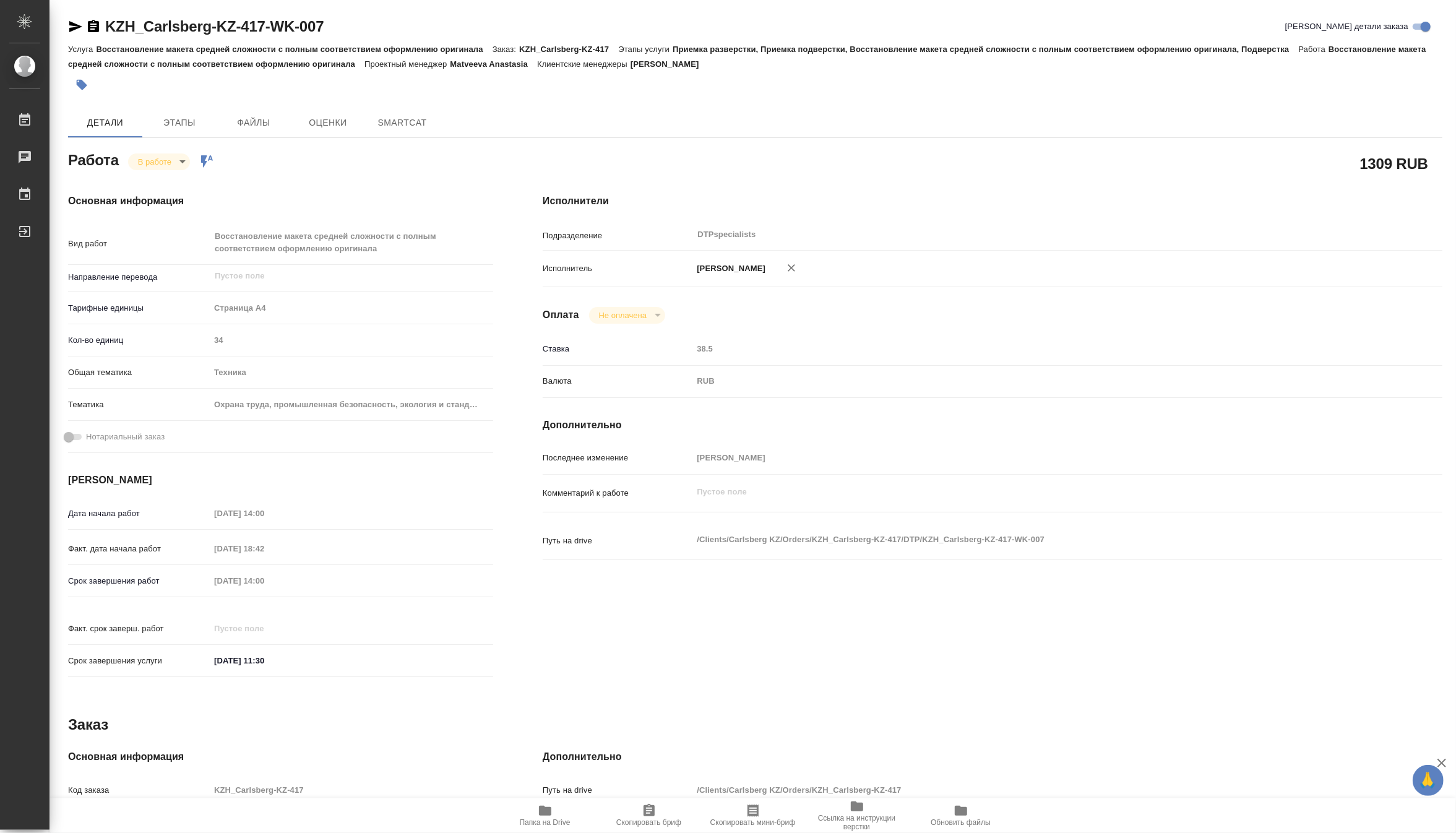
type textarea "x"
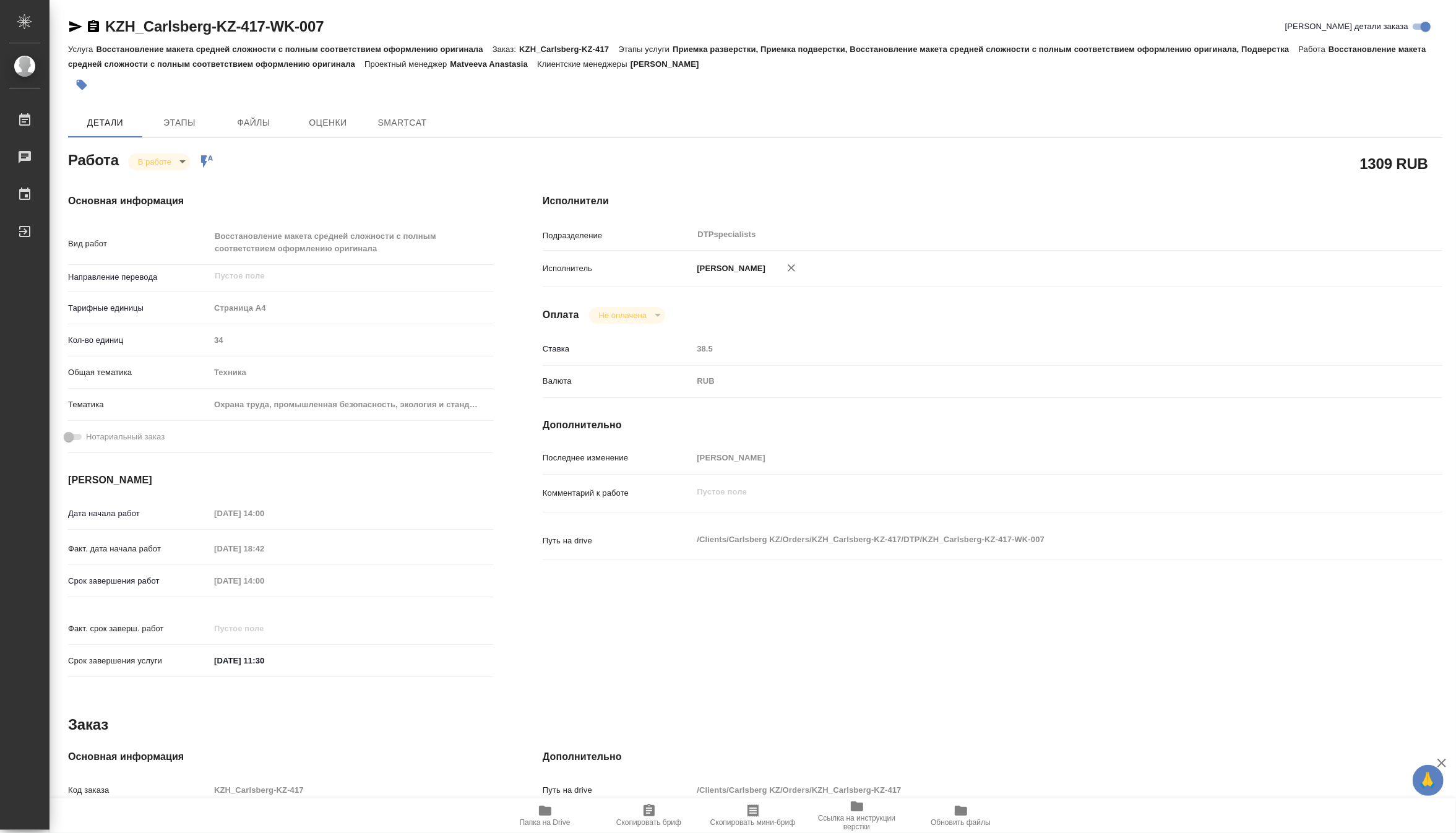
type textarea "x"
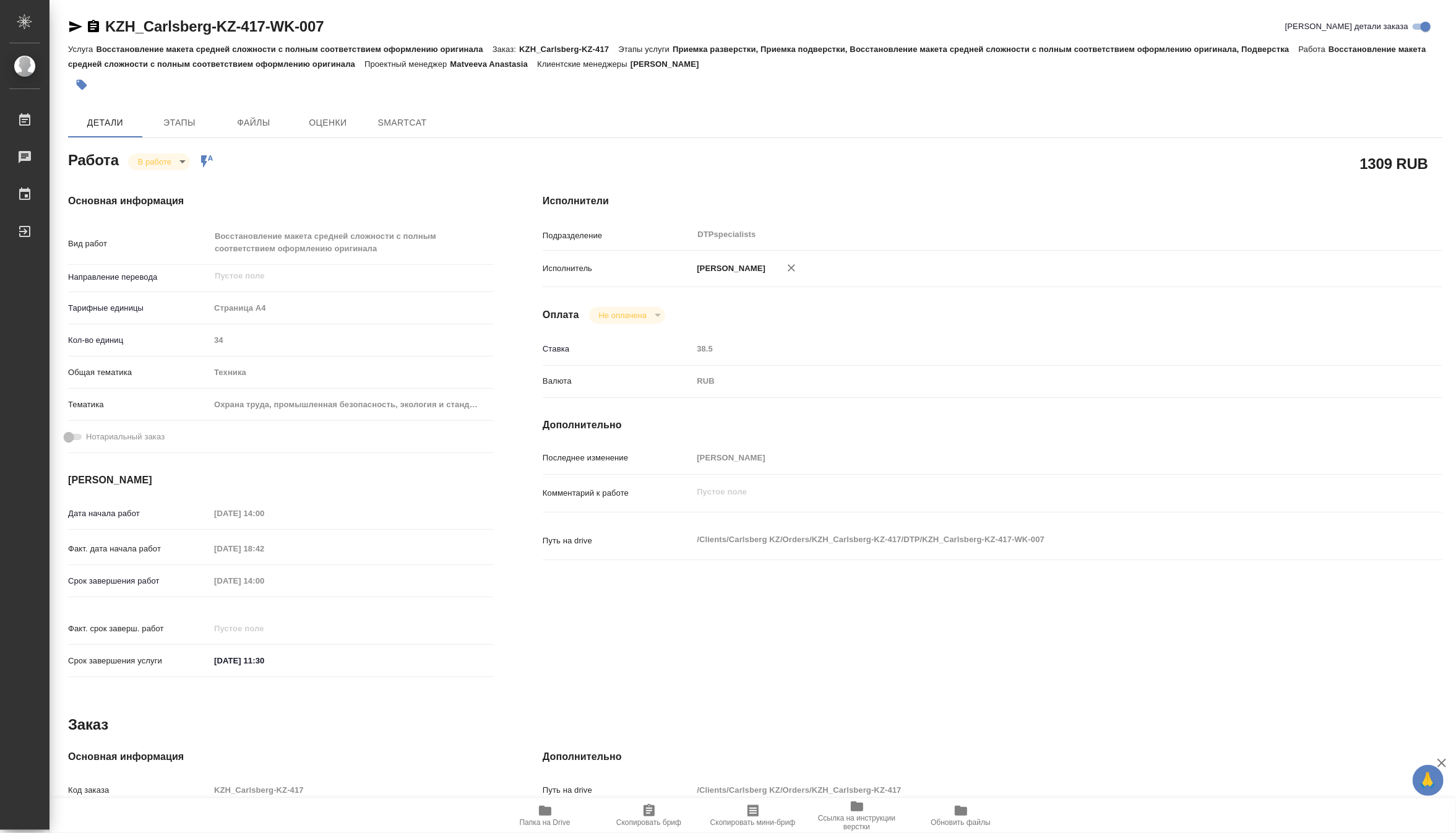
type textarea "x"
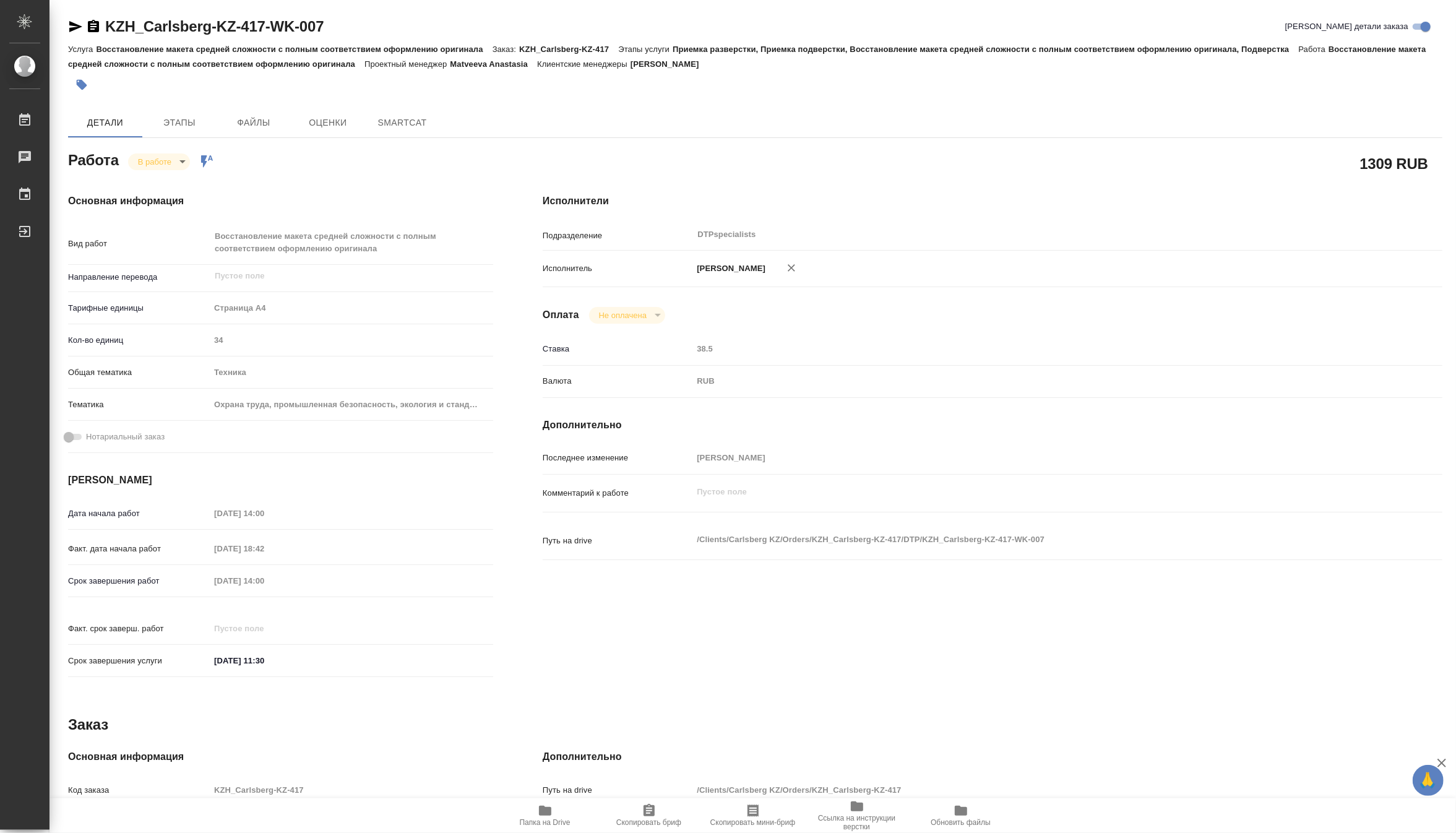
type textarea "x"
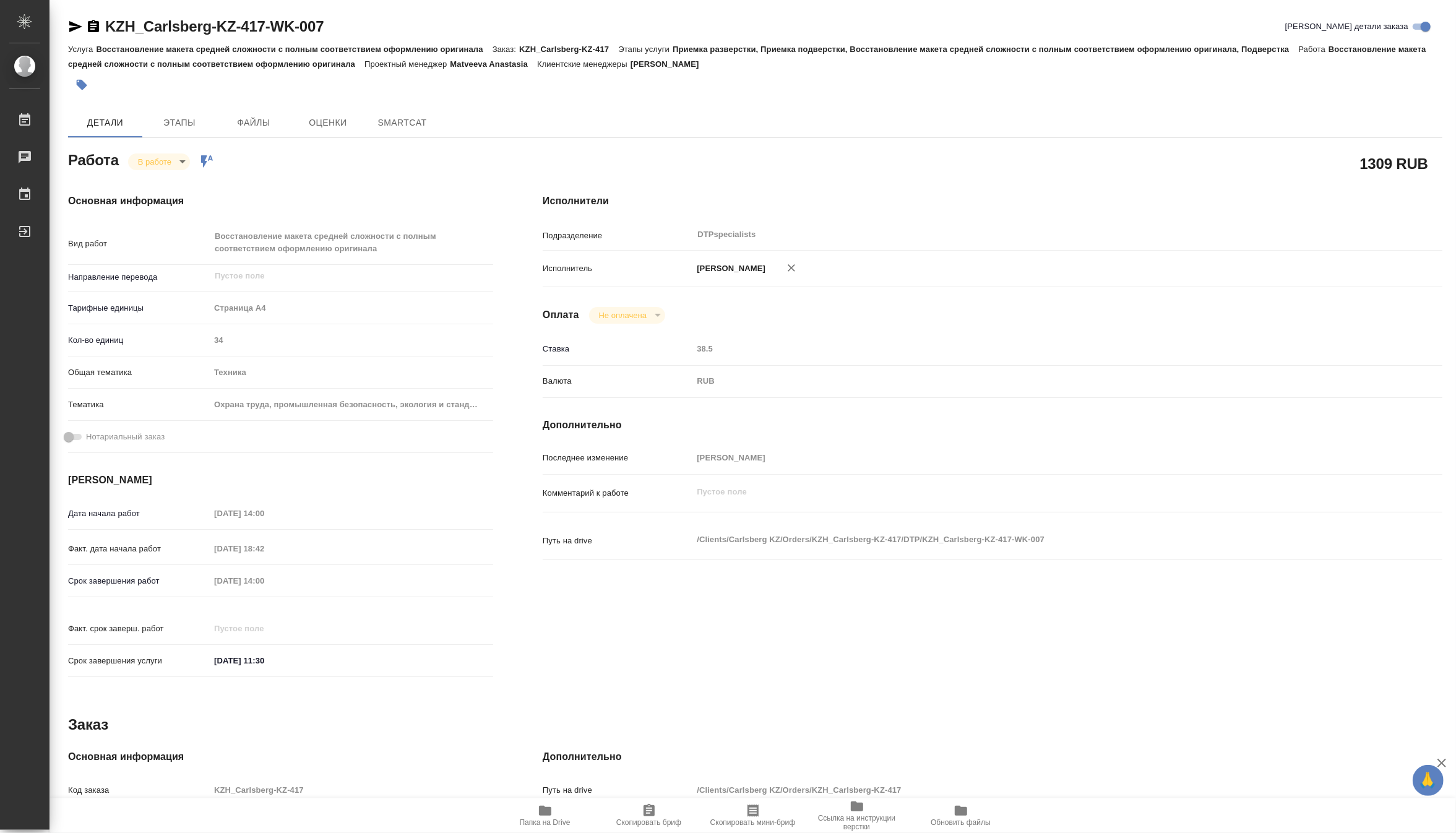
type textarea "x"
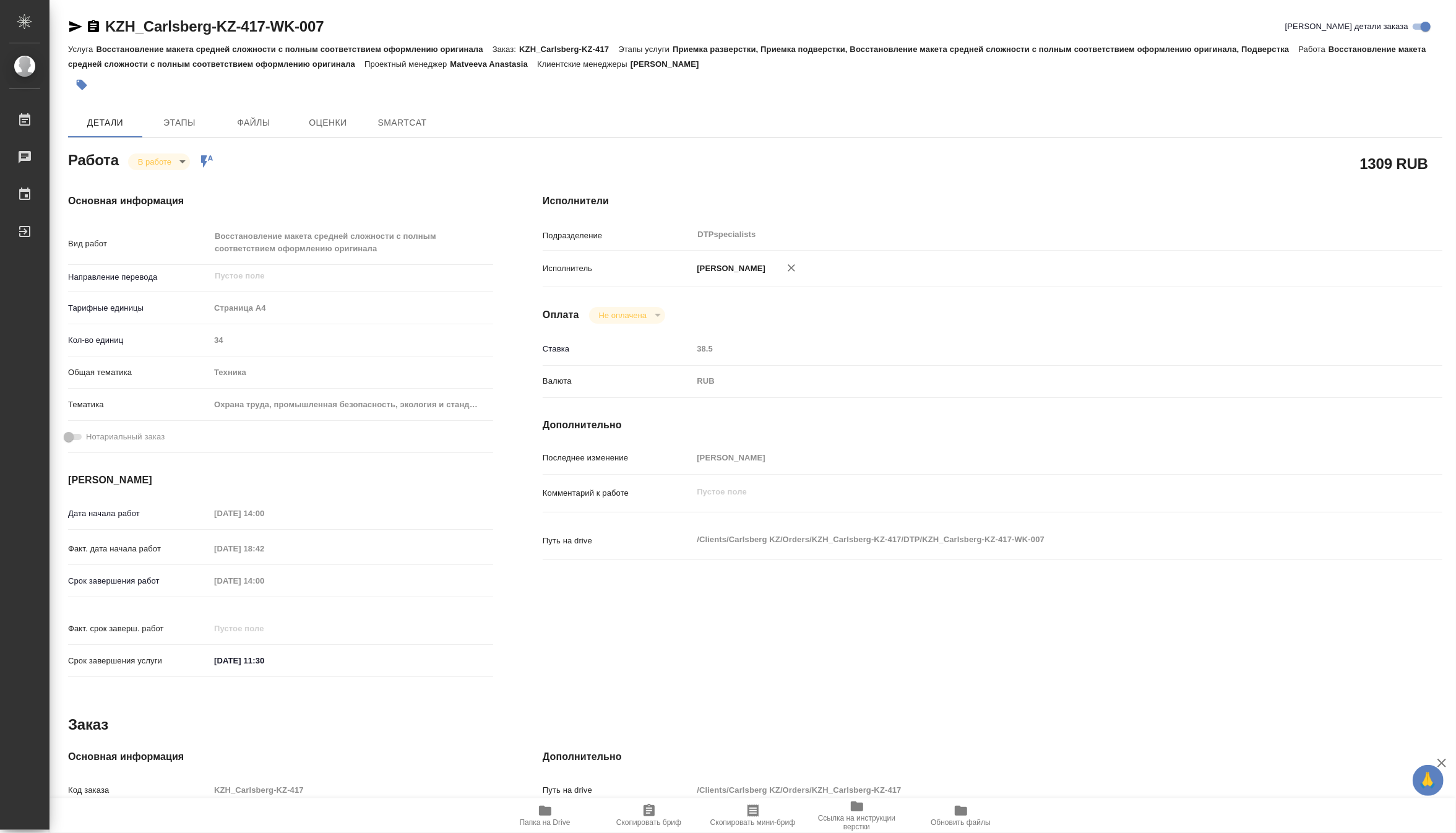
type textarea "x"
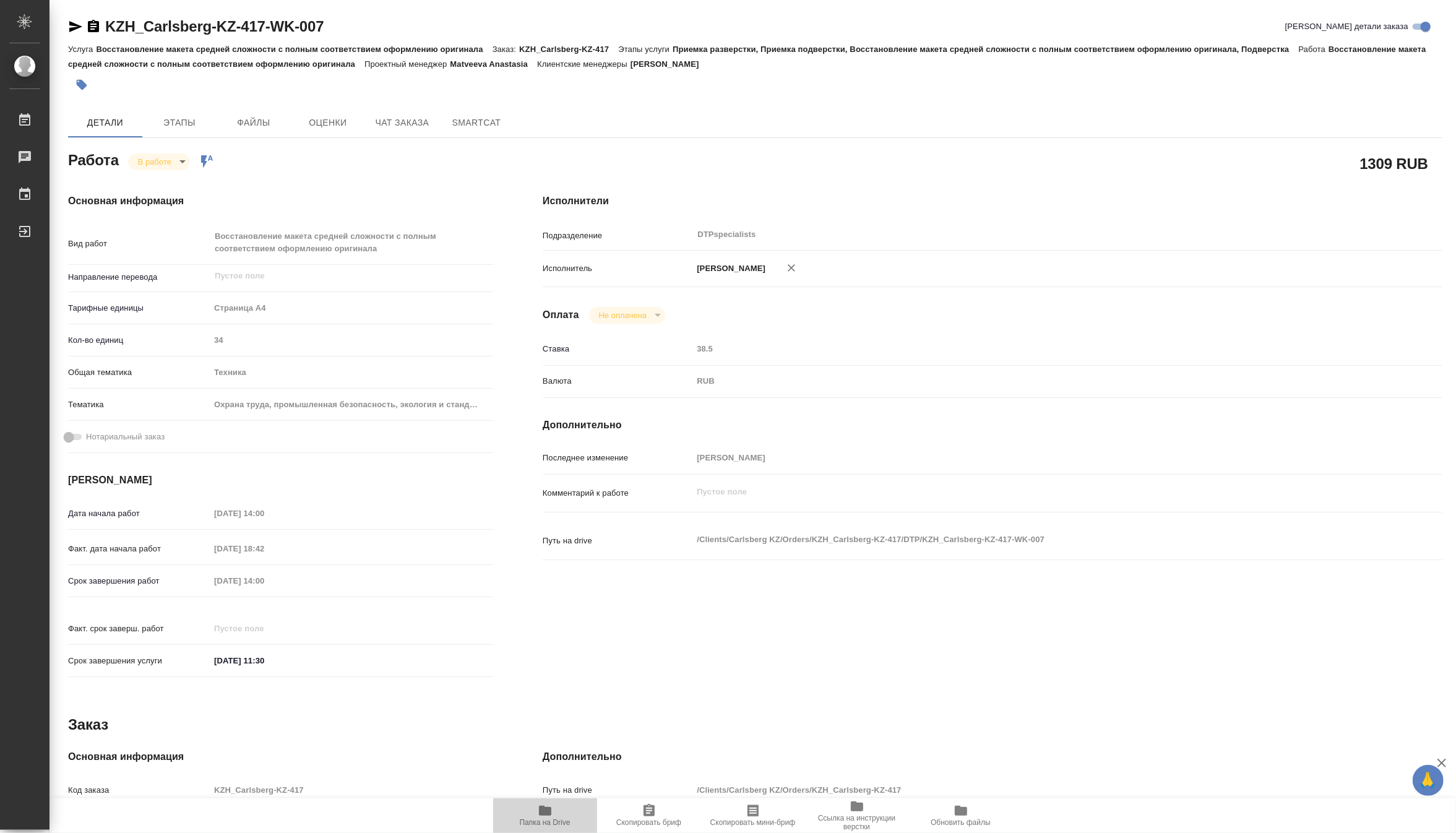
click at [547, 815] on icon "button" at bounding box center [545, 810] width 12 height 10
type textarea "x"
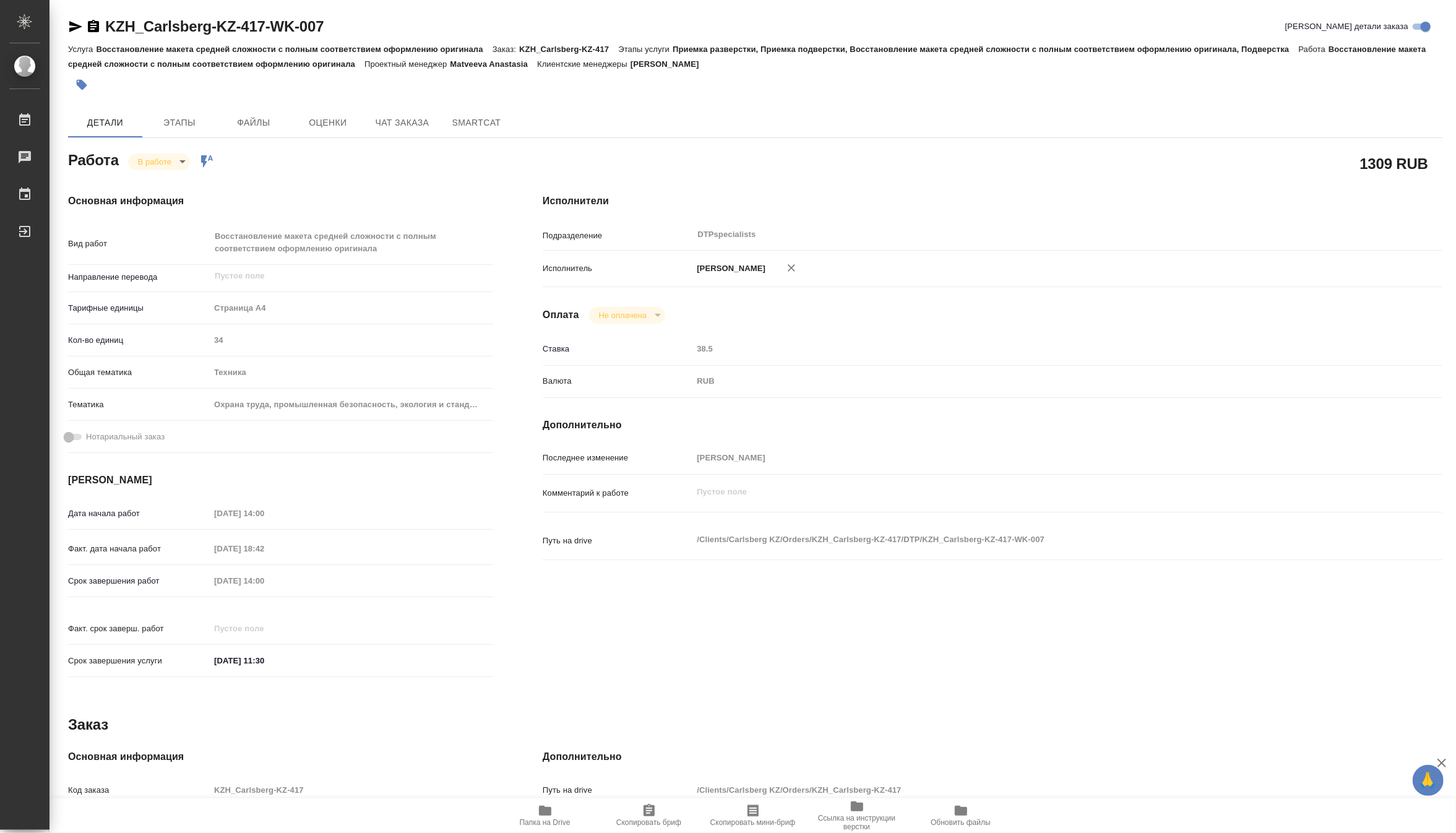
type textarea "x"
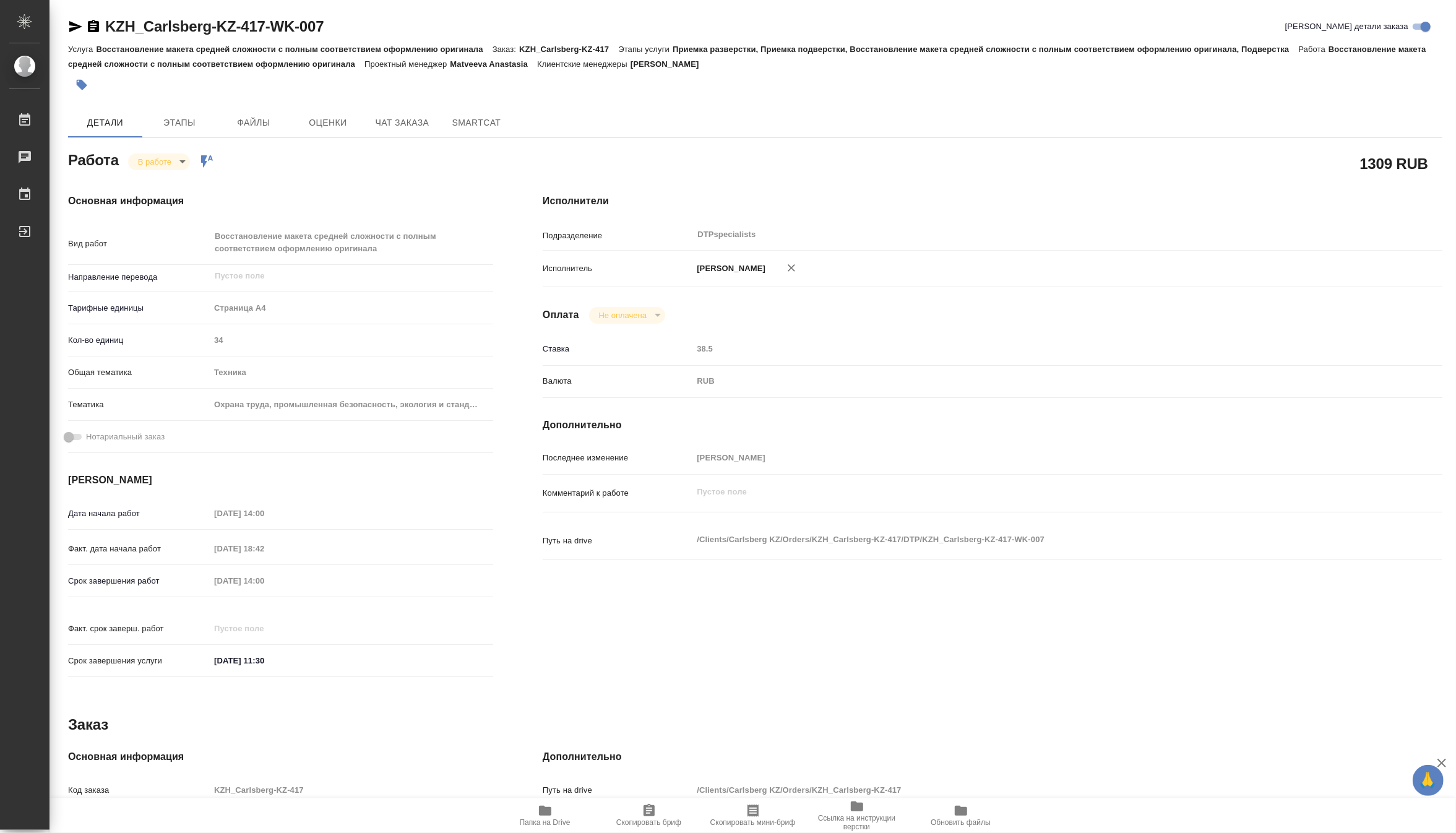
type textarea "x"
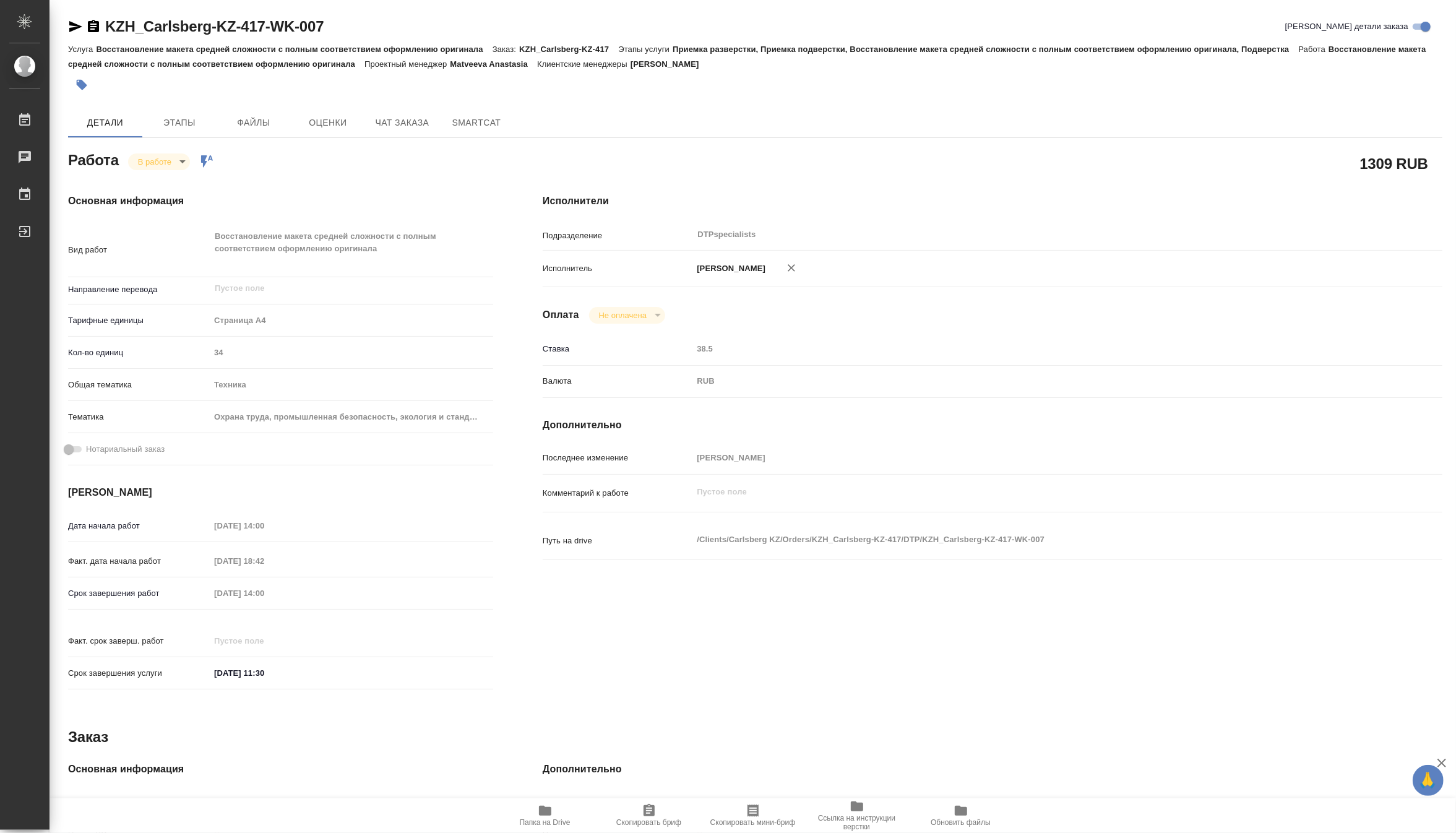
type textarea "x"
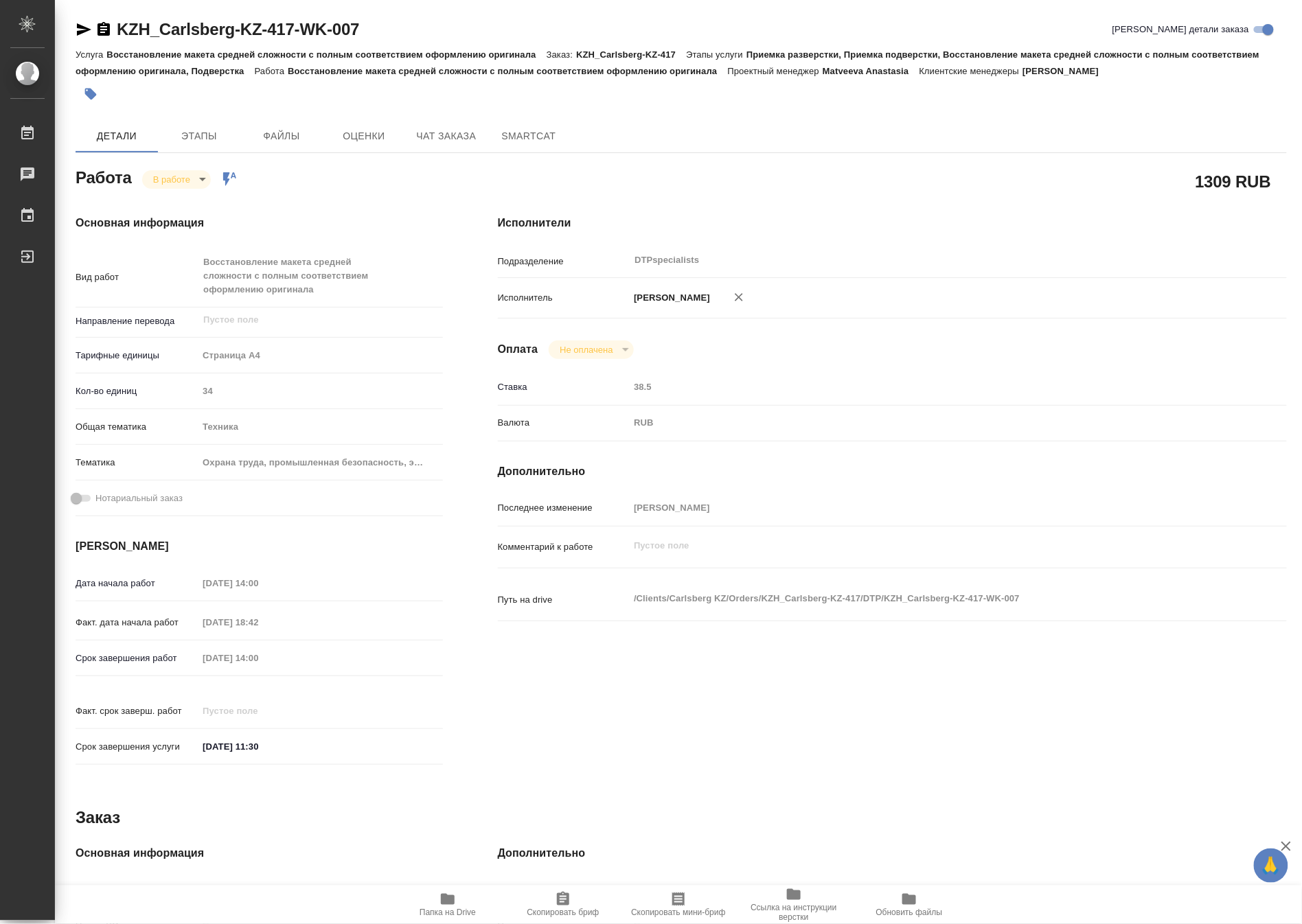
type textarea "x"
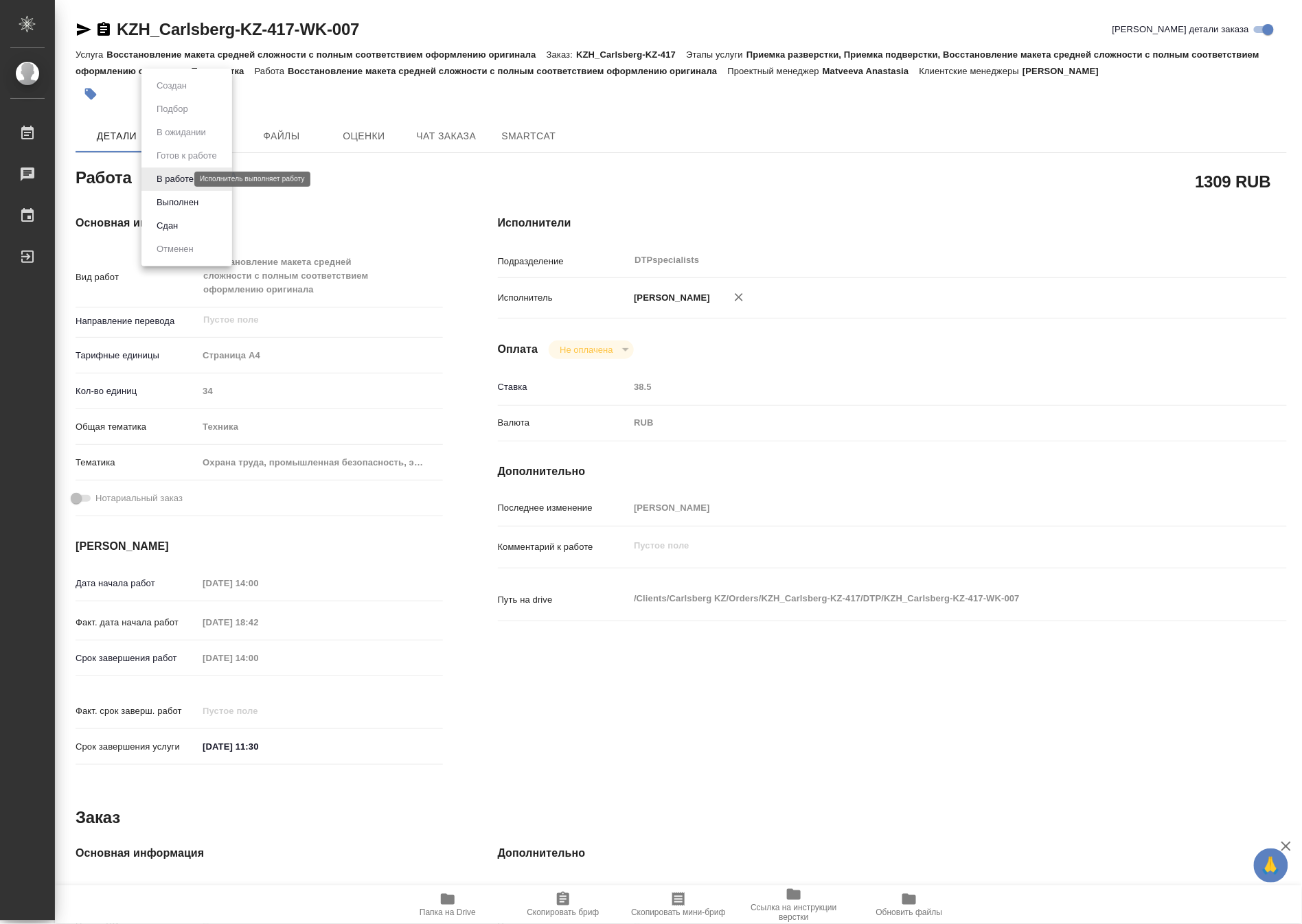
click at [168, 180] on body "🙏 .cls-1 fill:#fff; AWATERA Matveeva Maria Работы 0 Чаты График Выйти KZH_Carls…" at bounding box center [651, 462] width 1302 height 924
click at [167, 197] on button "Выполнен" at bounding box center [178, 203] width 50 height 16
type textarea "x"
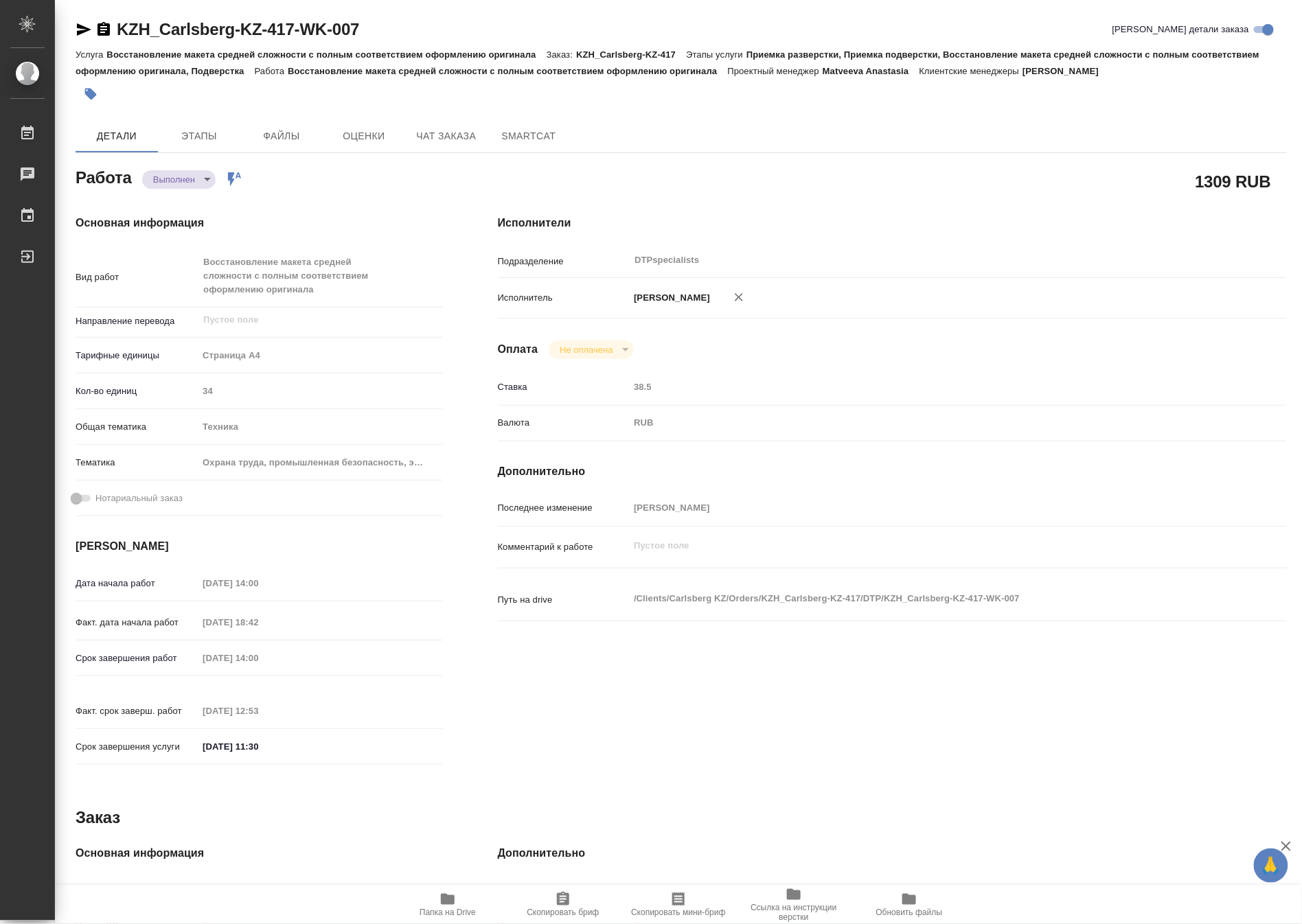
type textarea "x"
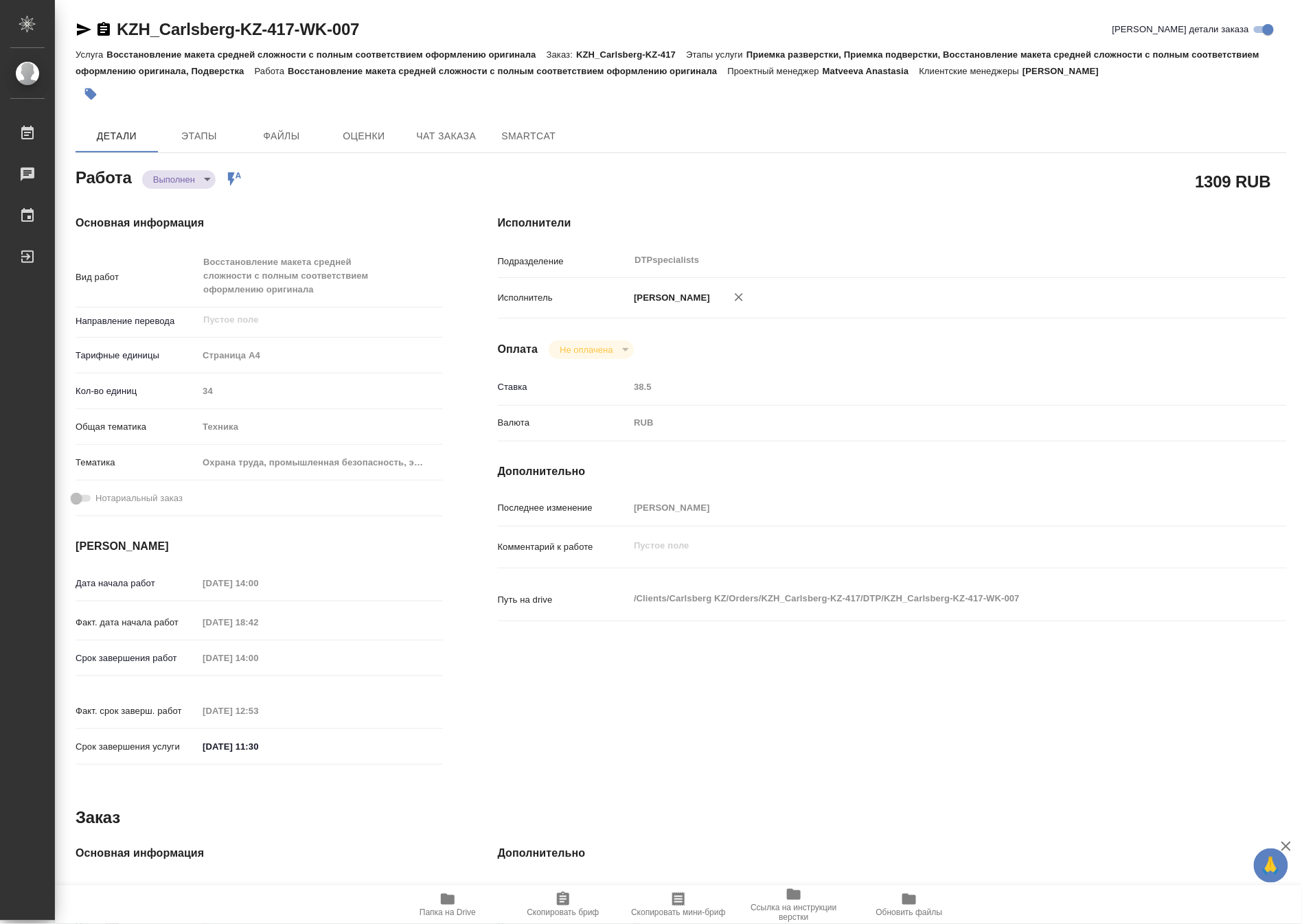
type textarea "x"
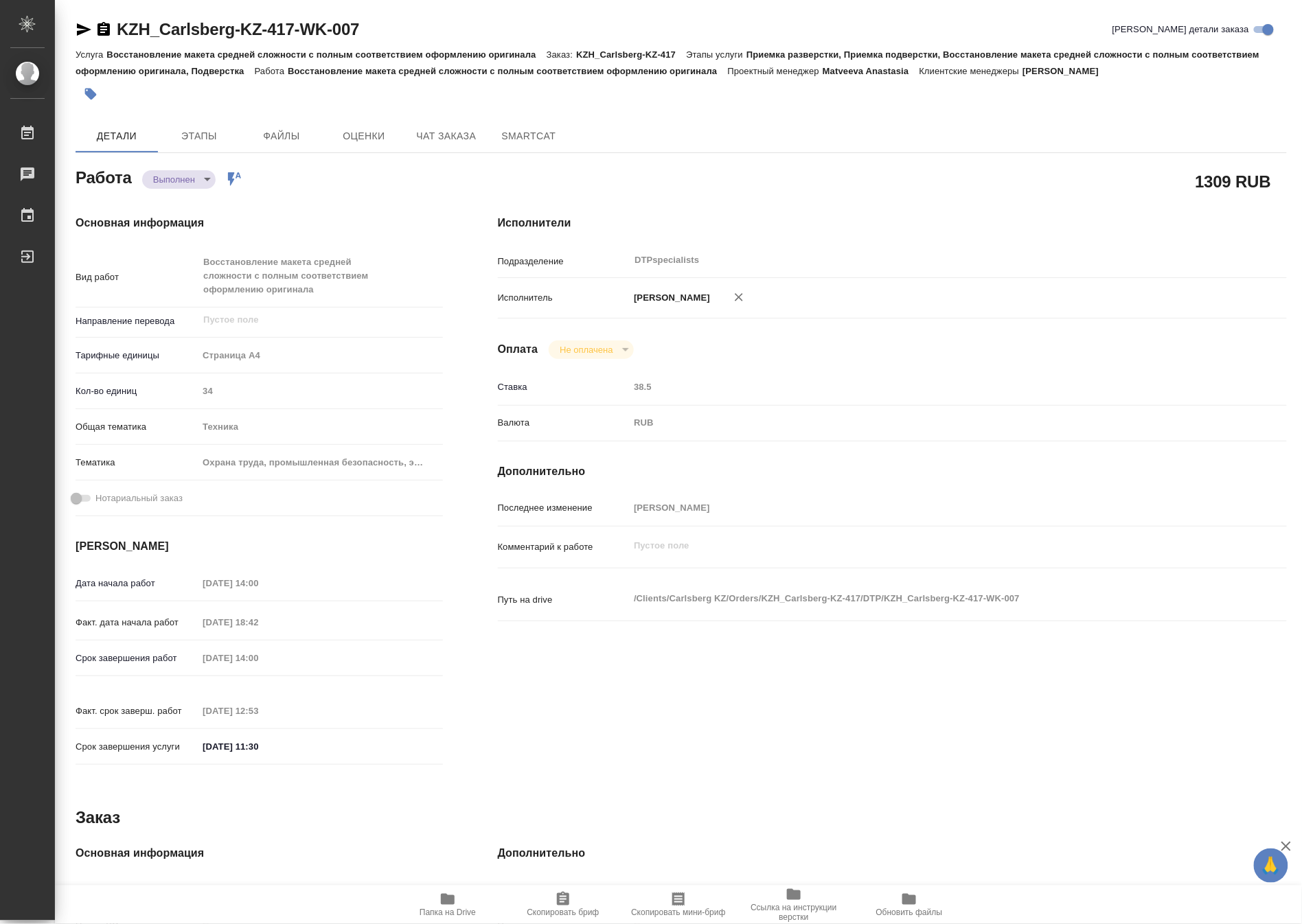
type textarea "x"
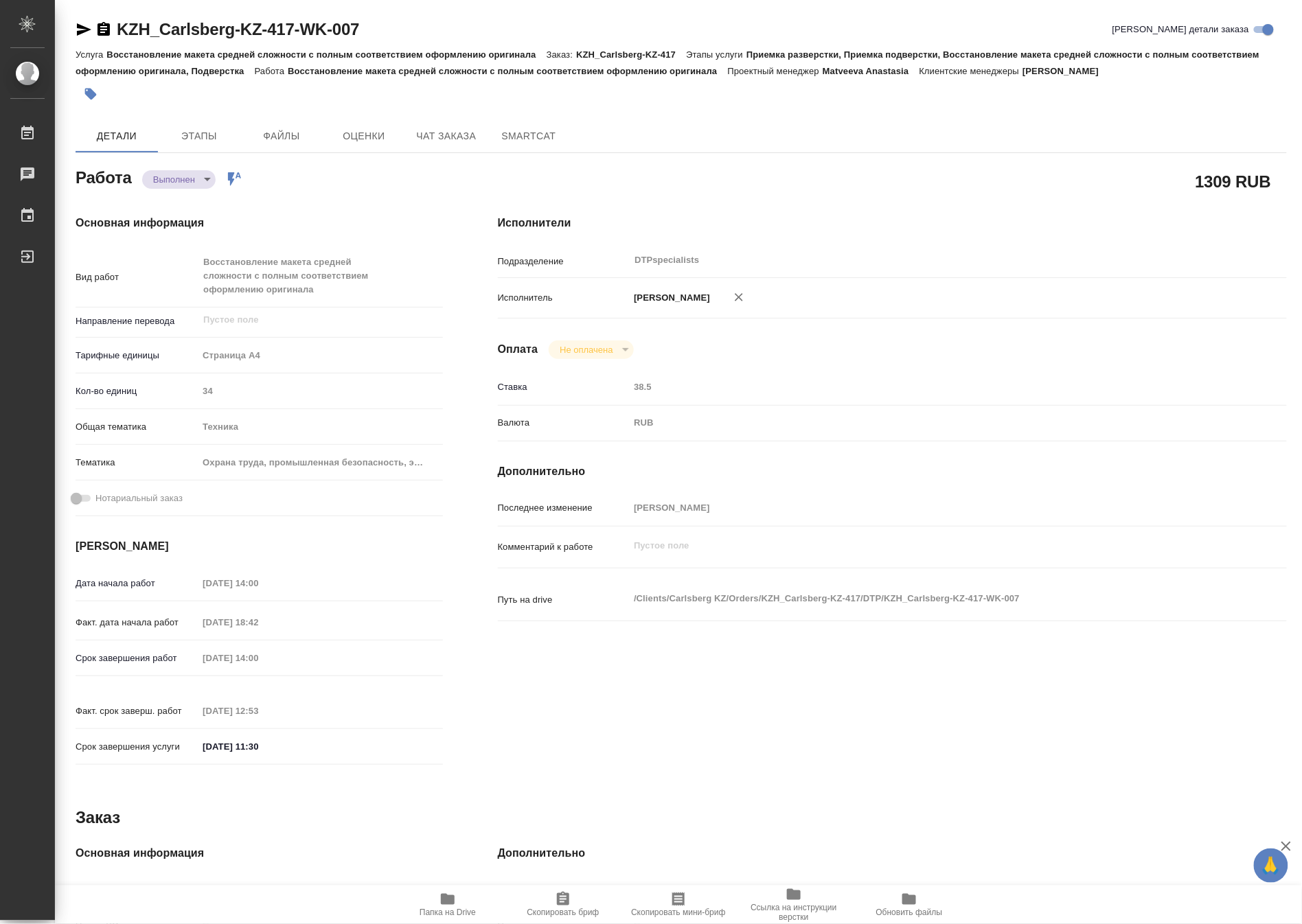
type textarea "x"
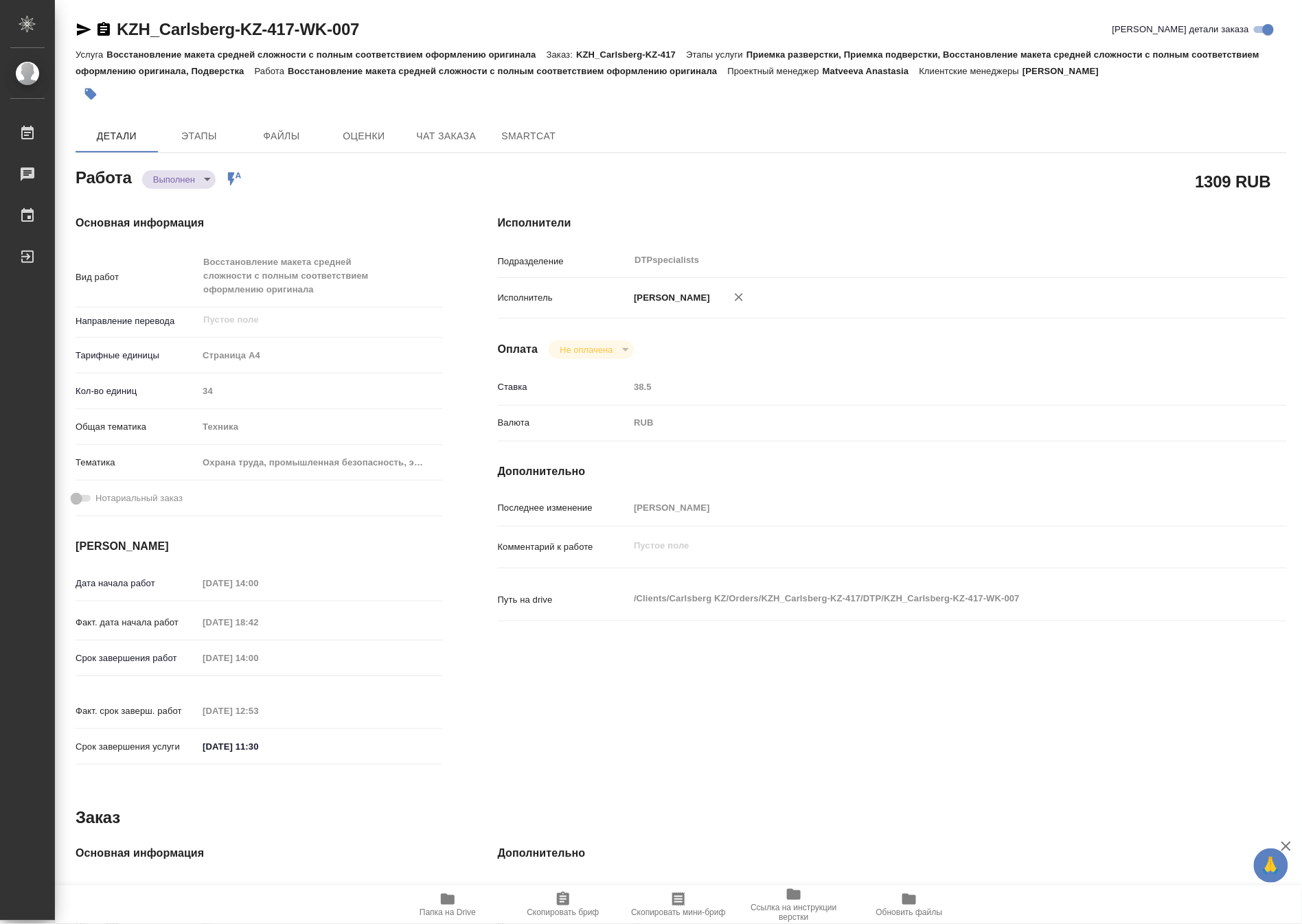
type textarea "x"
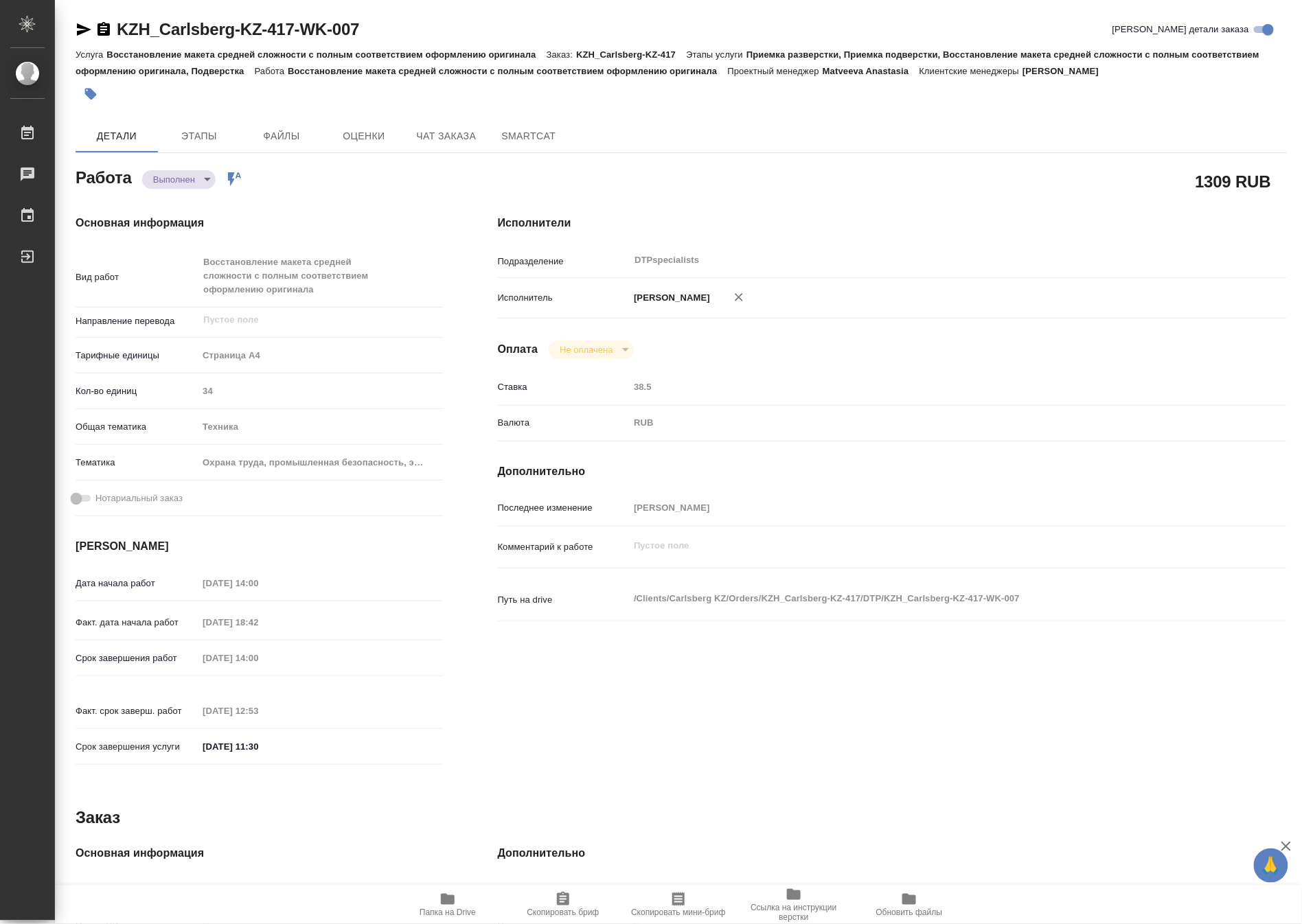
type textarea "x"
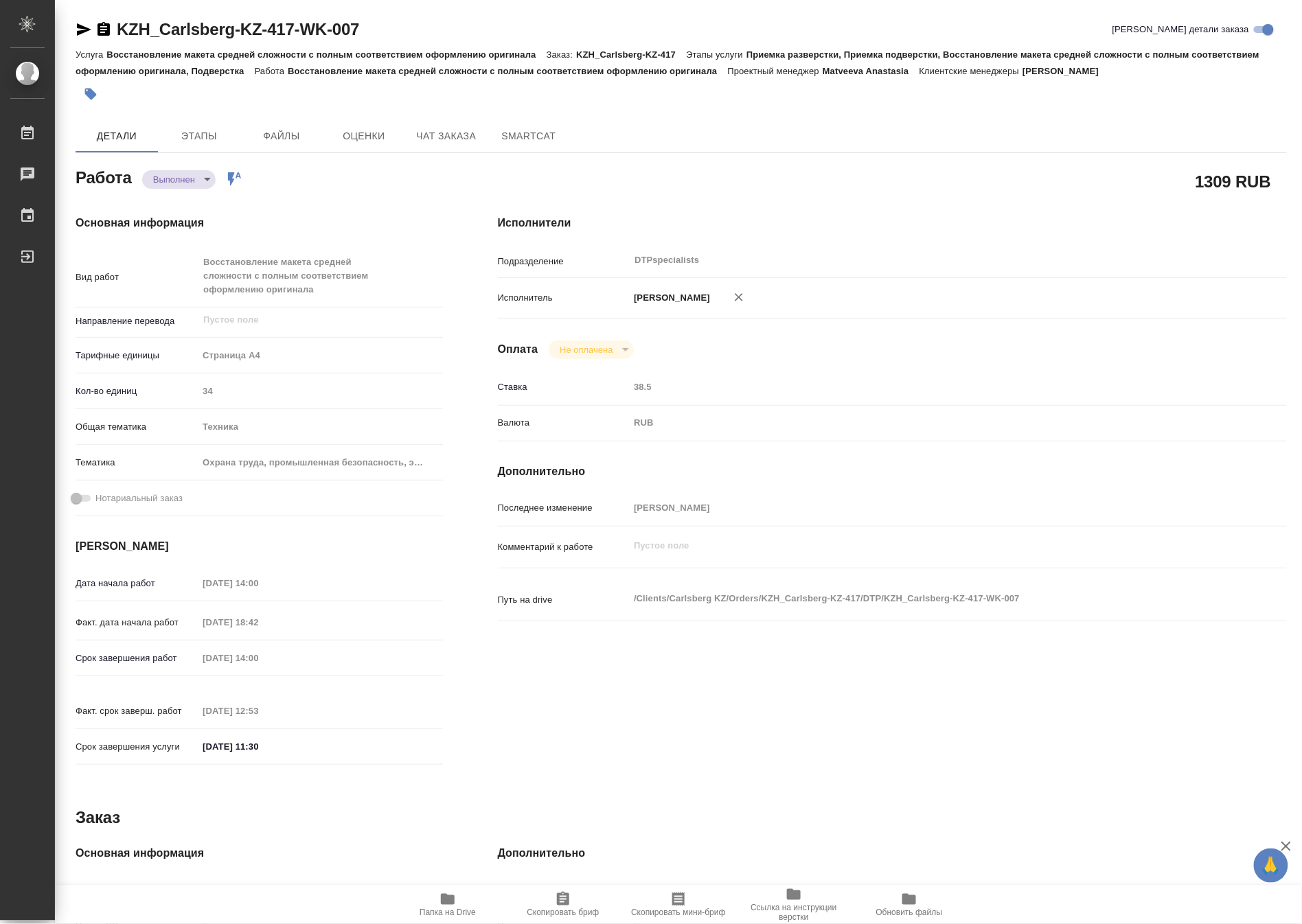
type textarea "x"
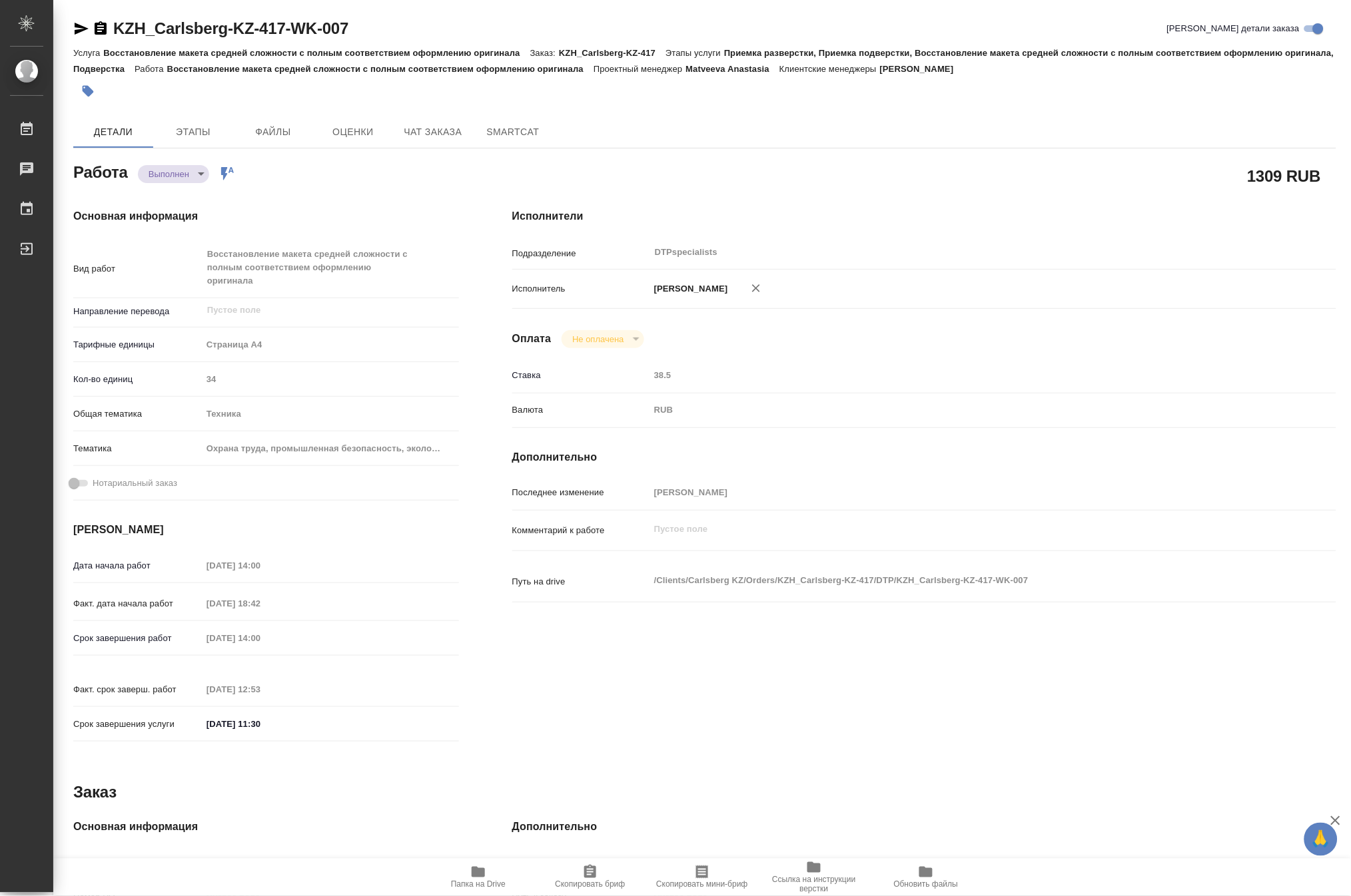
type textarea "x"
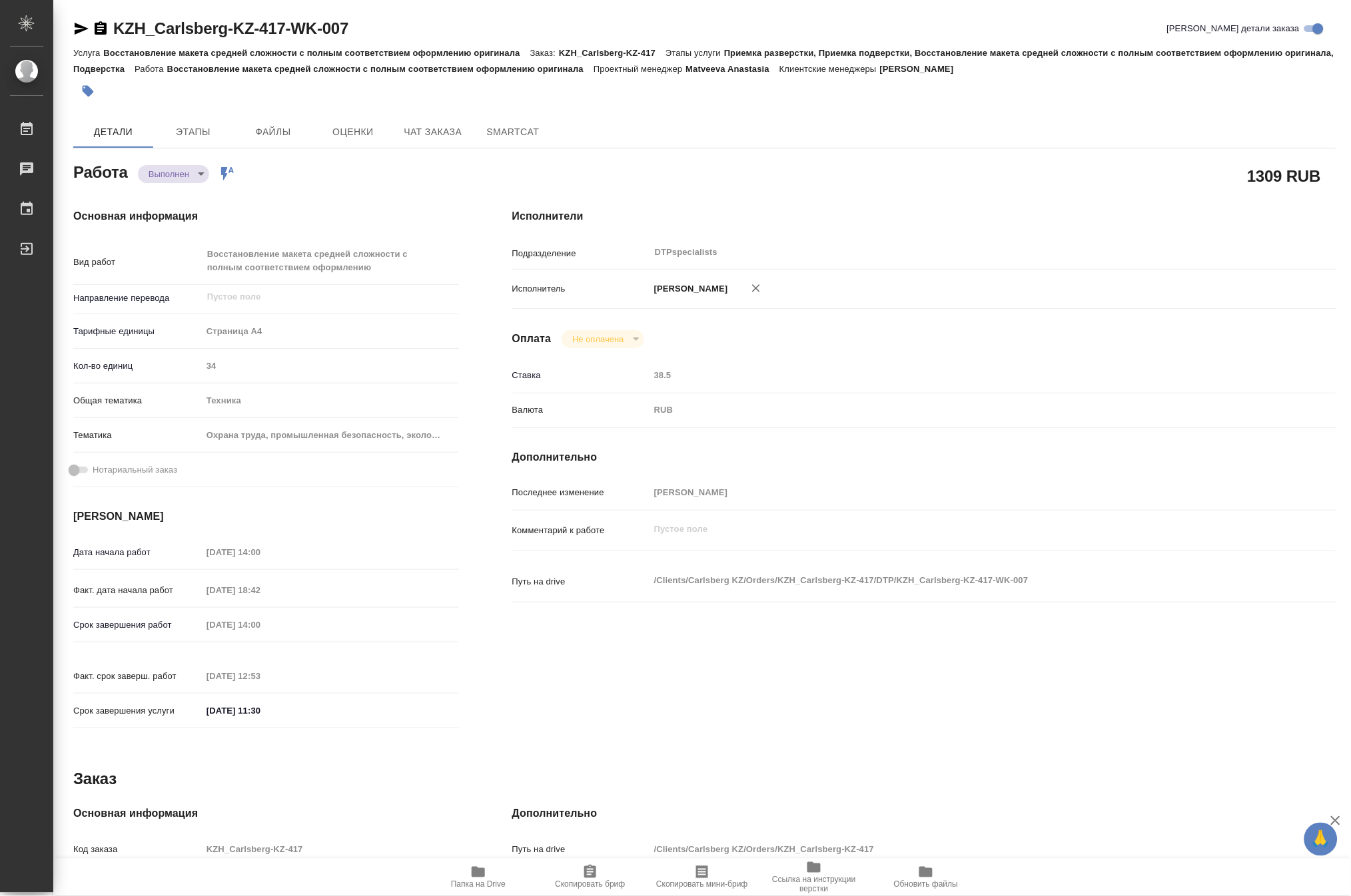
type textarea "x"
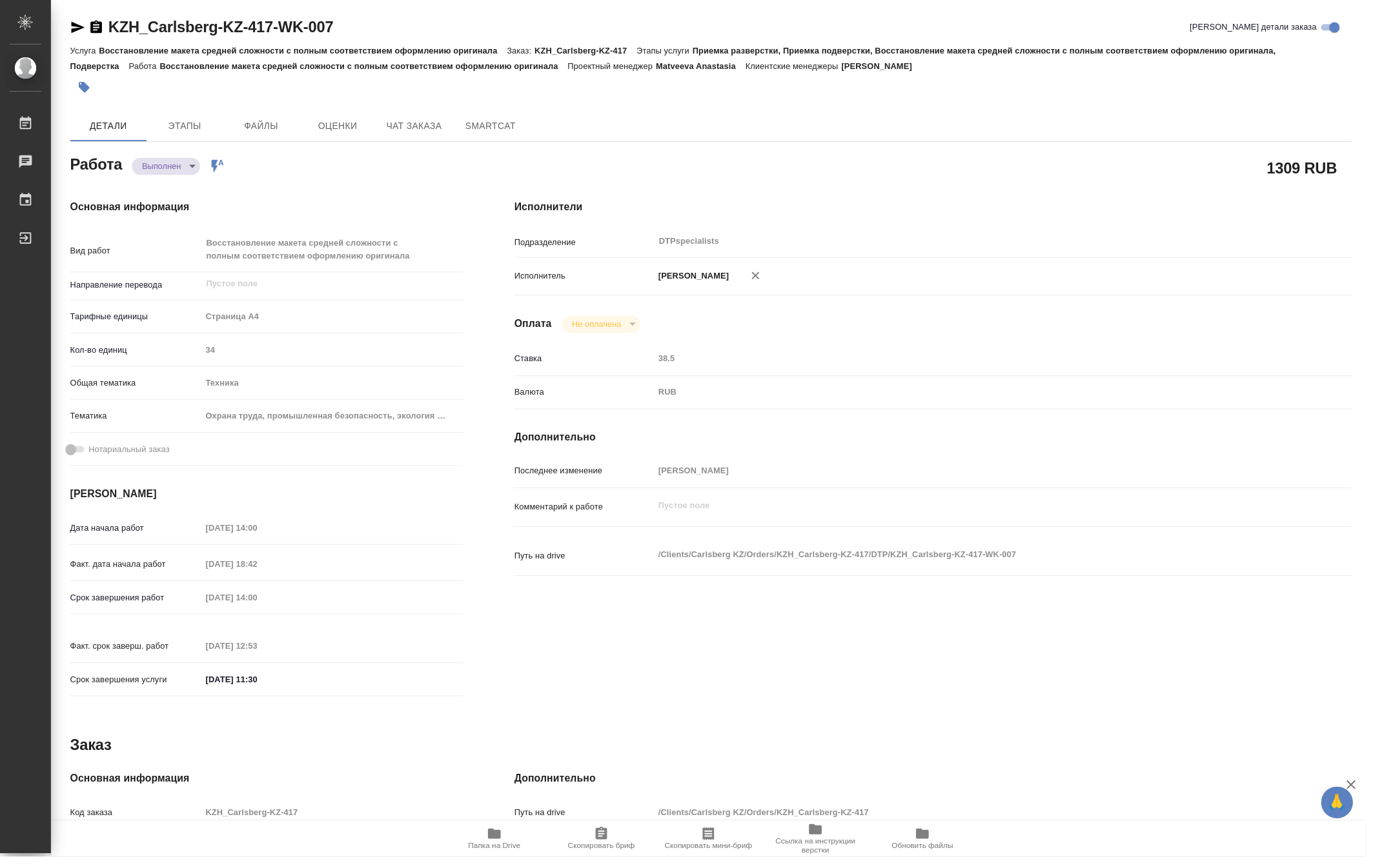
type textarea "x"
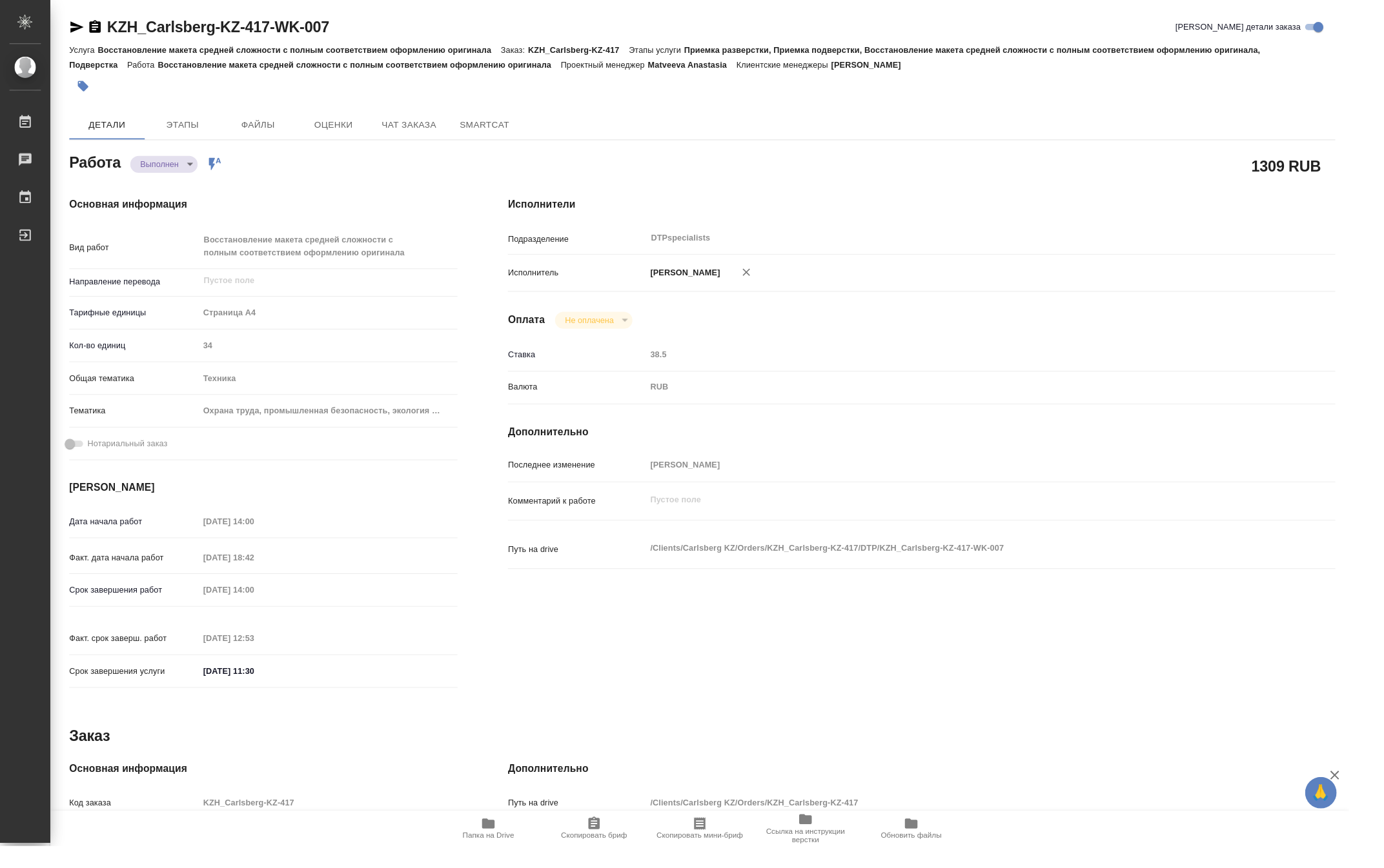
type textarea "x"
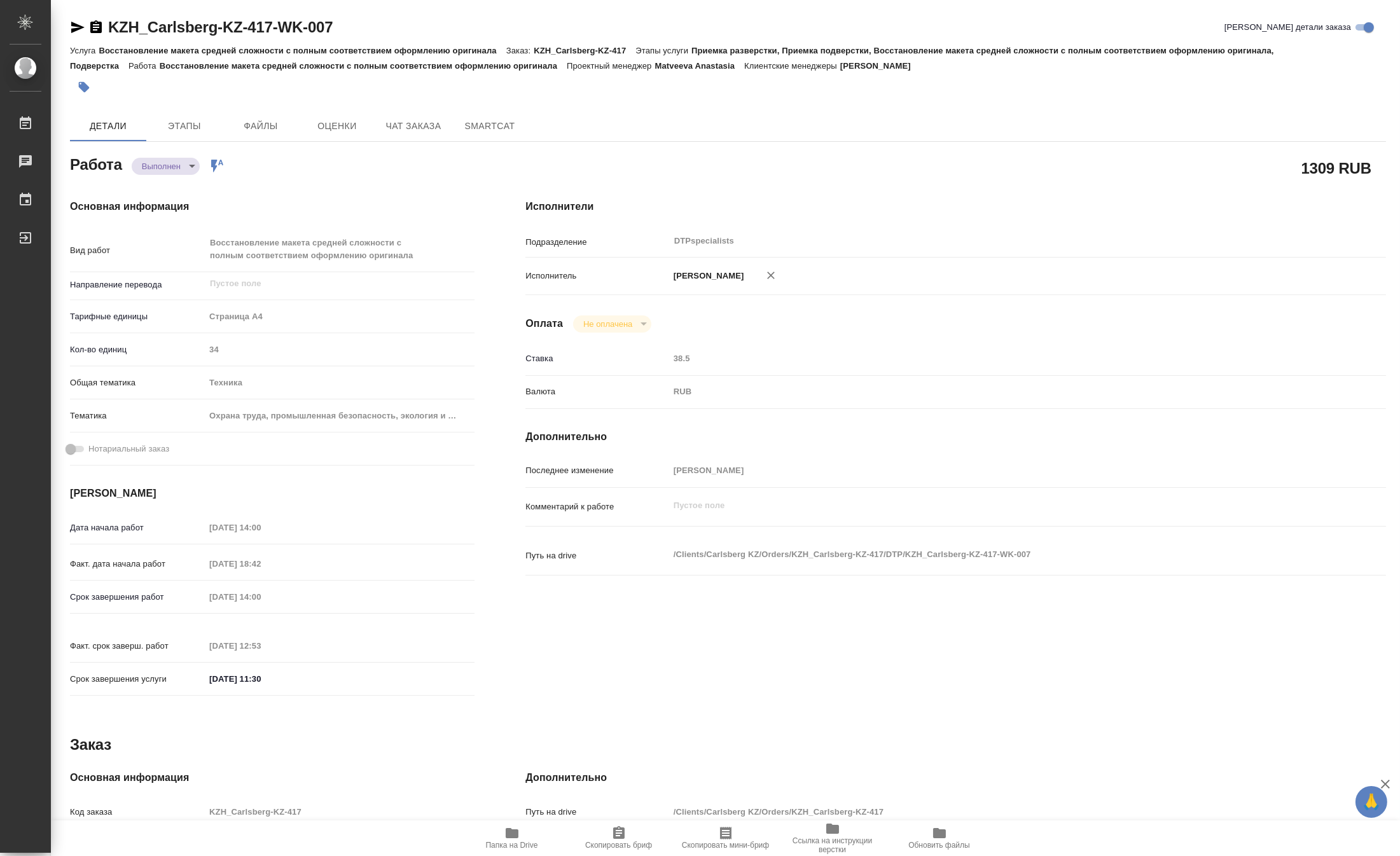
type textarea "x"
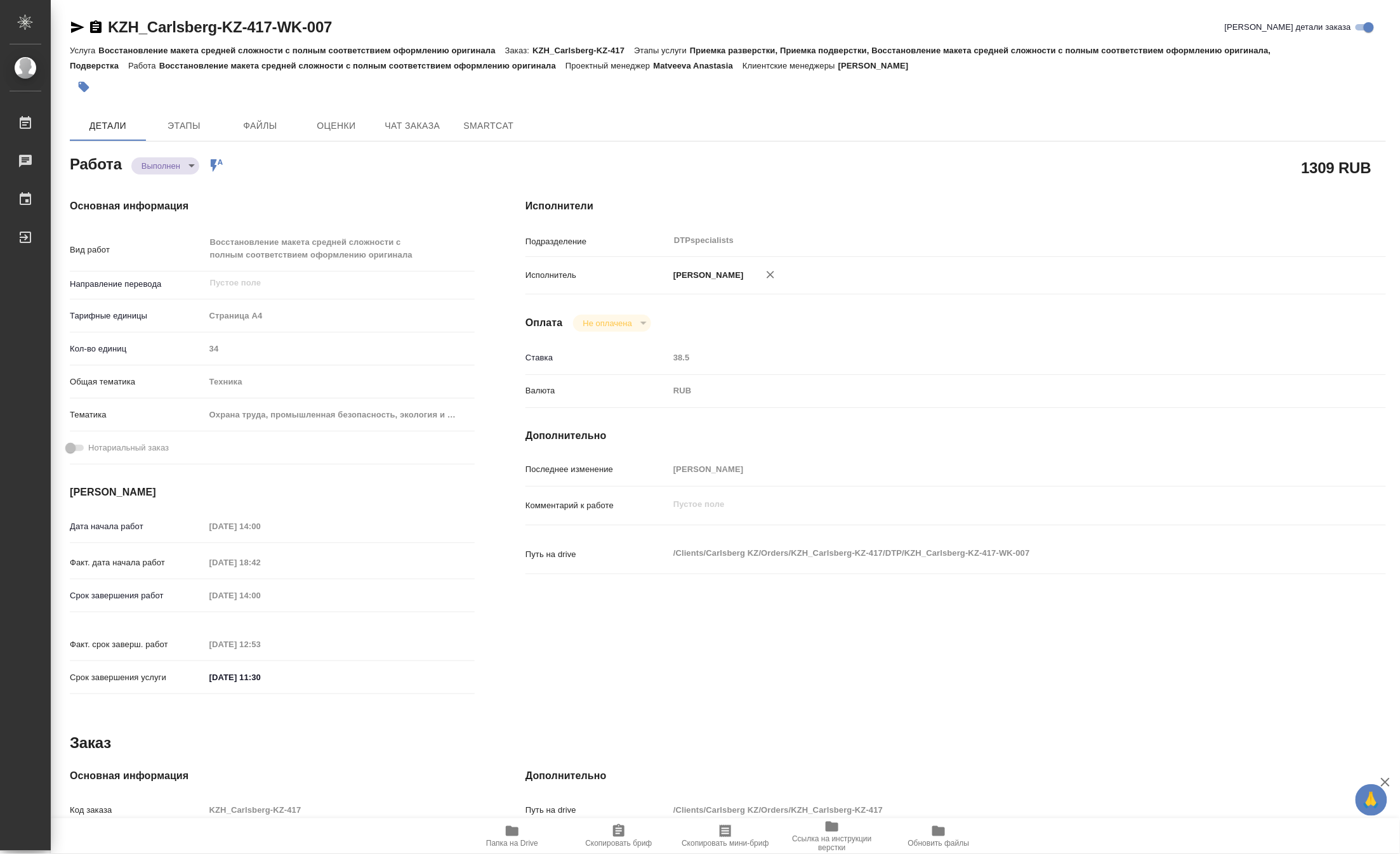
type textarea "x"
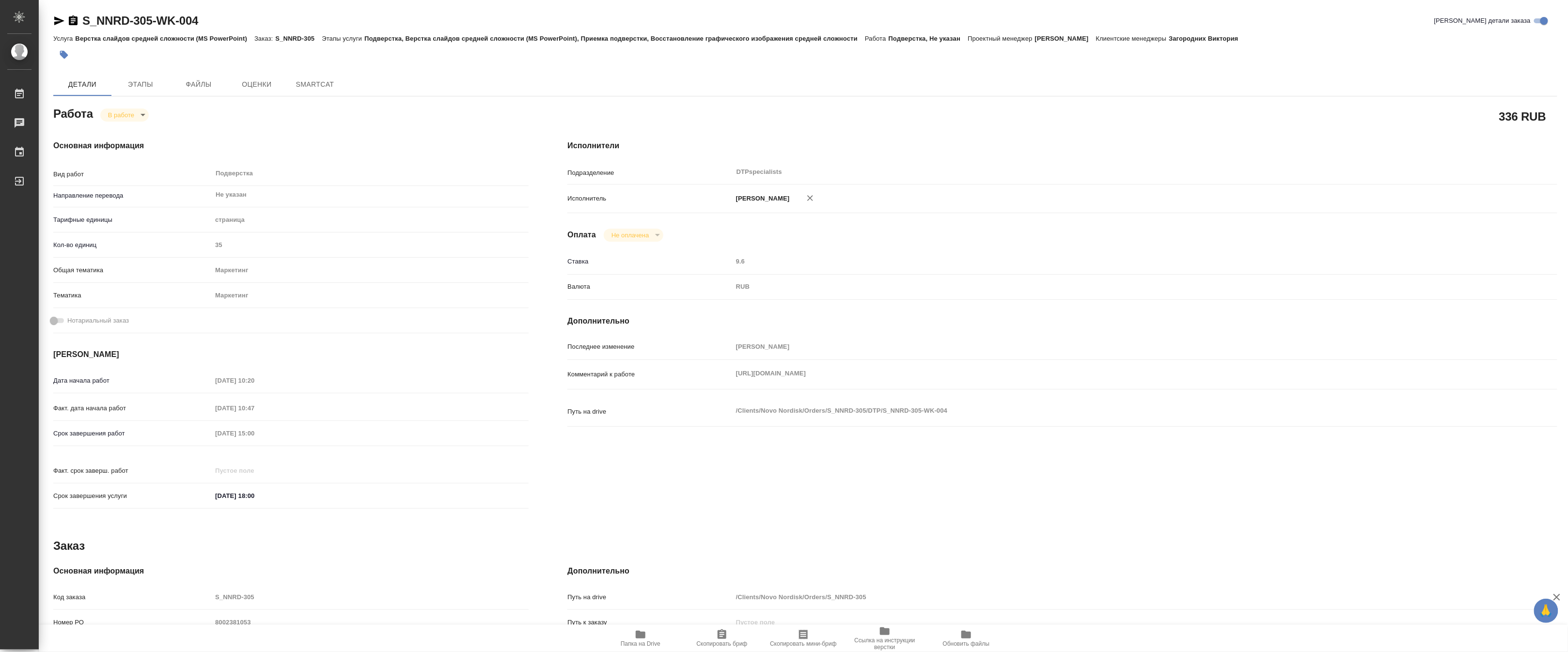
type textarea "x"
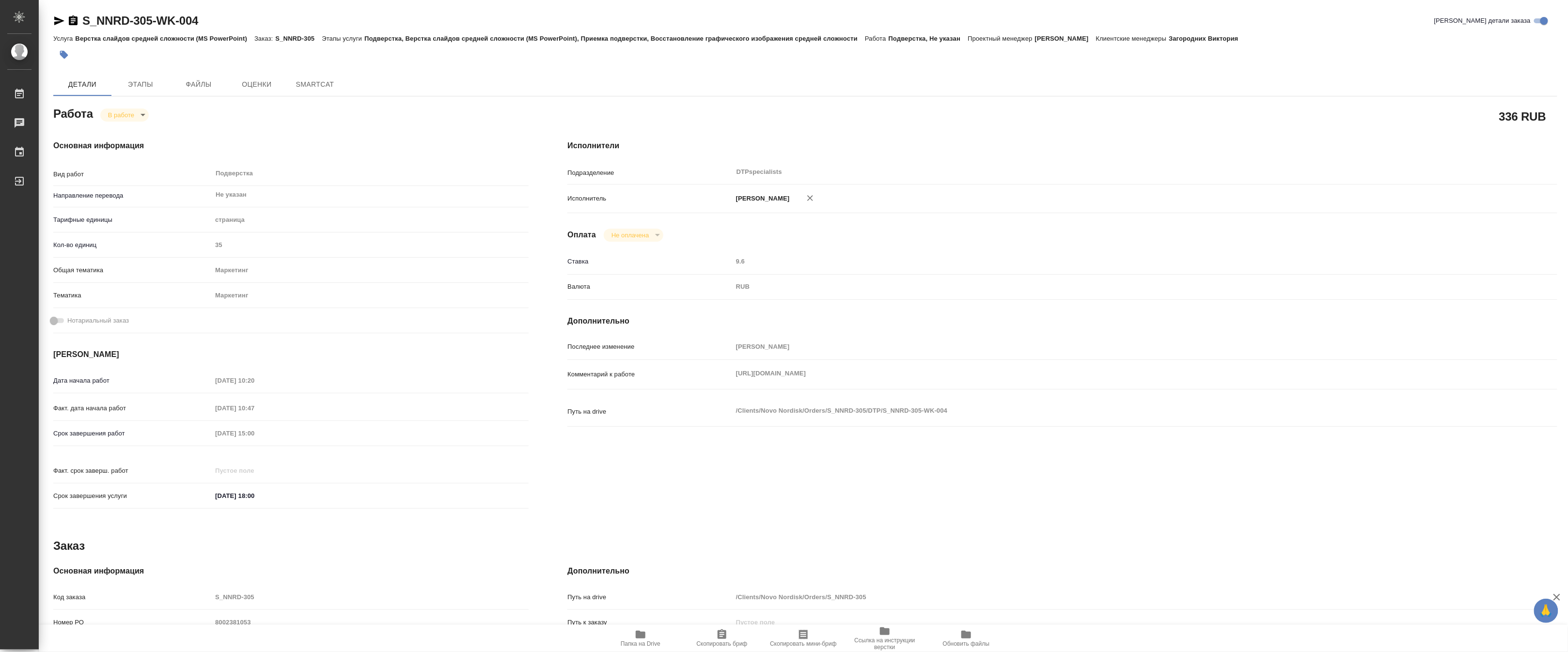
type textarea "x"
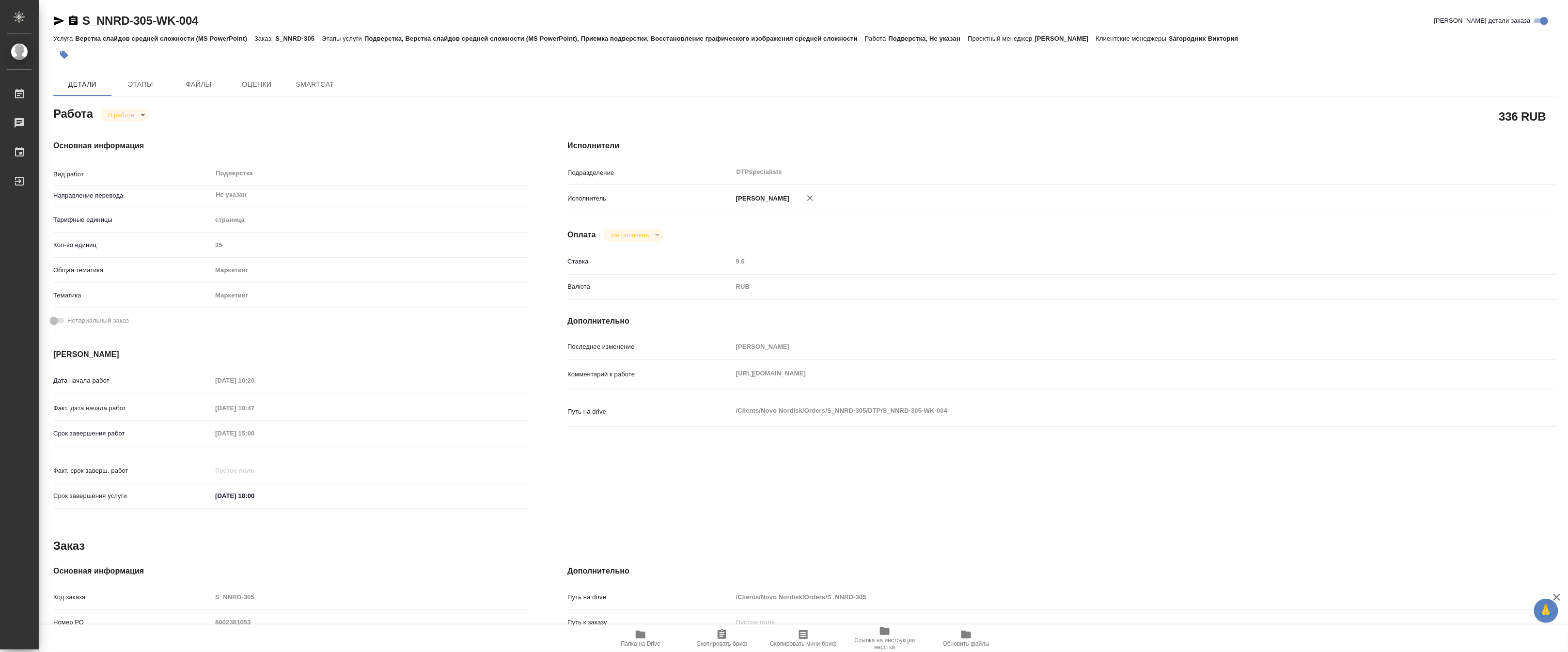
type textarea "x"
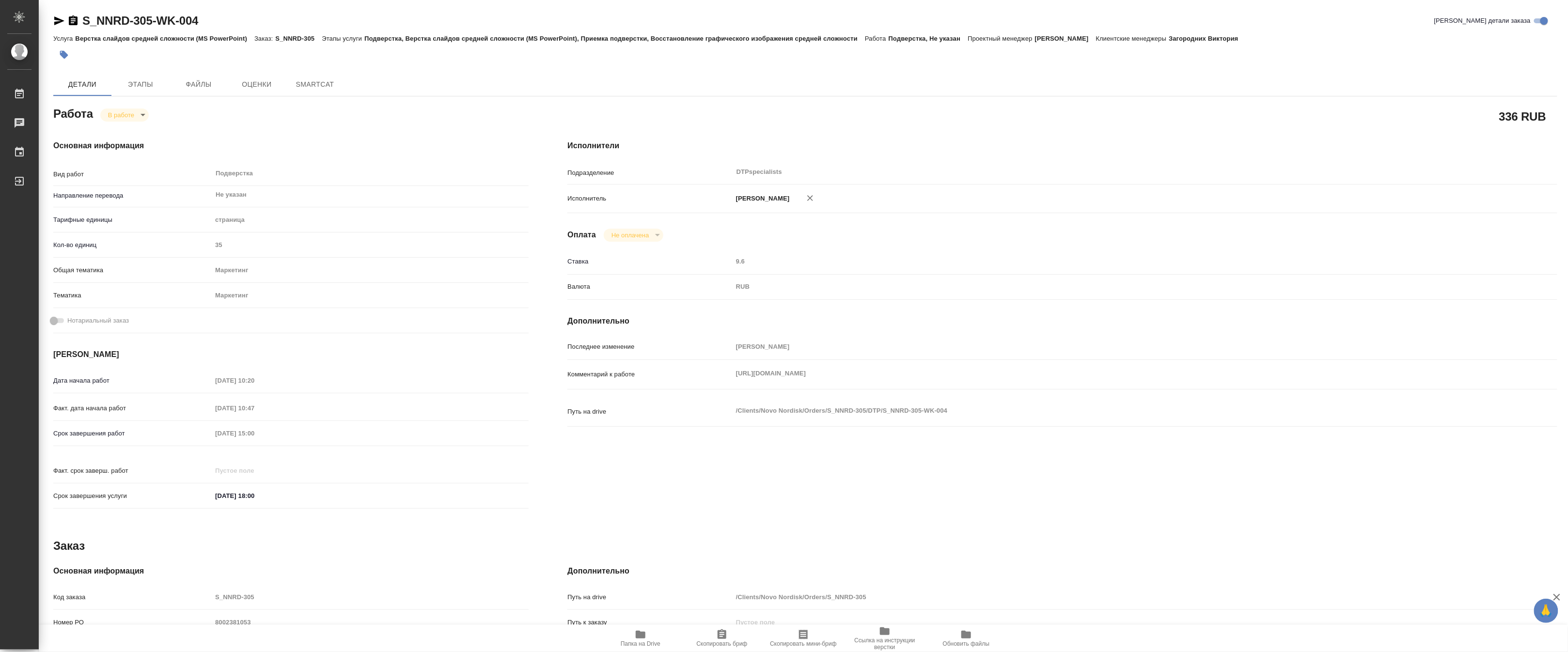
type textarea "x"
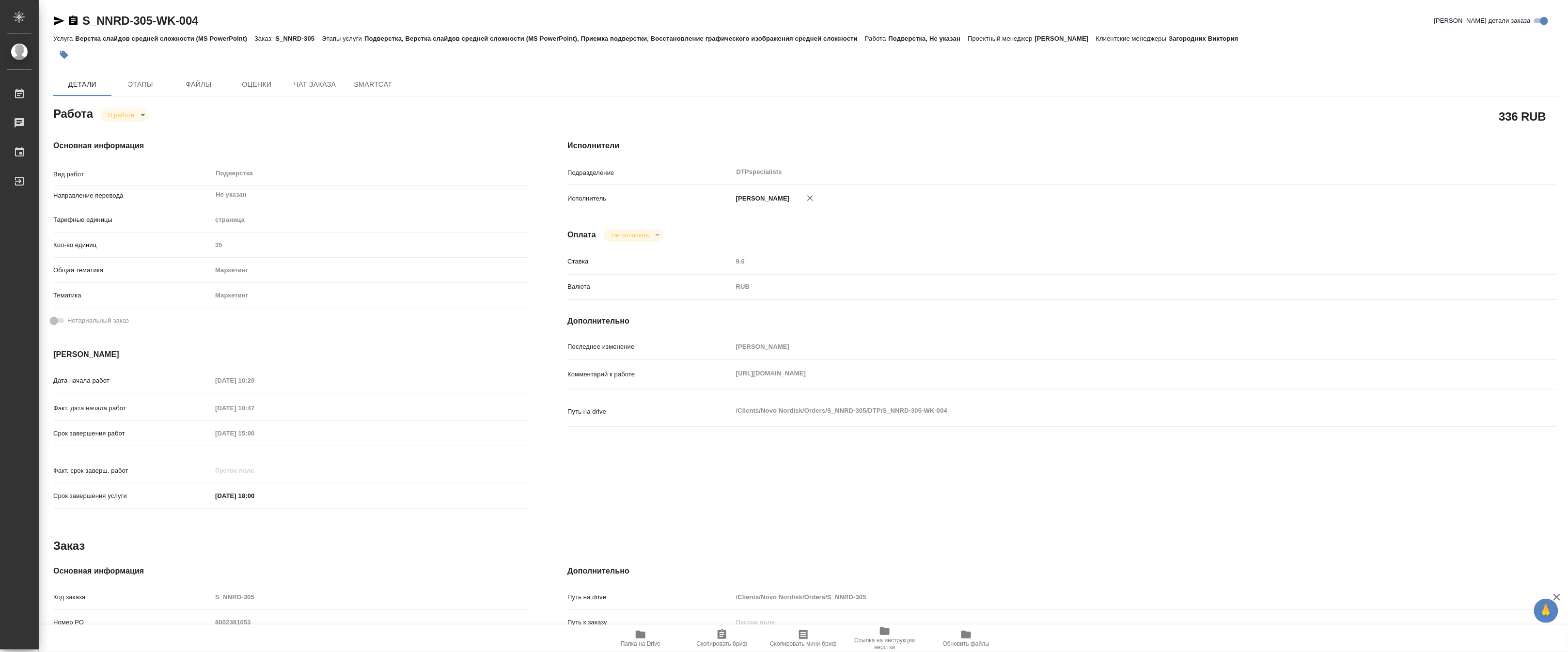
type textarea "x"
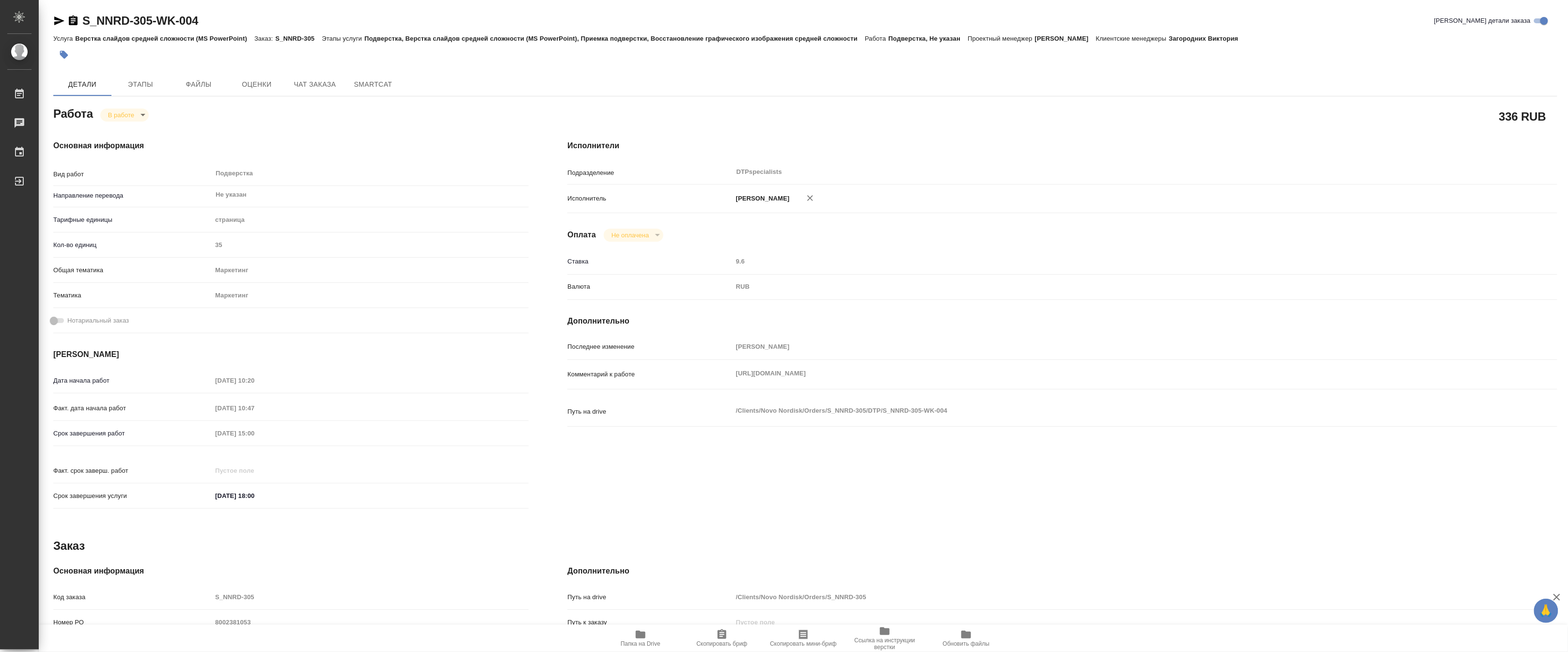
click at [724, 380] on div "Комментарий к работе https://drive.awatera.com/s/6xDABj9YAz7dBee x" at bounding box center [1062, 374] width 990 height 21
type textarea "x"
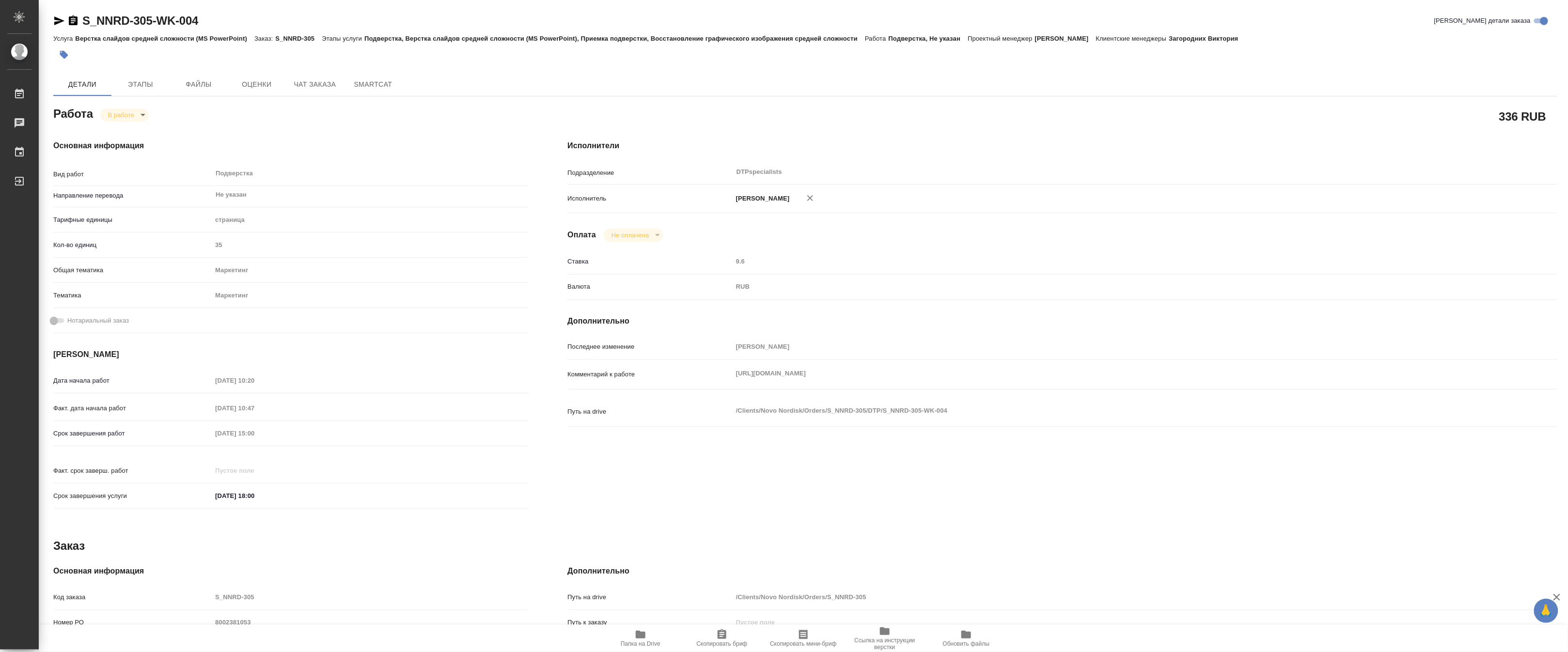
type textarea "x"
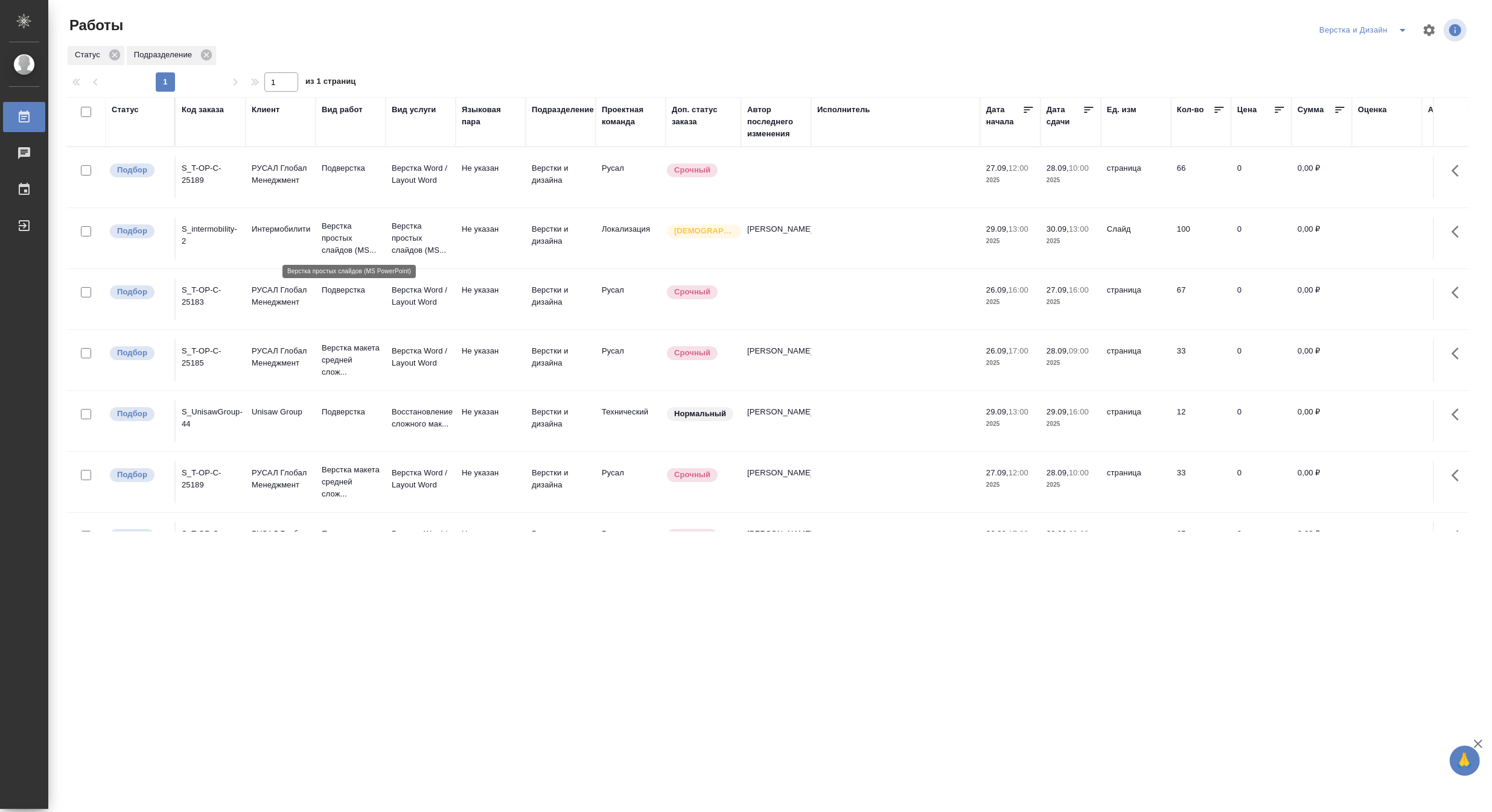
click at [337, 239] on p "Верстка простых слайдов (MS..." at bounding box center [350, 239] width 58 height 36
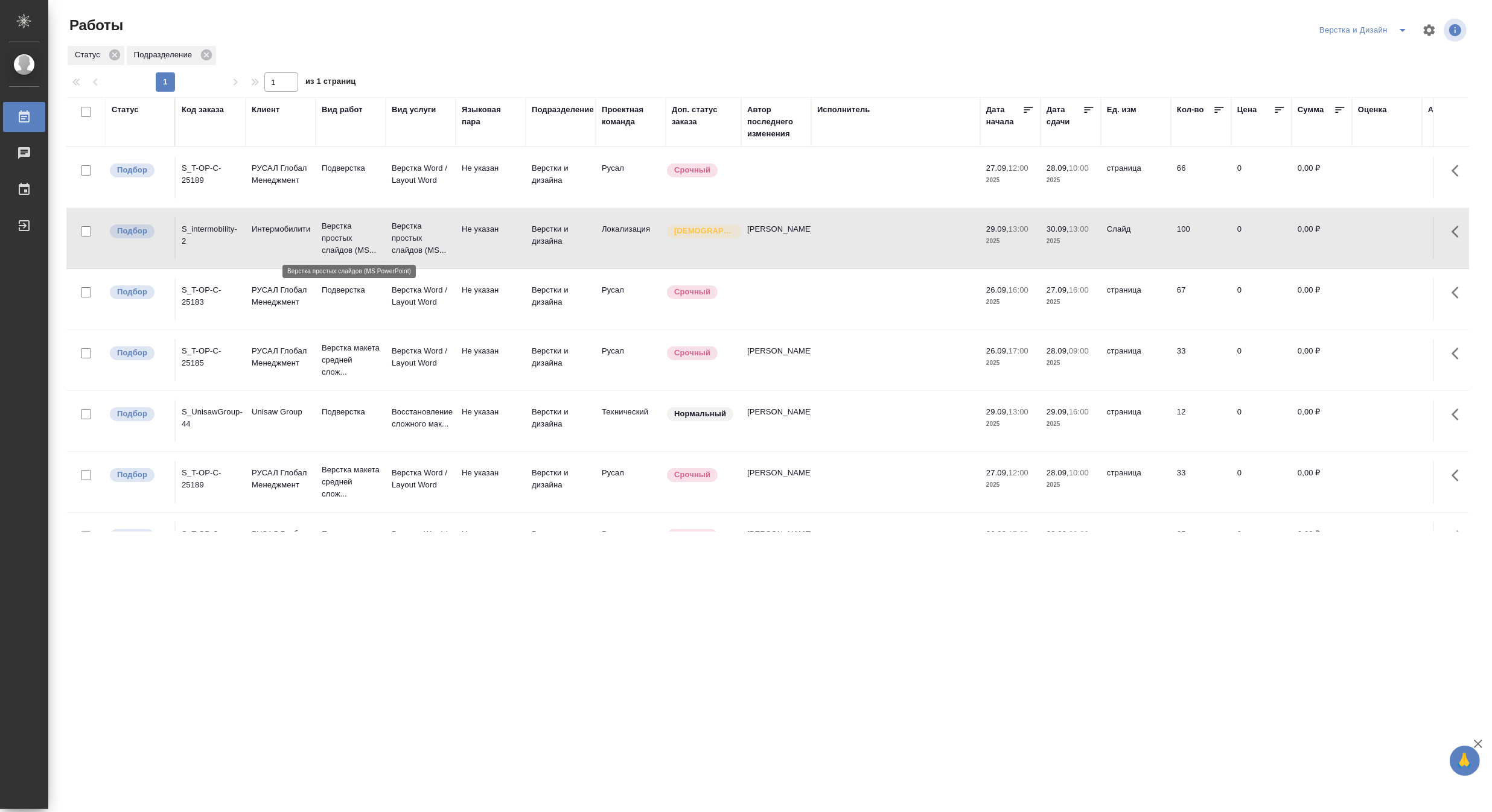
click at [337, 239] on p "Верстка простых слайдов (MS..." at bounding box center [350, 239] width 58 height 36
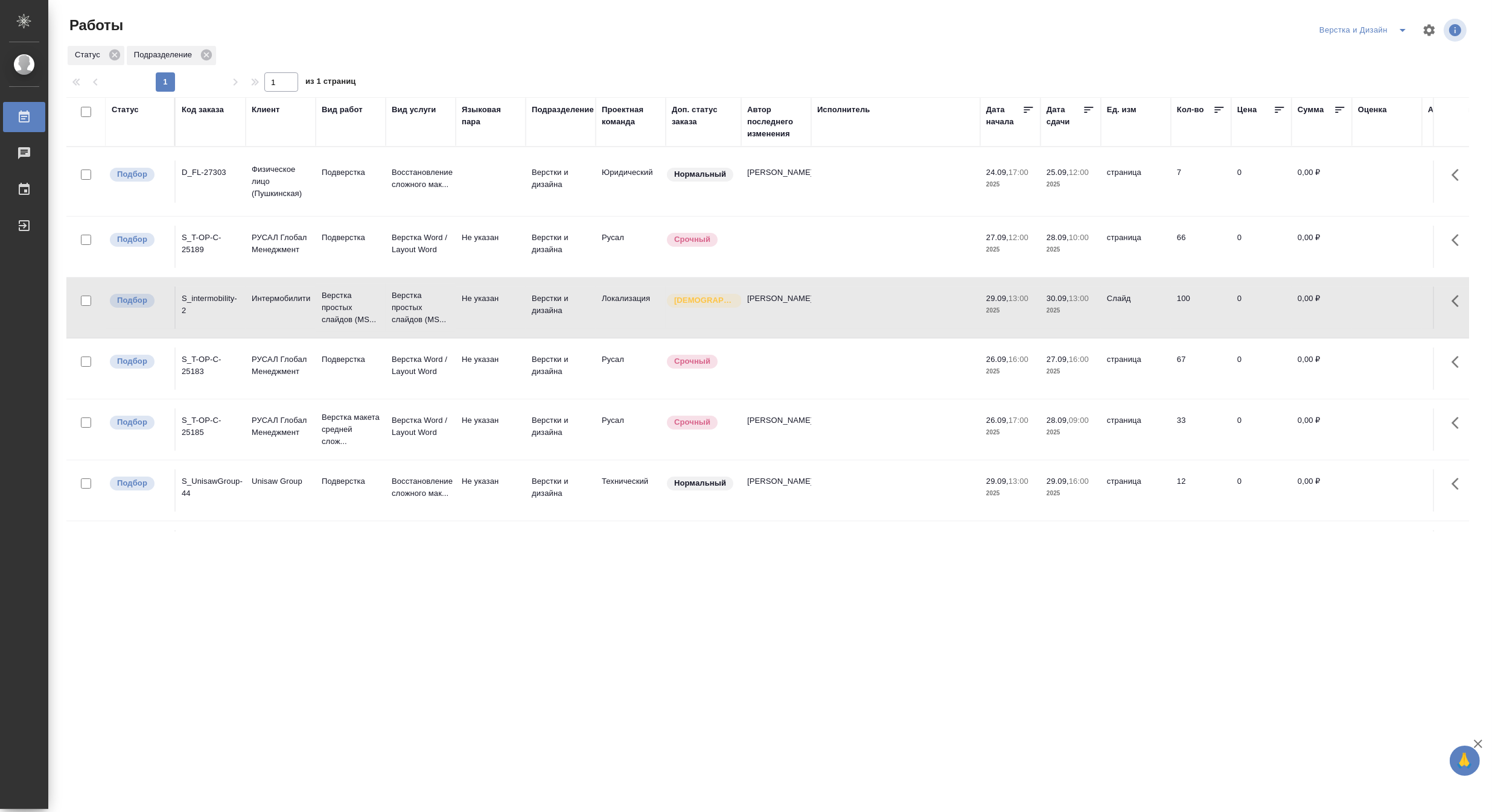
click at [1401, 25] on icon "split button" at bounding box center [1402, 30] width 14 height 14
click at [1354, 129] on li "DTPLight" at bounding box center [1370, 131] width 116 height 19
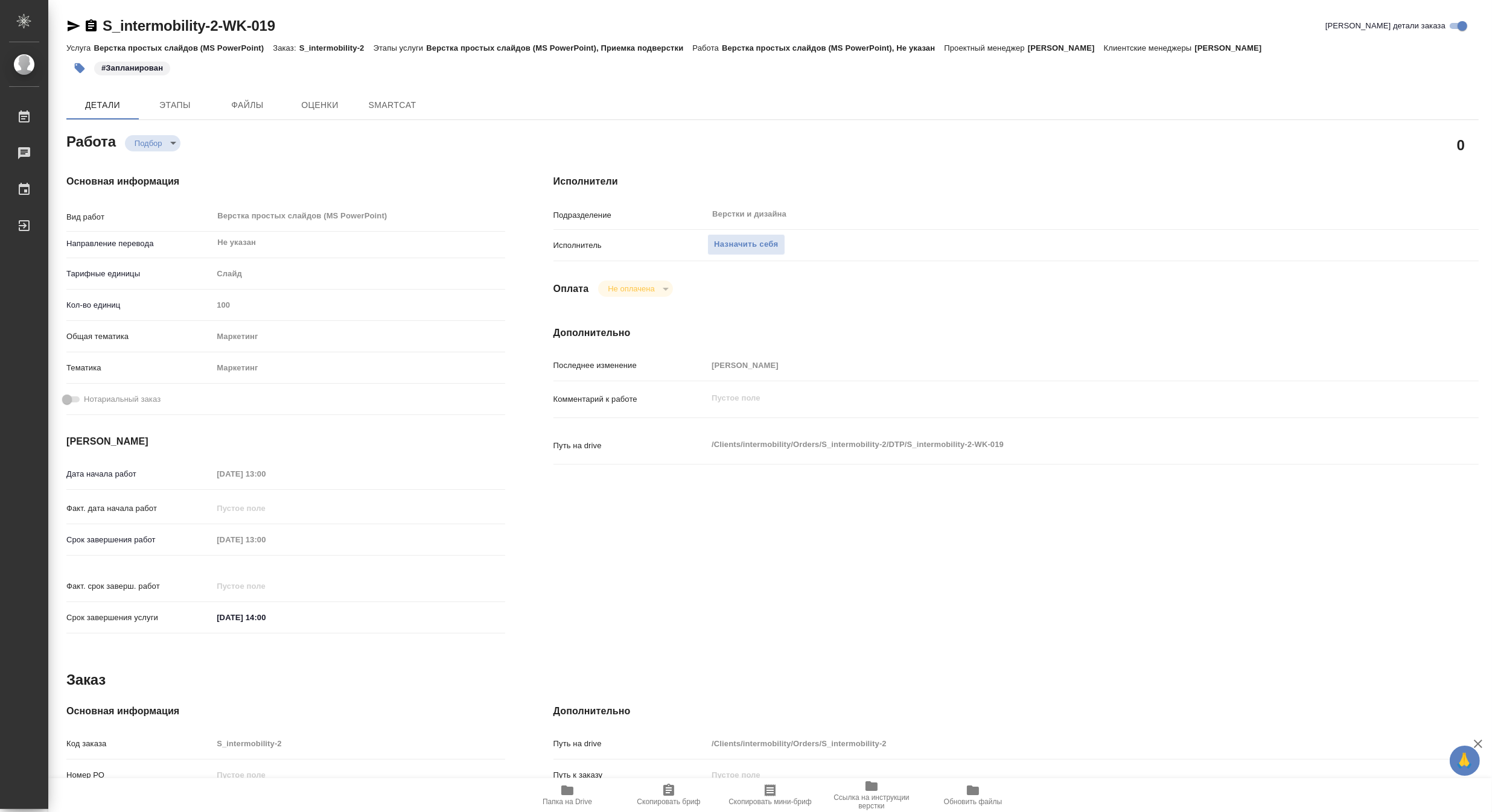
type textarea "x"
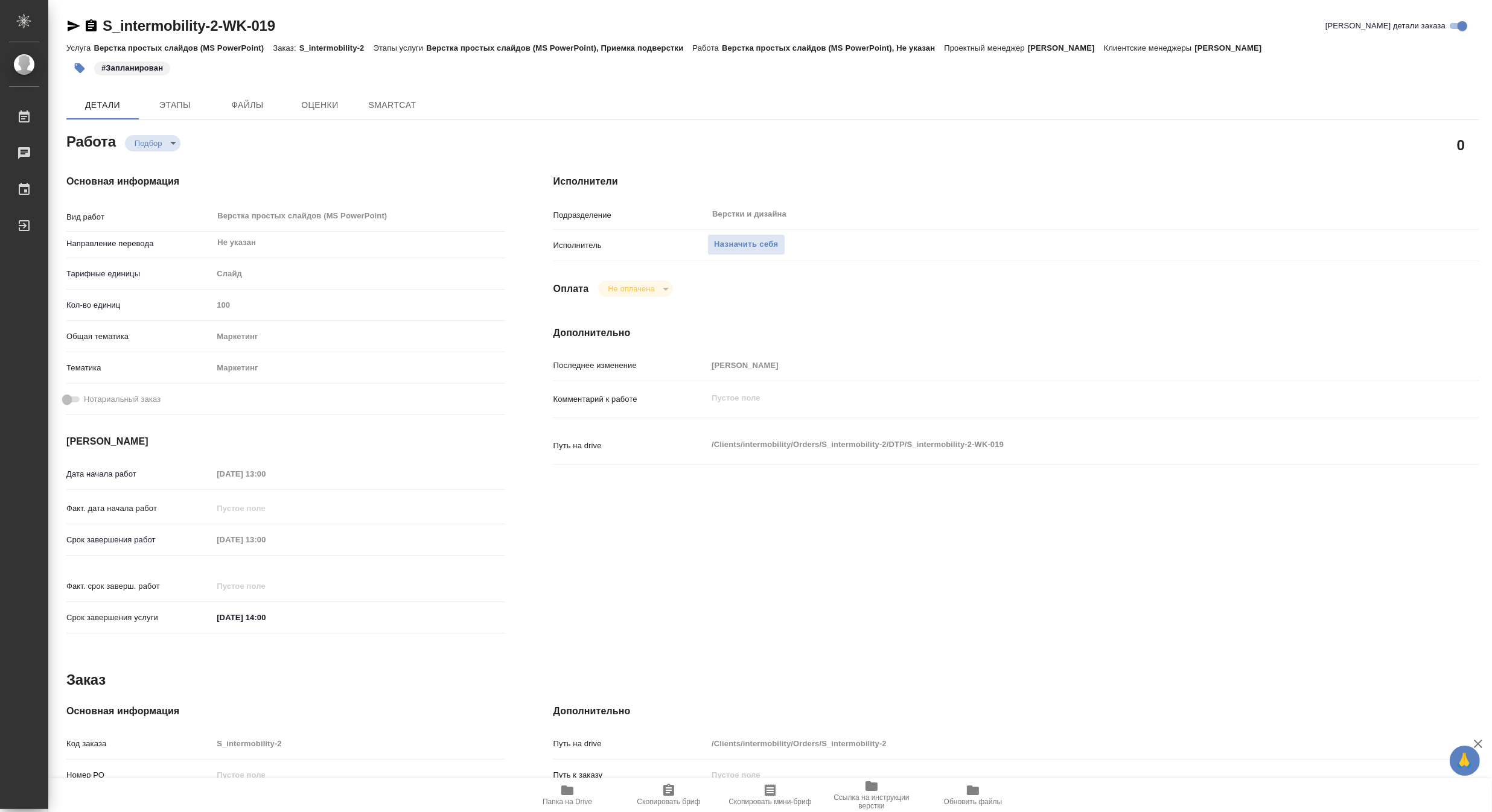
type textarea "x"
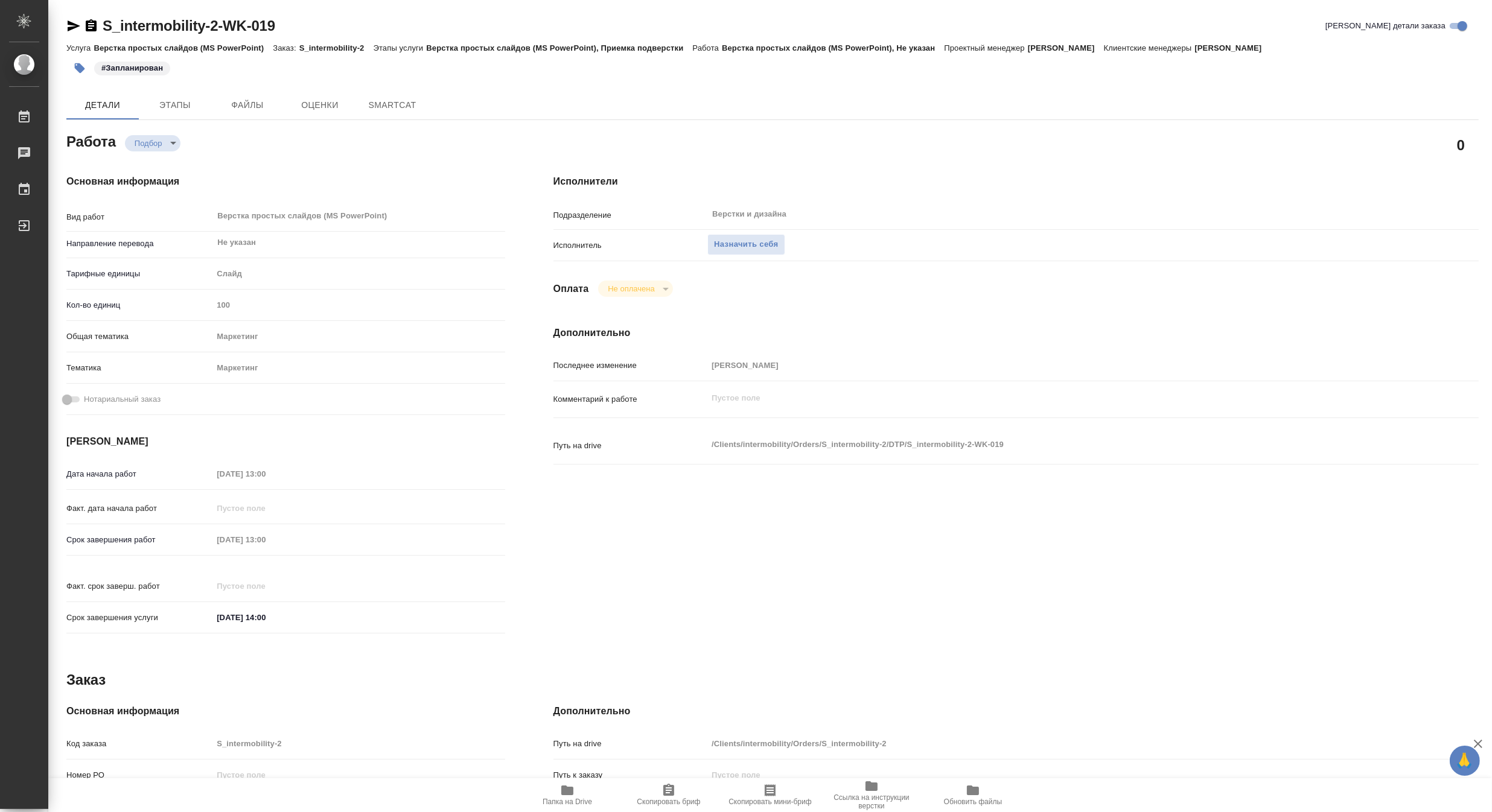
type textarea "x"
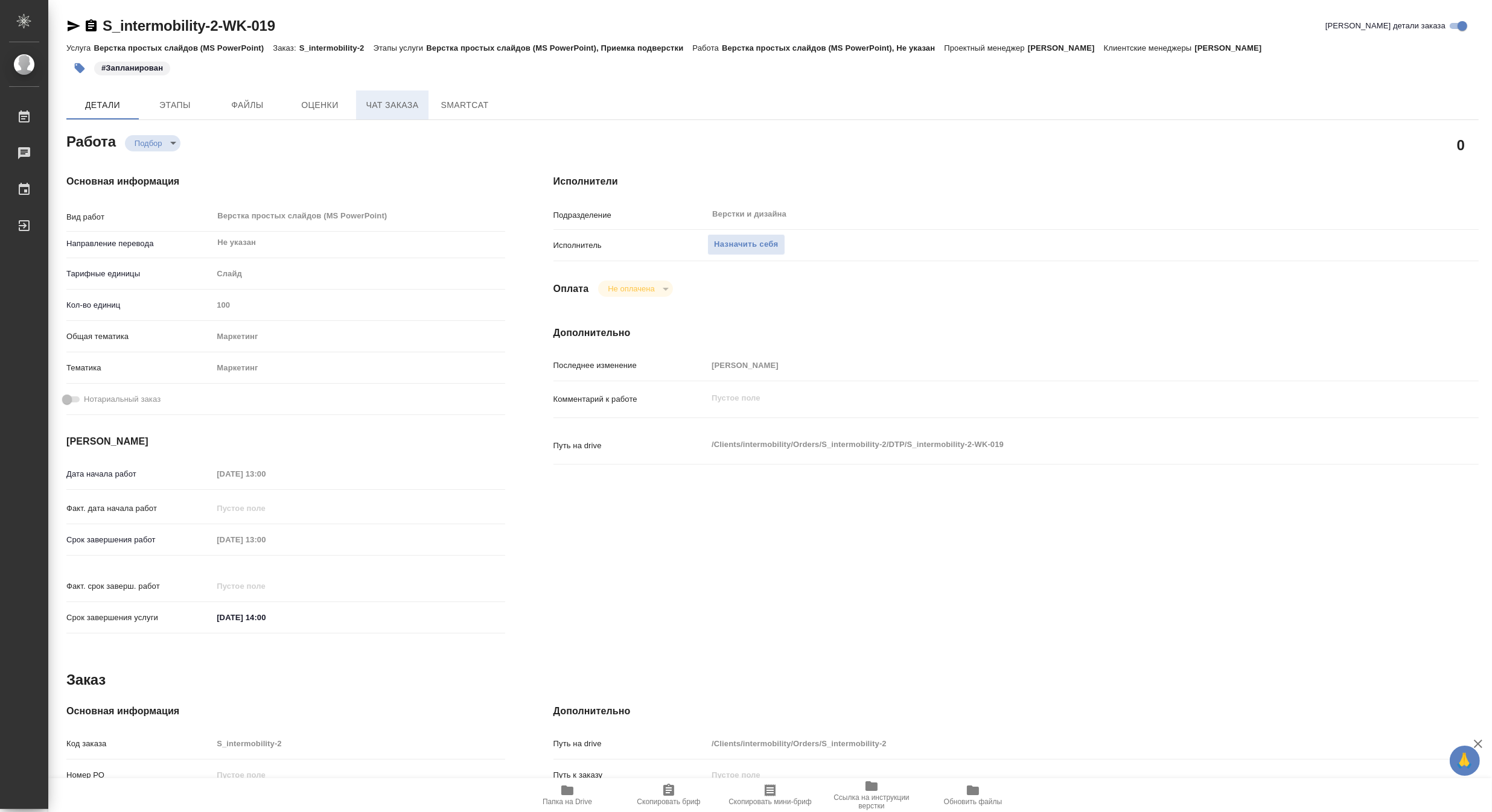
click at [369, 105] on span "Чат заказа" at bounding box center [392, 105] width 58 height 15
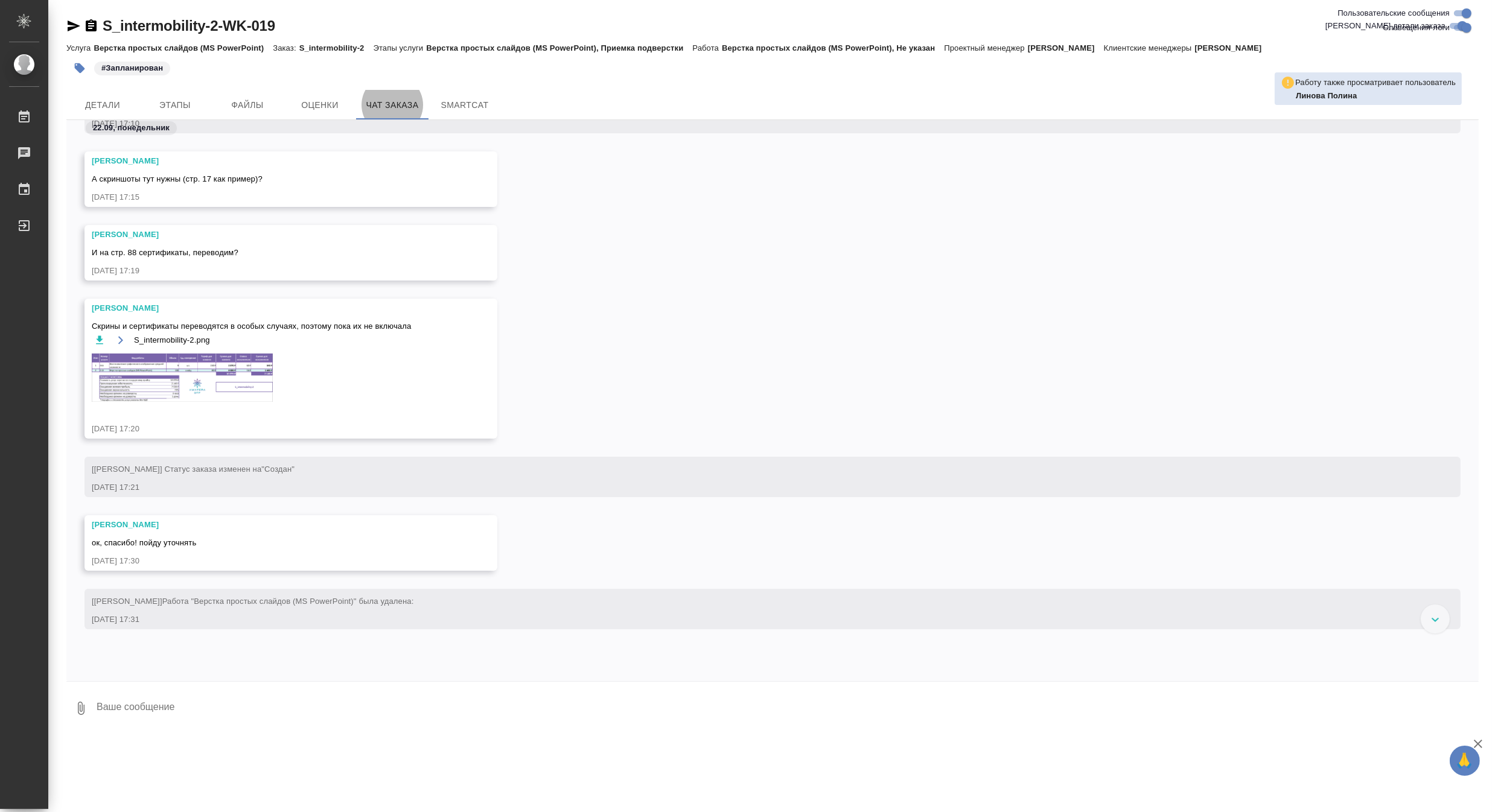
scroll to position [871, 0]
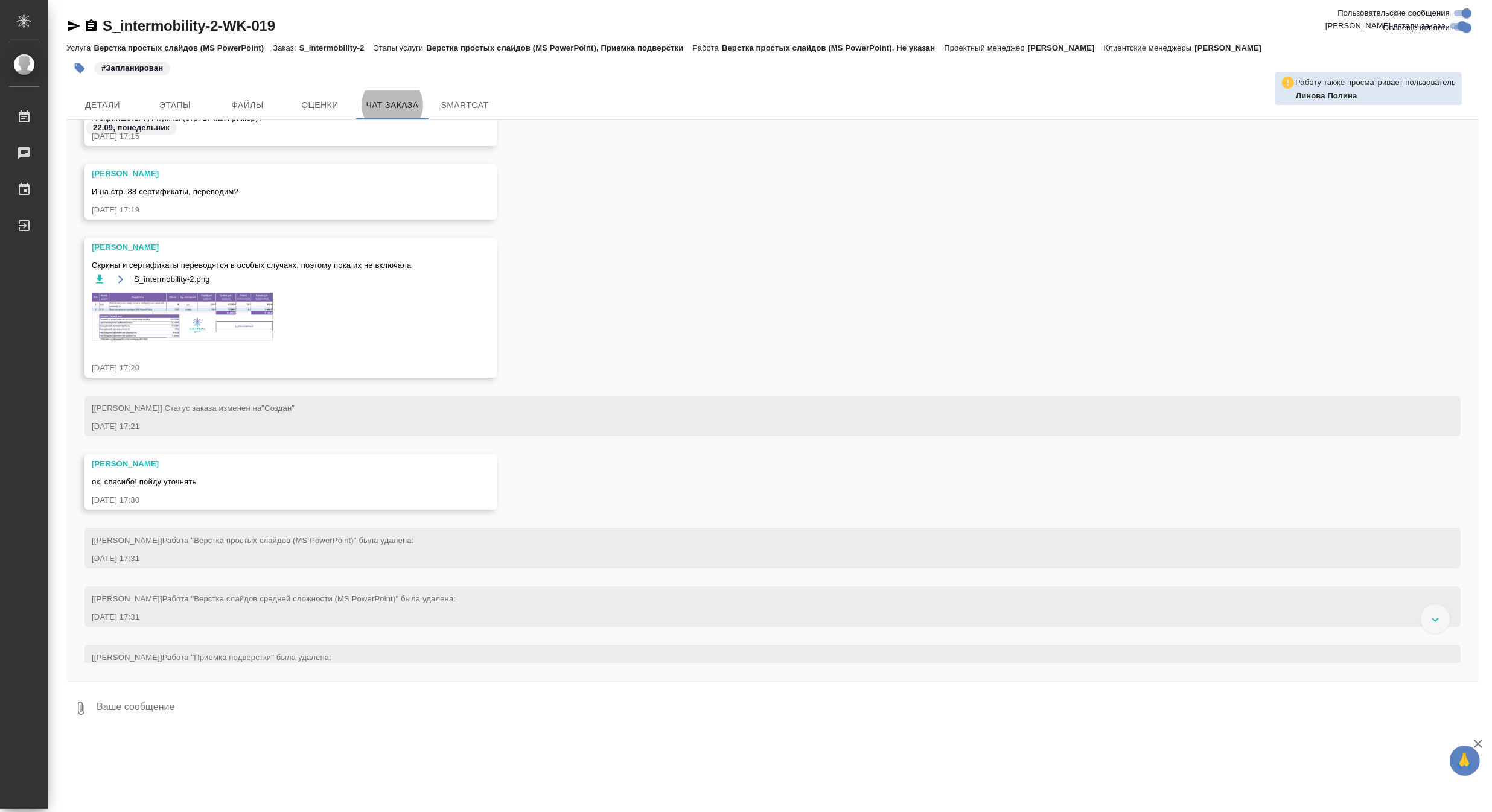
click at [191, 303] on img at bounding box center [182, 317] width 181 height 49
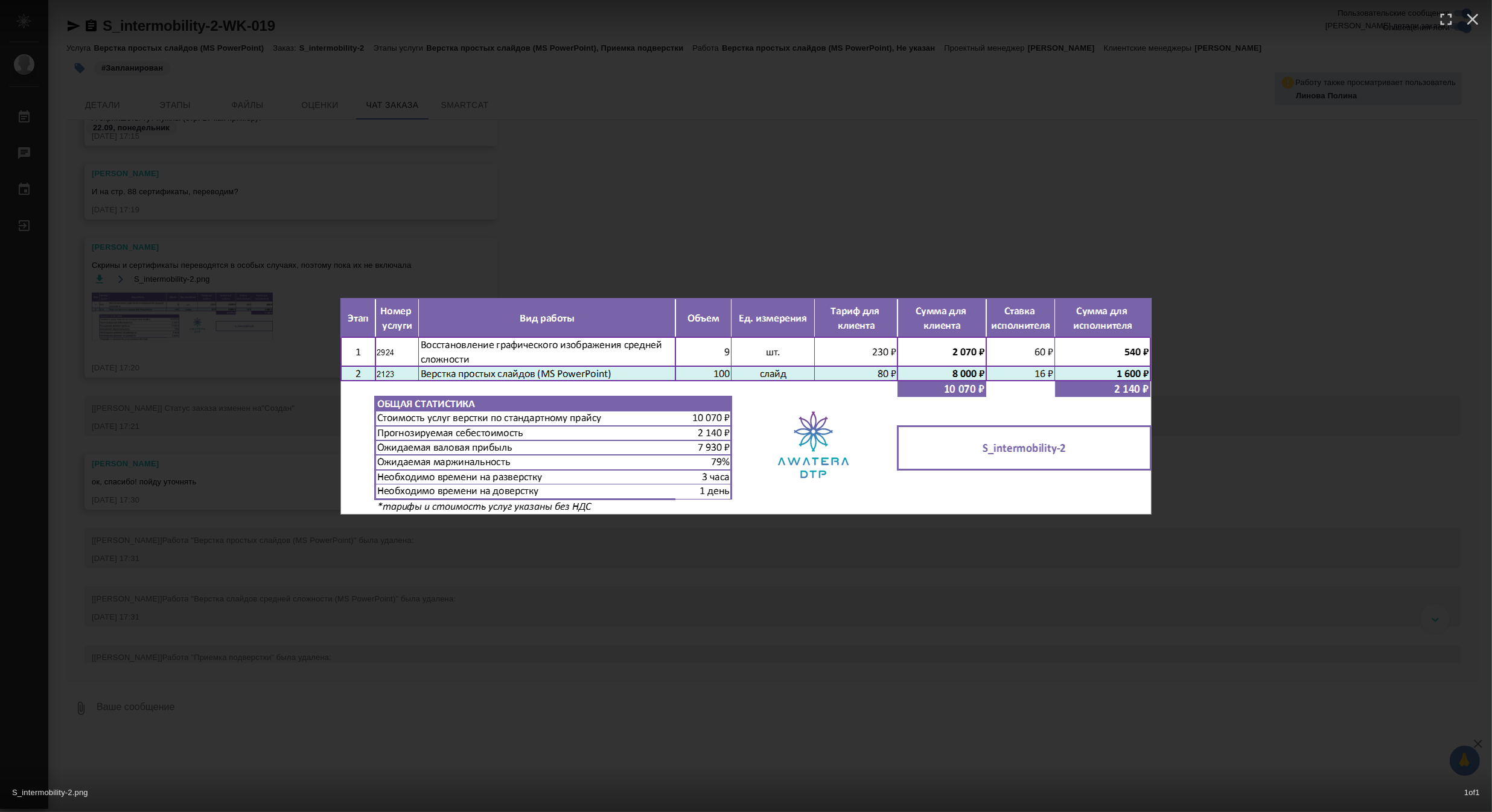
click at [199, 330] on div "S_intermobility-2.png 1 of 1" at bounding box center [746, 406] width 1492 height 812
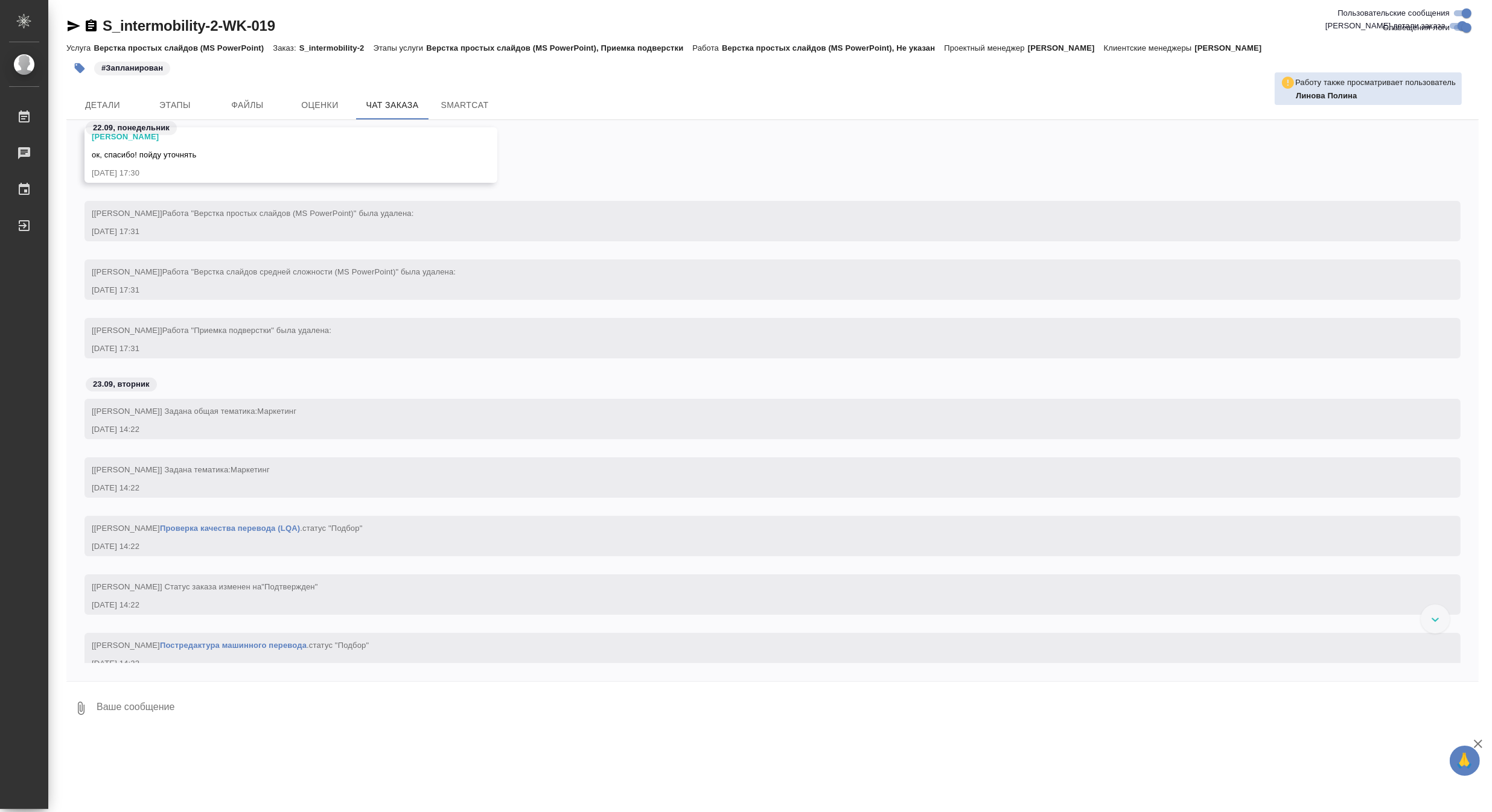
scroll to position [1207, 0]
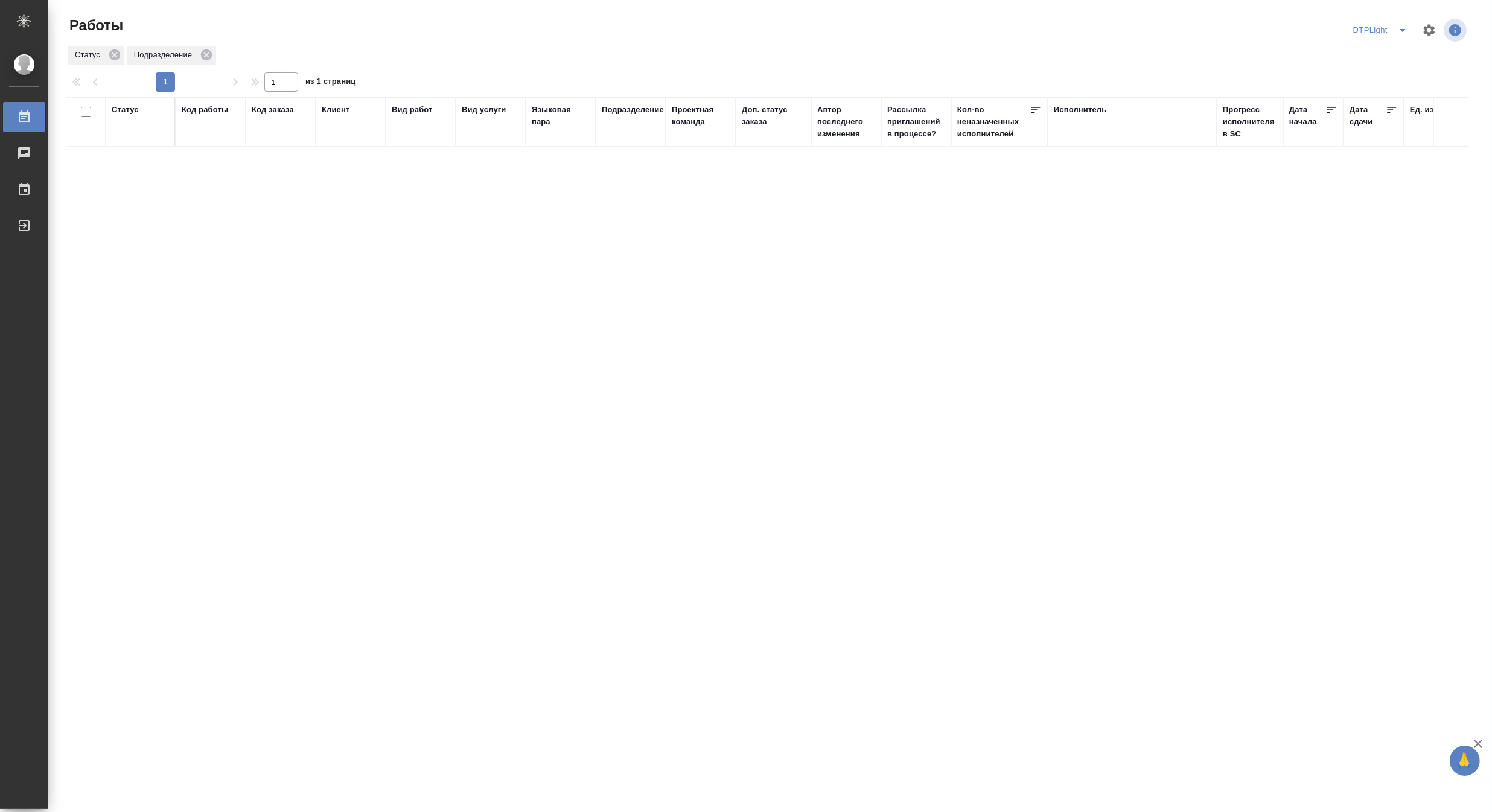
click at [1399, 25] on icon "split button" at bounding box center [1402, 30] width 14 height 14
click at [1371, 89] on li "[PERSON_NAME]" at bounding box center [1387, 92] width 116 height 19
